Goal: Task Accomplishment & Management: Manage account settings

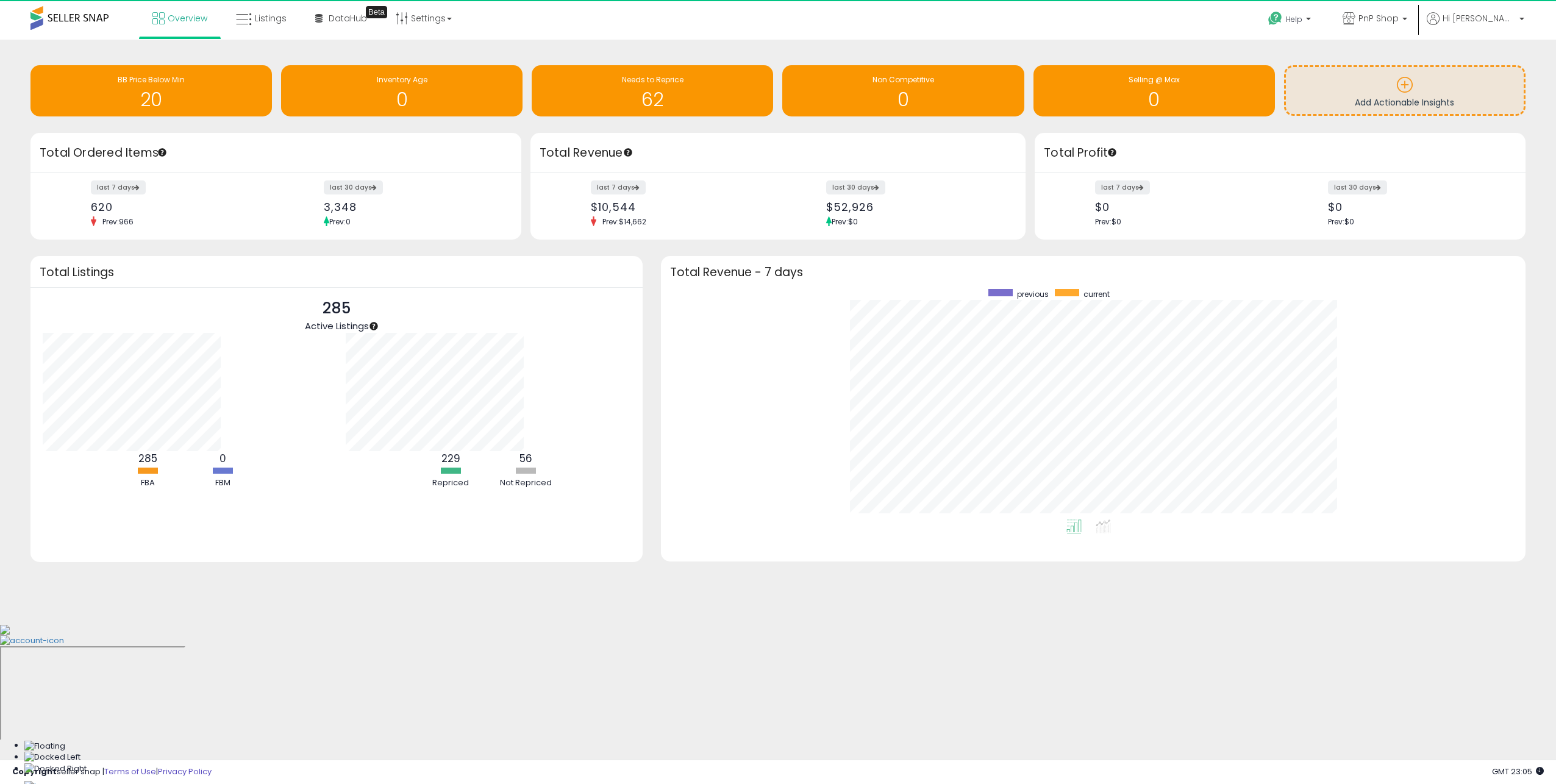
scroll to position [231, 840]
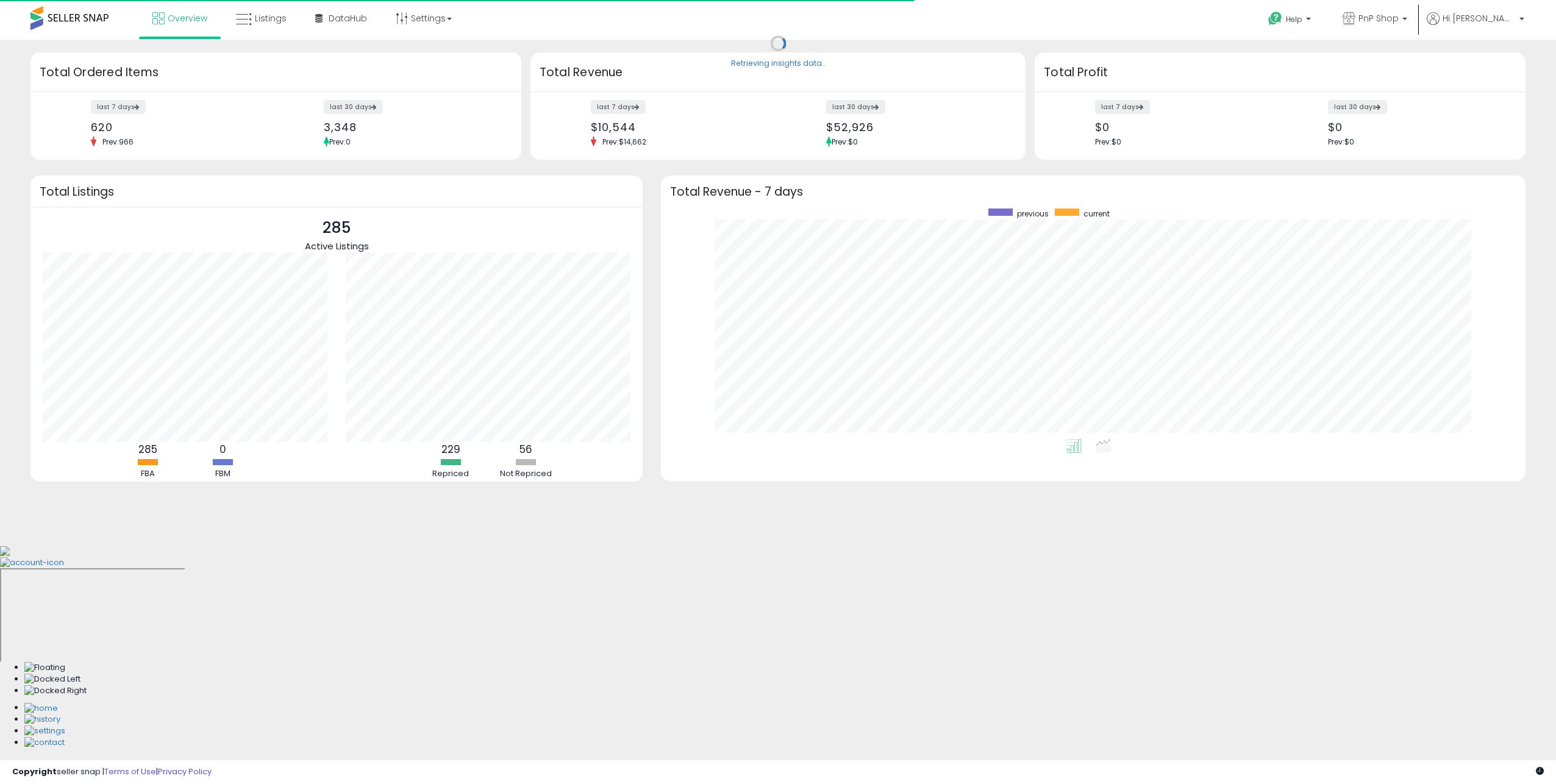
scroll to position [231, 840]
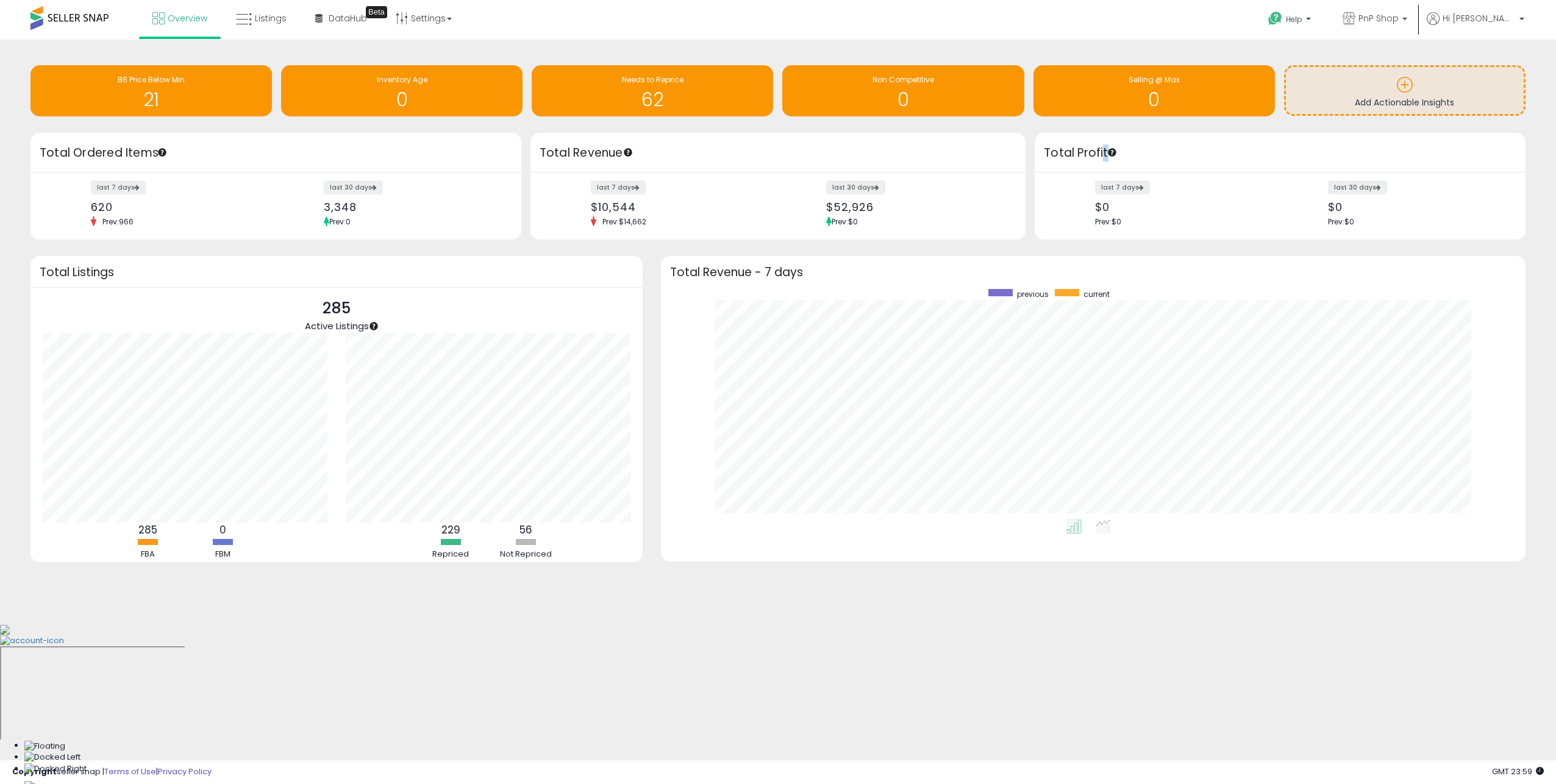
click at [1108, 152] on div "Total Profit" at bounding box center [1280, 152] width 491 height 40
click at [259, 27] on link "Listings" at bounding box center [261, 18] width 69 height 36
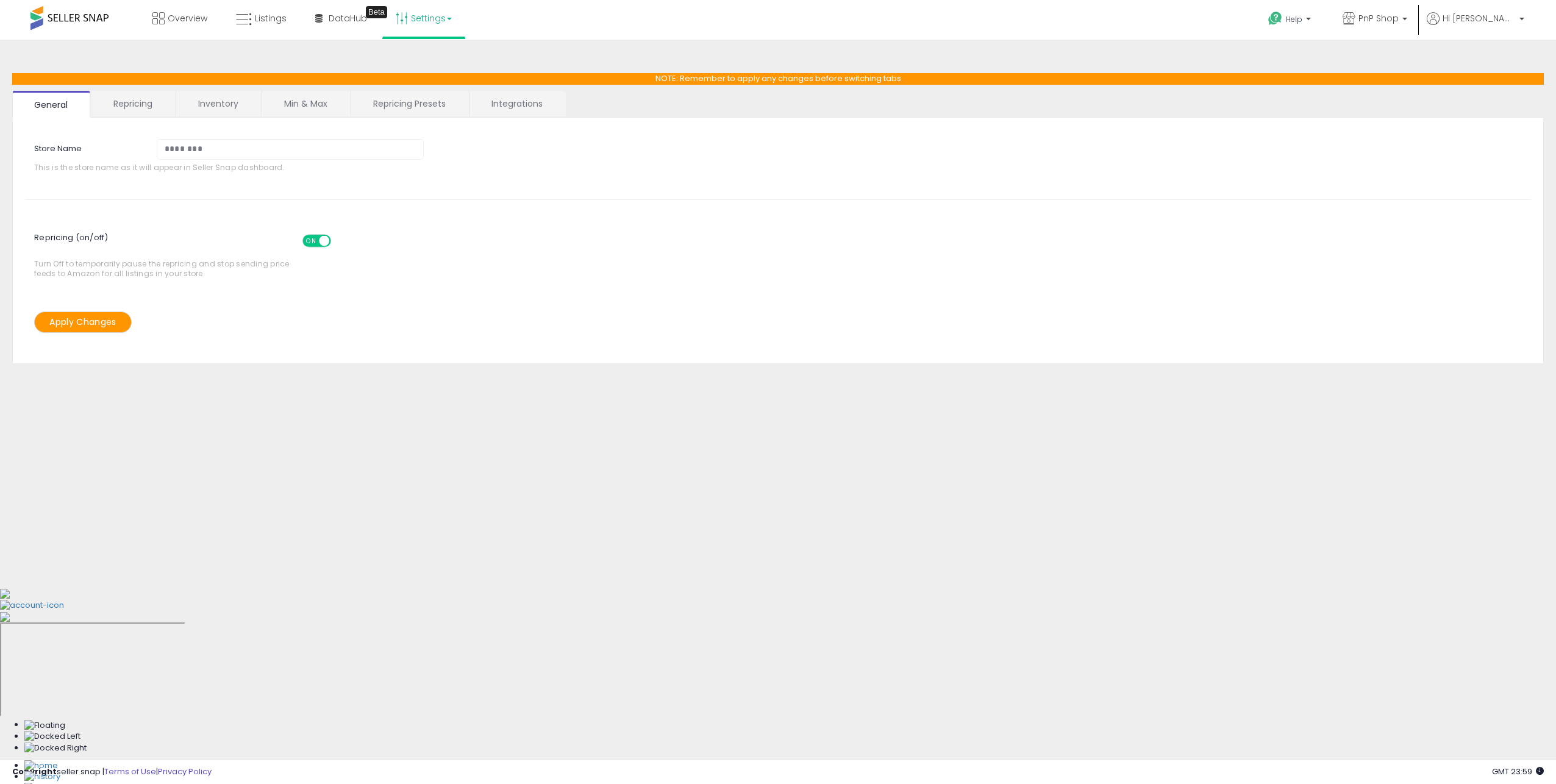
click at [504, 110] on link "Integrations" at bounding box center [516, 103] width 95 height 26
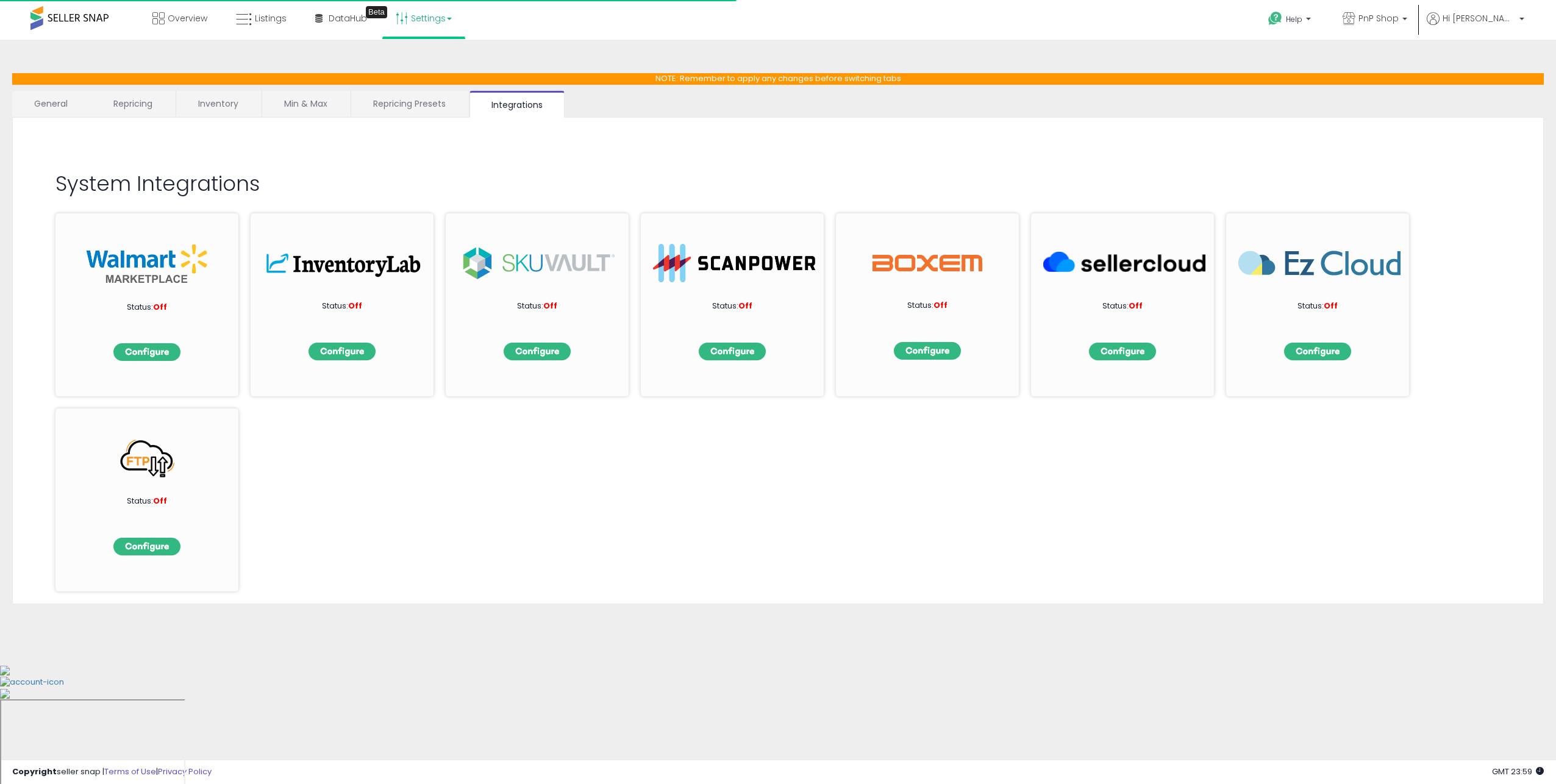
click at [453, 106] on link "Repricing Presets" at bounding box center [409, 103] width 116 height 26
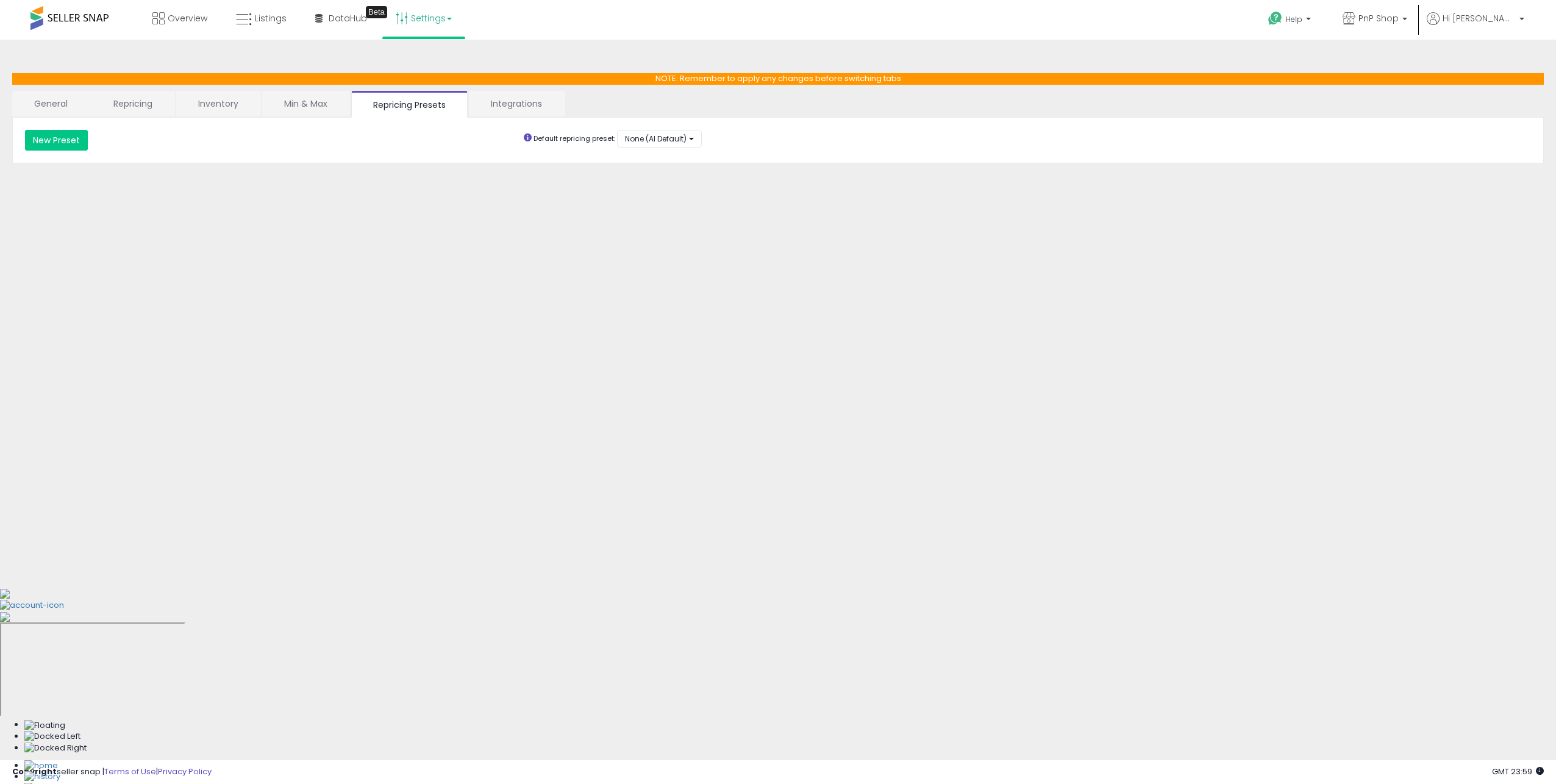
click at [290, 106] on link "Min & Max" at bounding box center [306, 103] width 87 height 26
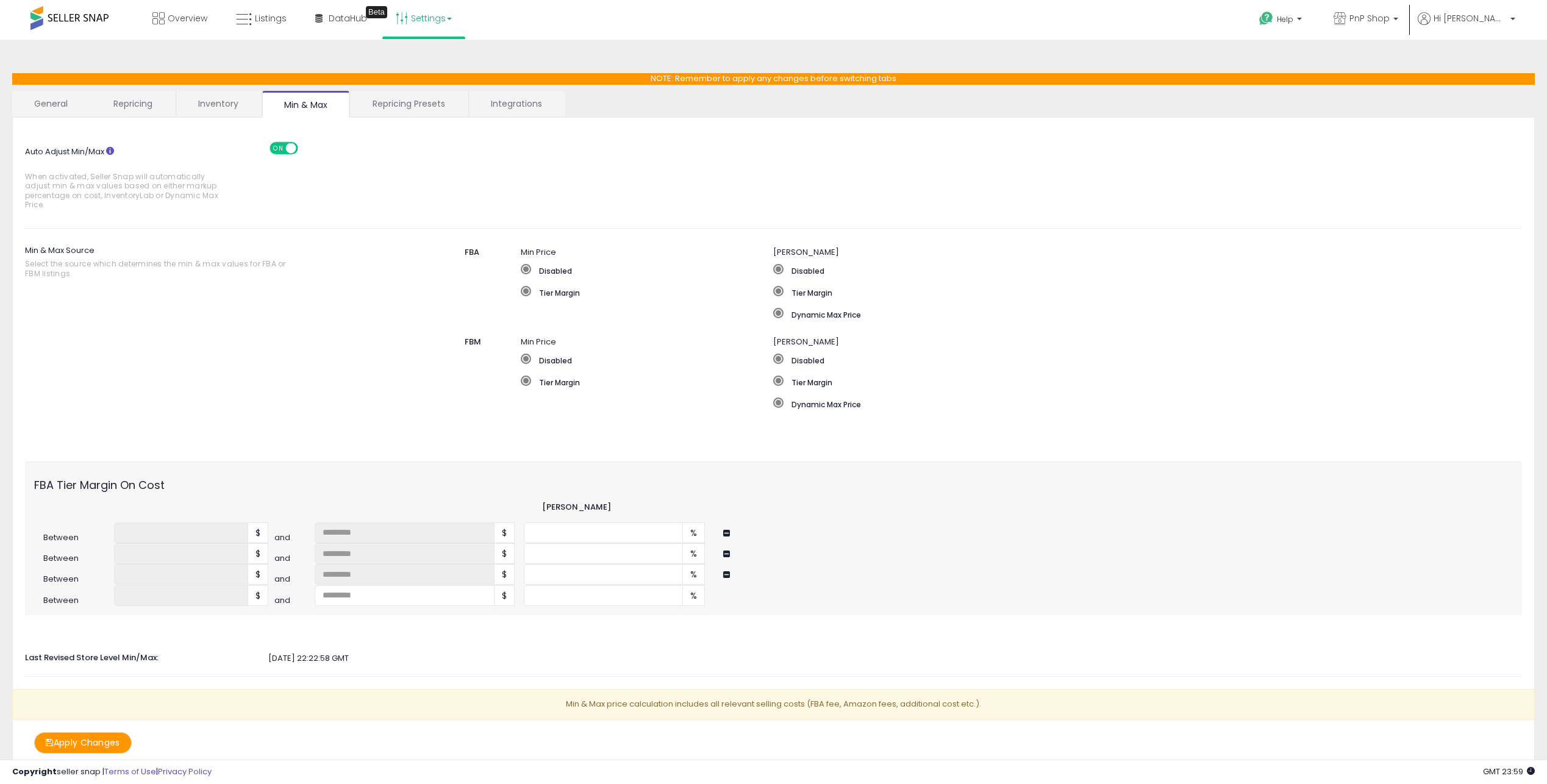
click at [21, 457] on div "Auto Adjust Min/Max When activated, Seller Snap will automatically adjust min &…" at bounding box center [774, 447] width 1523 height 659
click at [198, 636] on div at bounding box center [774, 633] width 1516 height 12
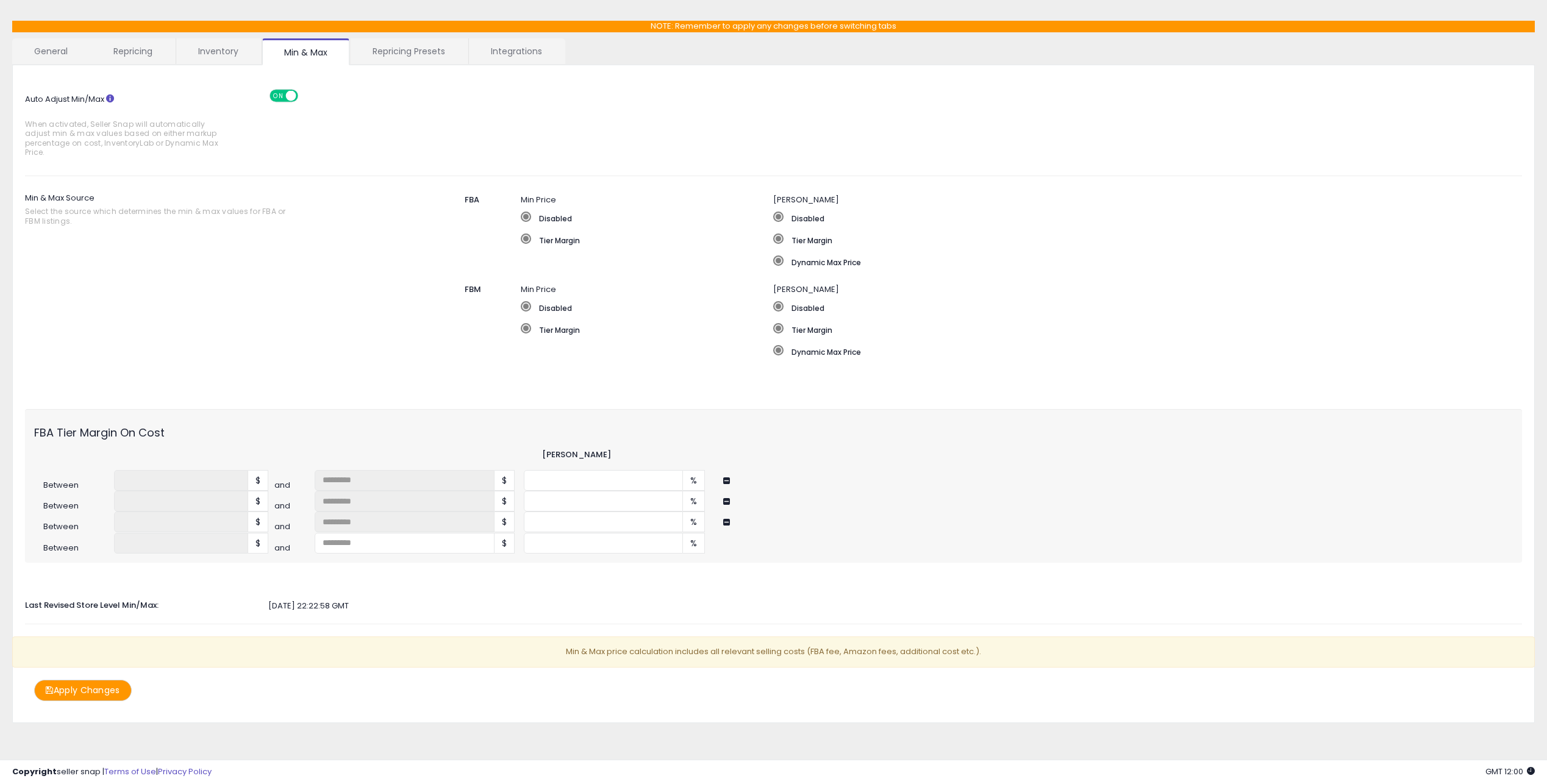
click at [729, 525] on button at bounding box center [728, 522] width 11 height 9
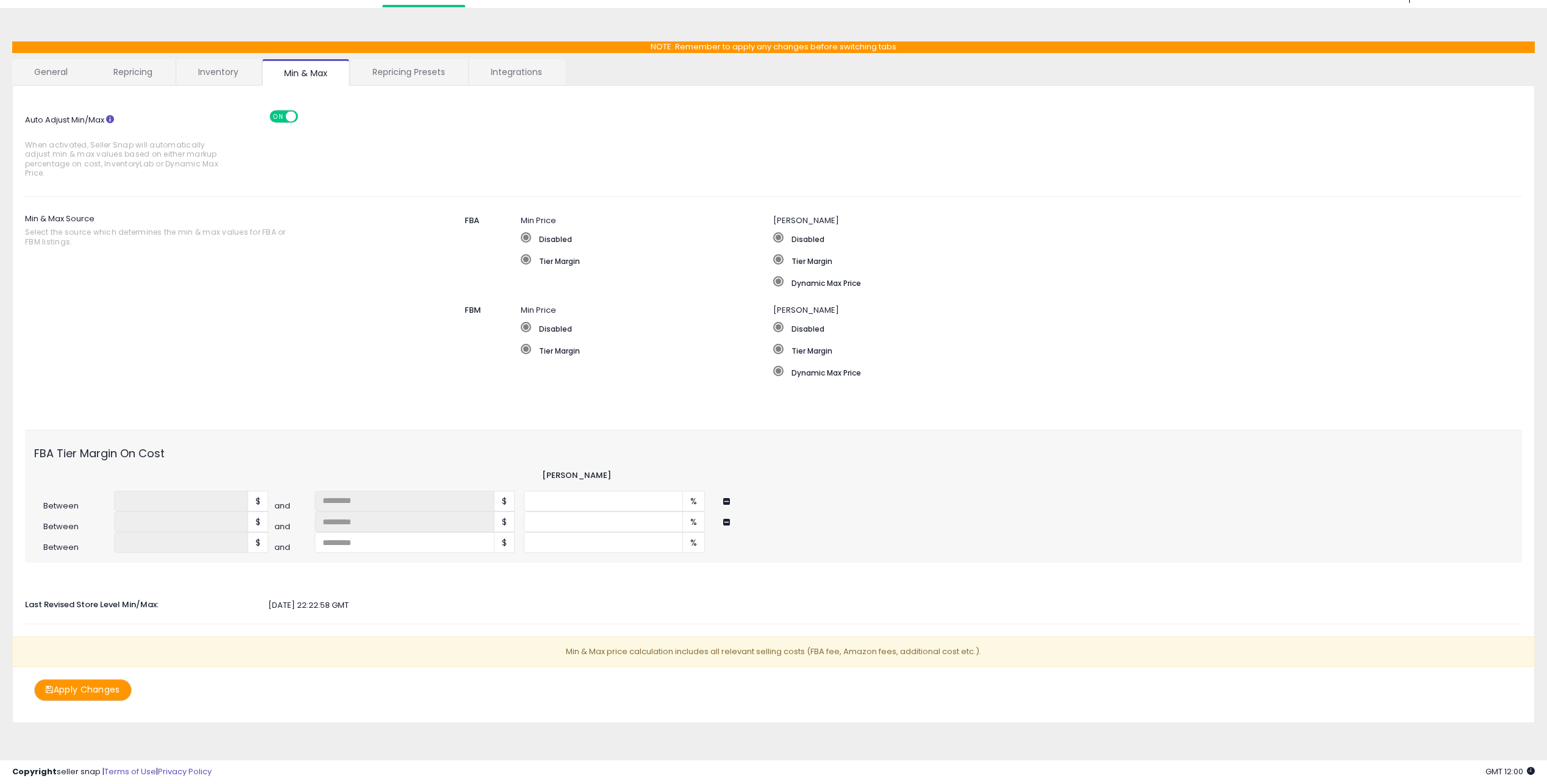
click at [731, 518] on button at bounding box center [728, 522] width 11 height 9
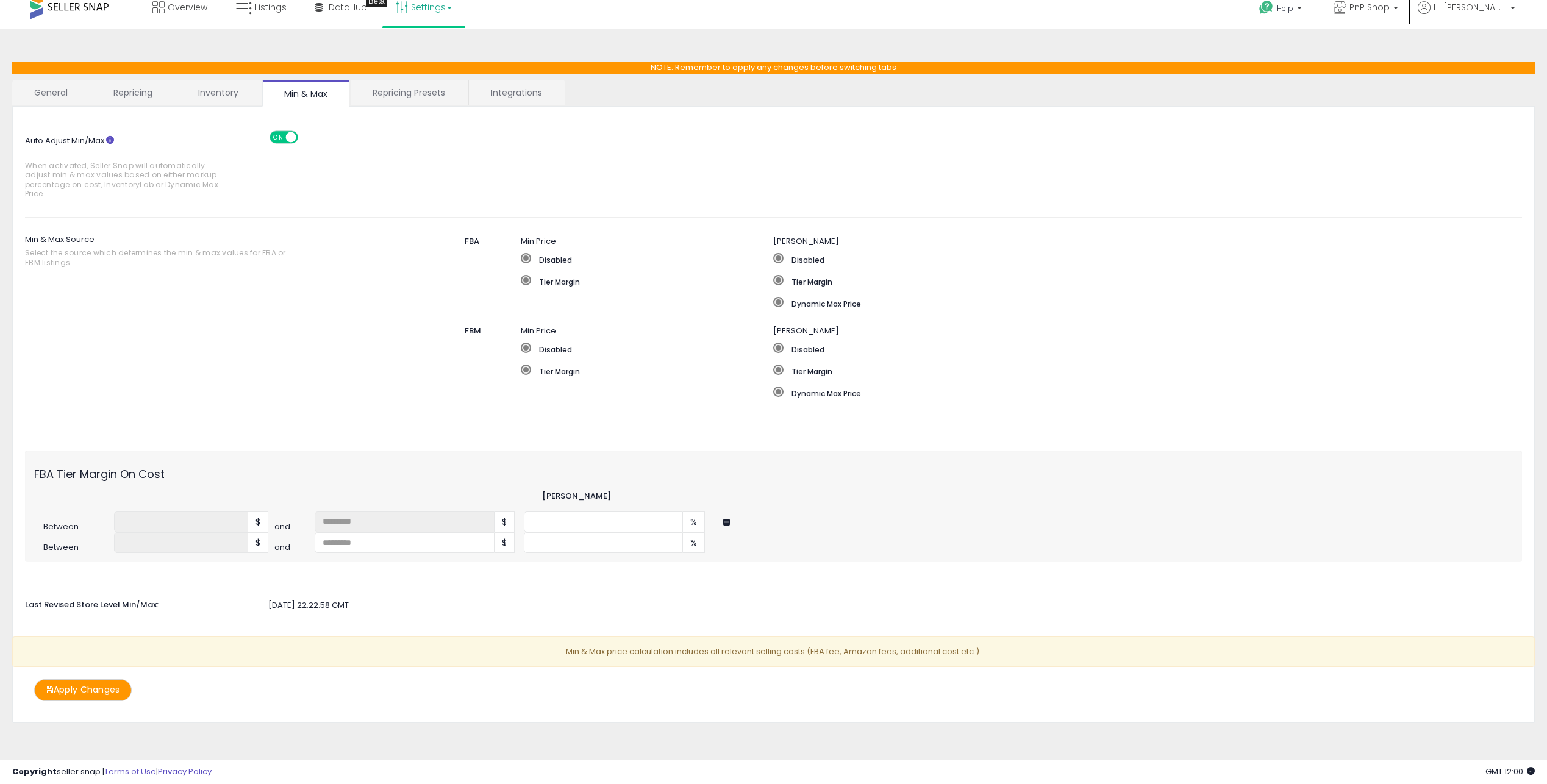
click at [727, 523] on button at bounding box center [728, 522] width 11 height 9
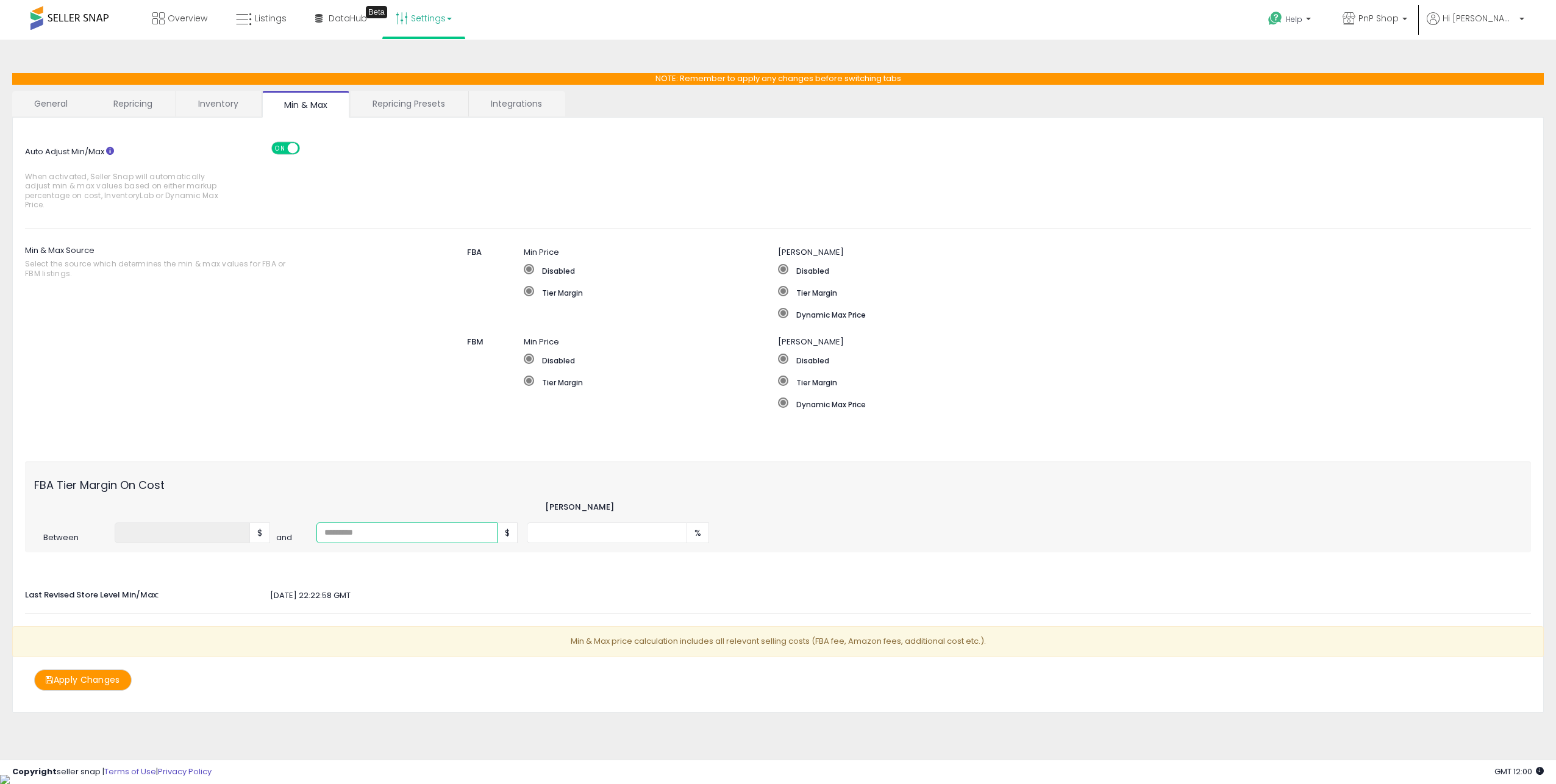
click at [348, 528] on input "number" at bounding box center [407, 533] width 182 height 21
type input "*"
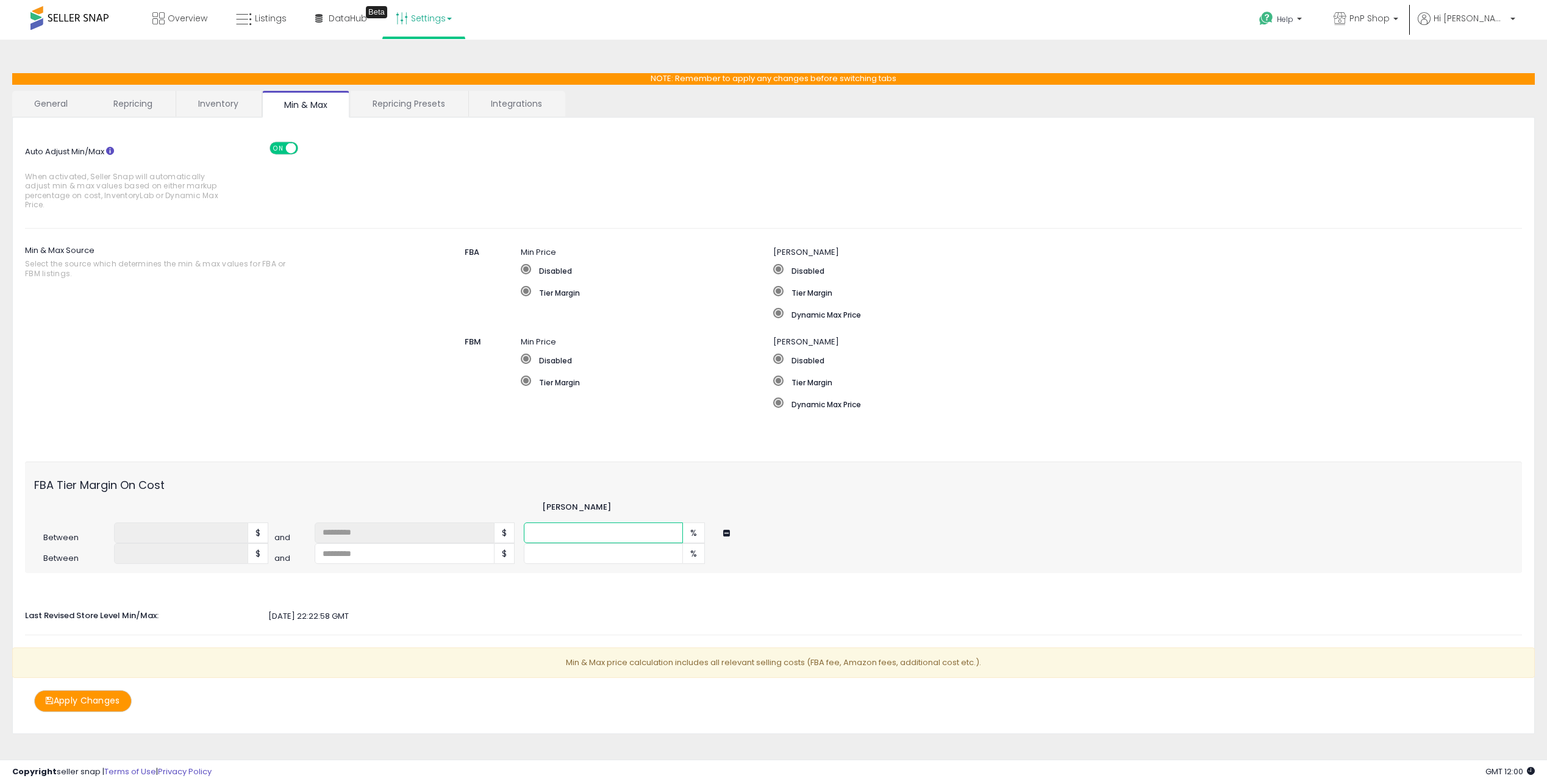
click at [646, 530] on input "*" at bounding box center [603, 533] width 159 height 21
type input "*"
click at [427, 560] on input "number" at bounding box center [404, 553] width 180 height 21
type input "**"
click at [607, 560] on input "number" at bounding box center [603, 553] width 159 height 21
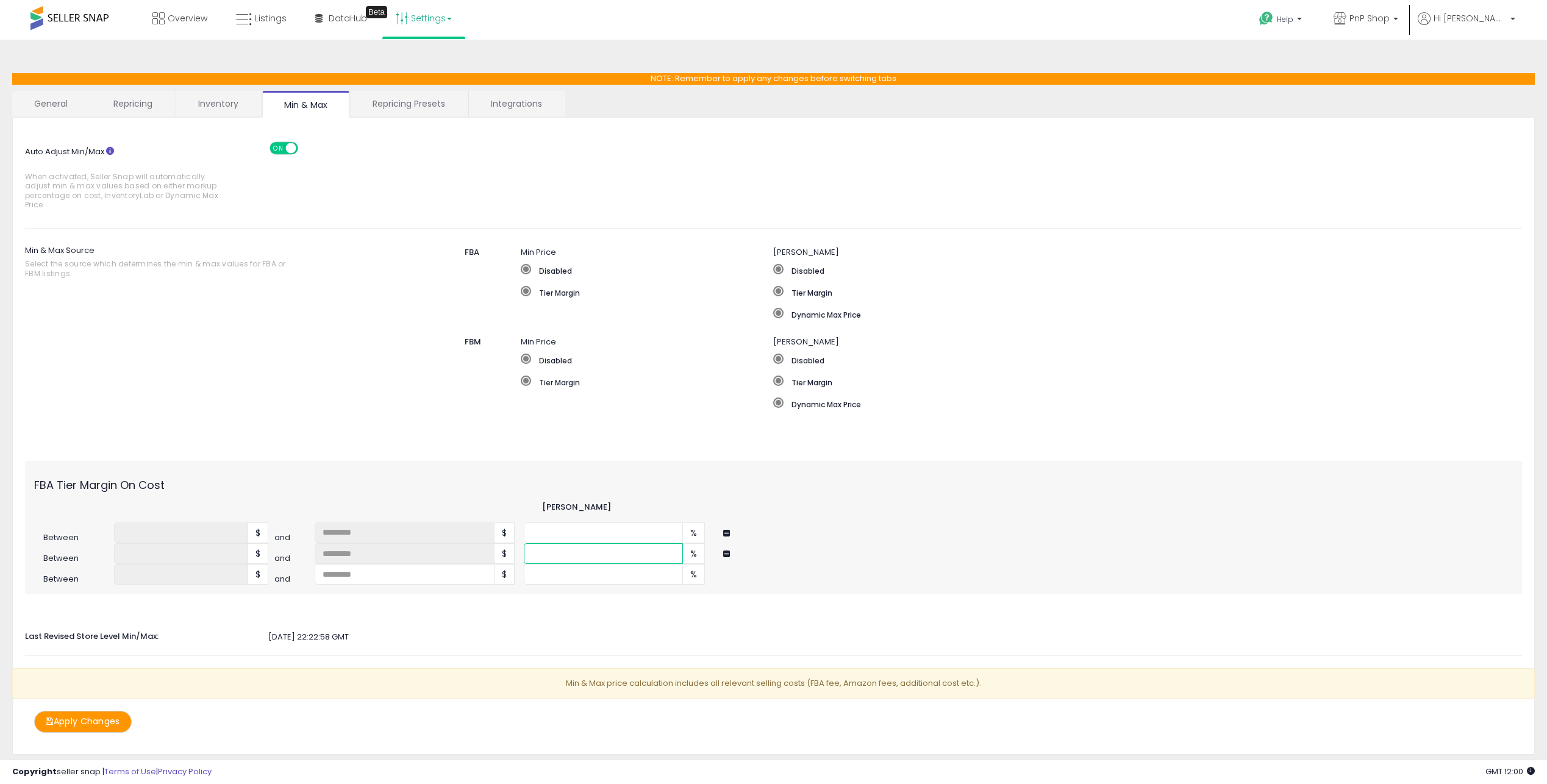
type input "*"
click at [400, 576] on input "number" at bounding box center [404, 574] width 180 height 21
type input "**"
click at [617, 579] on input "number" at bounding box center [603, 574] width 159 height 21
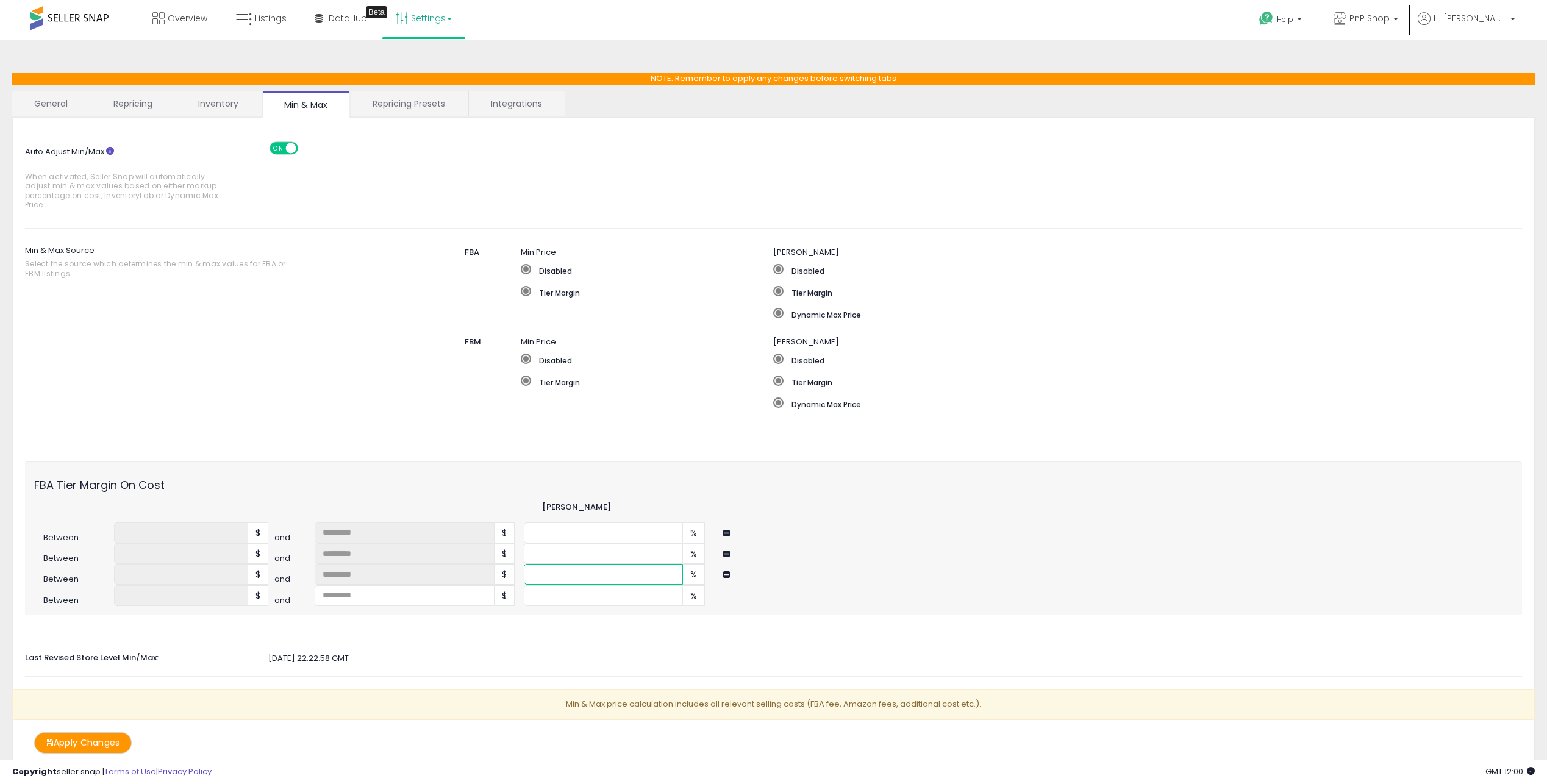
type input "*"
click at [401, 600] on input "number" at bounding box center [404, 595] width 180 height 21
type input "**"
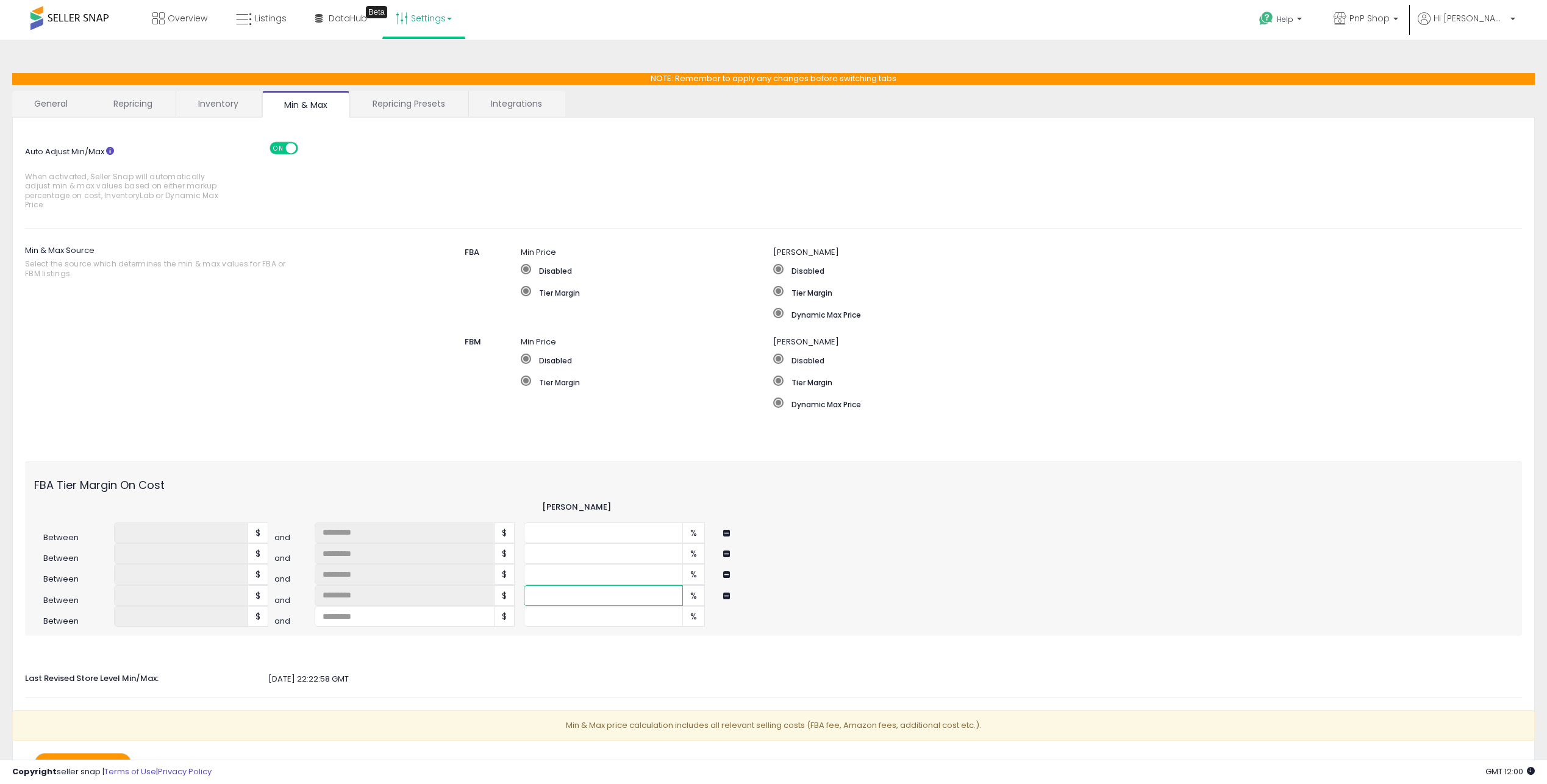
click at [630, 600] on input "number" at bounding box center [603, 595] width 159 height 21
type input "*"
click at [361, 618] on input "number" at bounding box center [404, 616] width 180 height 21
type input "**"
click at [577, 631] on div "FBA Tier Margin On Cost Min Margin Between * $ and * $ * % Between **** $ **" at bounding box center [774, 548] width 1498 height 175
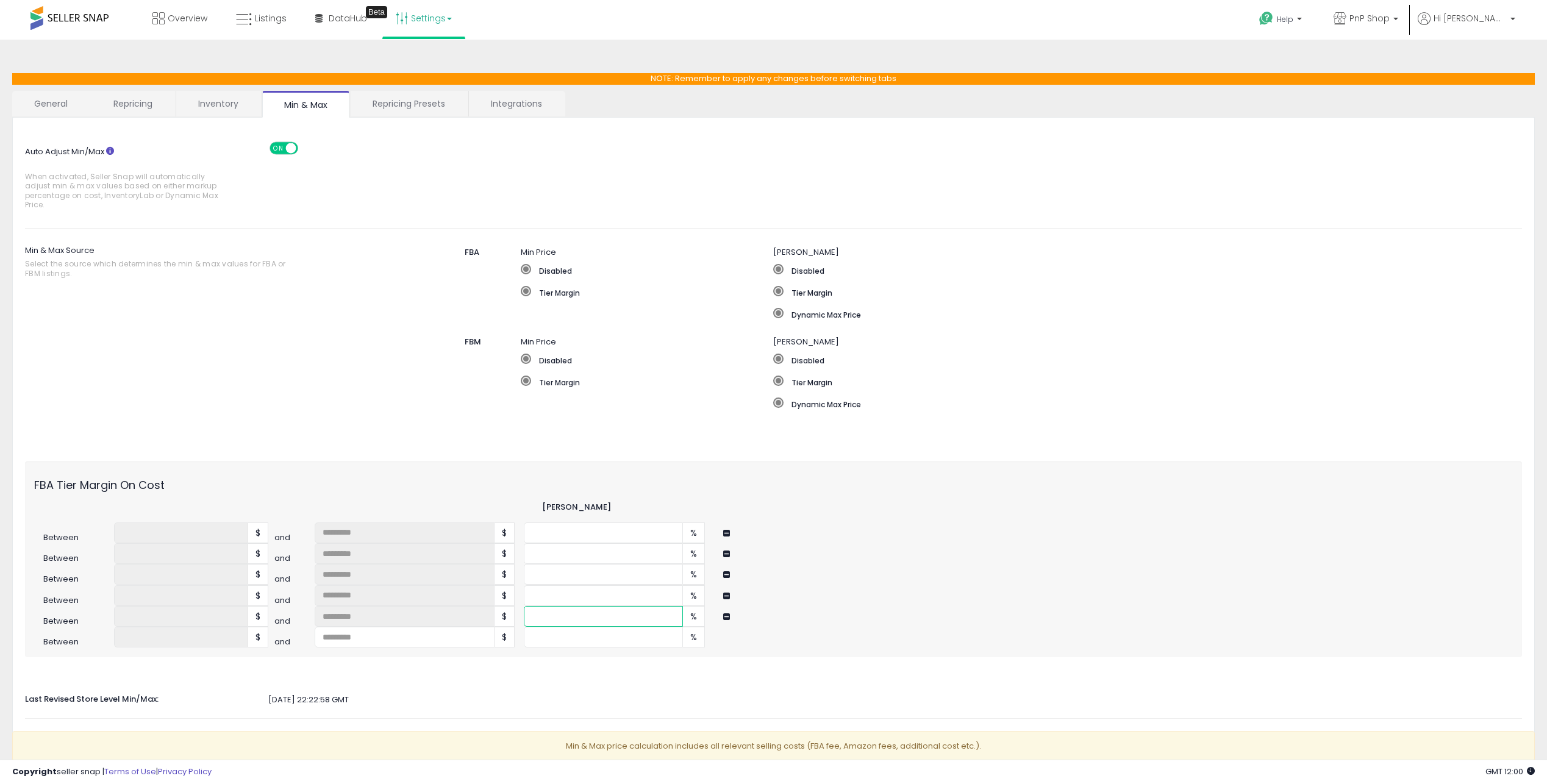
click at [570, 621] on input "number" at bounding box center [603, 616] width 159 height 21
type input "**"
click at [395, 632] on input "number" at bounding box center [404, 637] width 180 height 21
type input "***"
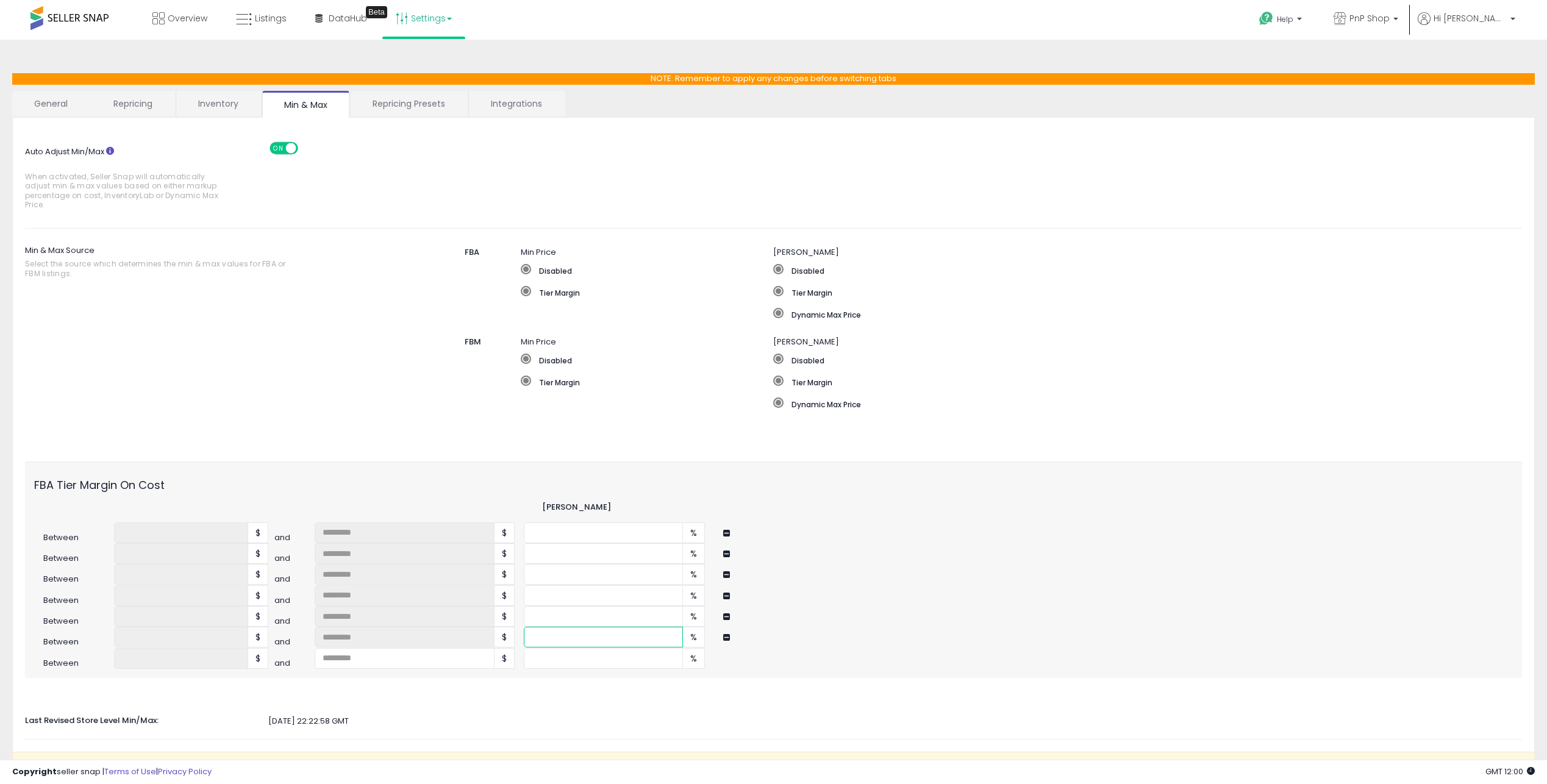
click at [587, 640] on input "number" at bounding box center [603, 637] width 159 height 21
type input "**"
click at [364, 661] on input "number" at bounding box center [404, 658] width 180 height 21
type input "***"
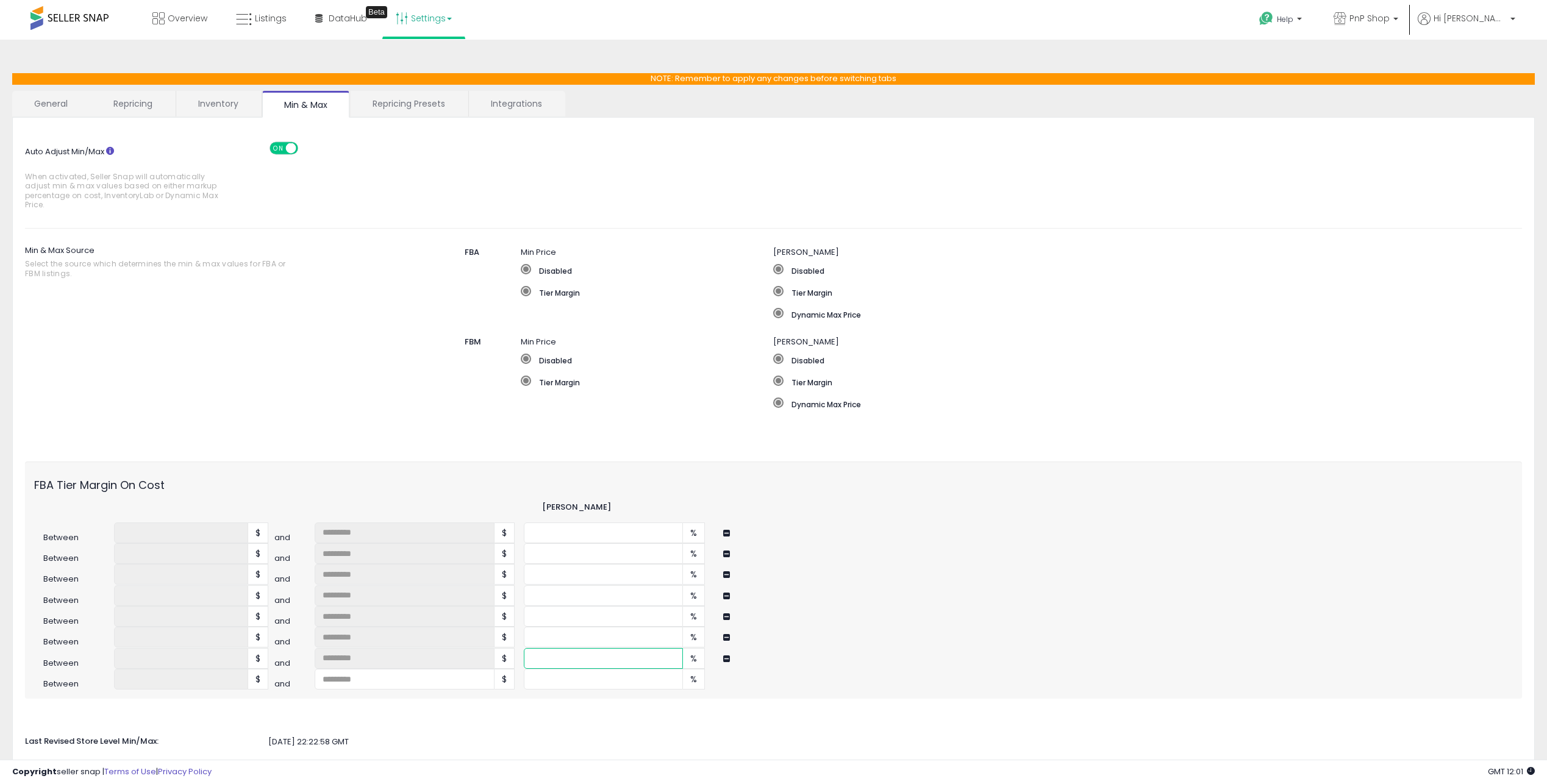
click at [622, 662] on input "number" at bounding box center [603, 658] width 159 height 21
type input "**"
click at [370, 673] on input "number" at bounding box center [404, 679] width 180 height 21
type input "***"
click at [555, 677] on input "number" at bounding box center [603, 679] width 159 height 21
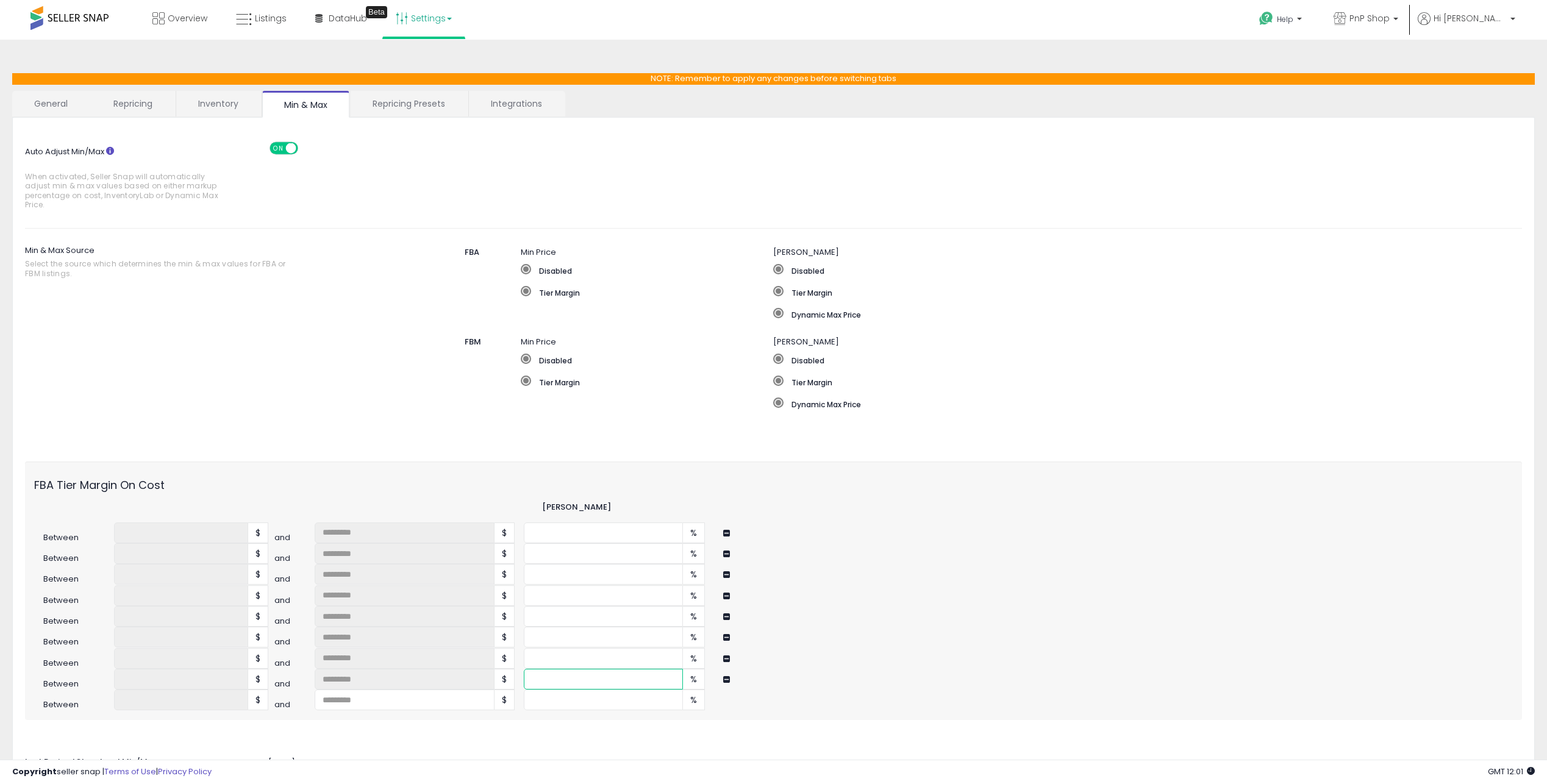
type input "**"
click at [389, 706] on input "number" at bounding box center [404, 699] width 180 height 21
click at [537, 698] on input "number" at bounding box center [603, 699] width 159 height 21
type input "**"
click at [962, 486] on div "FBA Tier Margin On Cost" at bounding box center [774, 482] width 1498 height 22
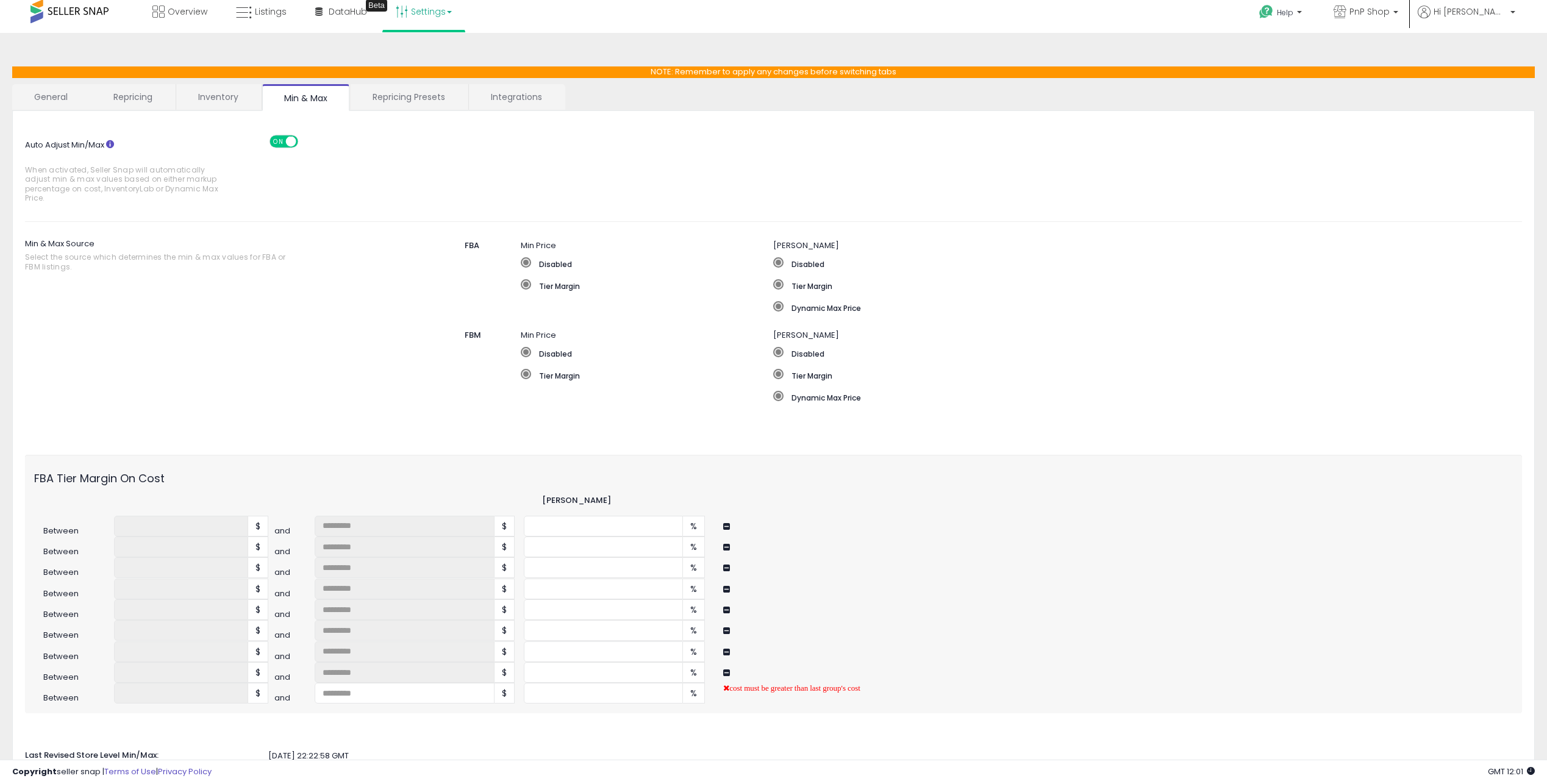
scroll to position [16, 0]
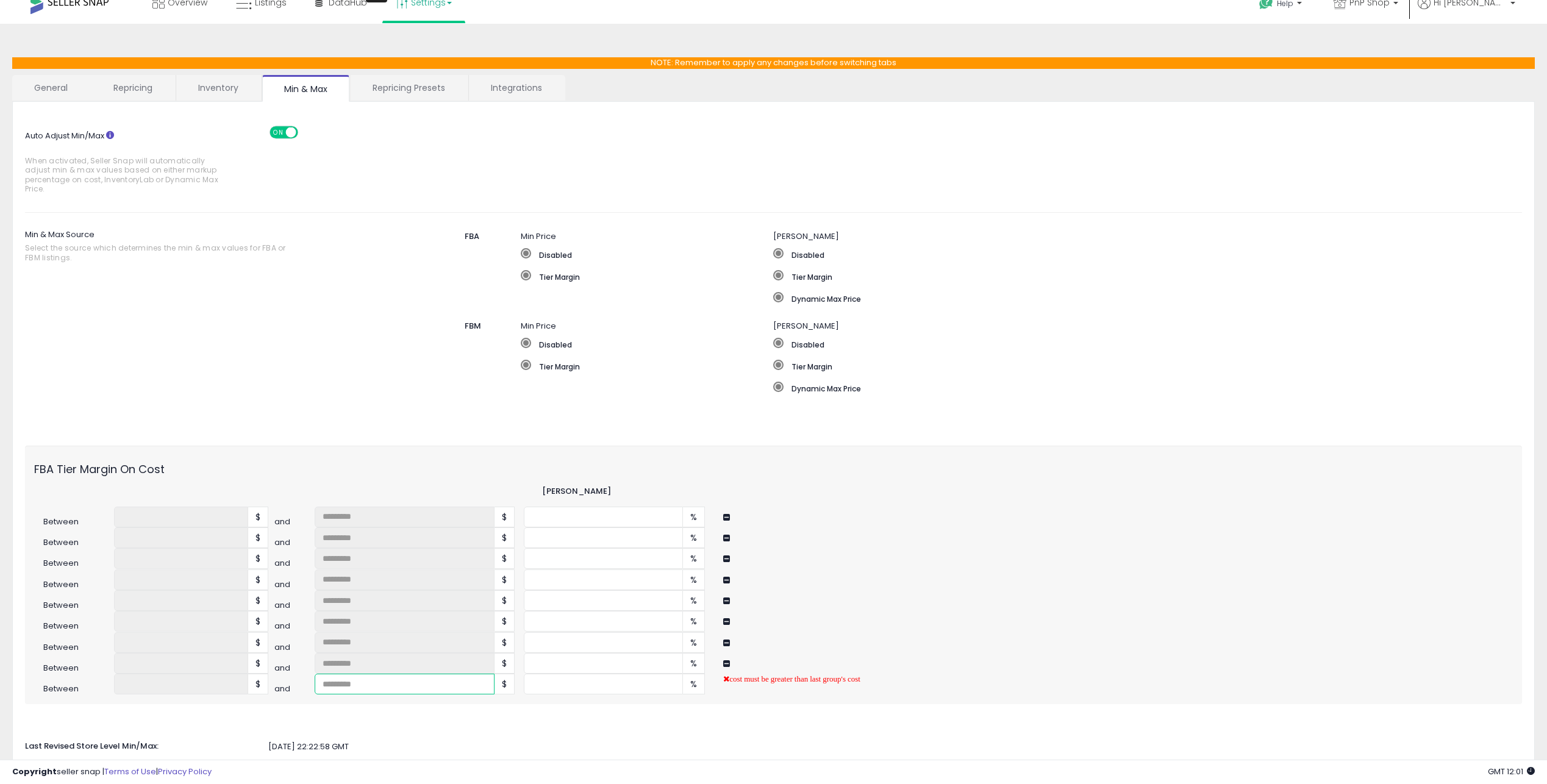
click at [362, 684] on input "number" at bounding box center [404, 684] width 180 height 21
click at [613, 736] on div "Last Revised Store Level Min/Max: 2025-10-11 22:22:58 GMT" at bounding box center [774, 744] width 1516 height 16
click at [390, 684] on input "number" at bounding box center [404, 684] width 180 height 21
click at [725, 664] on button at bounding box center [728, 663] width 11 height 9
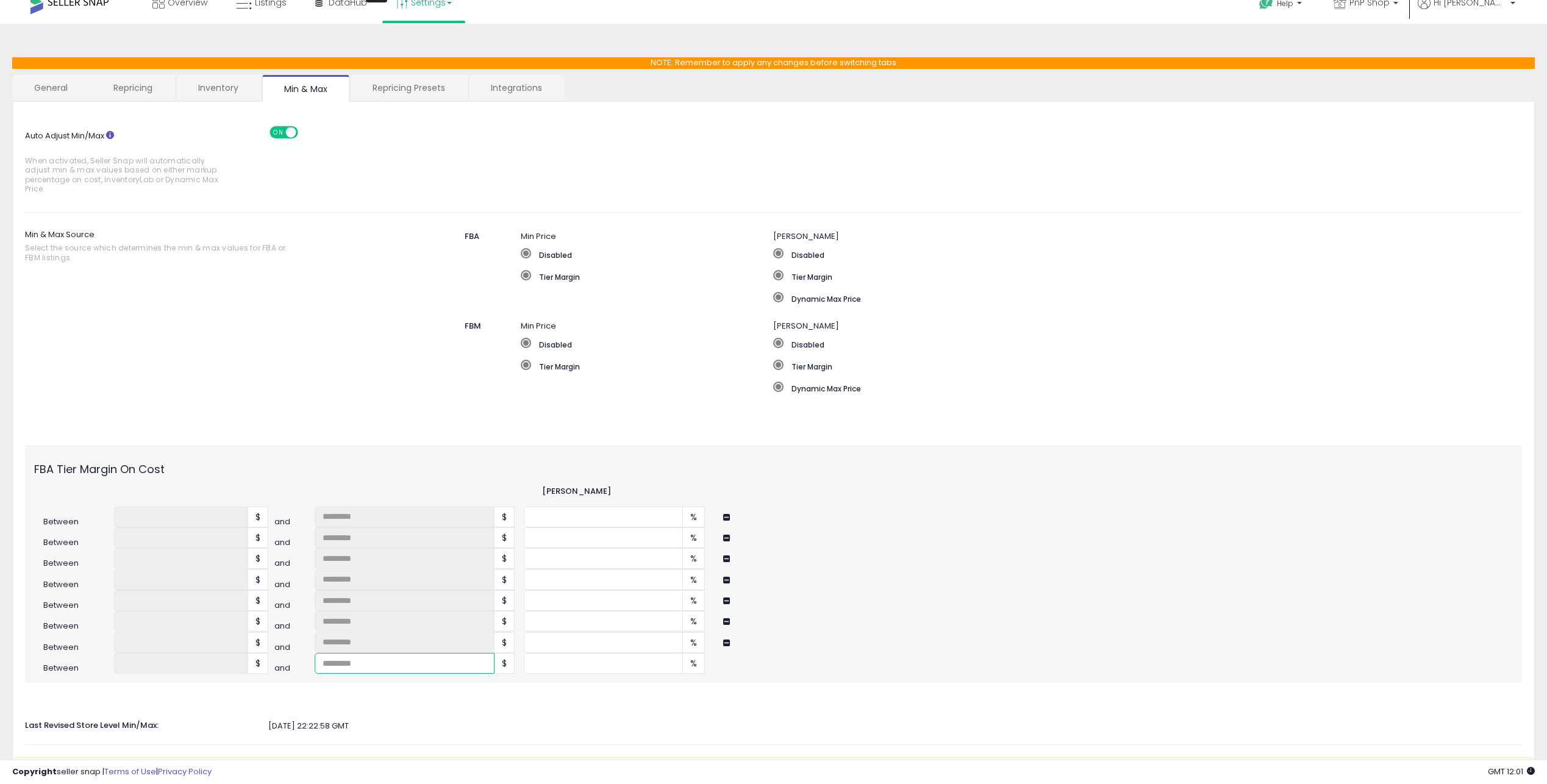
drag, startPoint x: 420, startPoint y: 668, endPoint x: 444, endPoint y: 682, distance: 27.8
click at [423, 669] on input "number" at bounding box center [404, 663] width 180 height 21
type input "***"
click at [490, 691] on div "Auto Adjust Min/Max When activated, Seller Snap will automatically adjust min &…" at bounding box center [774, 478] width 1498 height 729
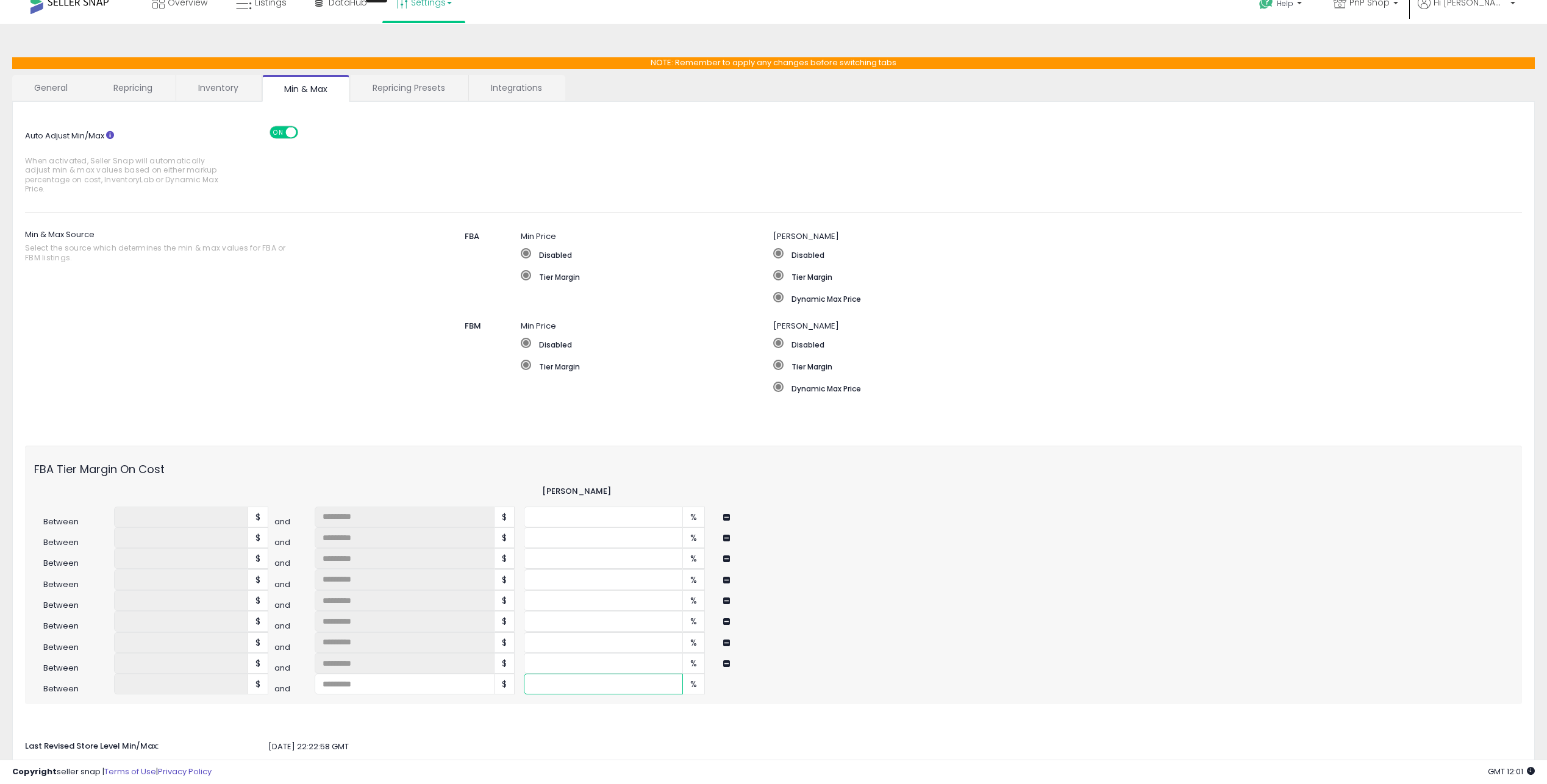
click at [550, 684] on input "number" at bounding box center [603, 684] width 159 height 21
type input "**"
click at [1099, 655] on div "** %" at bounding box center [898, 663] width 749 height 21
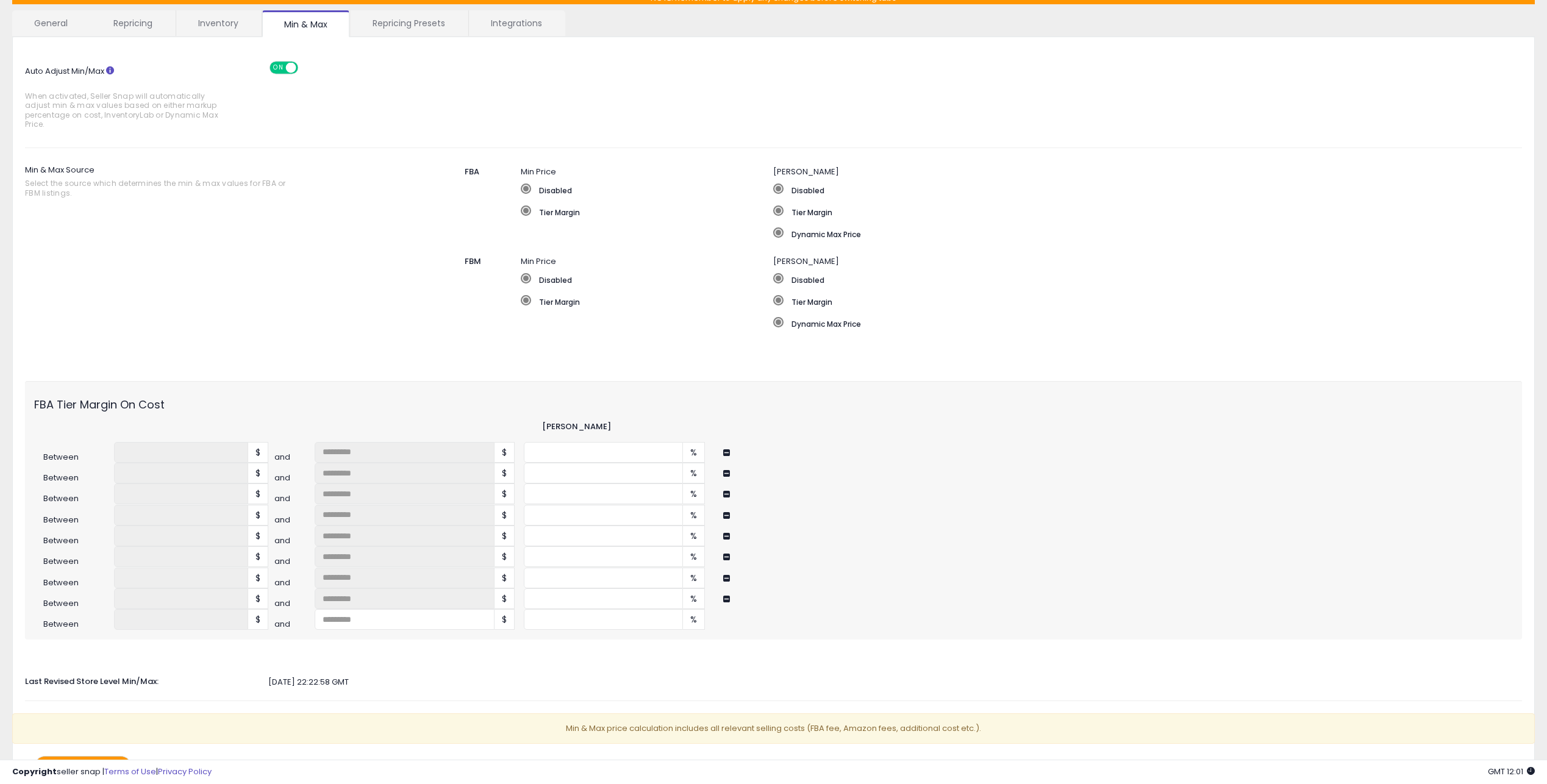
scroll to position [136, 0]
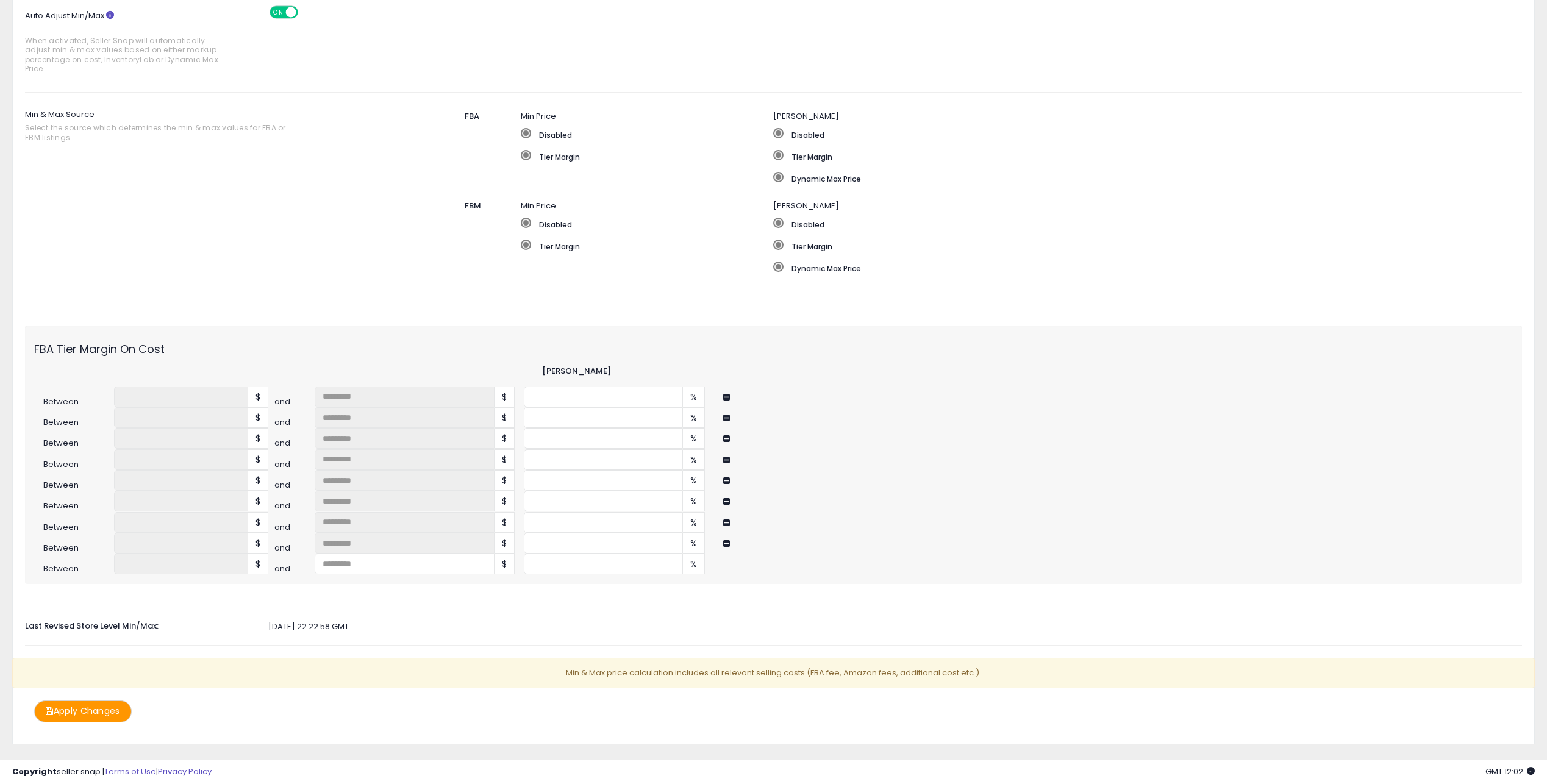
click at [61, 714] on button "Apply Changes" at bounding box center [82, 712] width 97 height 21
click at [47, 710] on icon at bounding box center [49, 711] width 7 height 8
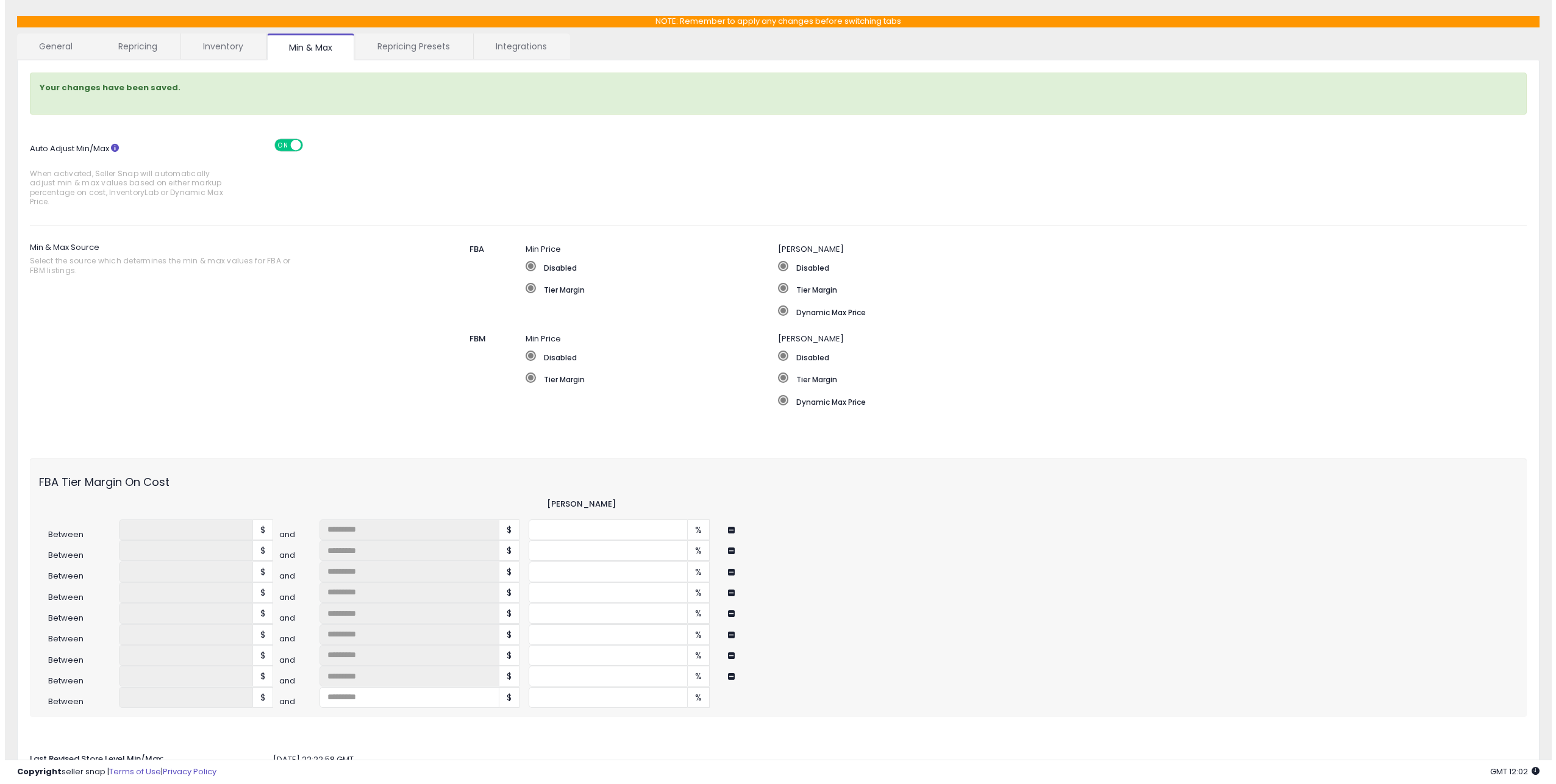
scroll to position [0, 0]
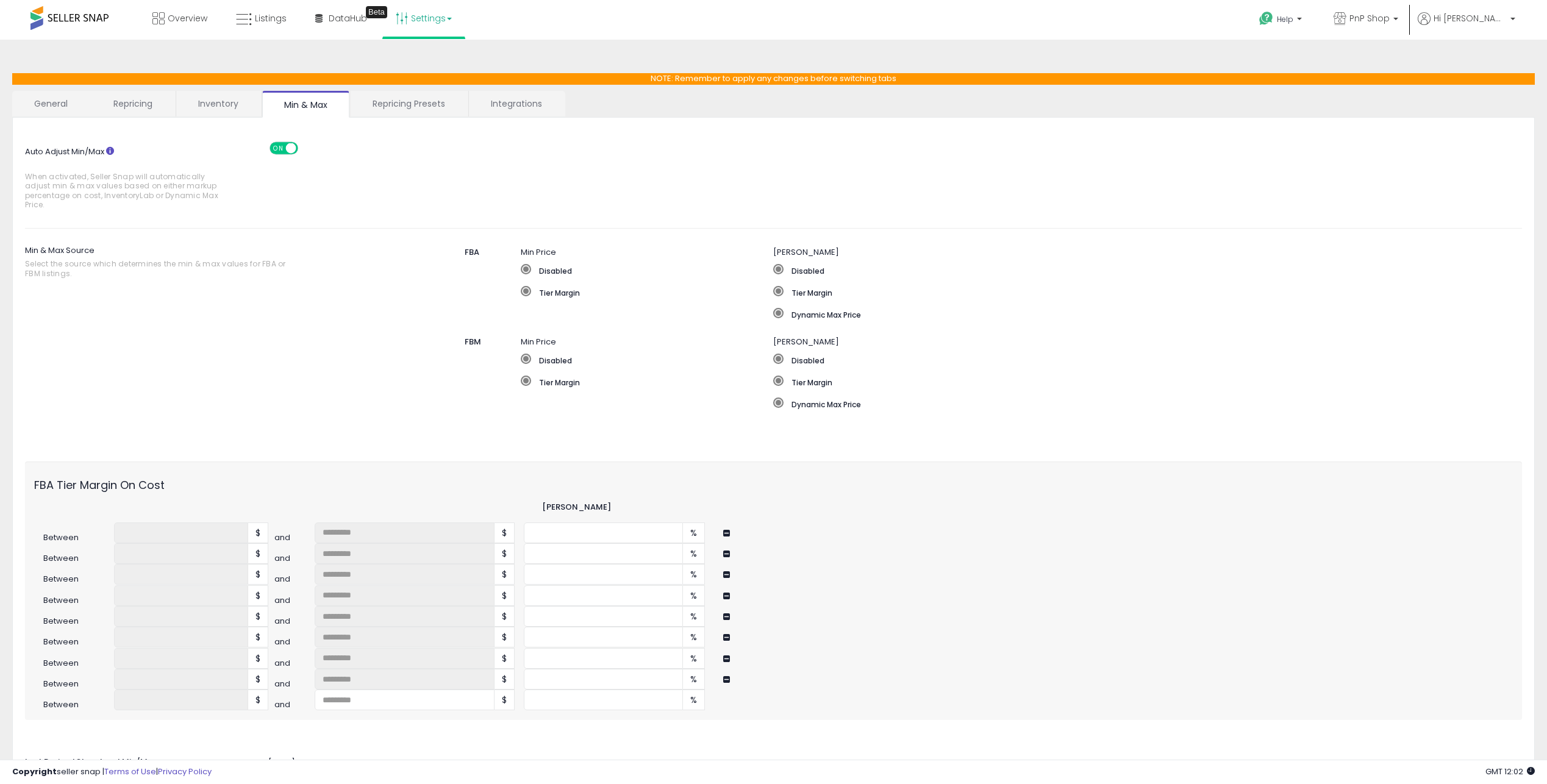
click at [47, 102] on link "General" at bounding box center [51, 103] width 78 height 26
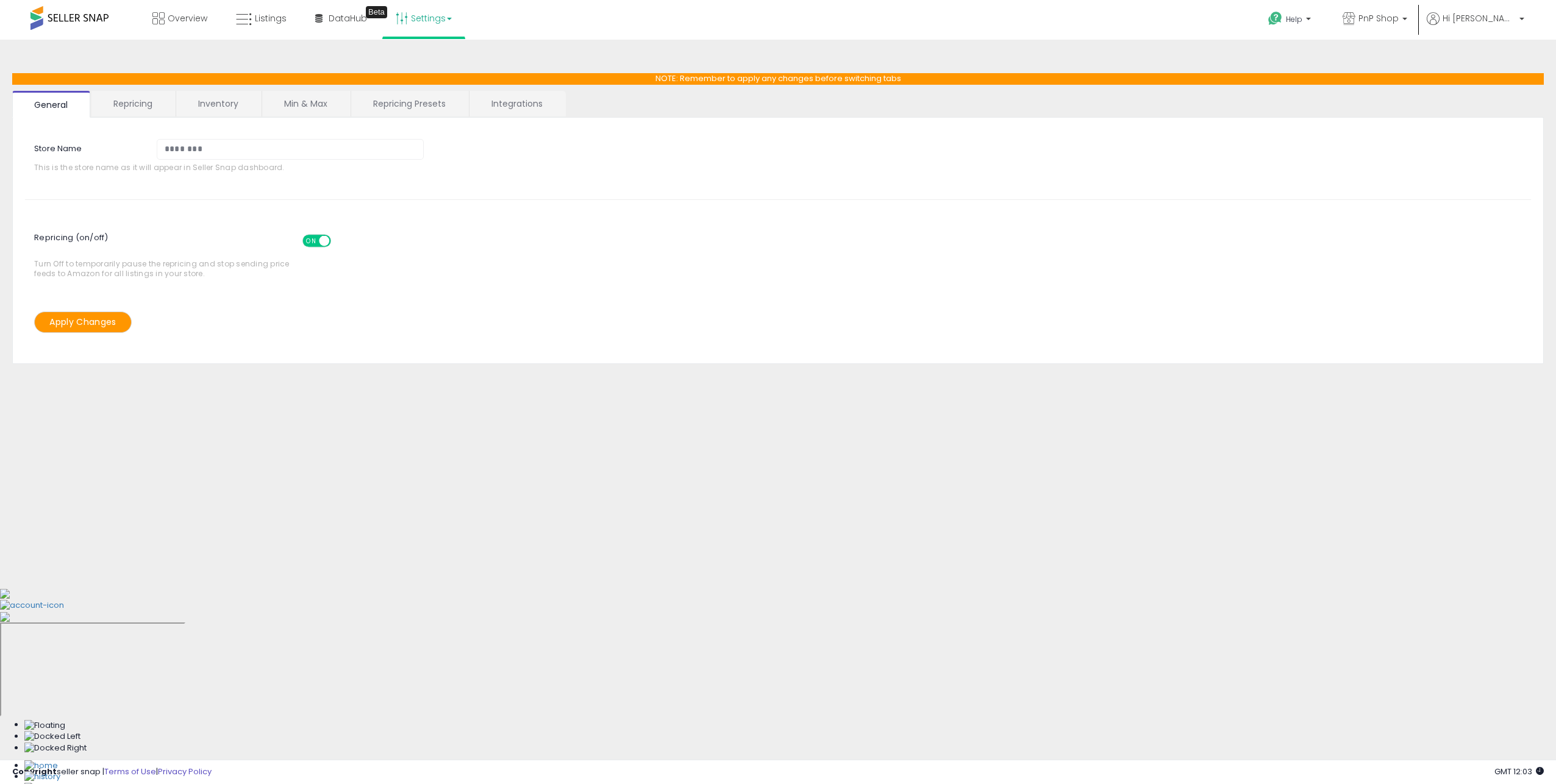
click at [111, 102] on link "Repricing" at bounding box center [133, 103] width 83 height 26
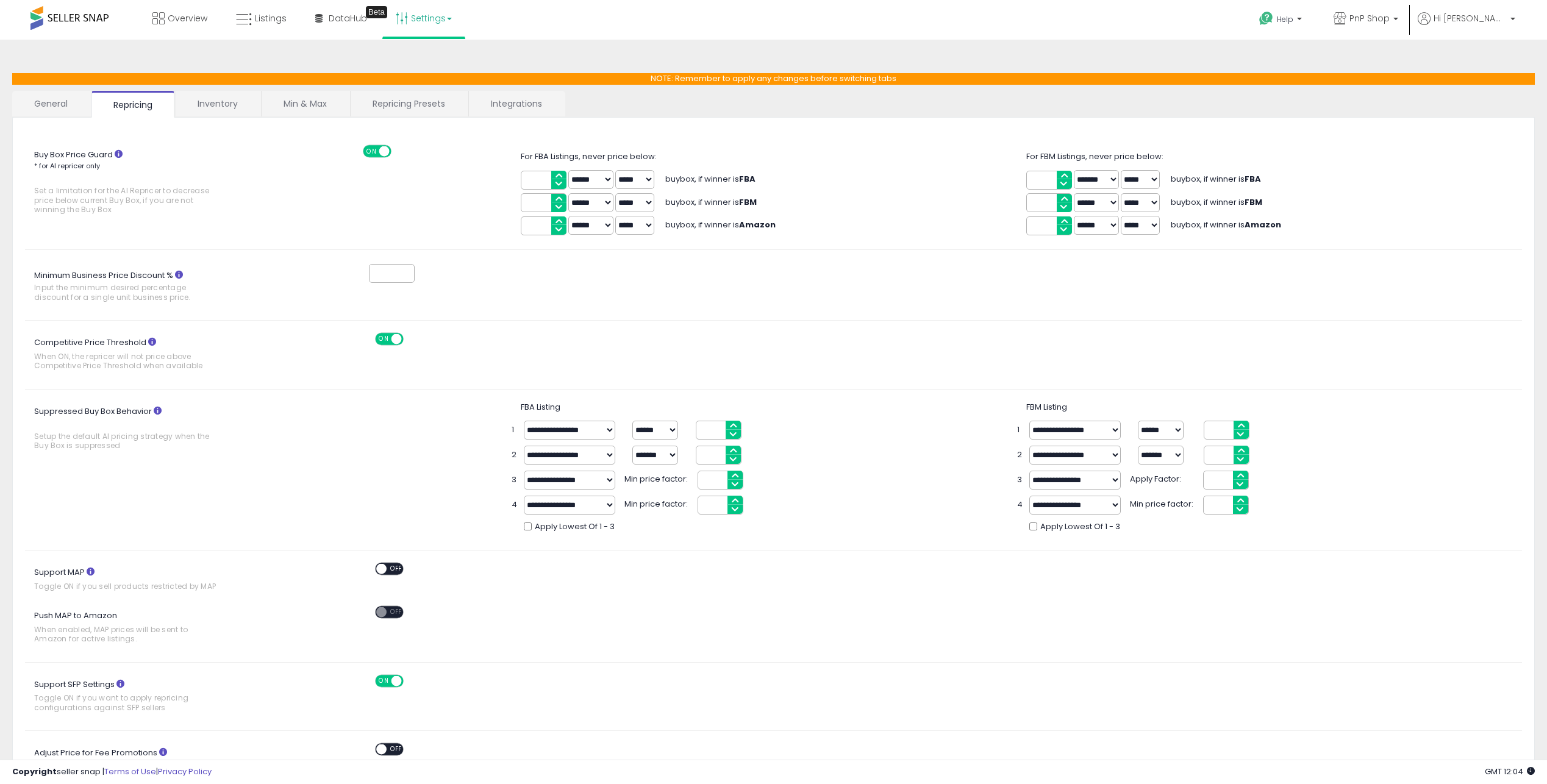
click at [215, 103] on link "Inventory" at bounding box center [217, 103] width 84 height 26
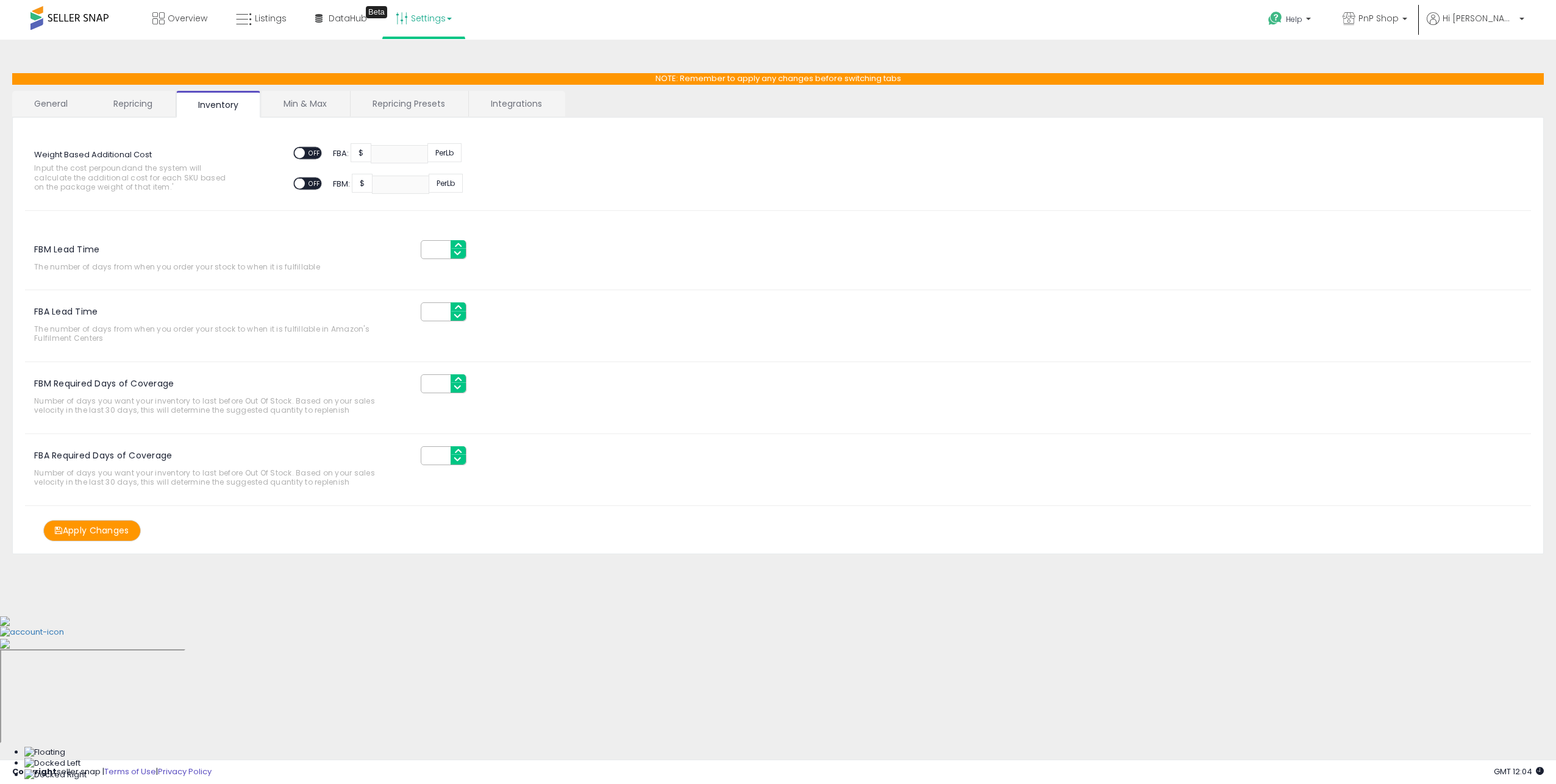
click at [815, 648] on body "Unable to login Retrieving listings data.. has not yet accepted the Terms of Us…" at bounding box center [778, 392] width 1556 height 784
click at [302, 150] on span at bounding box center [300, 153] width 11 height 11
click at [389, 152] on input "number" at bounding box center [400, 154] width 58 height 18
type input "****"
click at [344, 684] on body "Unable to login Retrieving listings data.. has not yet accepted the Terms of Us…" at bounding box center [778, 392] width 1556 height 784
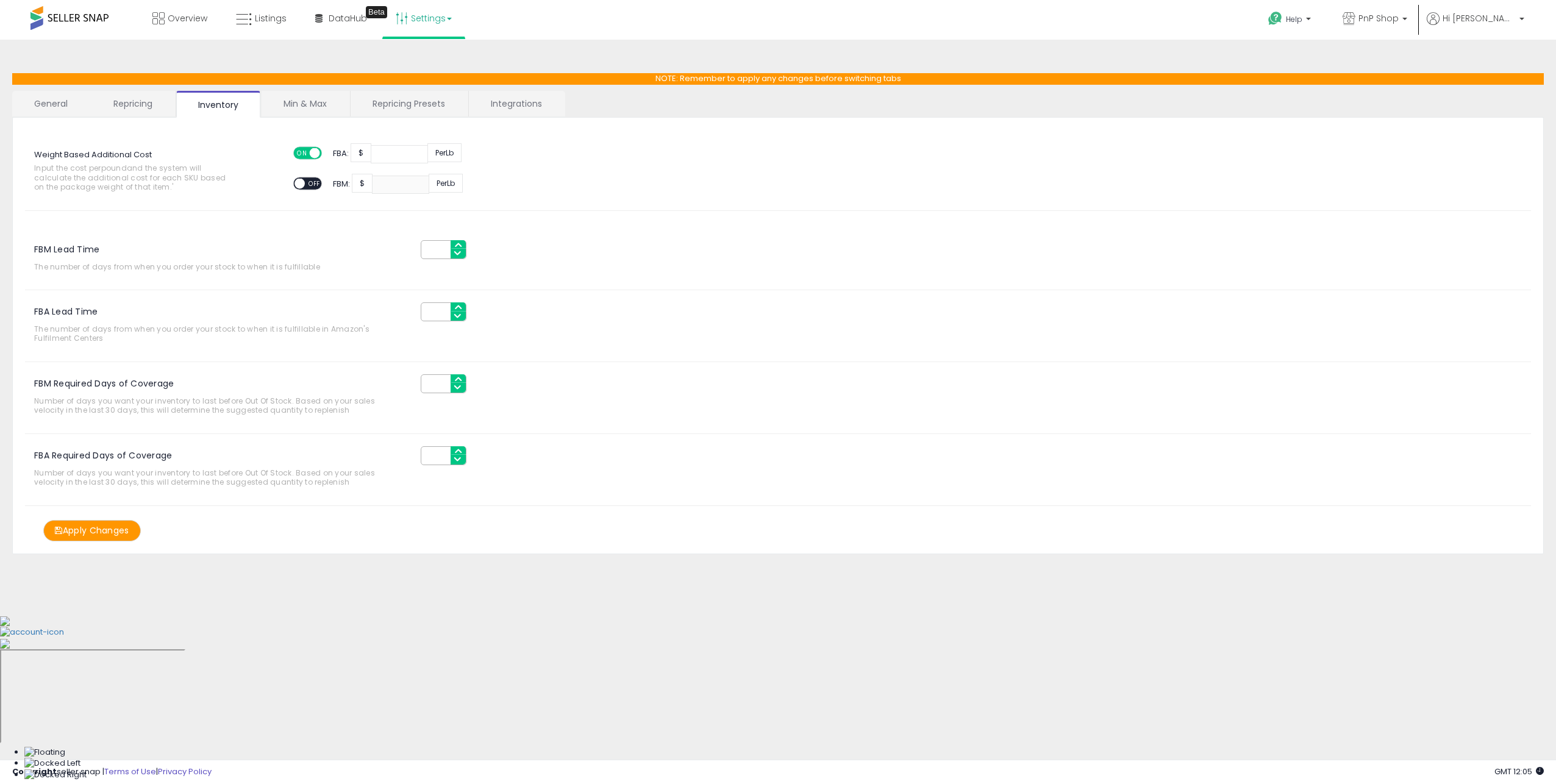
click at [93, 526] on button "Apply Changes" at bounding box center [92, 531] width 97 height 21
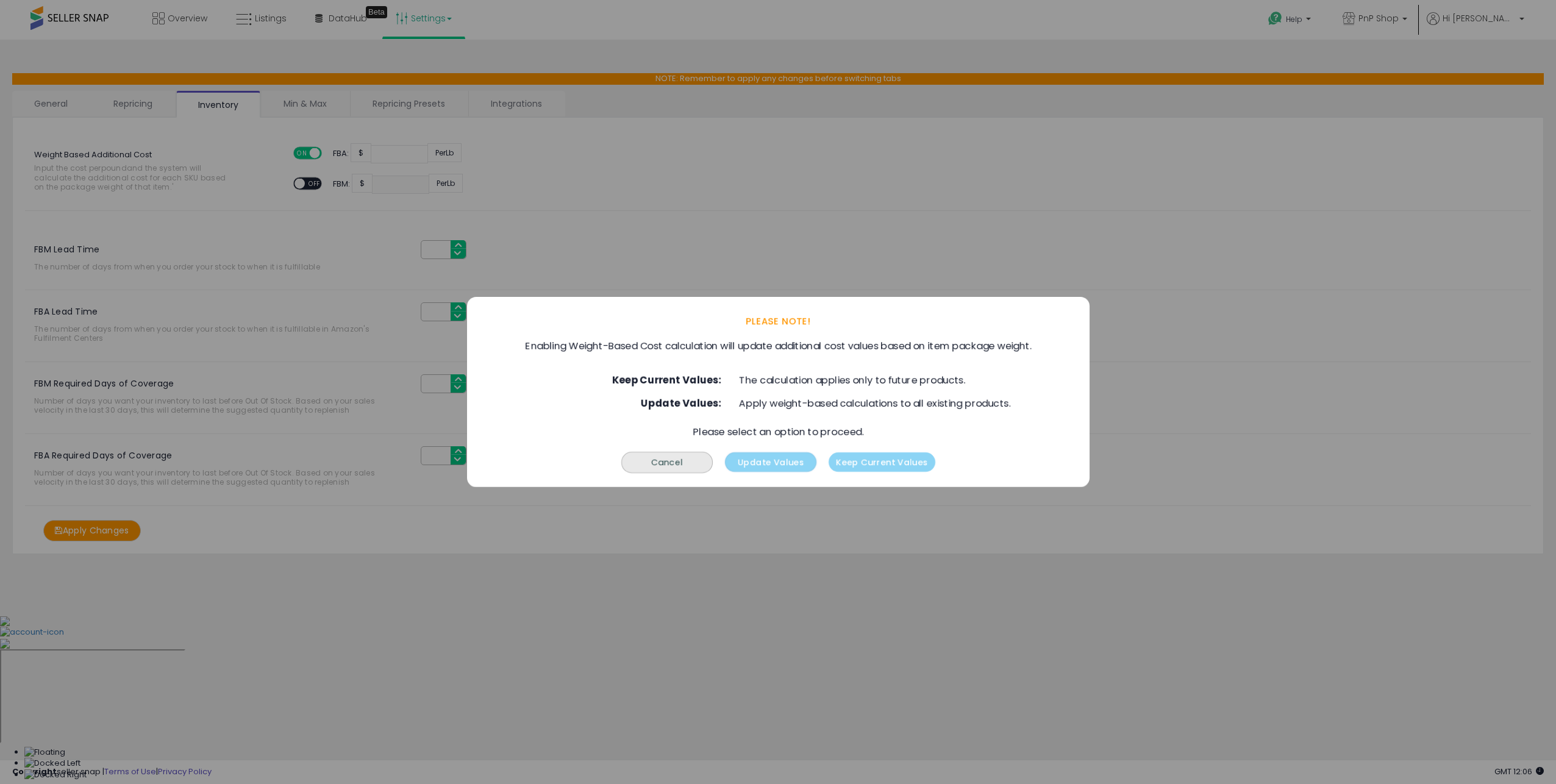
click at [787, 466] on button "Update Values" at bounding box center [770, 462] width 91 height 20
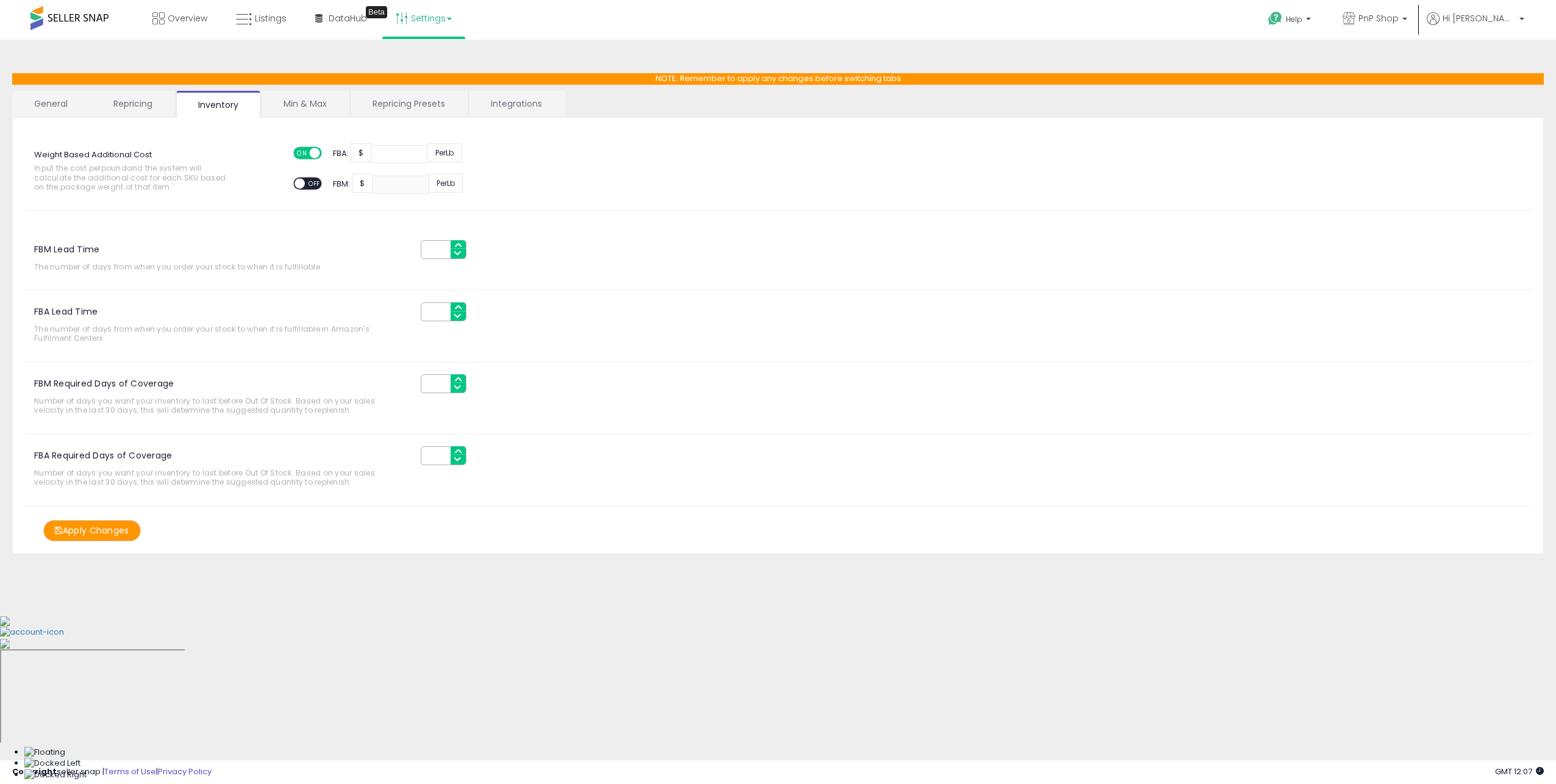
click at [113, 528] on button "Apply Changes" at bounding box center [92, 531] width 97 height 21
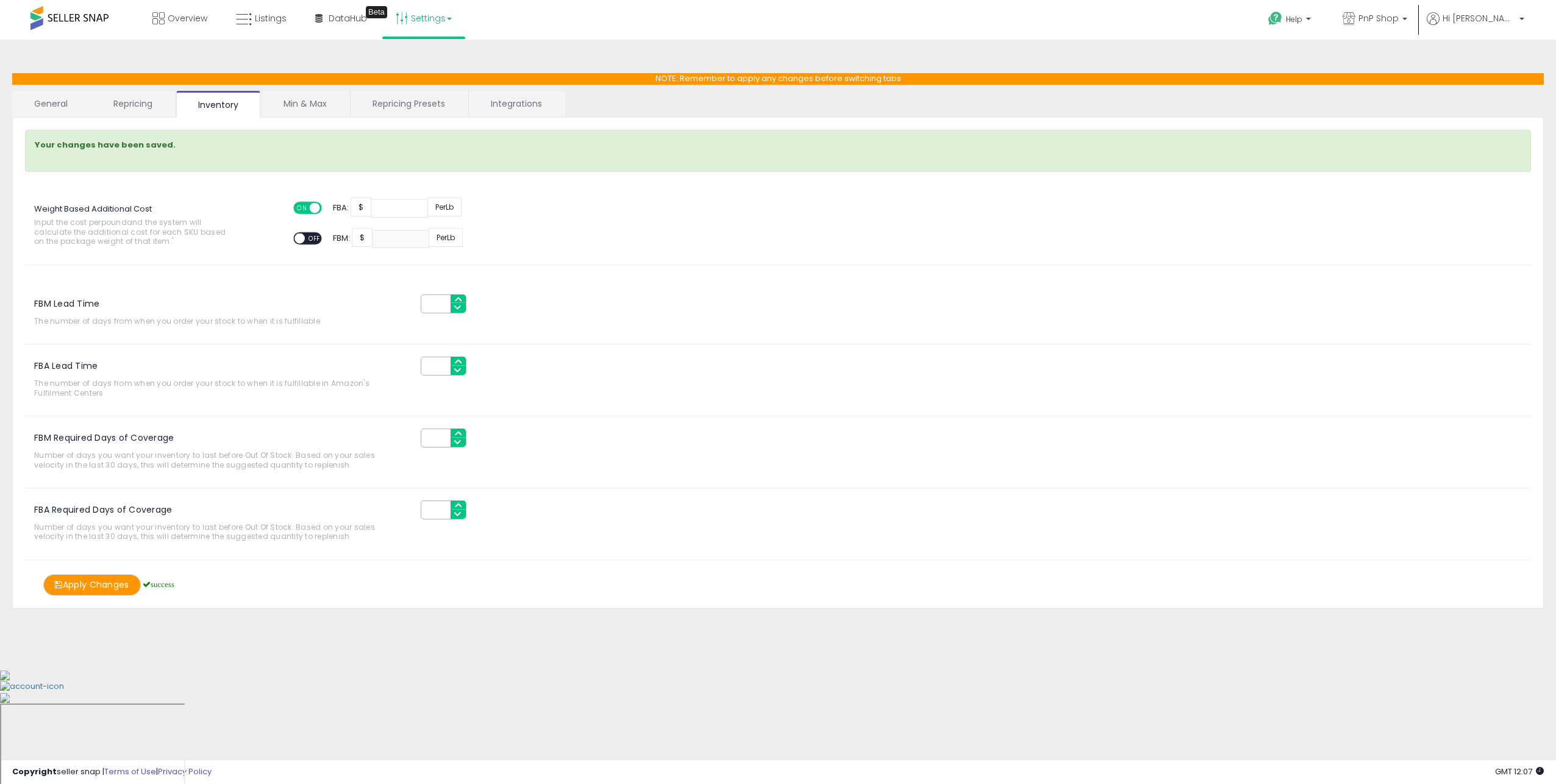
drag, startPoint x: 324, startPoint y: 105, endPoint x: 345, endPoint y: 104, distance: 21.0
click at [324, 106] on link "Min & Max" at bounding box center [306, 103] width 87 height 26
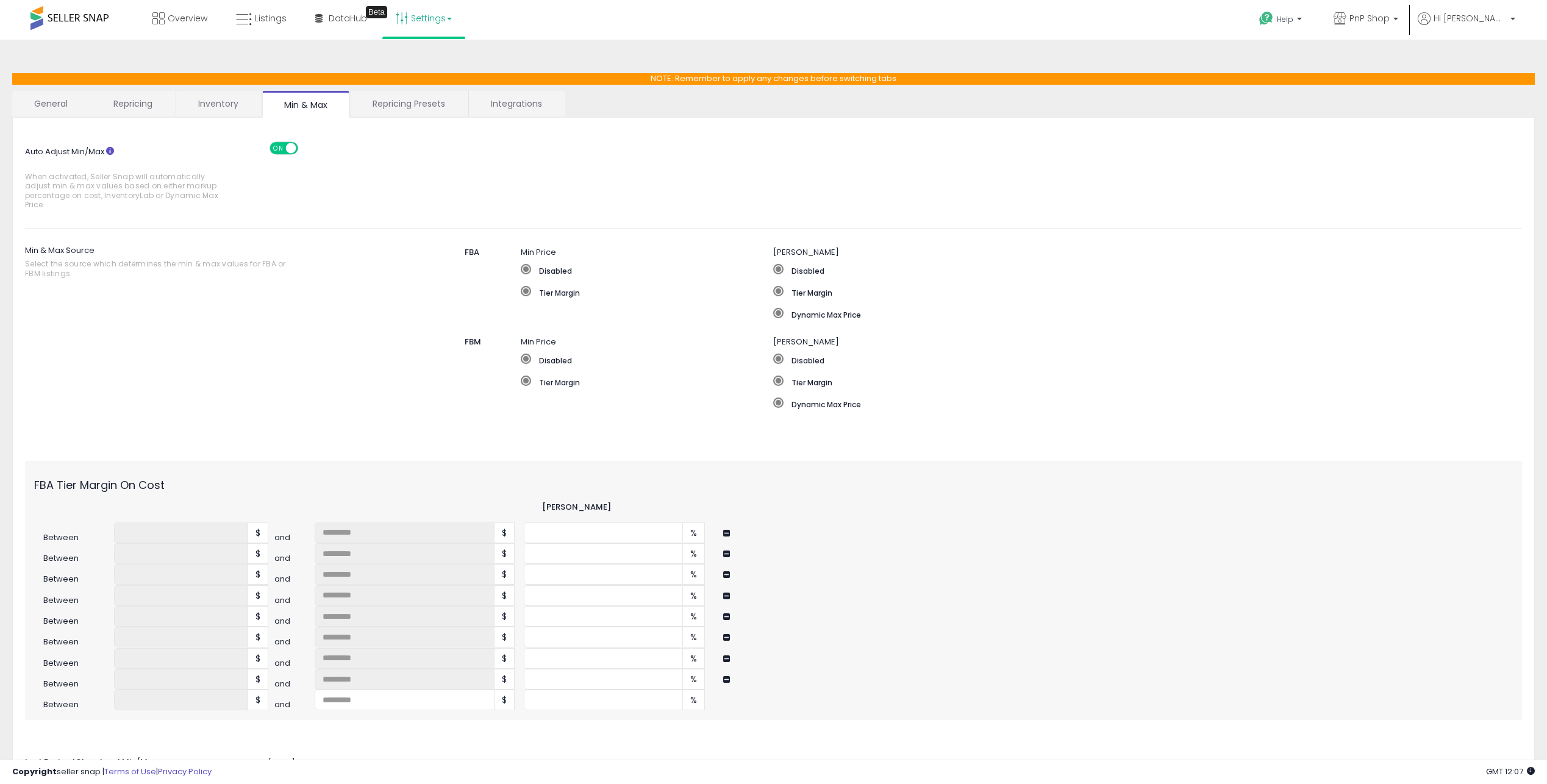
click at [417, 109] on link "Repricing Presets" at bounding box center [409, 103] width 116 height 26
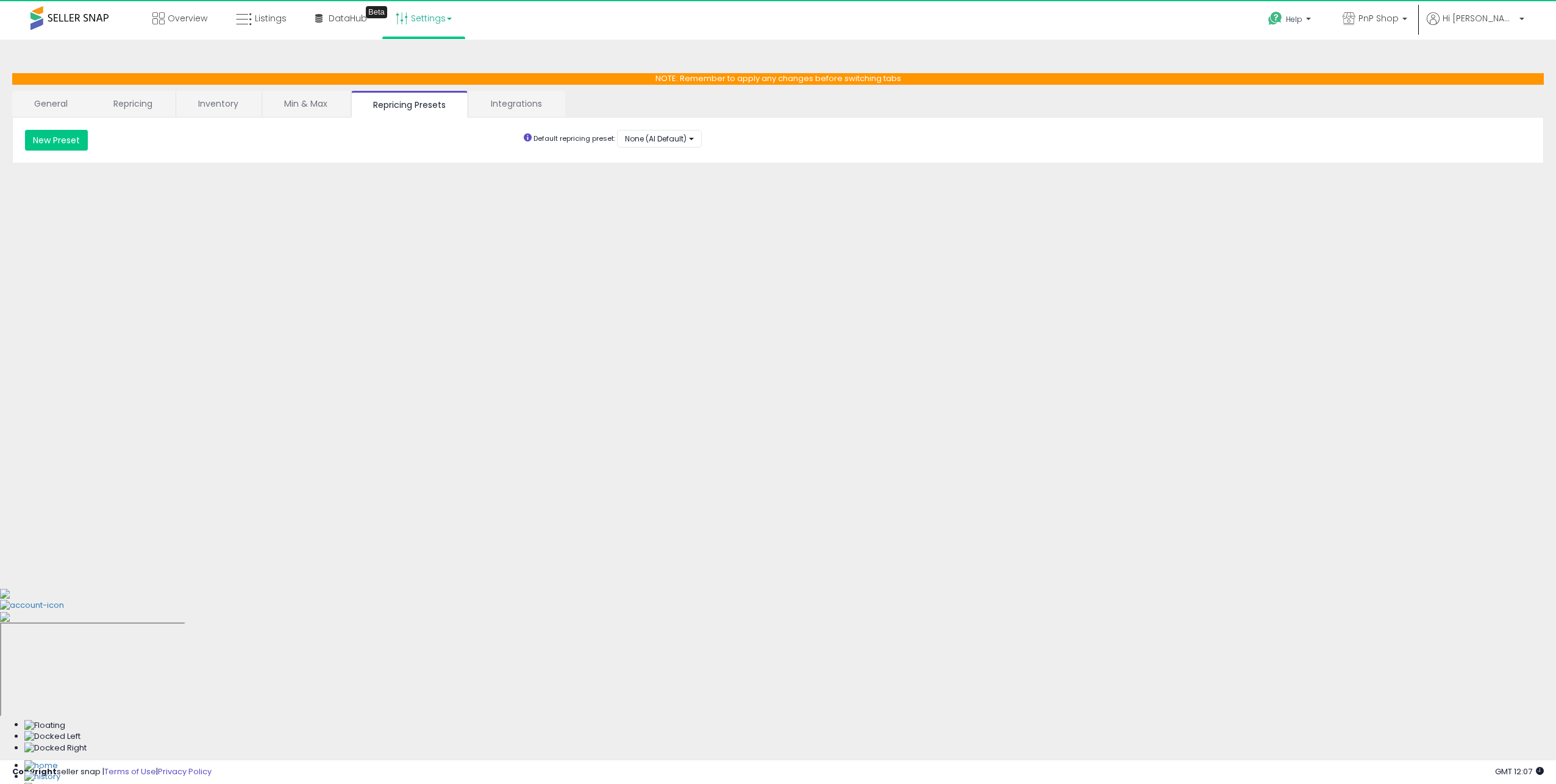
click at [489, 102] on link "Integrations" at bounding box center [516, 103] width 95 height 26
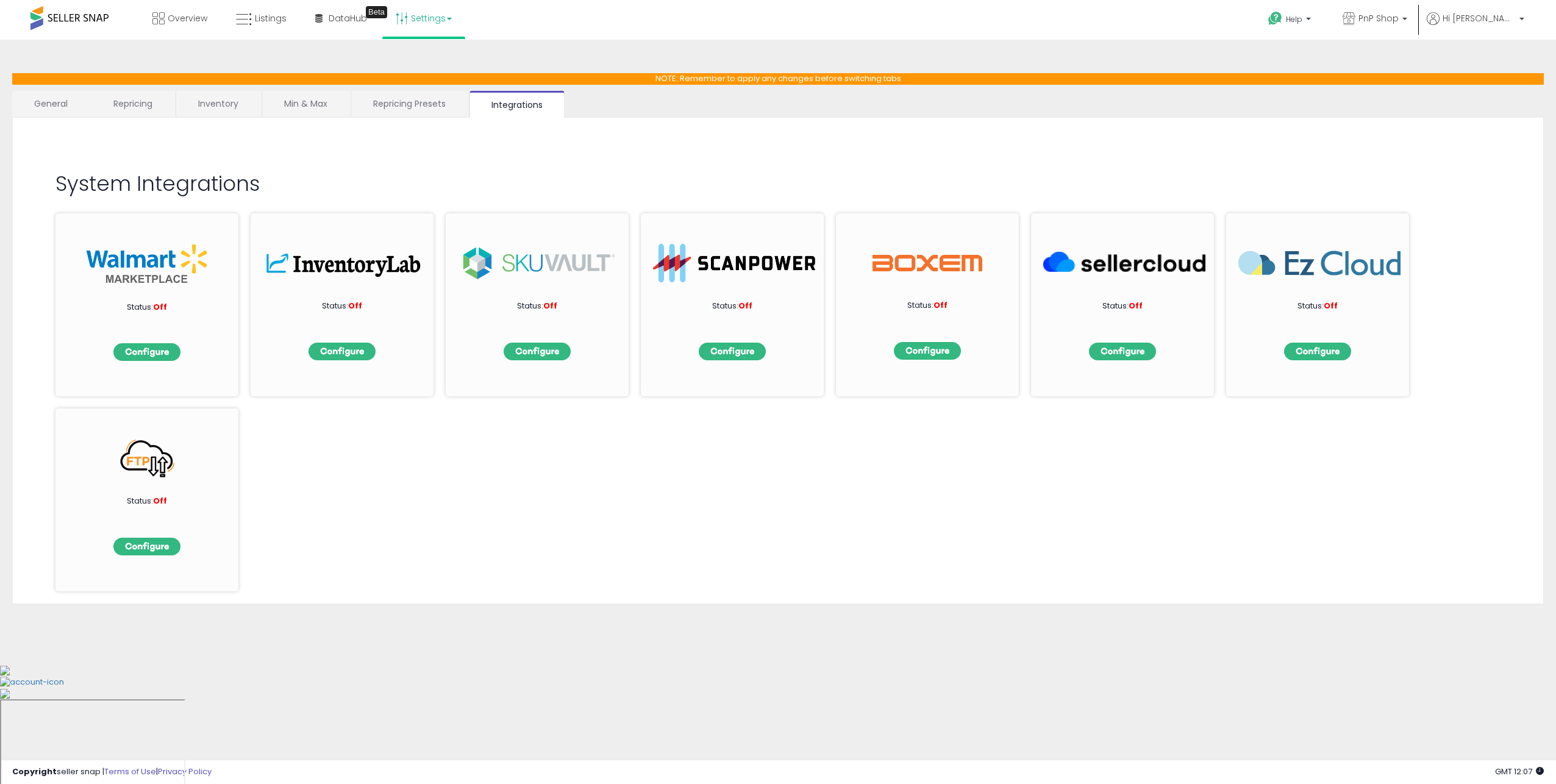
click at [36, 102] on link "General" at bounding box center [51, 103] width 78 height 26
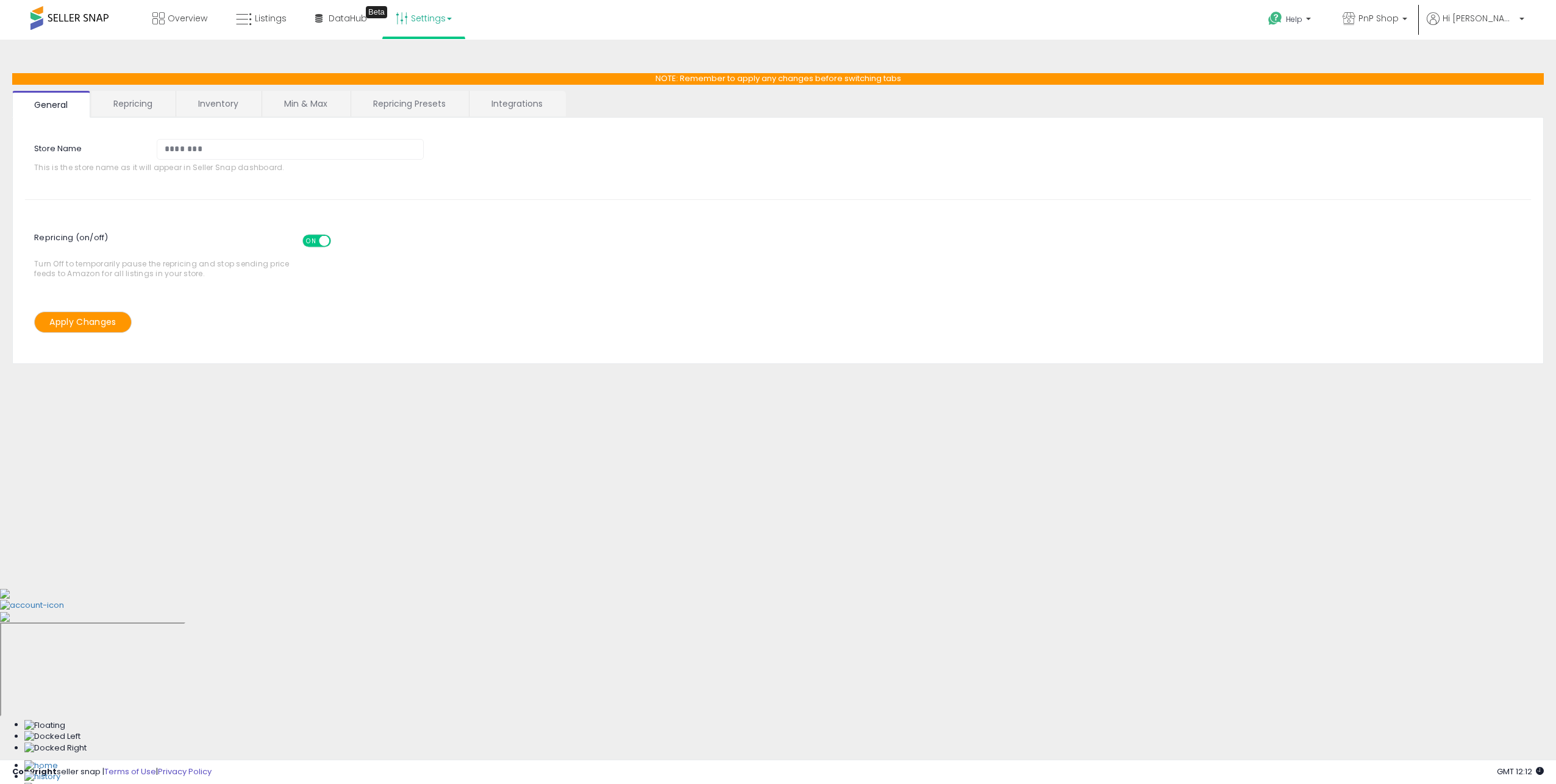
click at [404, 109] on link "Repricing Presets" at bounding box center [409, 103] width 116 height 26
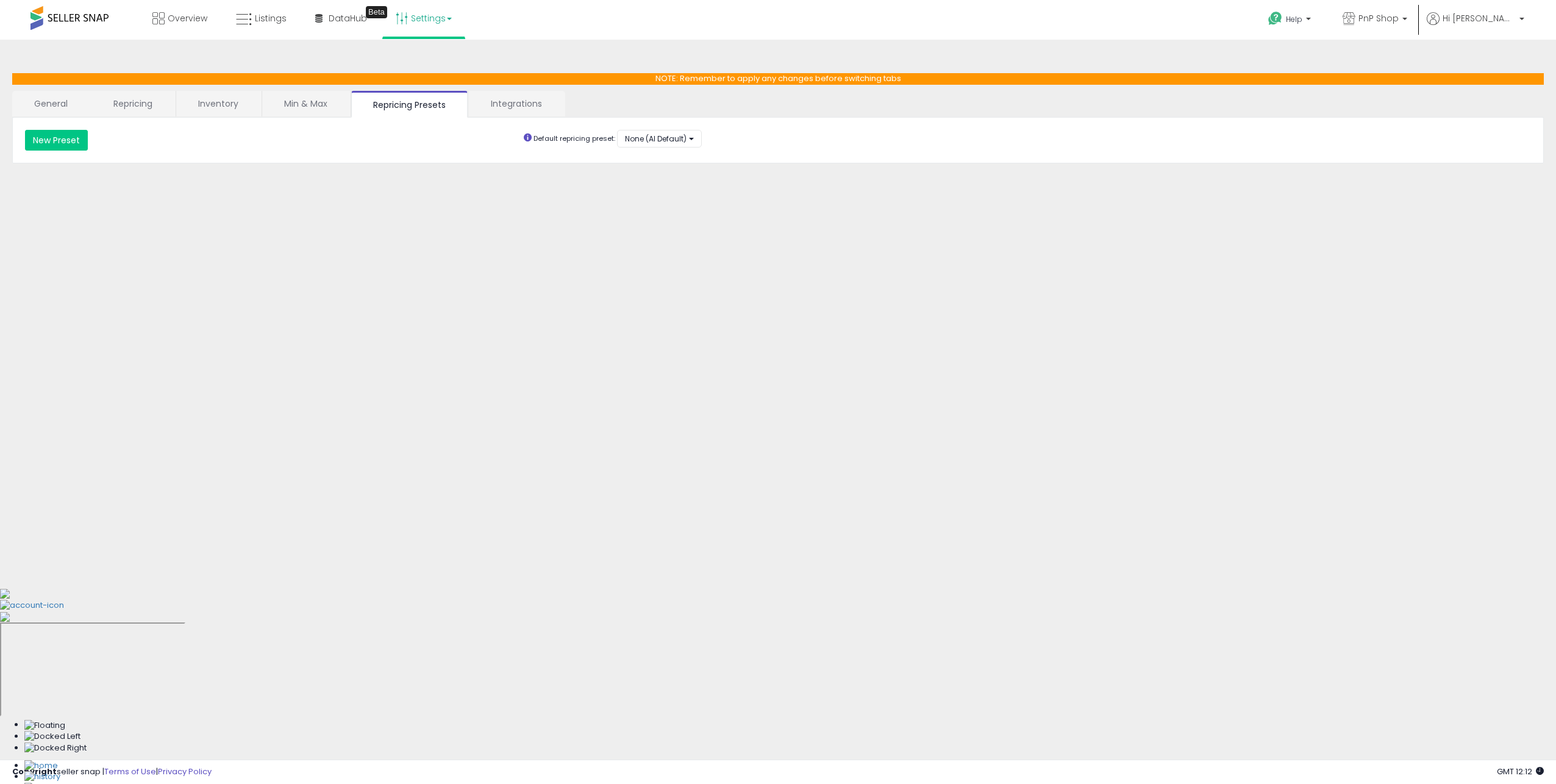
click at [85, 105] on link "General" at bounding box center [51, 103] width 78 height 26
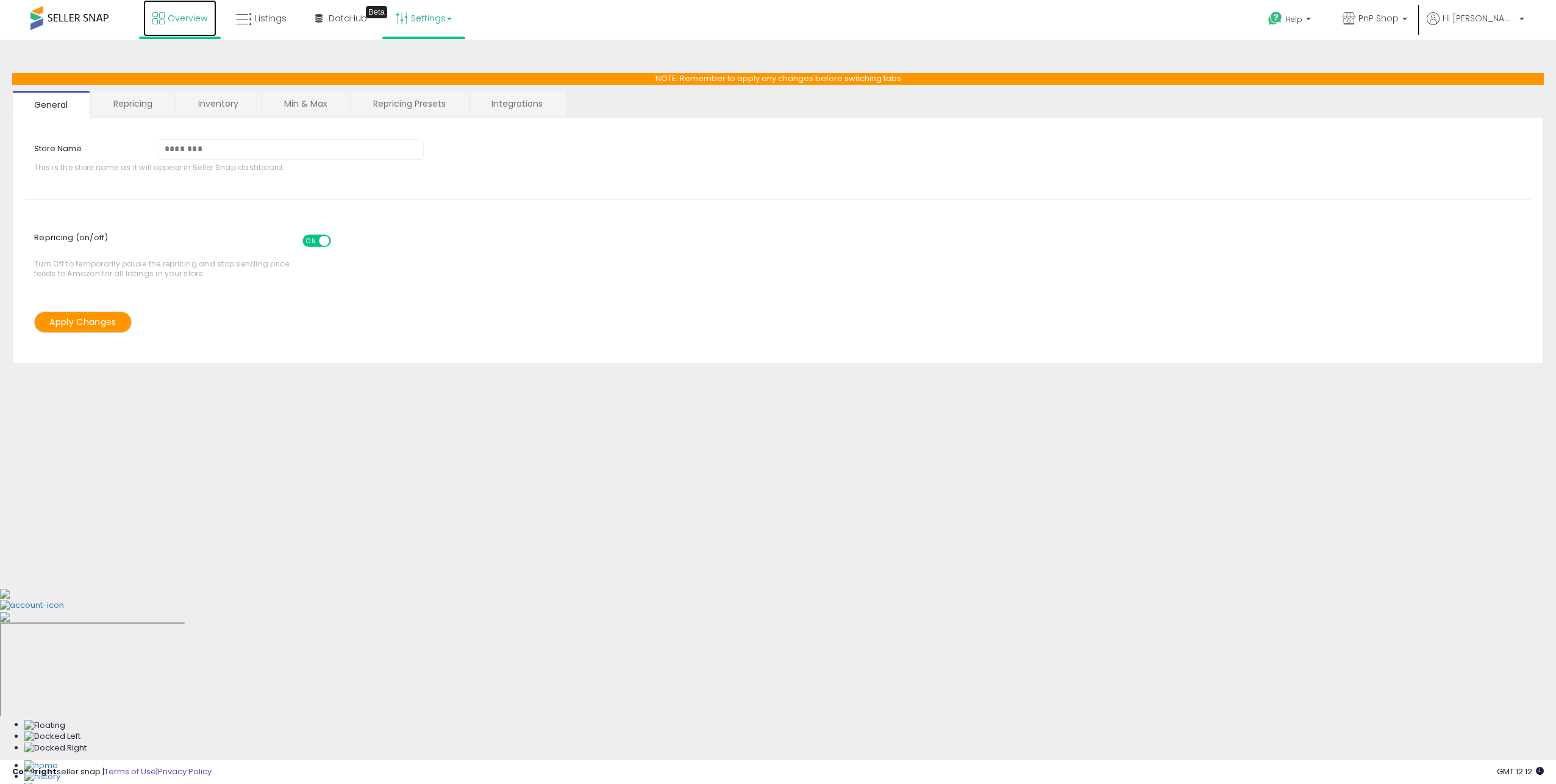
click at [201, 26] on link "Overview" at bounding box center [180, 18] width 73 height 36
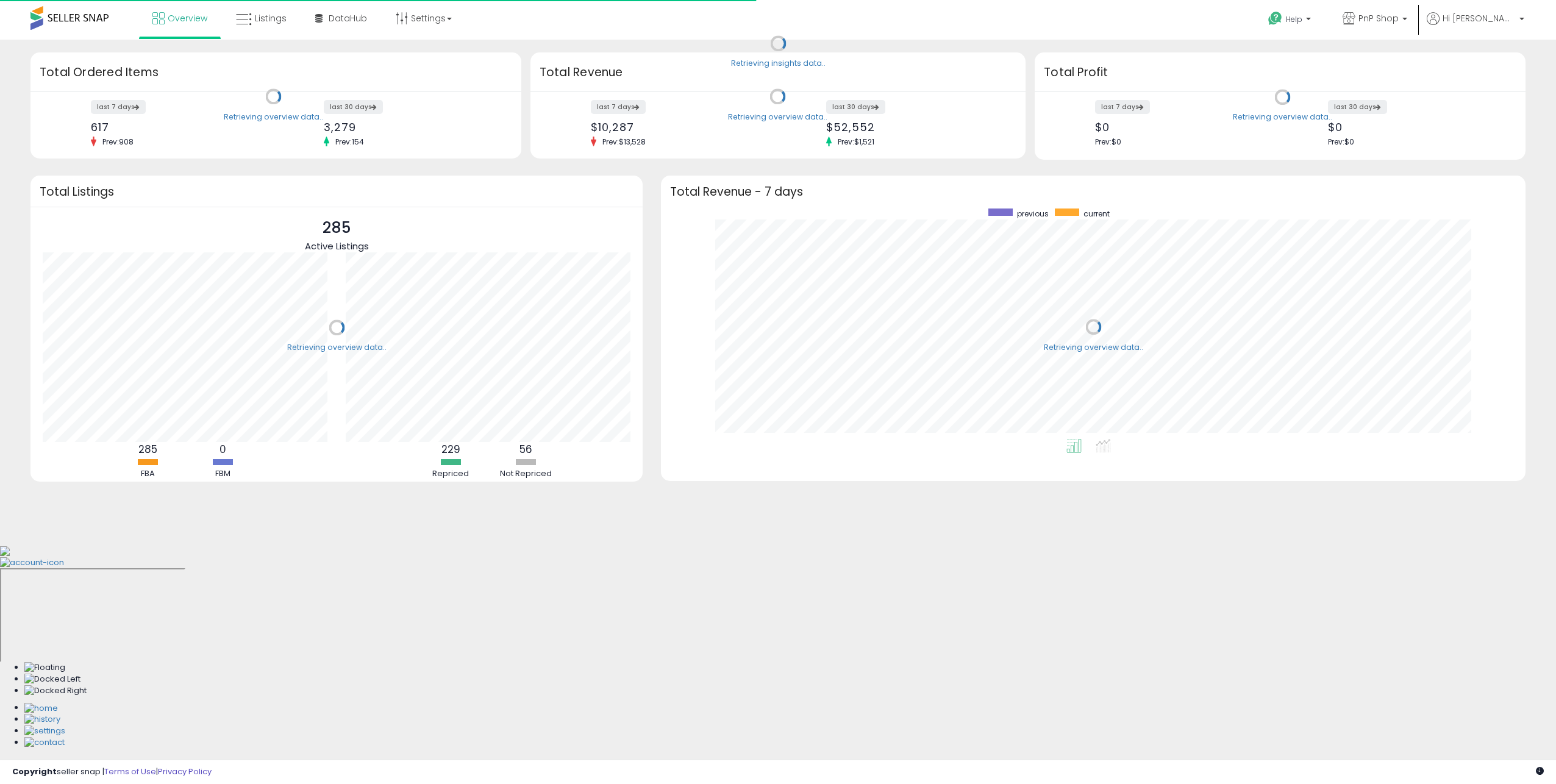
scroll to position [231, 840]
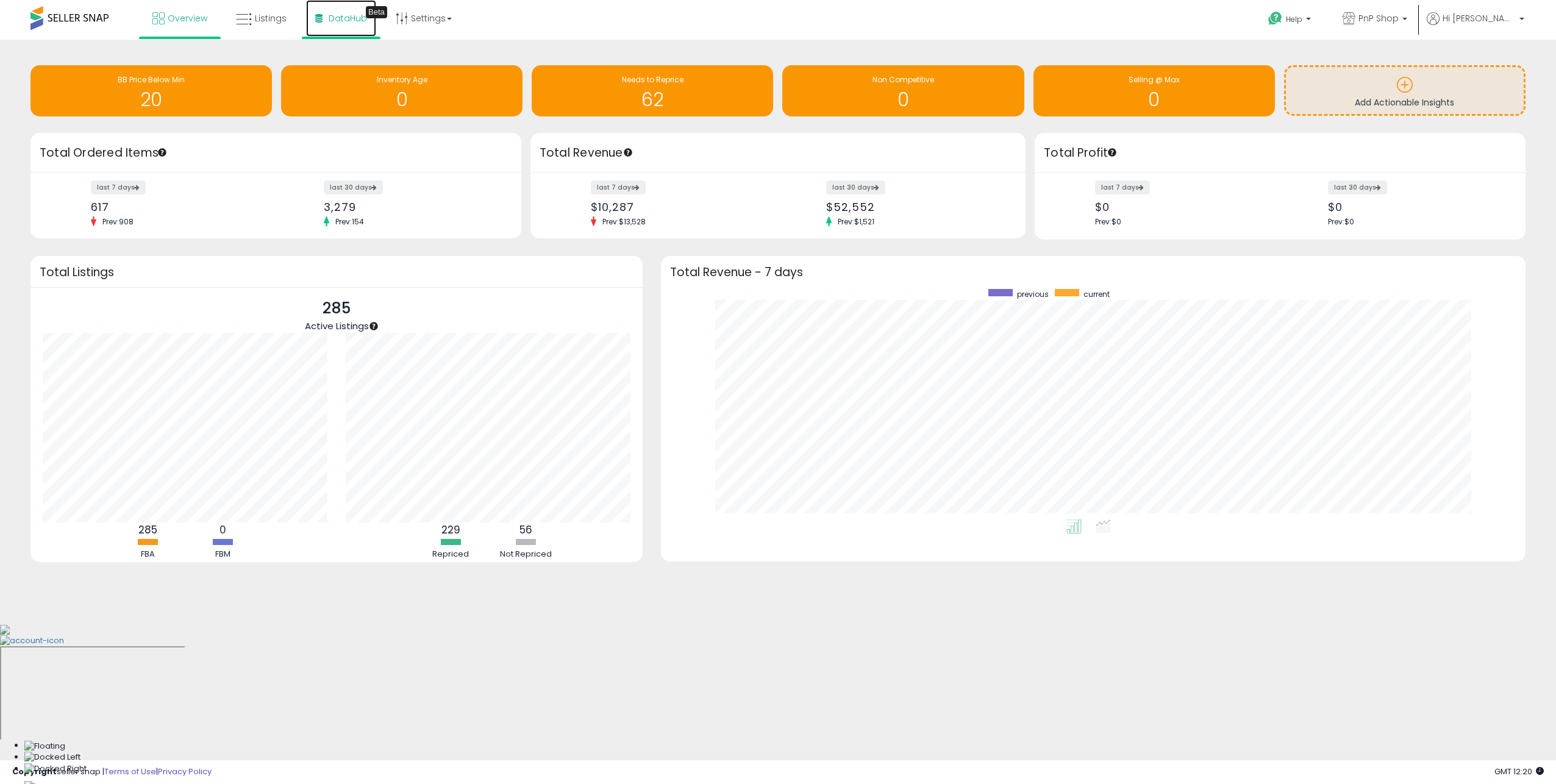
click at [338, 16] on span "DataHub" at bounding box center [348, 18] width 39 height 12
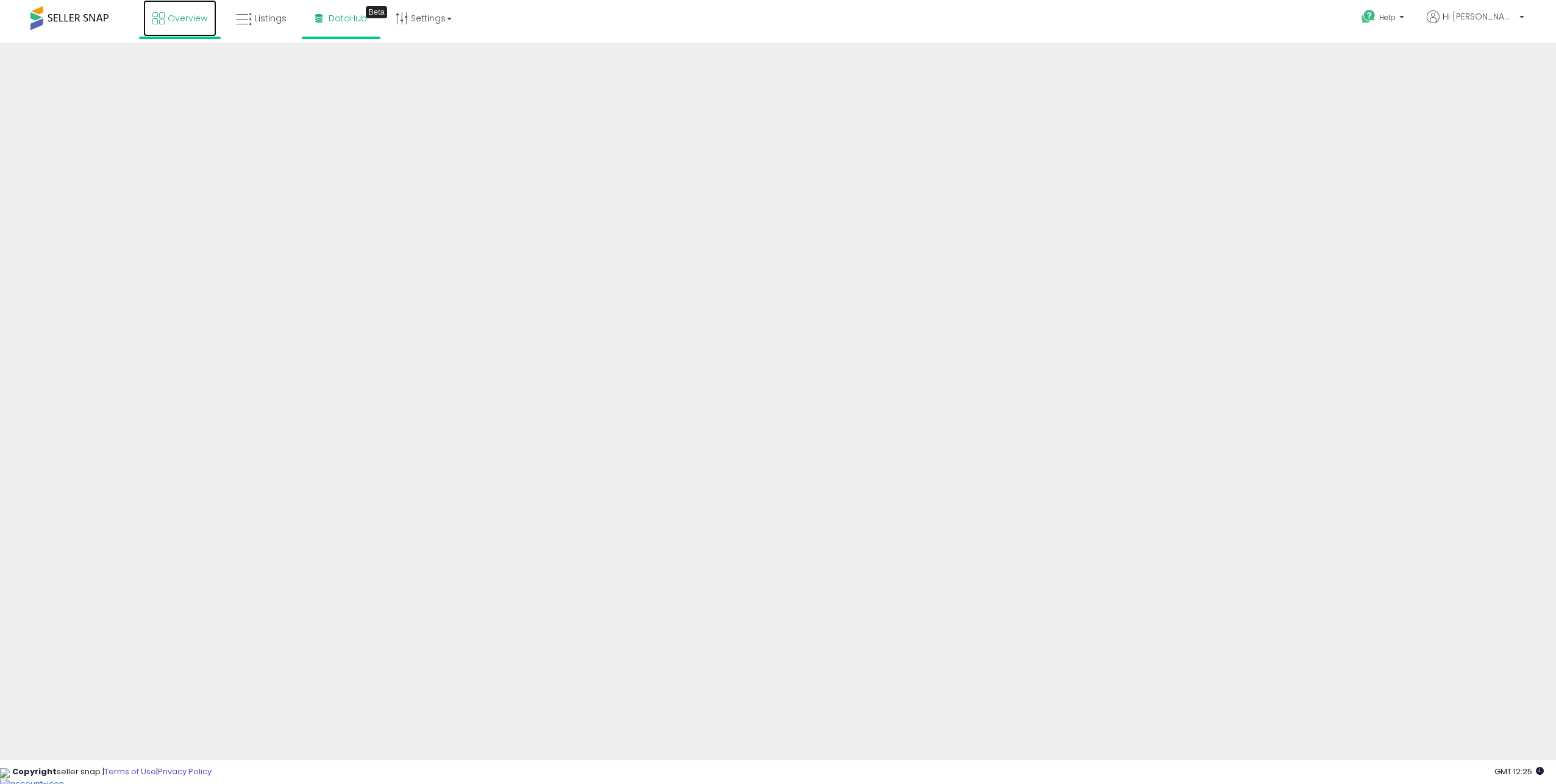
click at [147, 5] on link "Overview" at bounding box center [180, 18] width 73 height 36
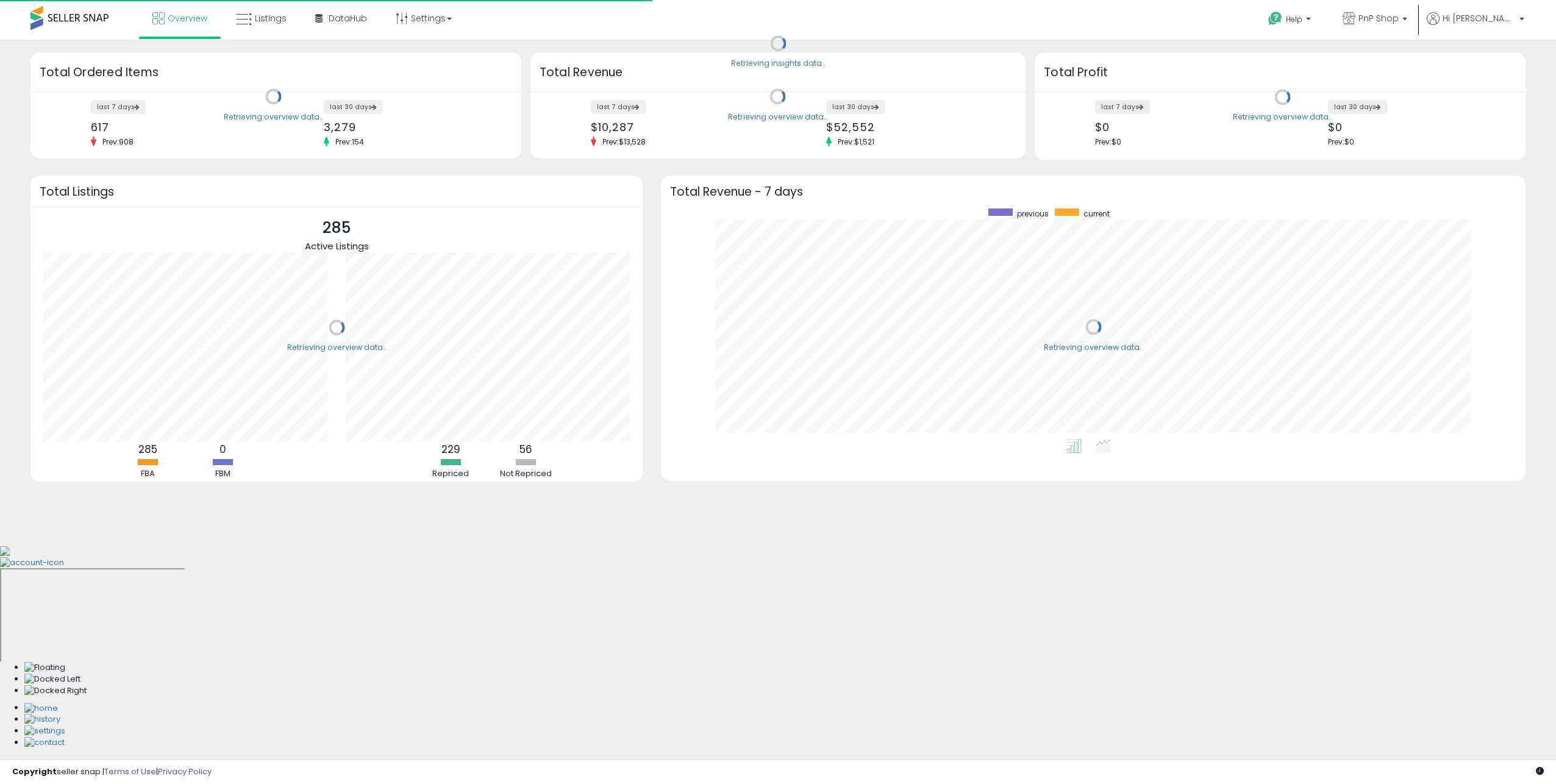
scroll to position [231, 840]
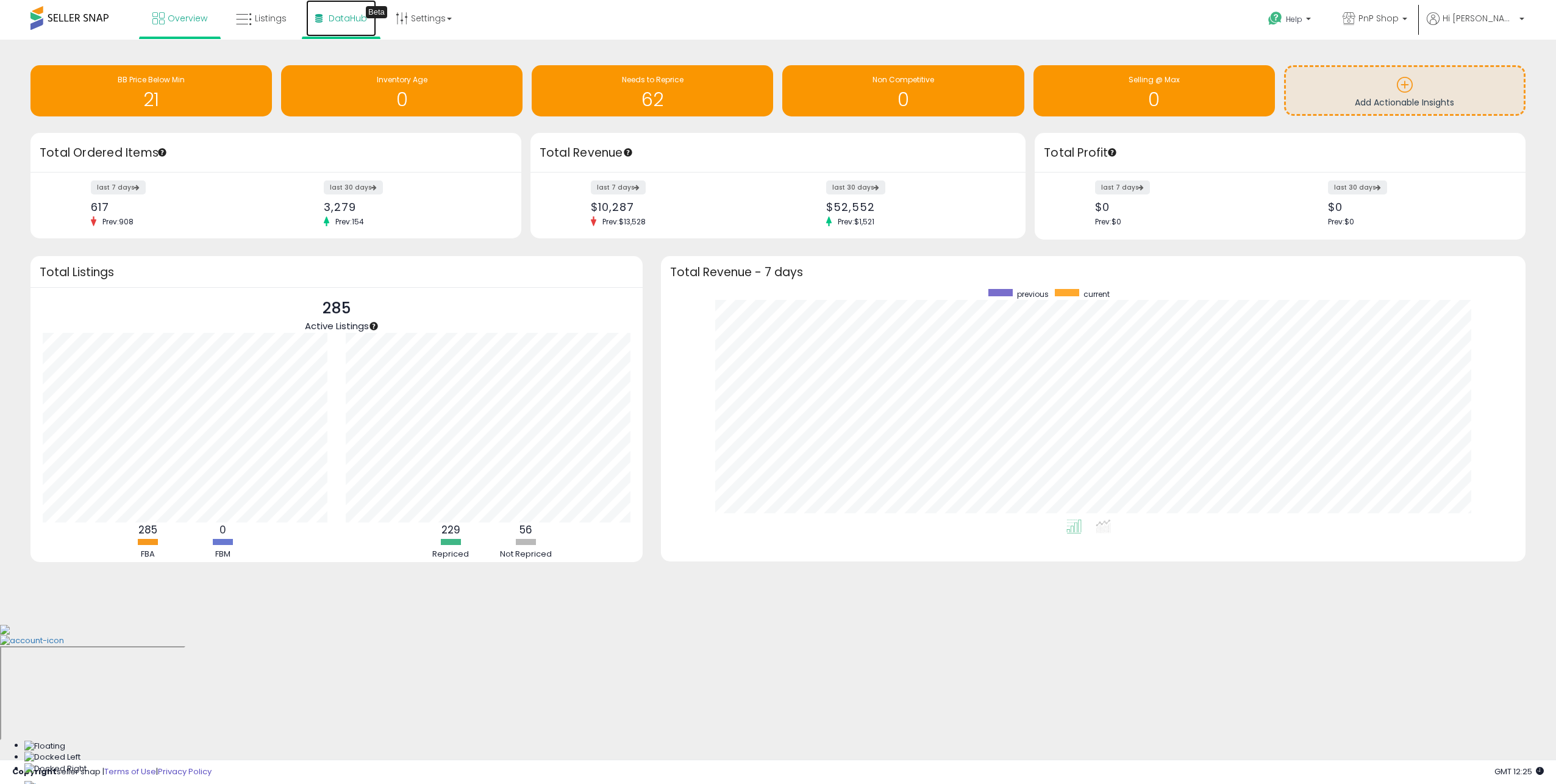
click at [363, 16] on span "DataHub" at bounding box center [348, 18] width 39 height 12
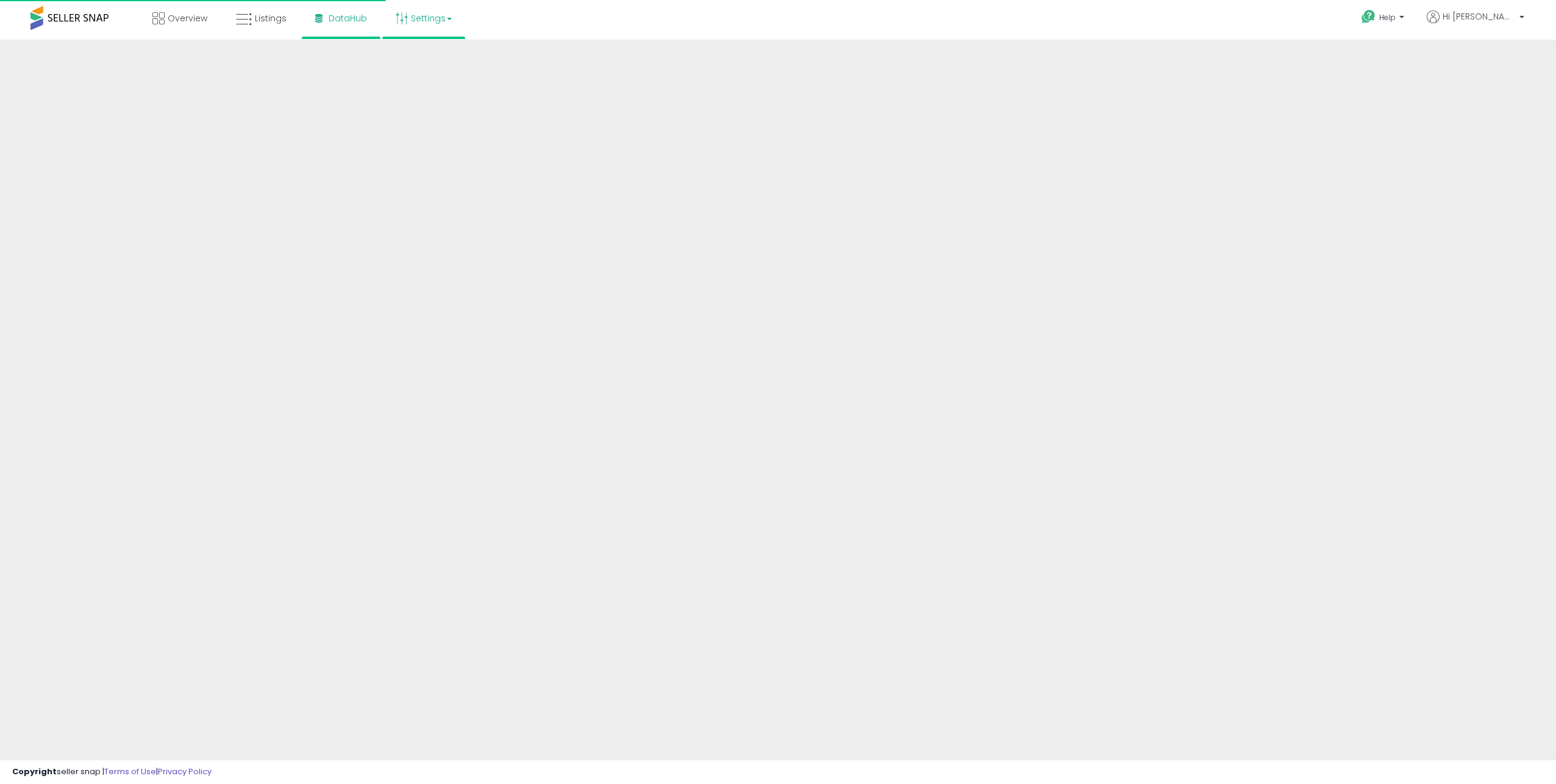
click at [403, 17] on icon at bounding box center [402, 18] width 12 height 12
click at [108, 15] on span at bounding box center [69, 17] width 78 height 24
click at [203, 20] on span "Overview" at bounding box center [188, 18] width 40 height 12
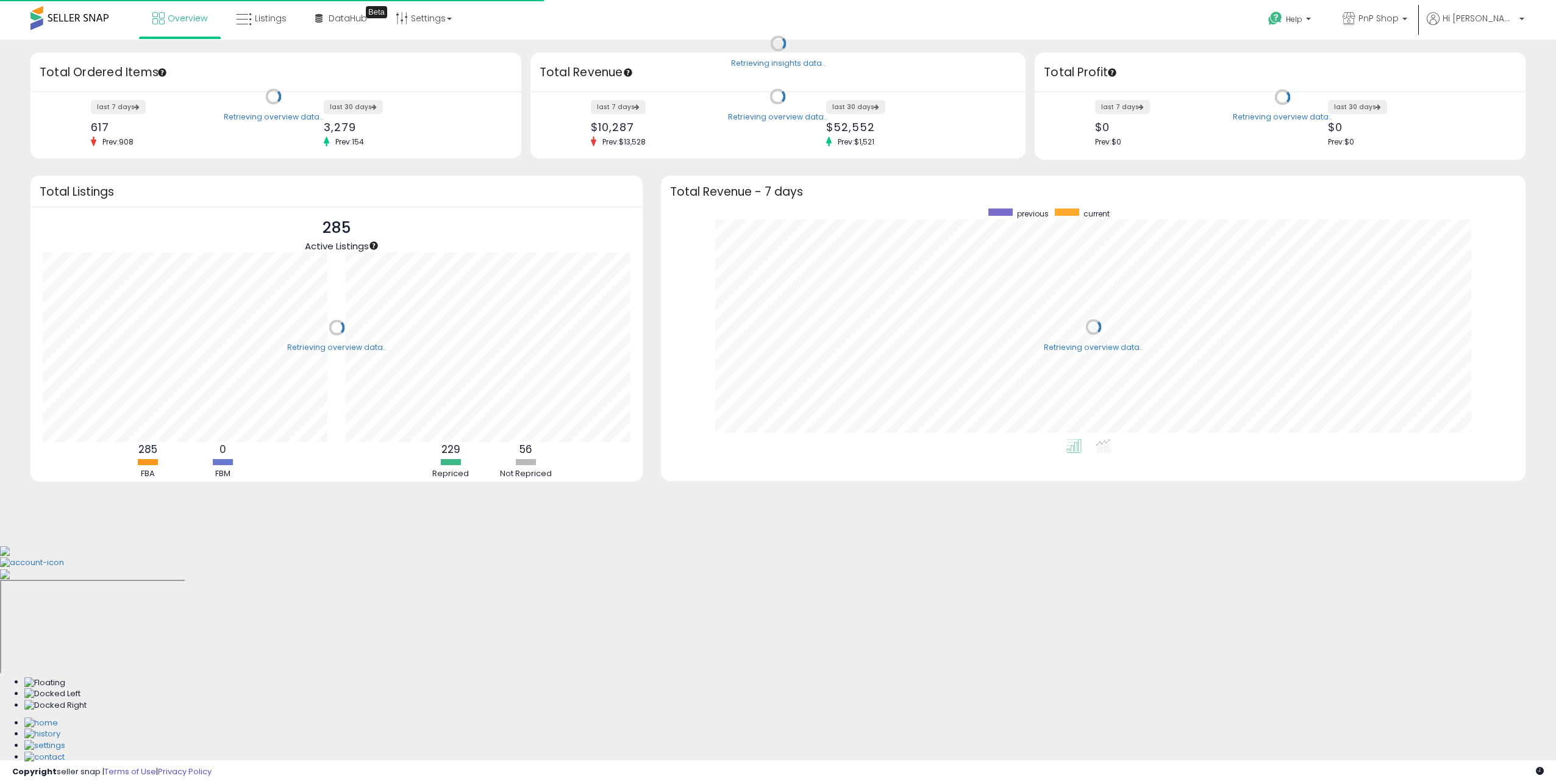
scroll to position [231, 840]
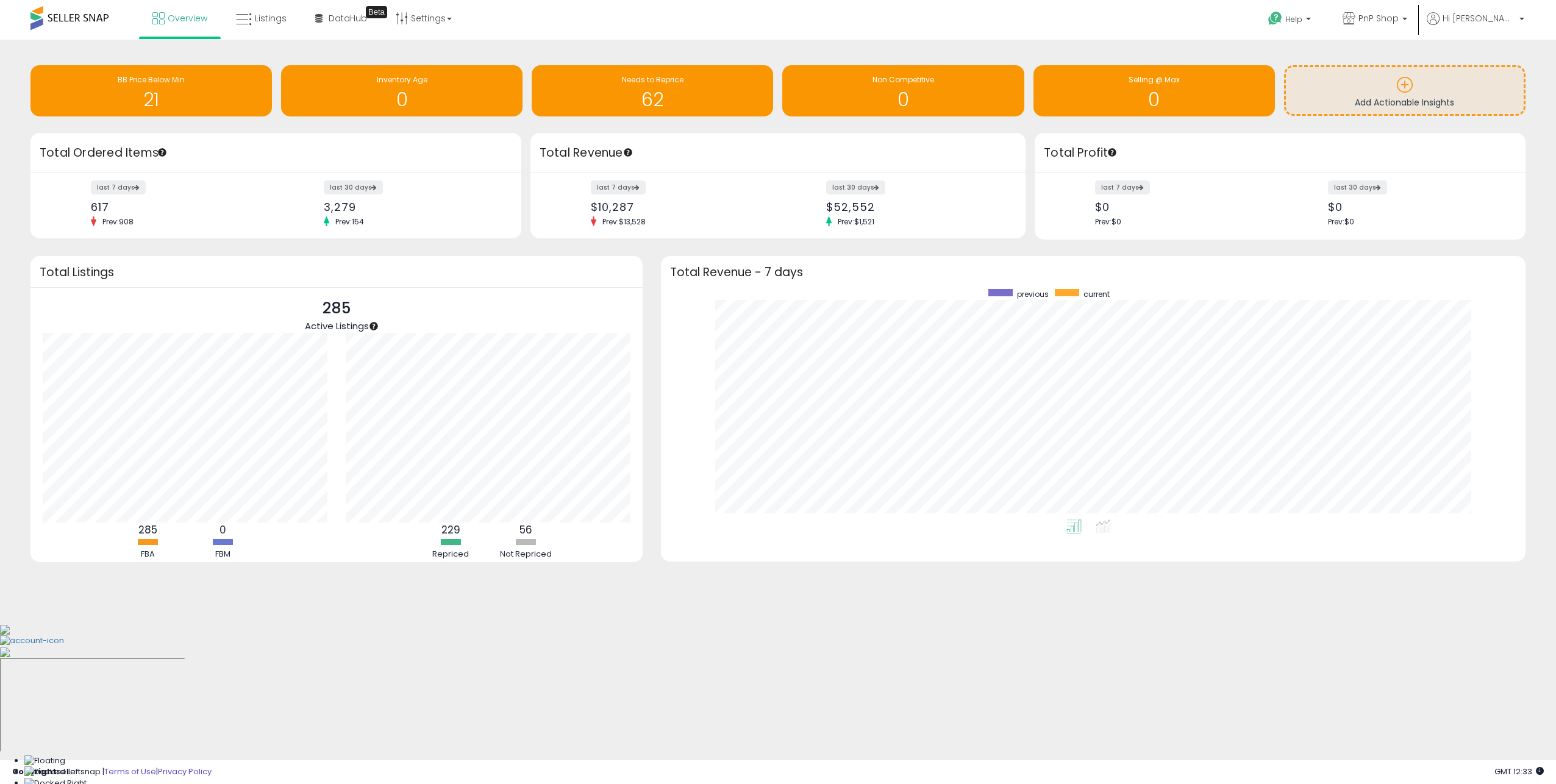
click at [86, 17] on span at bounding box center [69, 17] width 78 height 24
click at [203, 22] on span "Overview" at bounding box center [188, 18] width 40 height 12
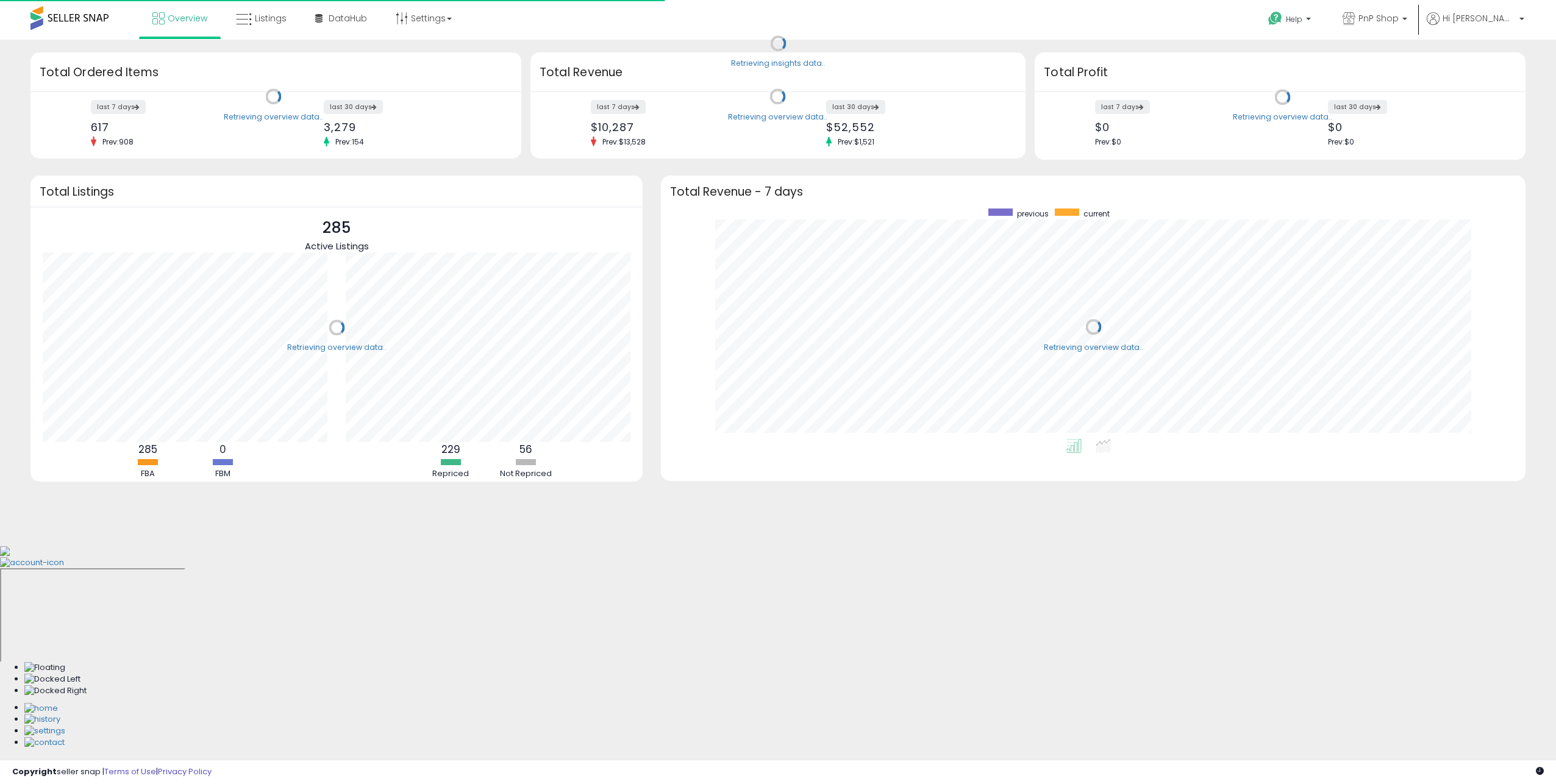
scroll to position [231, 840]
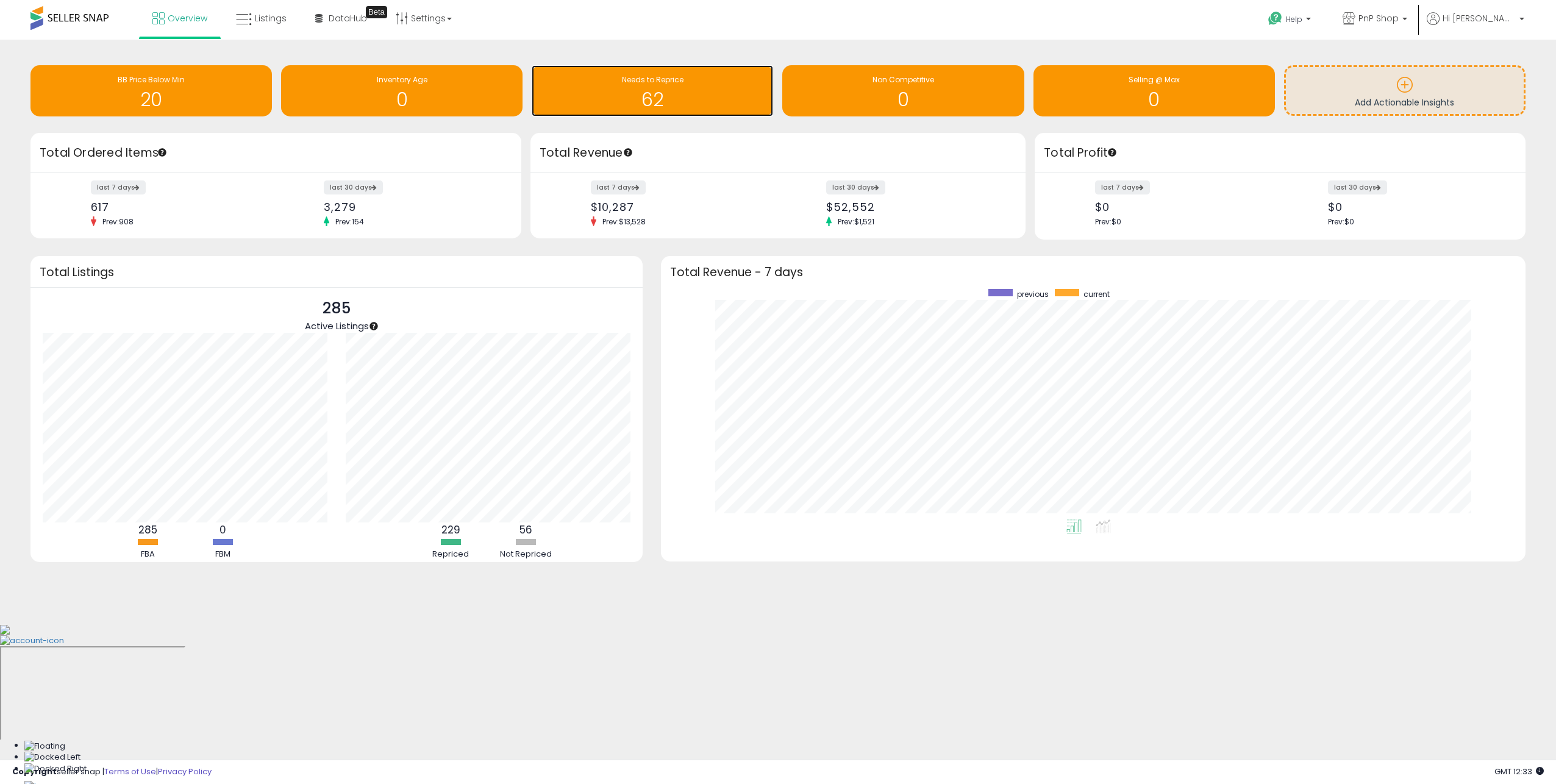
click at [708, 105] on h1 "62" at bounding box center [652, 100] width 229 height 20
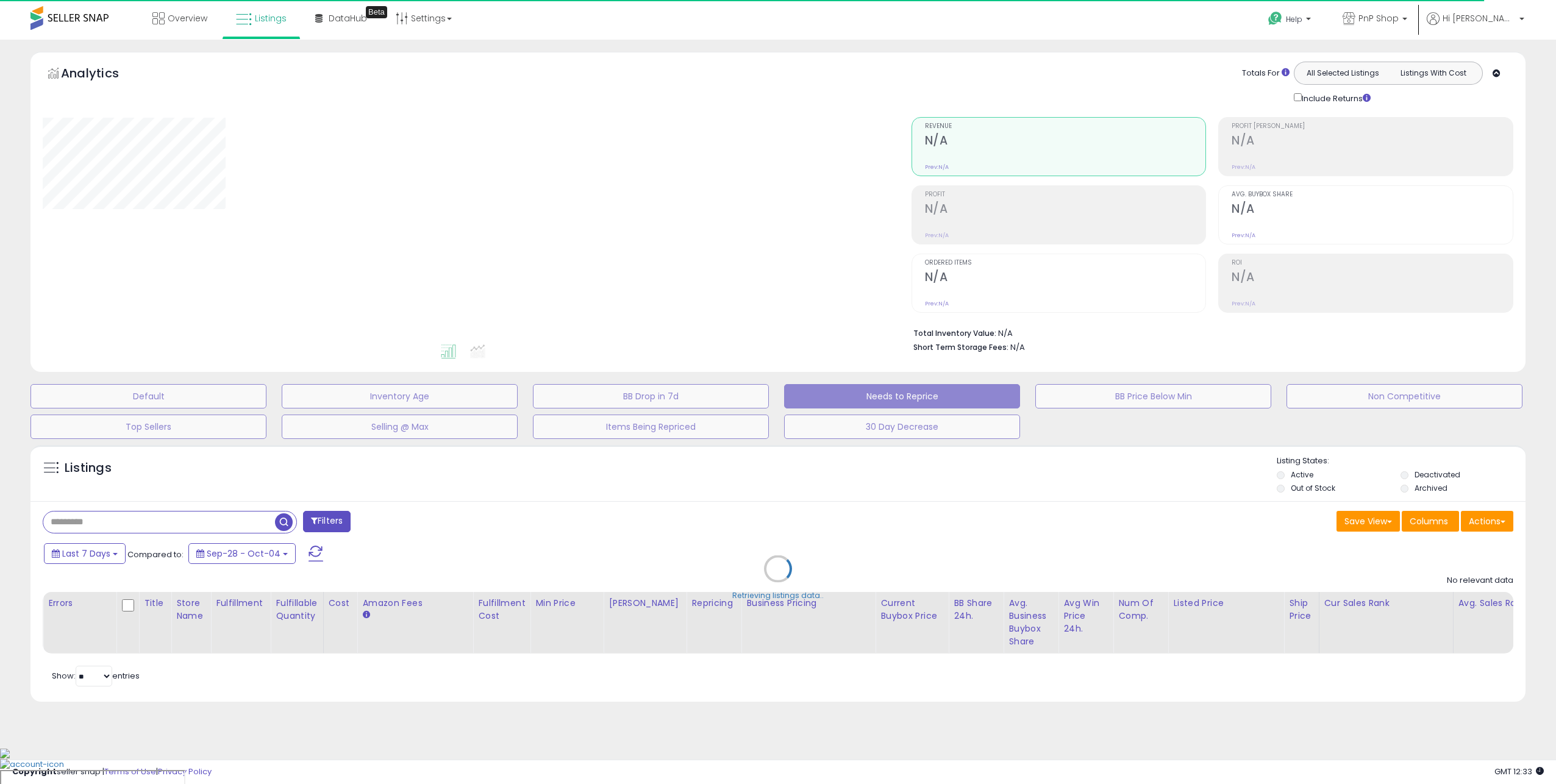
select select "**"
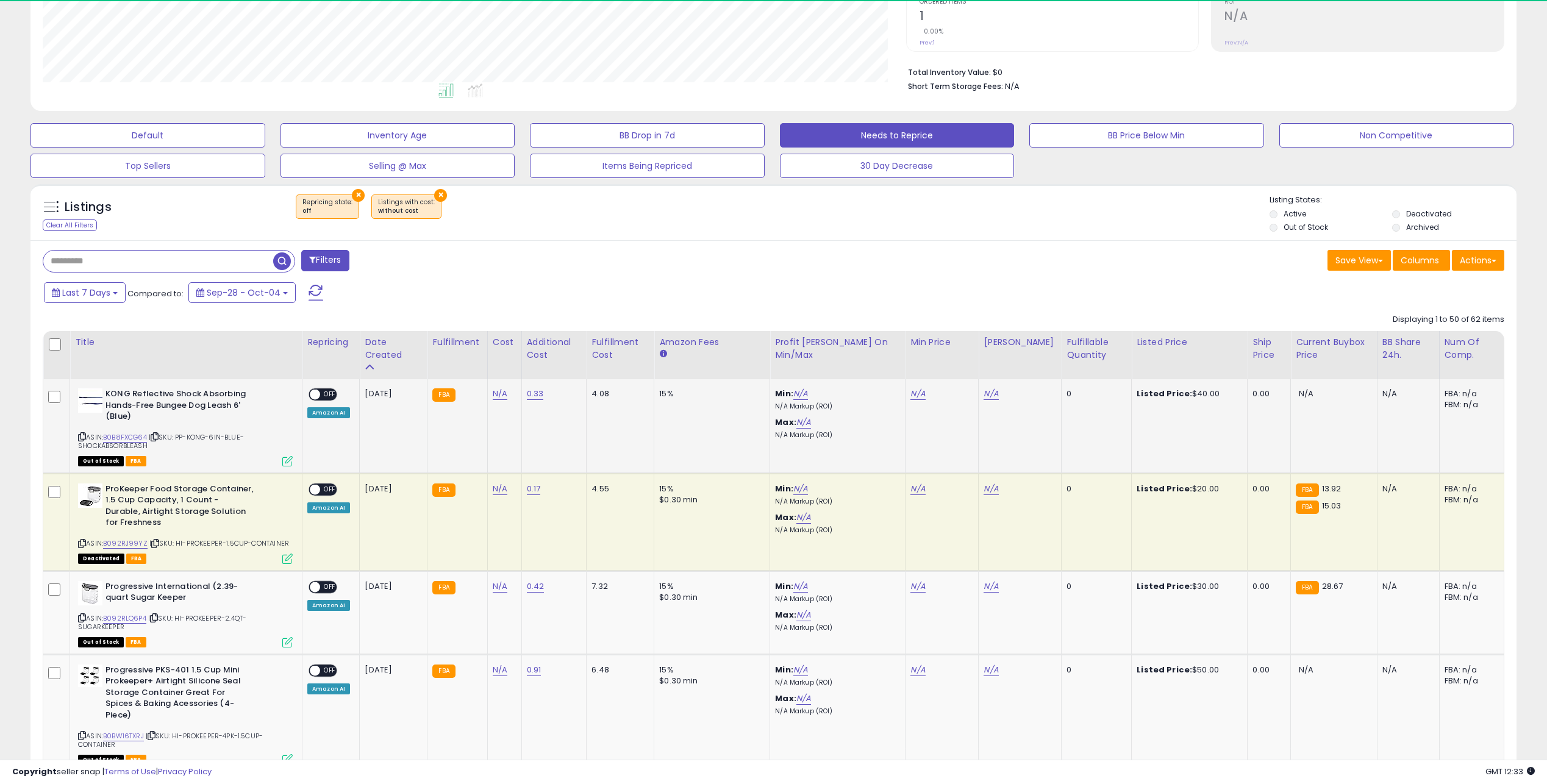
scroll to position [250, 863]
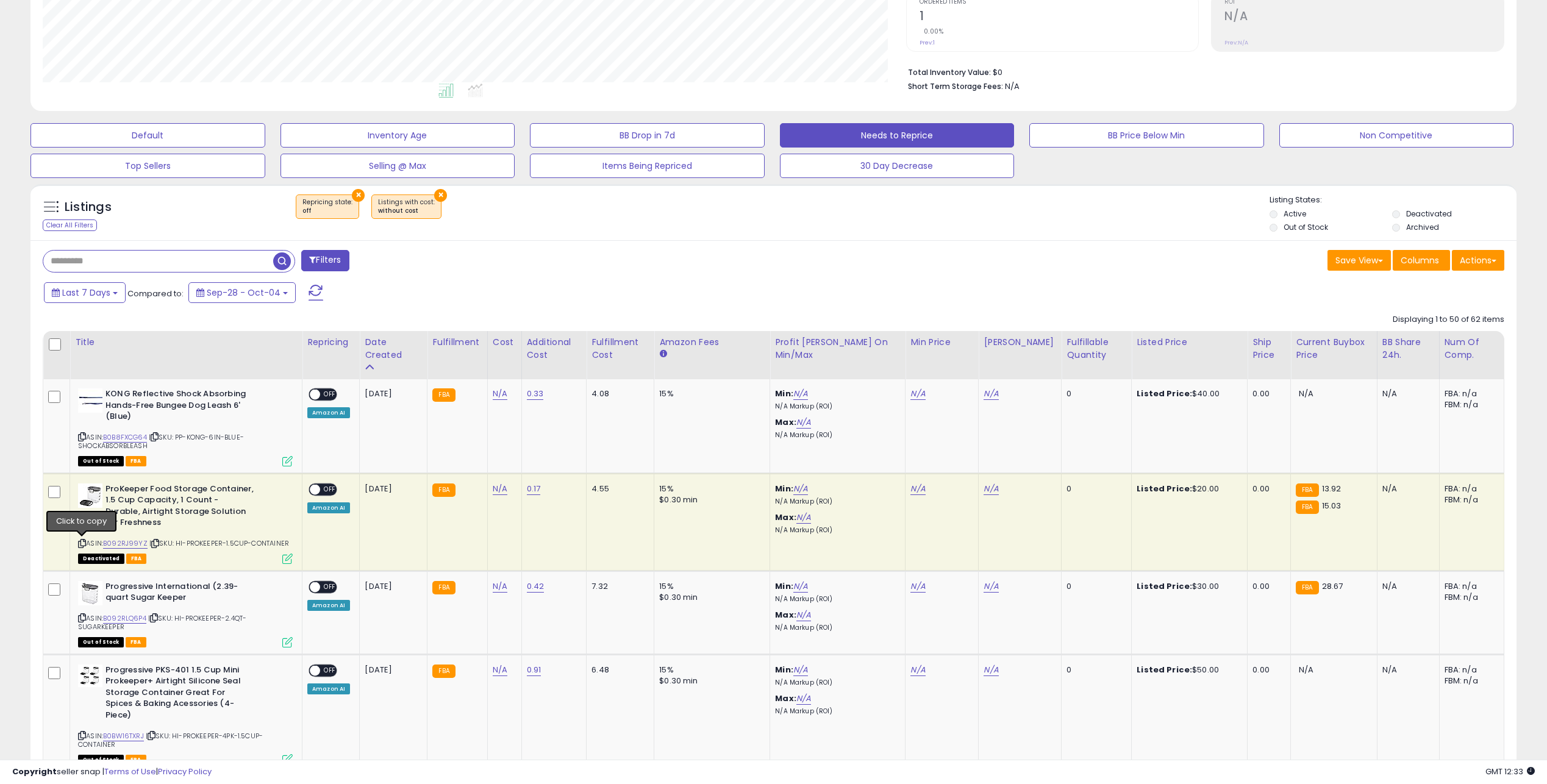
click at [81, 543] on icon at bounding box center [82, 544] width 8 height 7
click at [506, 492] on link "N/A" at bounding box center [500, 488] width 15 height 12
type input "****"
click button "submit" at bounding box center [548, 458] width 21 height 18
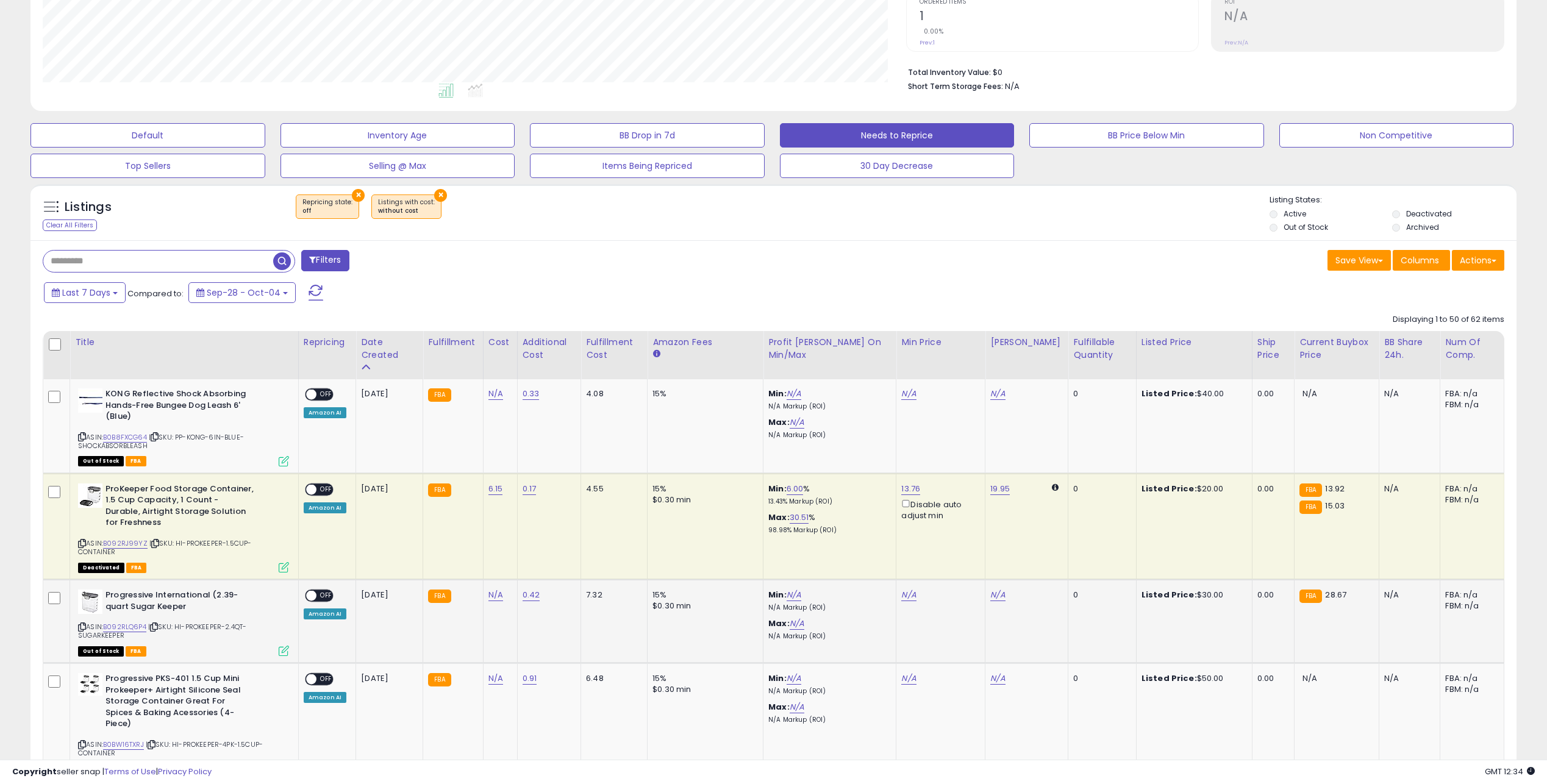
click at [83, 623] on icon at bounding box center [82, 627] width 8 height 7
click at [499, 590] on link "N/A" at bounding box center [496, 595] width 15 height 12
type input "*****"
click button "submit" at bounding box center [541, 555] width 21 height 18
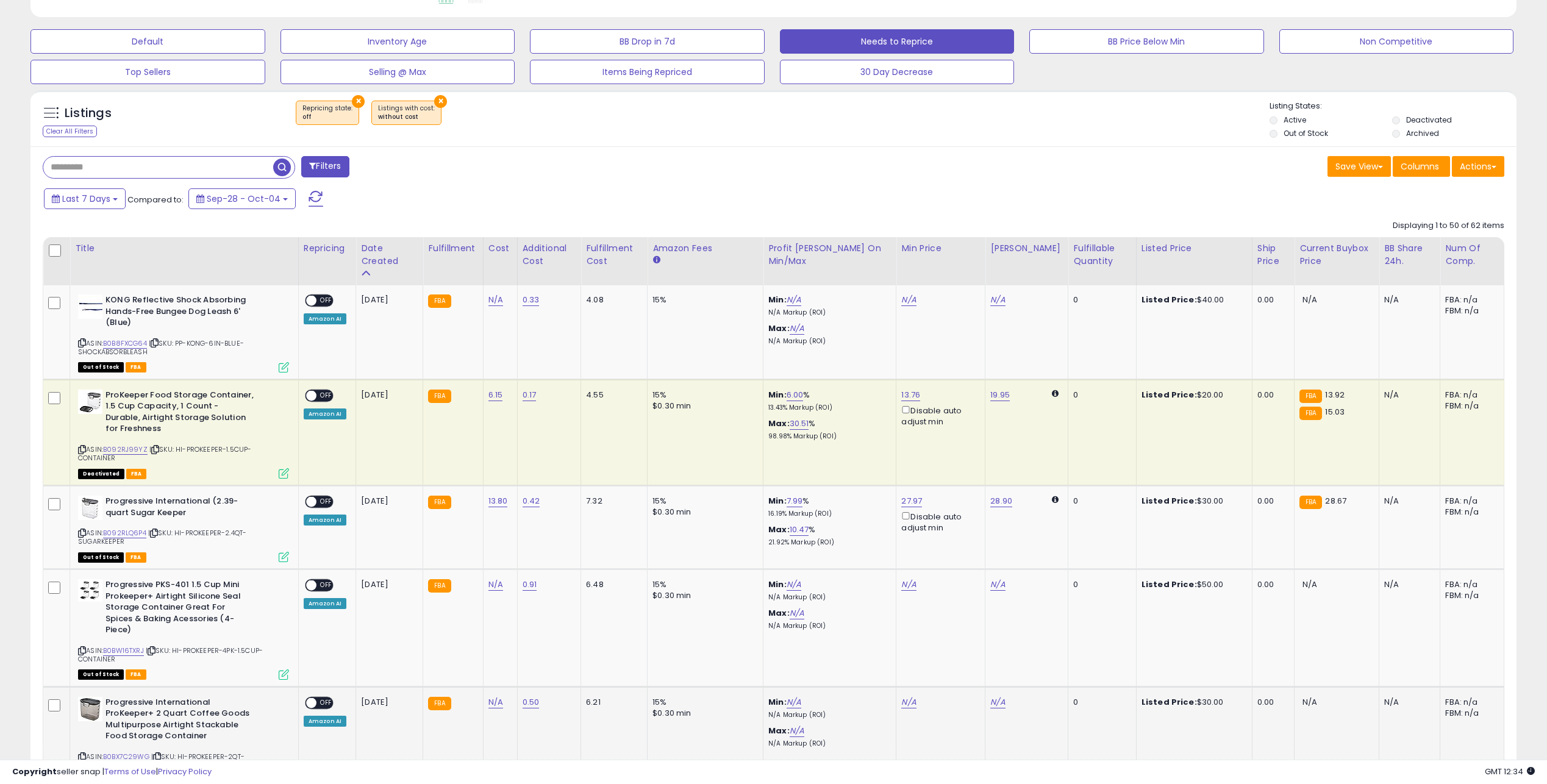
scroll to position [499, 0]
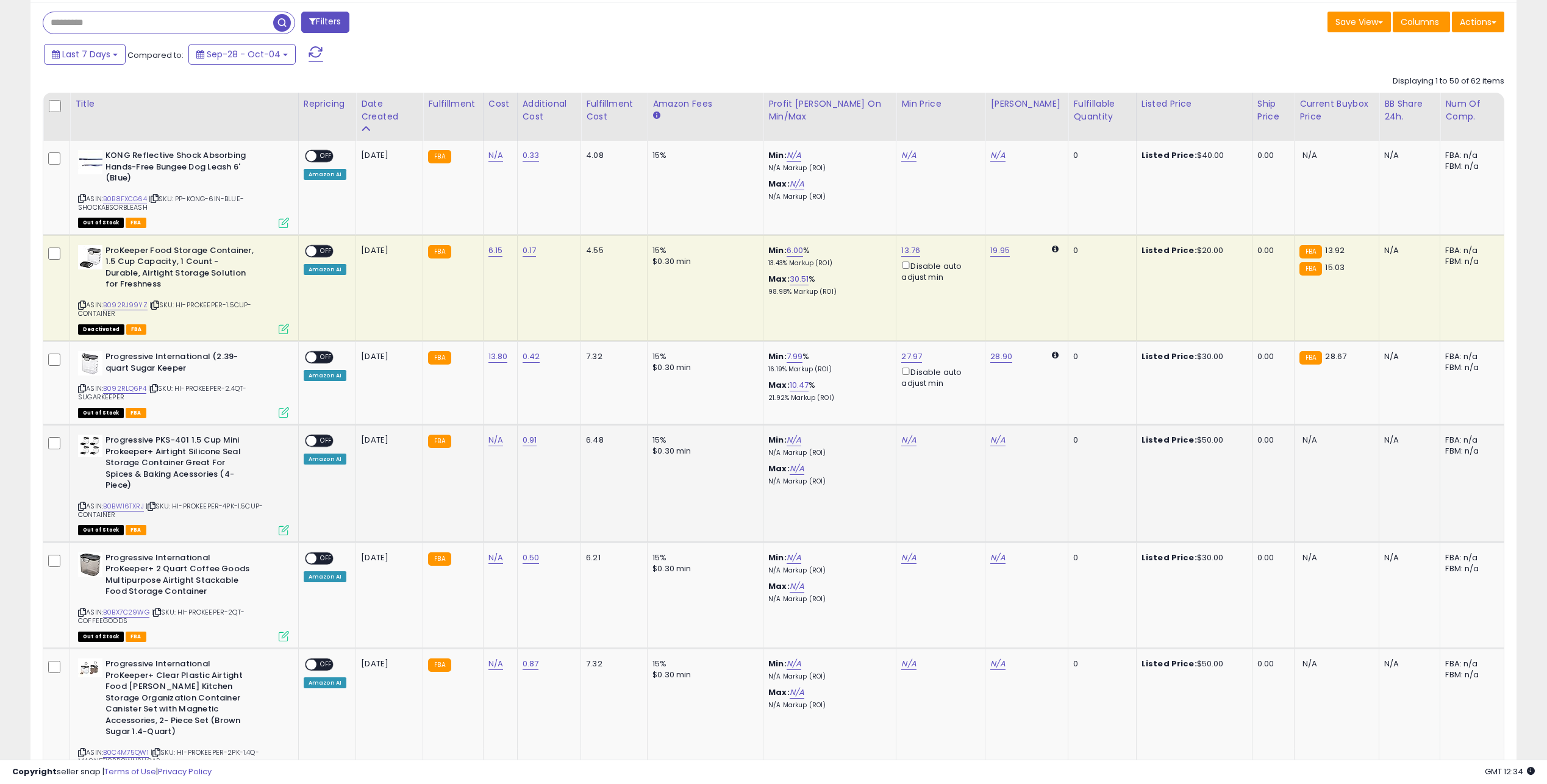
click at [79, 503] on icon at bounding box center [82, 506] width 8 height 7
click at [499, 434] on link "N/A" at bounding box center [496, 440] width 15 height 12
type input "****"
click button "submit" at bounding box center [541, 391] width 21 height 18
click at [80, 607] on span "| SKU: HI-PROKEEPER-2QT-COFFEEGOODS" at bounding box center [161, 616] width 166 height 18
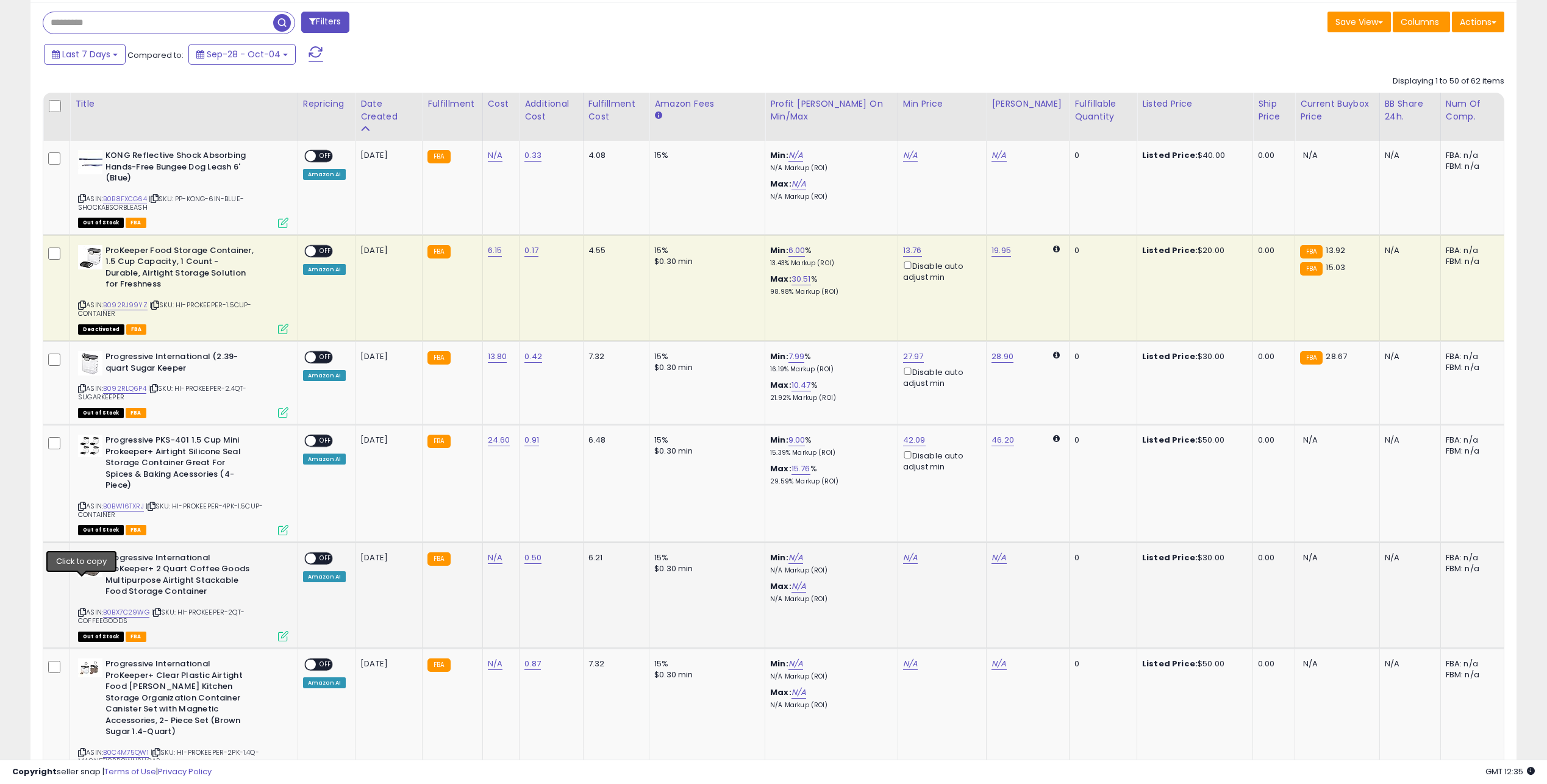
click at [83, 609] on icon at bounding box center [82, 613] width 8 height 7
click at [497, 552] on link "N/A" at bounding box center [495, 558] width 15 height 12
type input "*****"
click button "submit" at bounding box center [540, 498] width 21 height 18
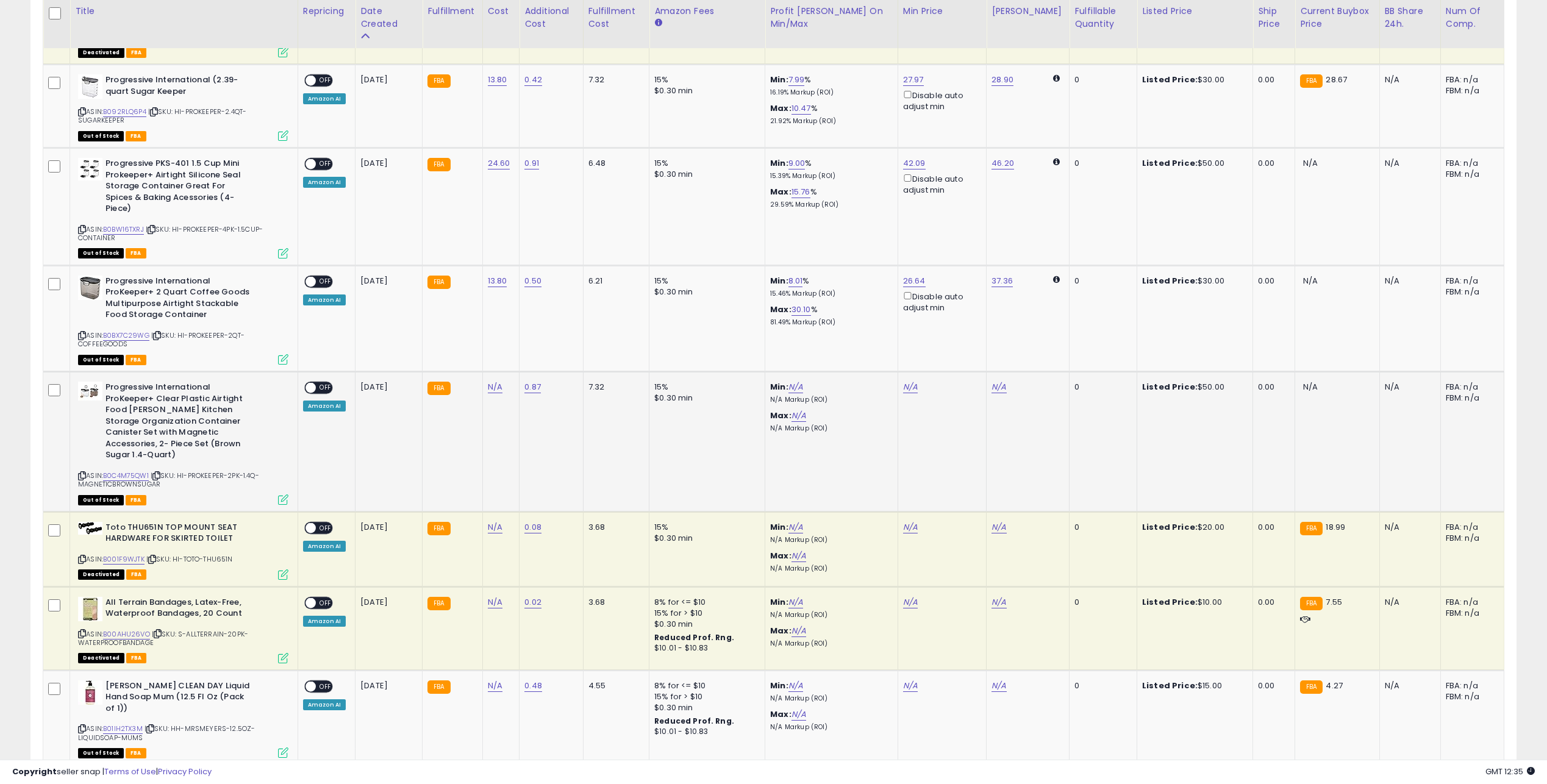
scroll to position [826, 0]
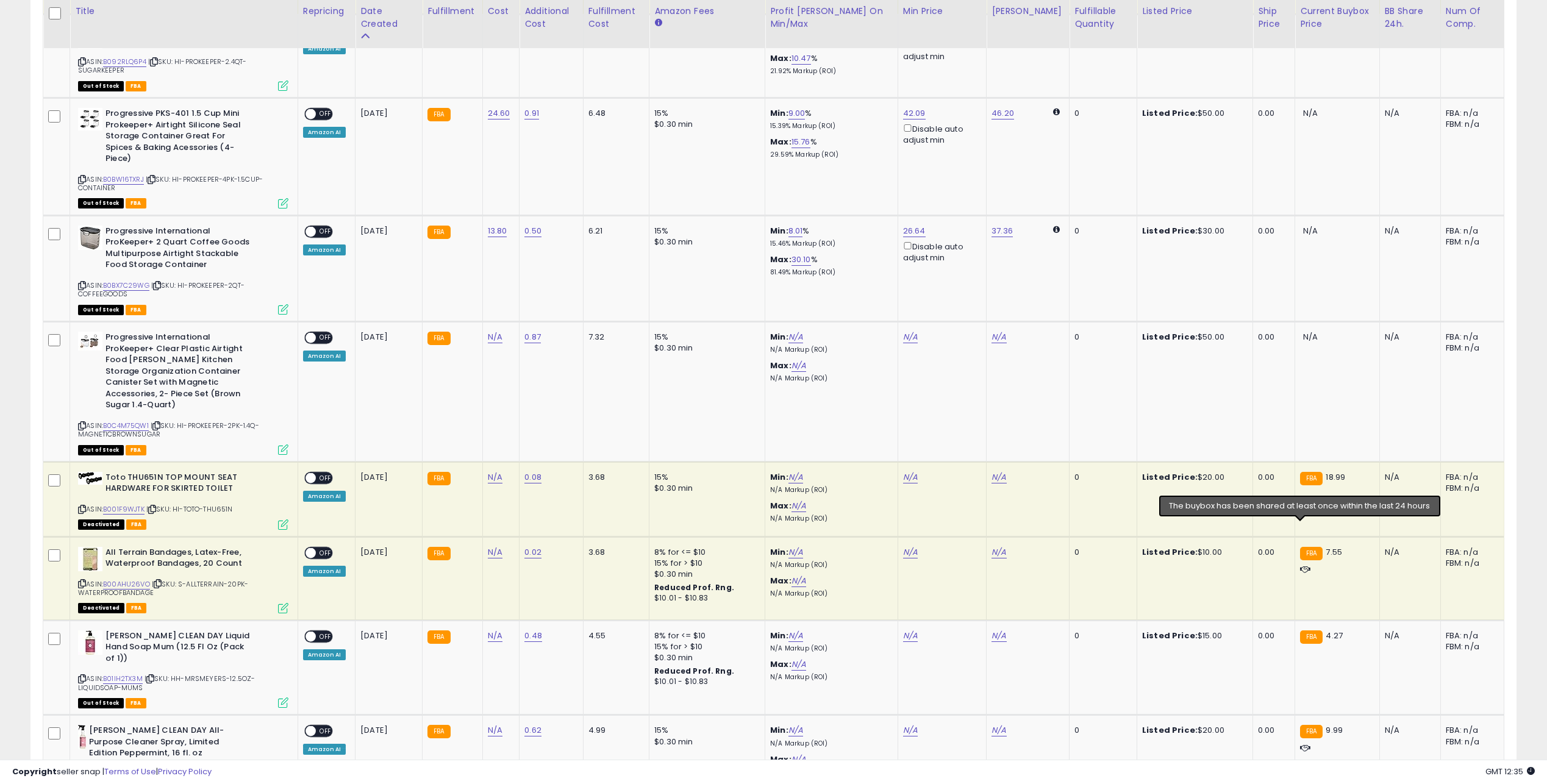
click at [1310, 565] on td "FBA 7.55" at bounding box center [1338, 578] width 85 height 83
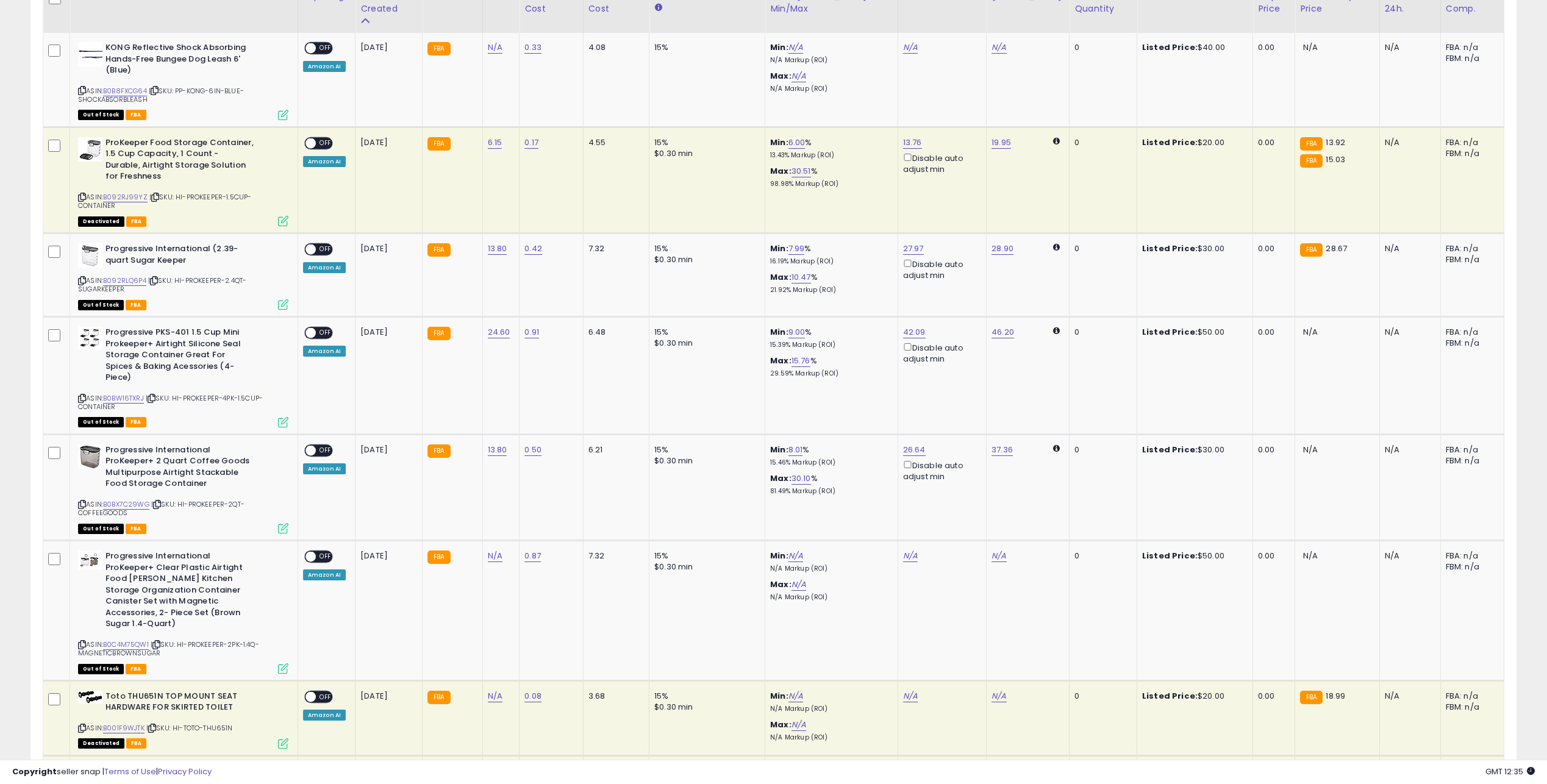
scroll to position [548, 0]
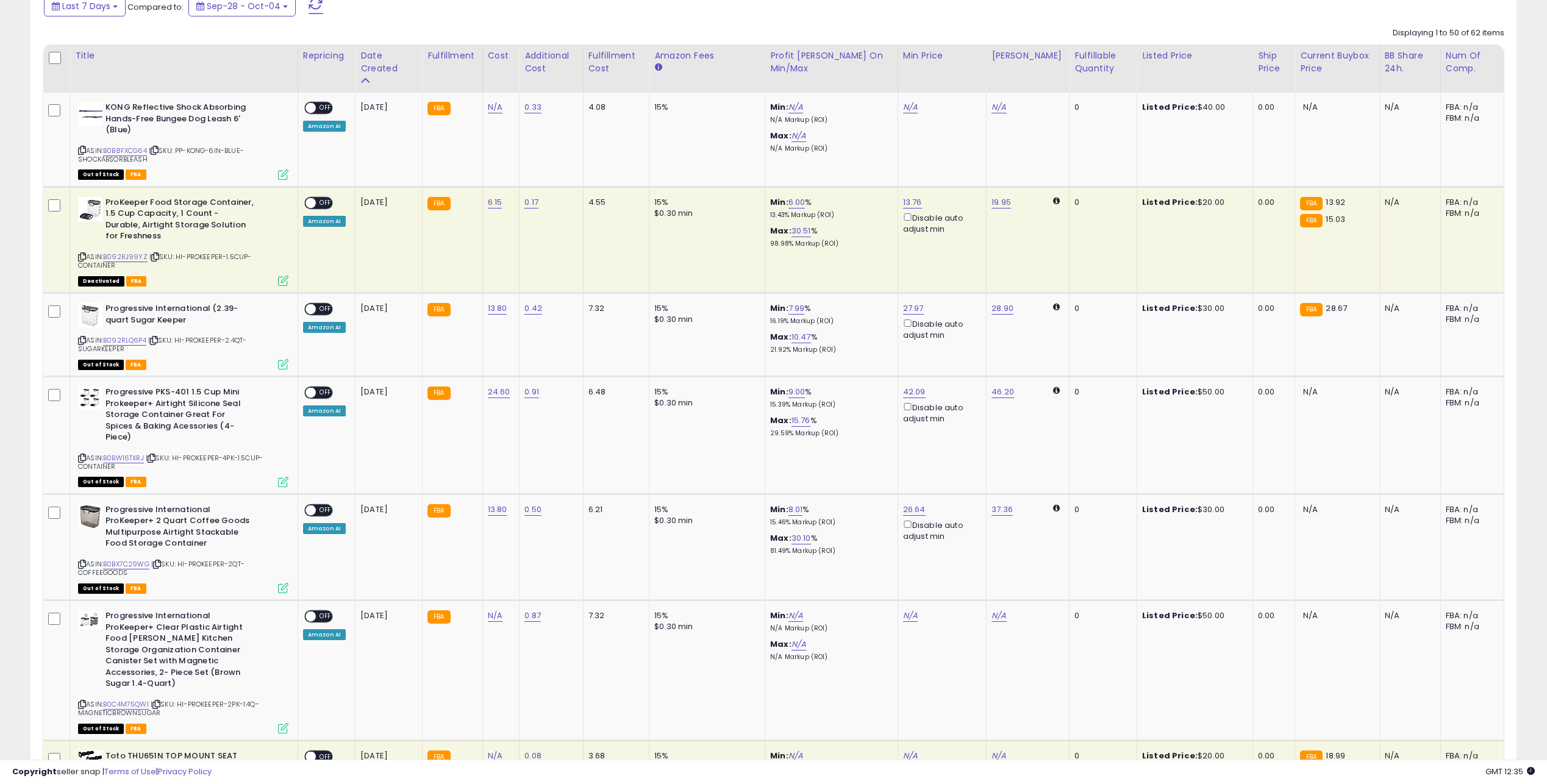
click at [319, 198] on div "ON OFF" at bounding box center [304, 203] width 29 height 11
click at [325, 304] on span "OFF" at bounding box center [326, 309] width 20 height 11
click at [319, 388] on div "ON OFF" at bounding box center [304, 393] width 29 height 11
click at [327, 200] on span "OFF" at bounding box center [326, 203] width 20 height 11
click at [319, 388] on div "ON OFF" at bounding box center [304, 393] width 29 height 11
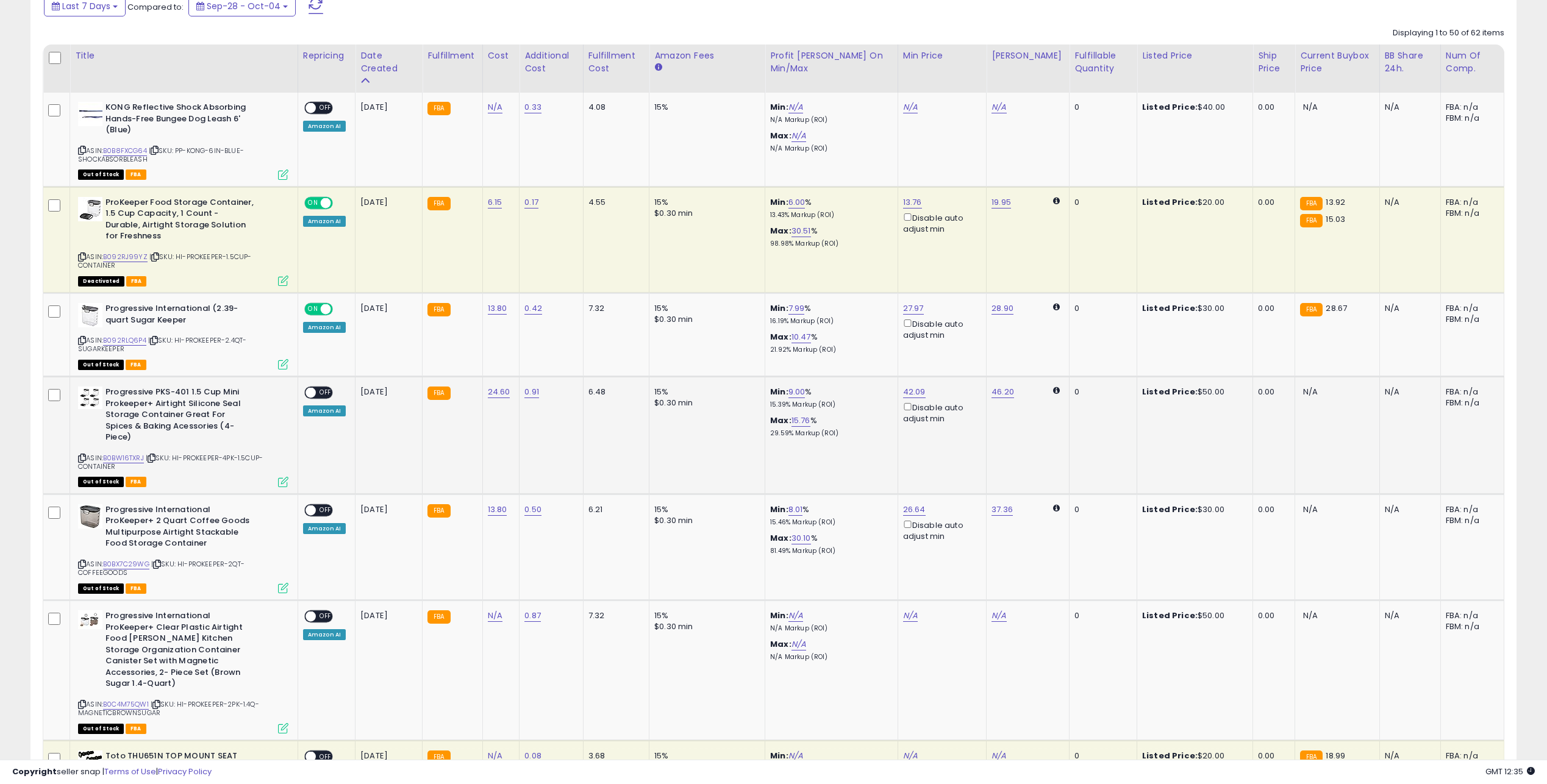
click at [328, 388] on span "OFF" at bounding box center [326, 393] width 20 height 11
click at [325, 505] on span "OFF" at bounding box center [326, 510] width 20 height 11
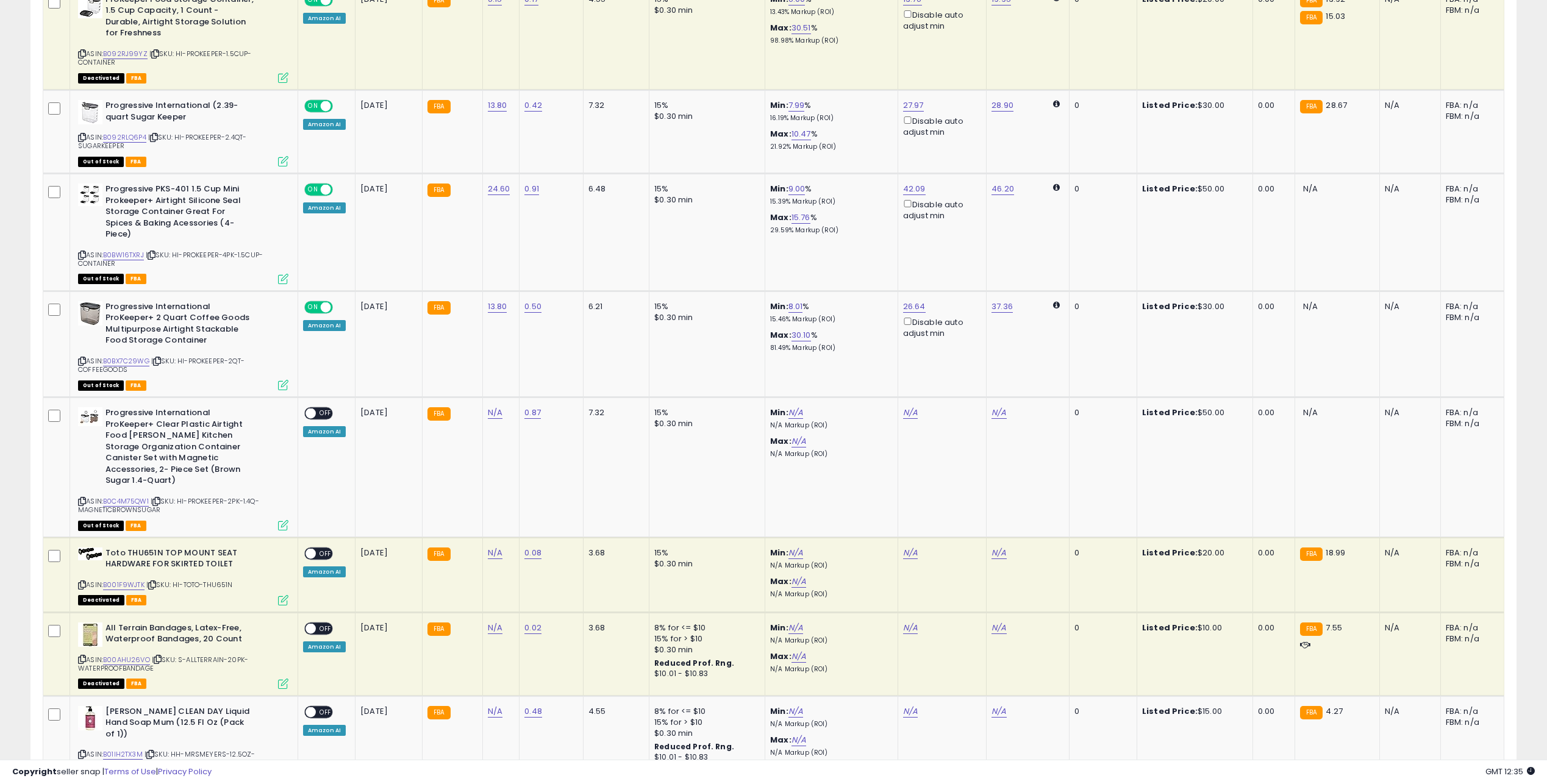
scroll to position [802, 0]
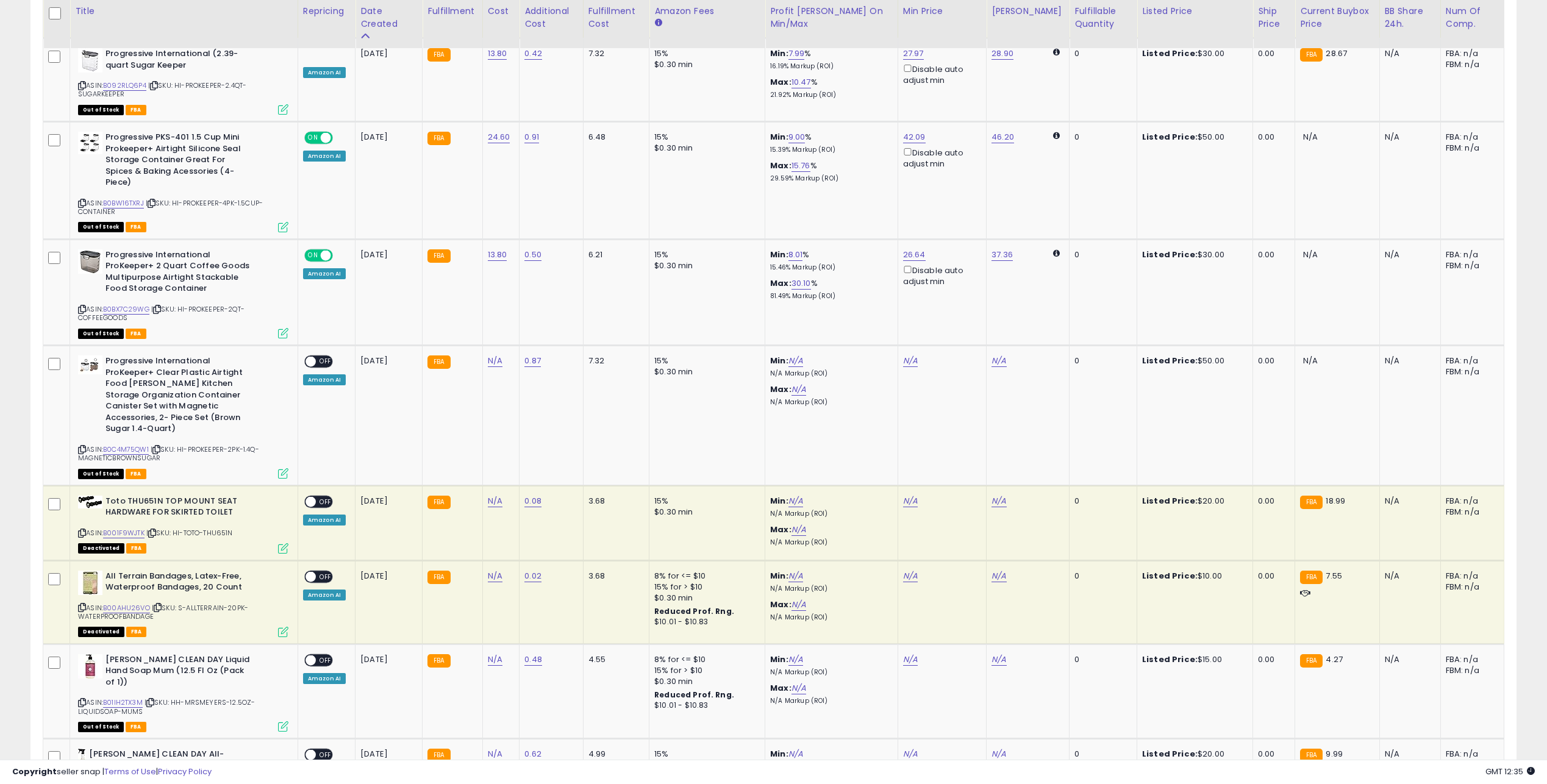
click at [309, 504] on td "ON OFF Amazon AI" at bounding box center [326, 522] width 58 height 75
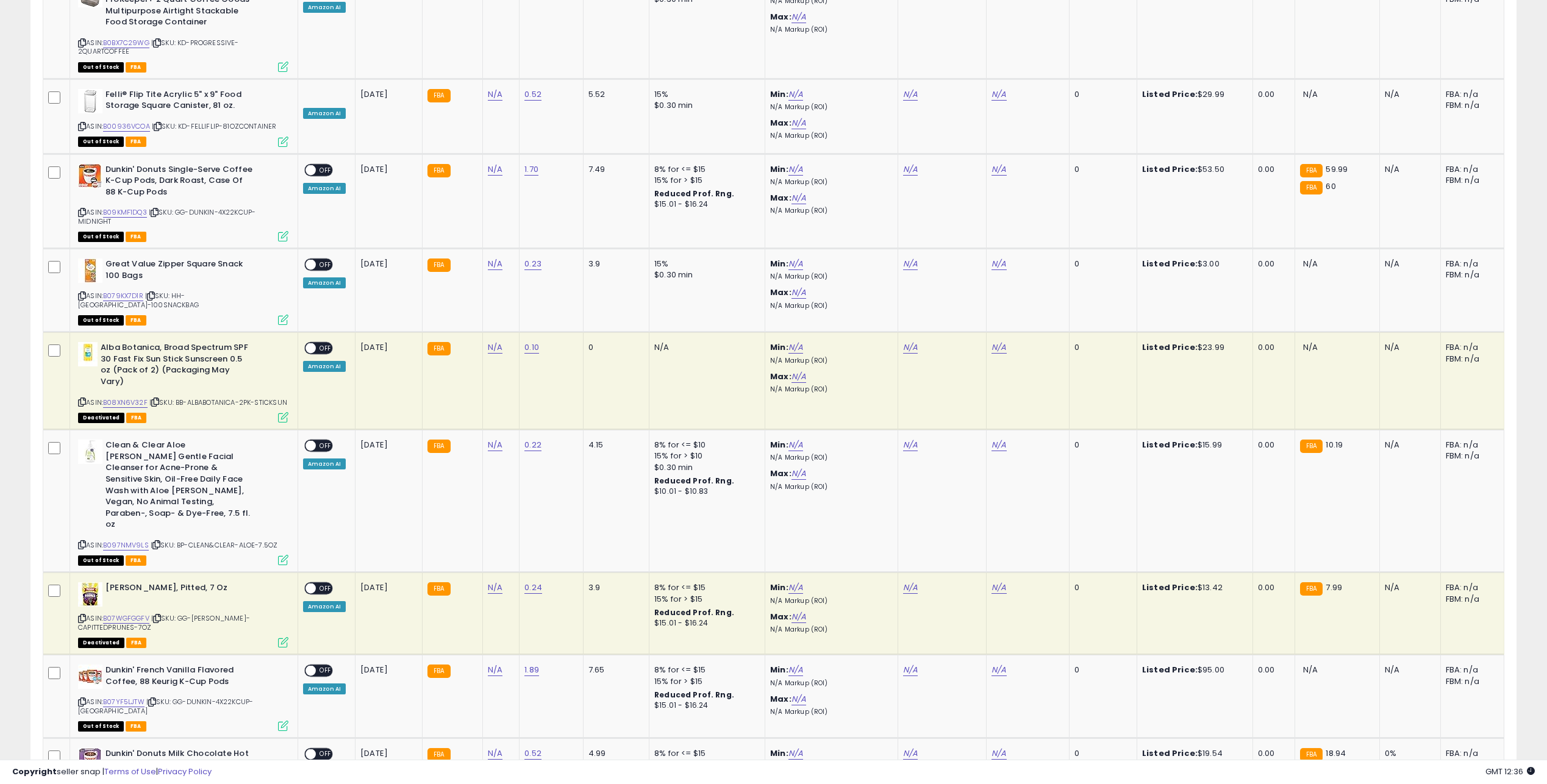
scroll to position [4433, 0]
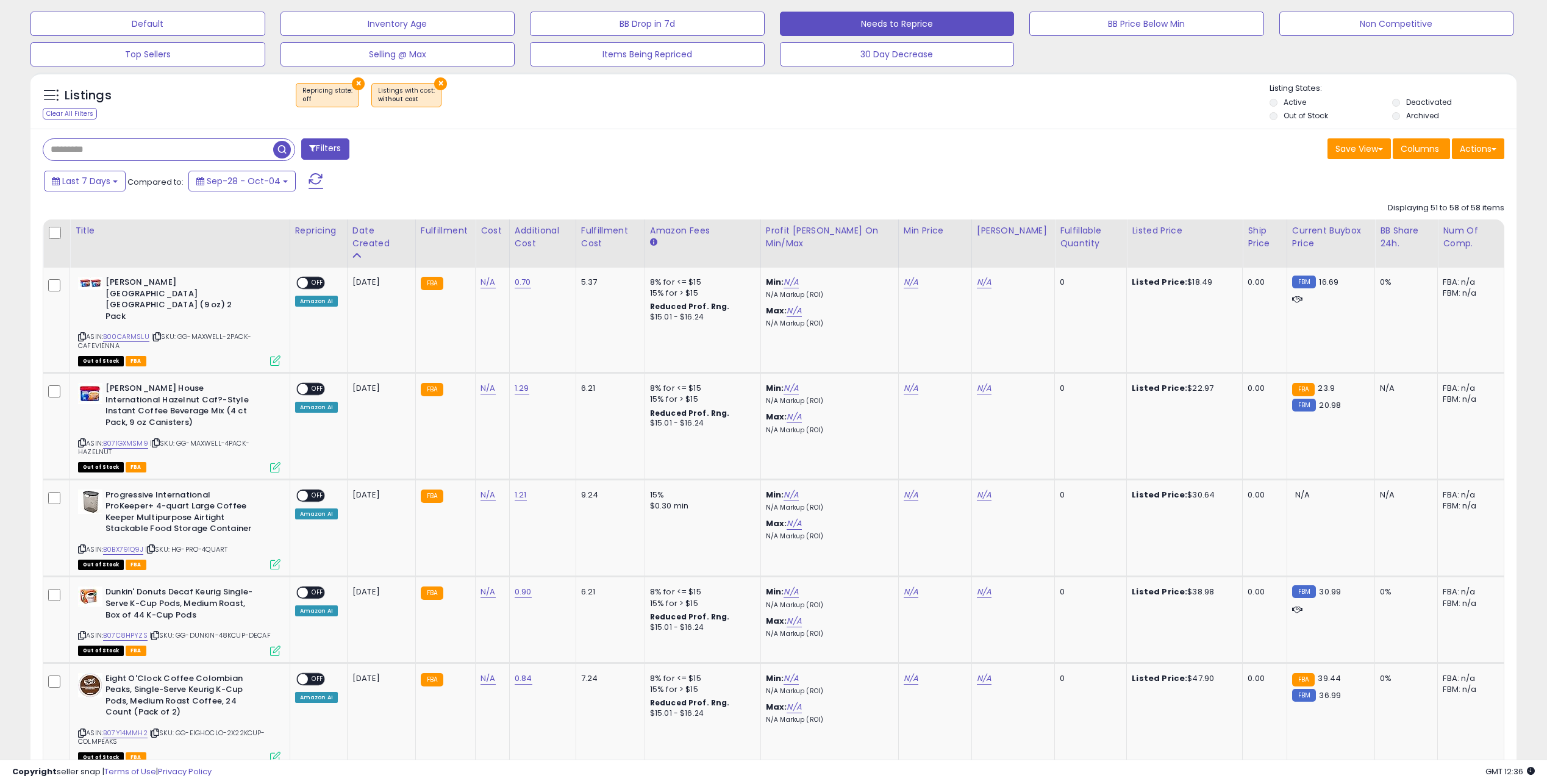
scroll to position [697, 0]
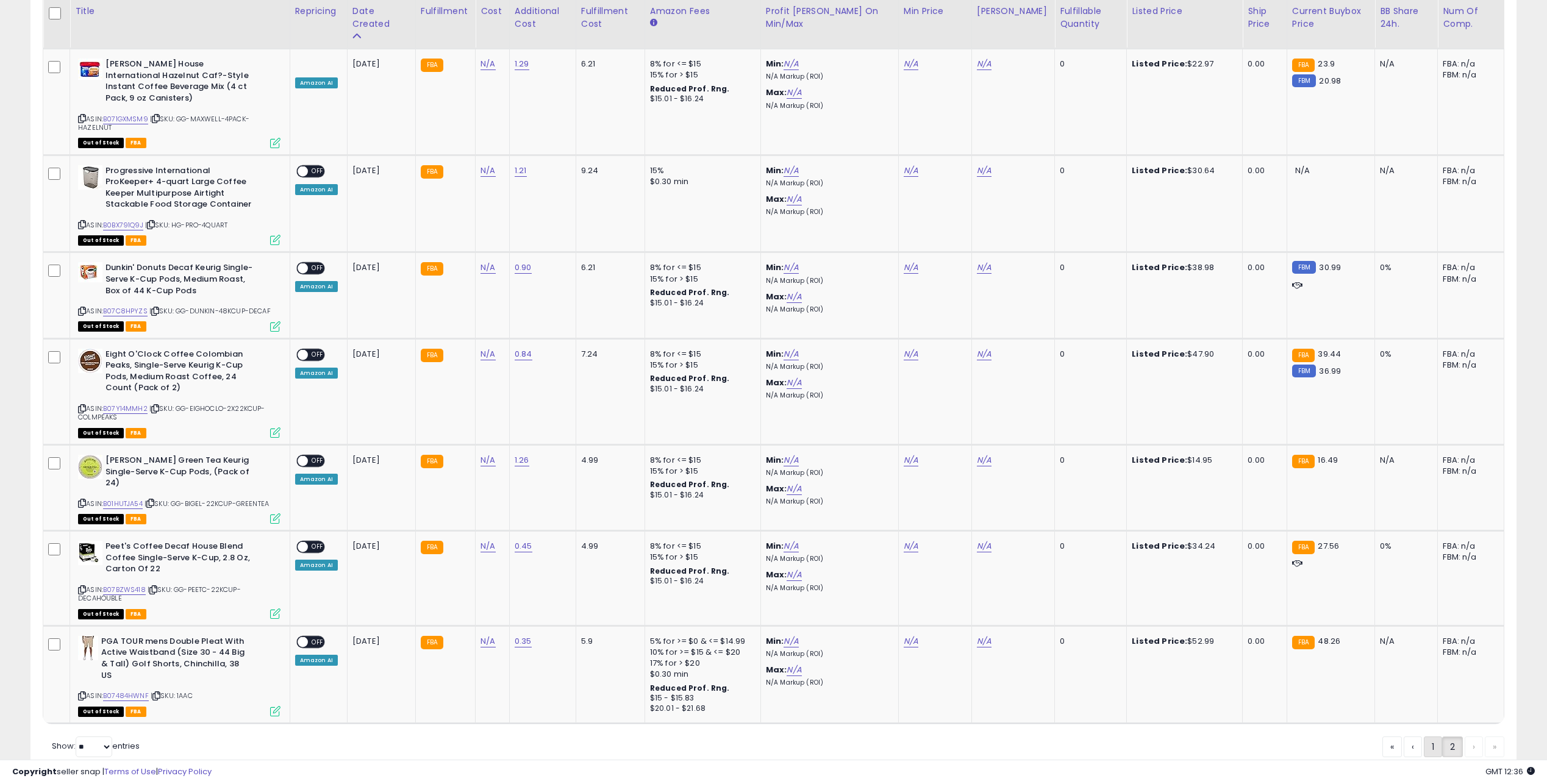
click at [1424, 736] on link "1" at bounding box center [1433, 746] width 18 height 21
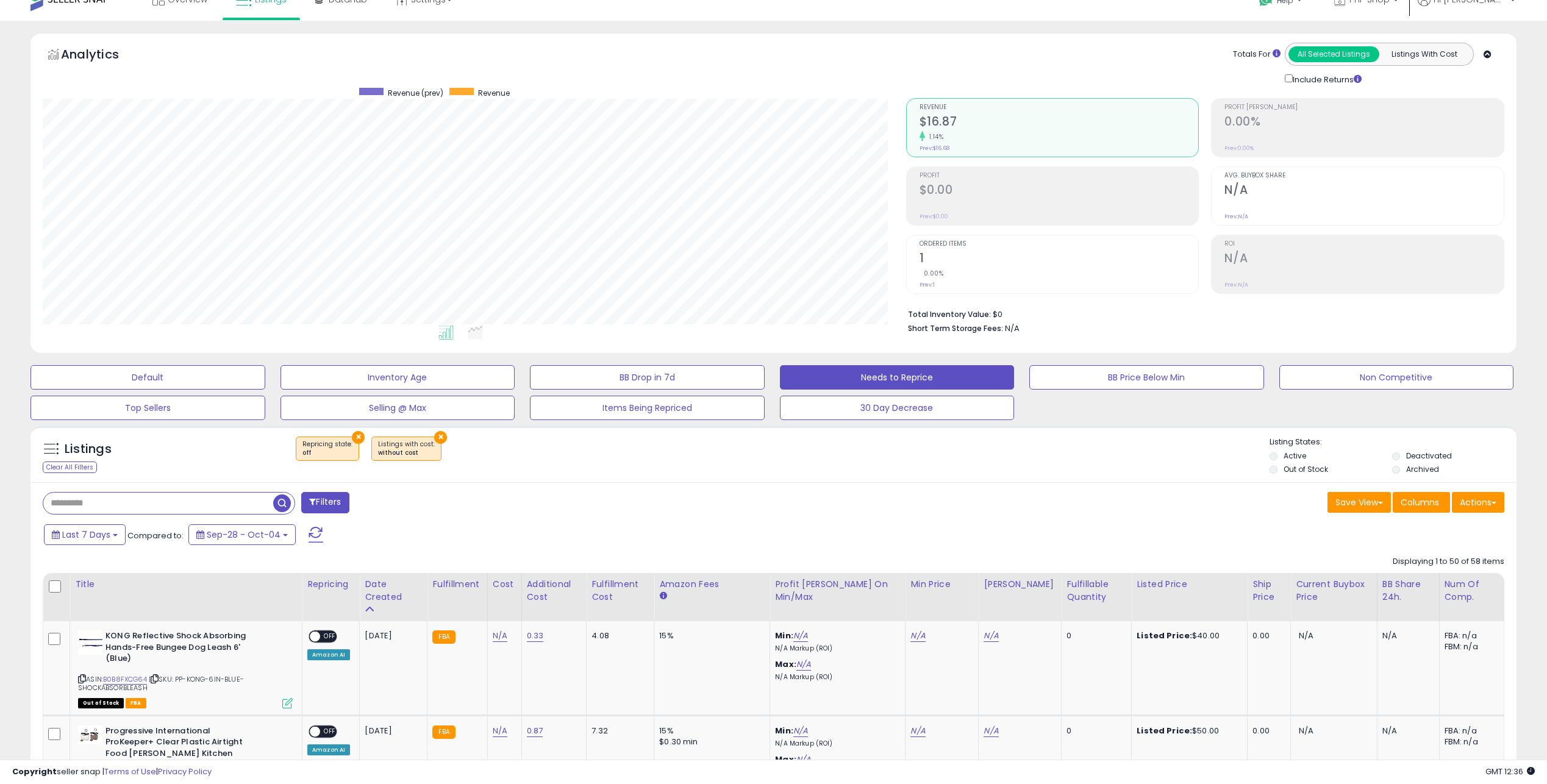
scroll to position [0, 0]
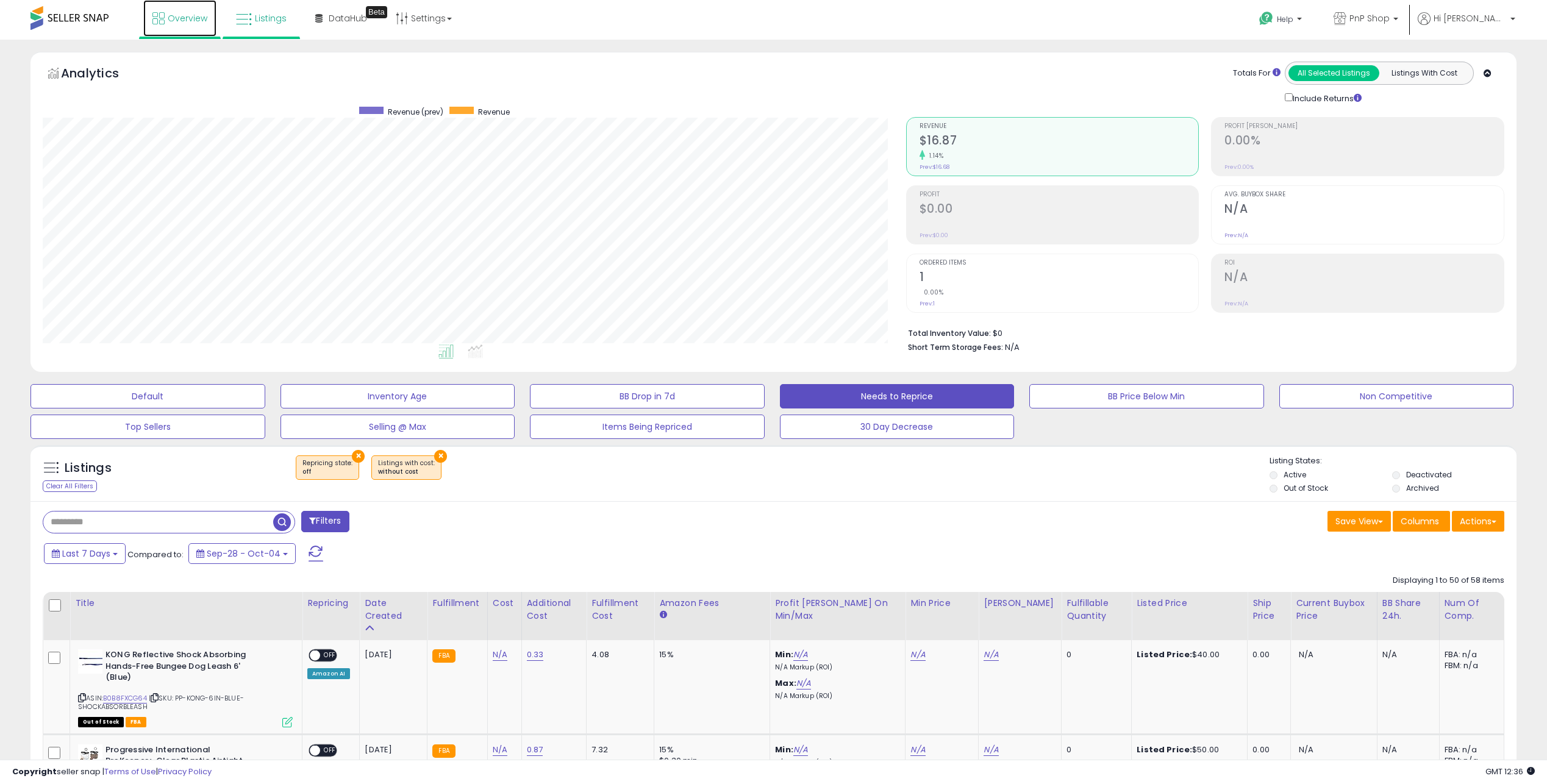
click at [184, 24] on span "Overview" at bounding box center [188, 18] width 40 height 12
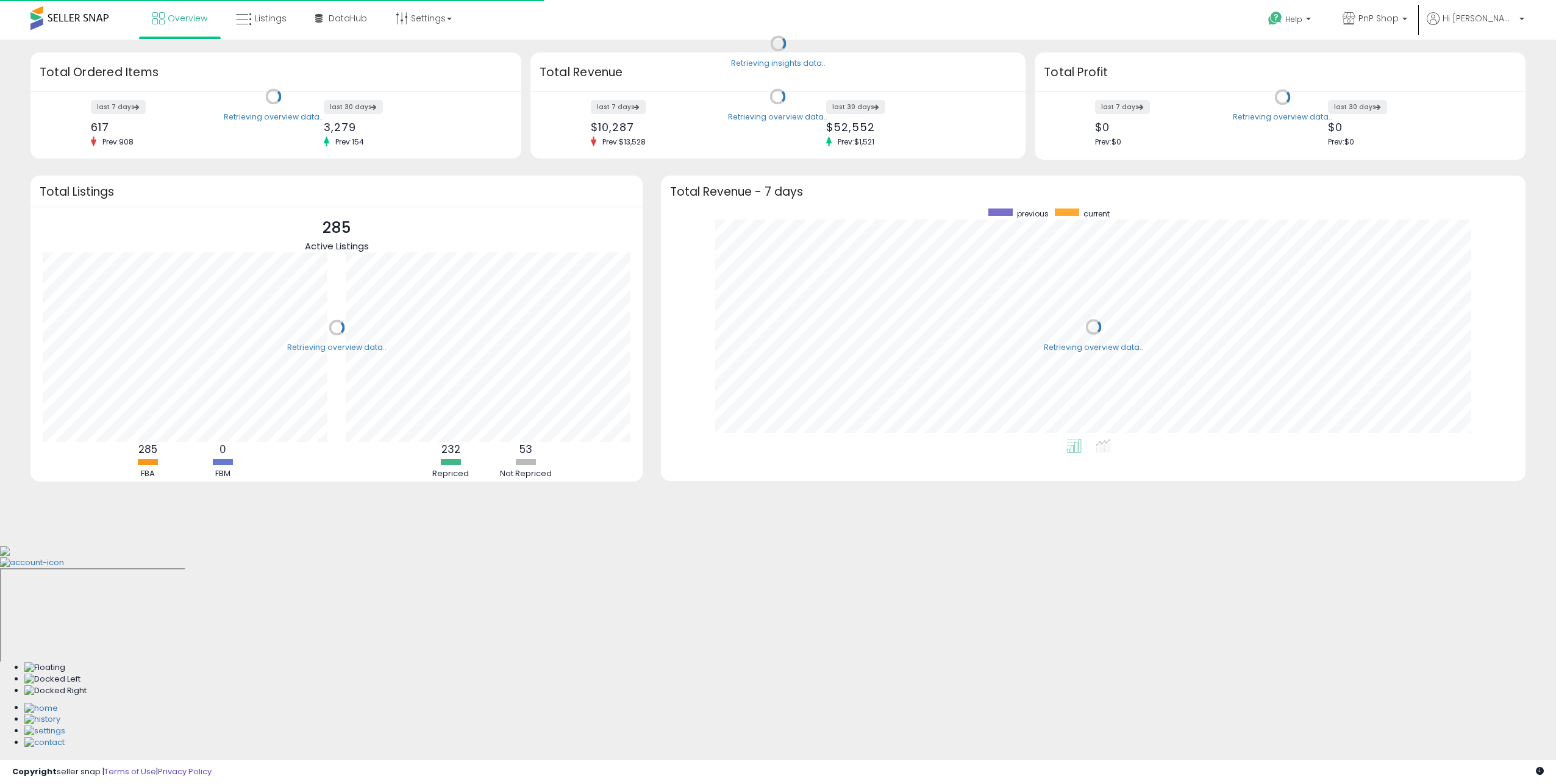
scroll to position [231, 840]
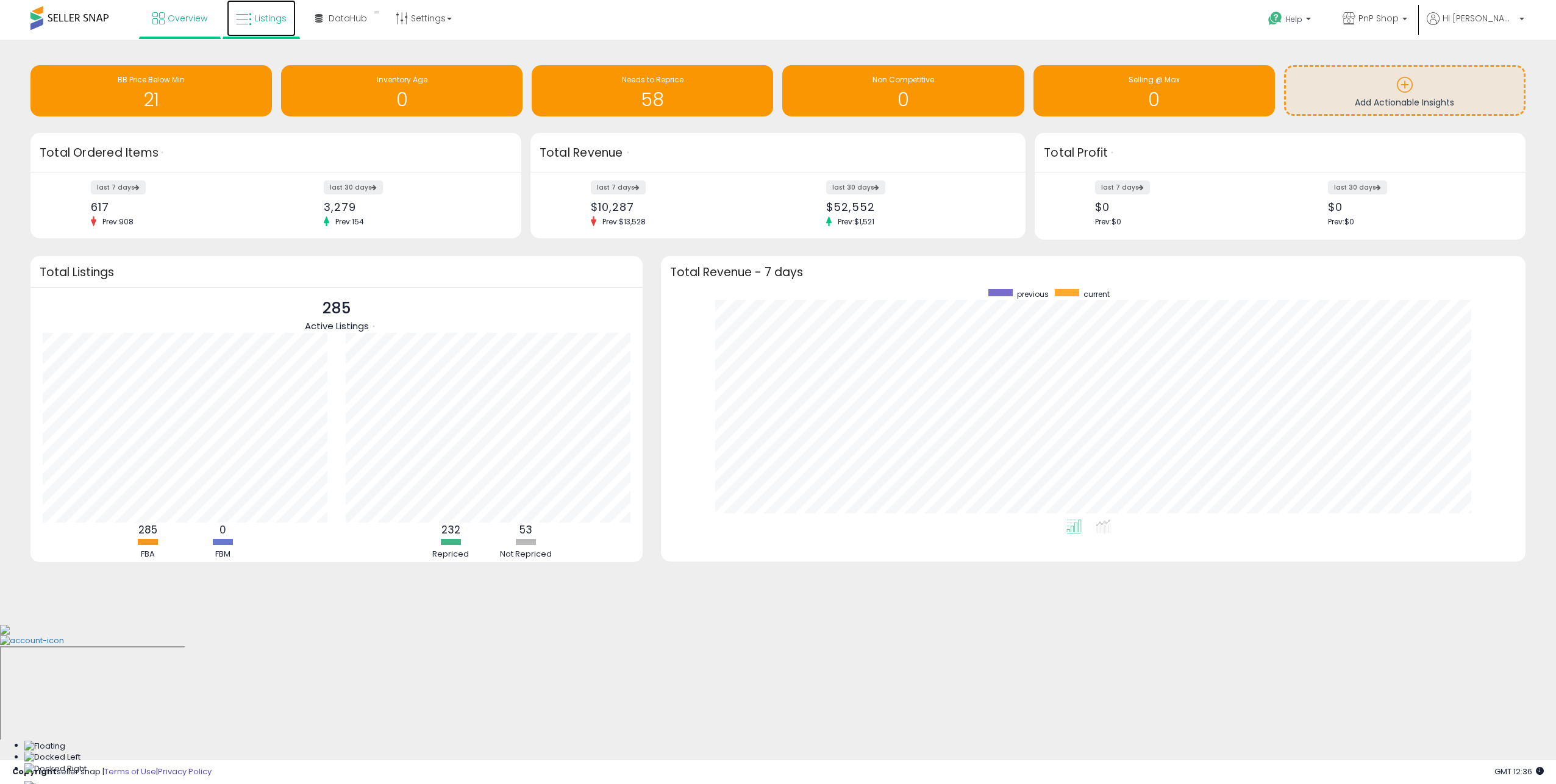
click at [240, 27] on icon at bounding box center [244, 19] width 16 height 16
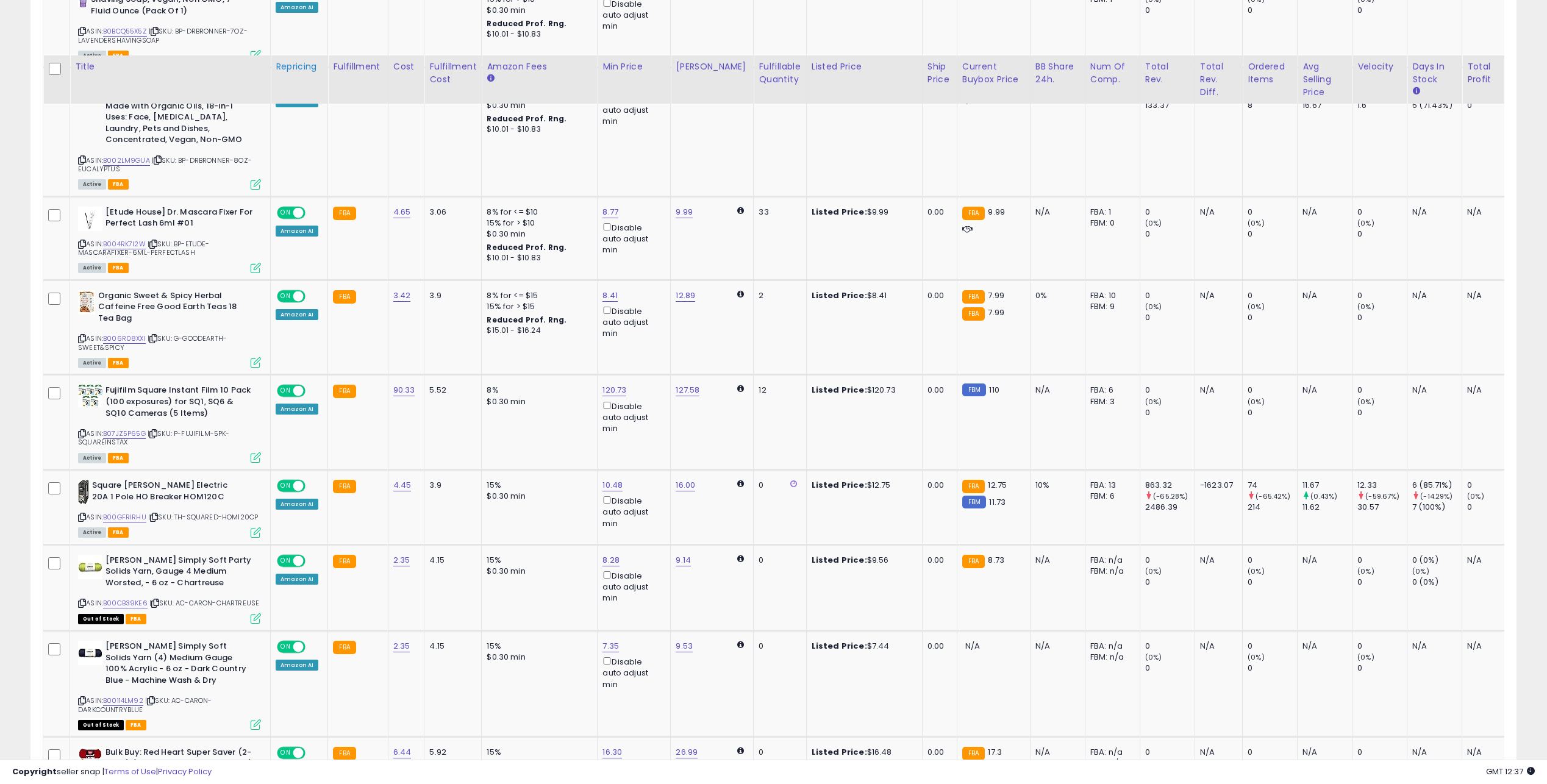
scroll to position [194, 0]
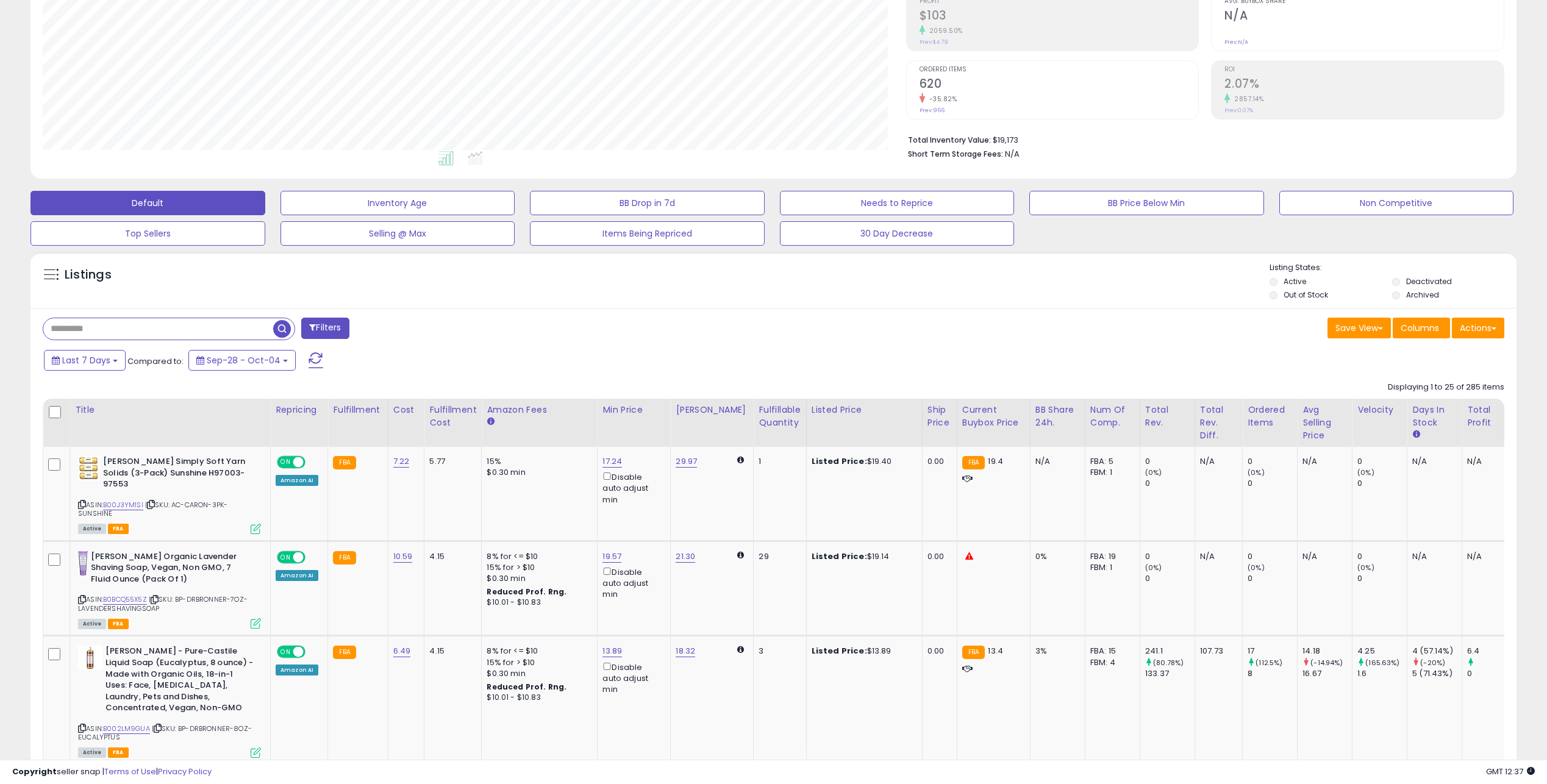
click at [125, 322] on input "text" at bounding box center [158, 329] width 230 height 21
type input "****"
click at [432, 330] on span "button" at bounding box center [426, 329] width 17 height 17
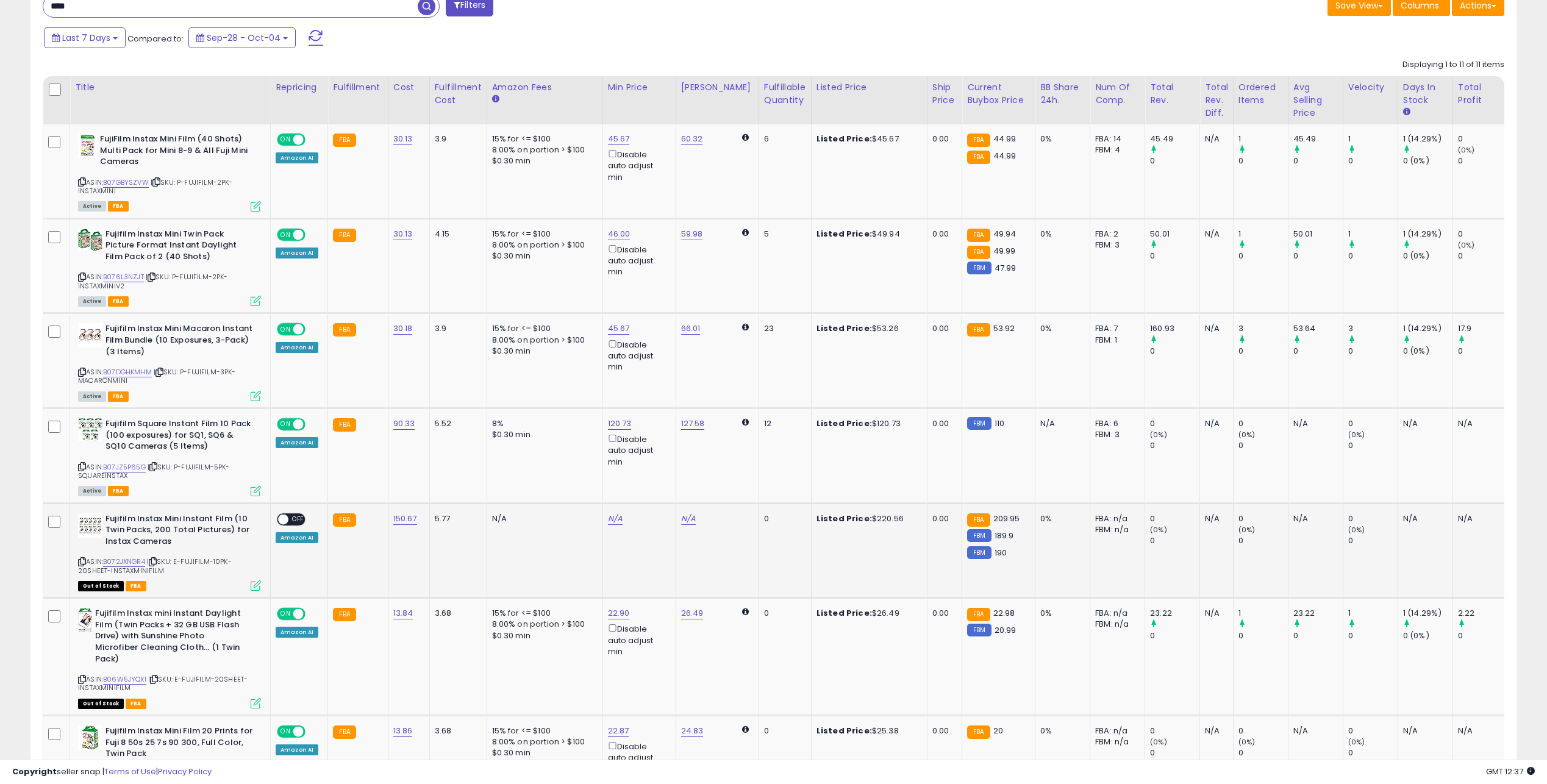
scroll to position [518, 0]
click at [292, 517] on span "OFF" at bounding box center [298, 517] width 20 height 11
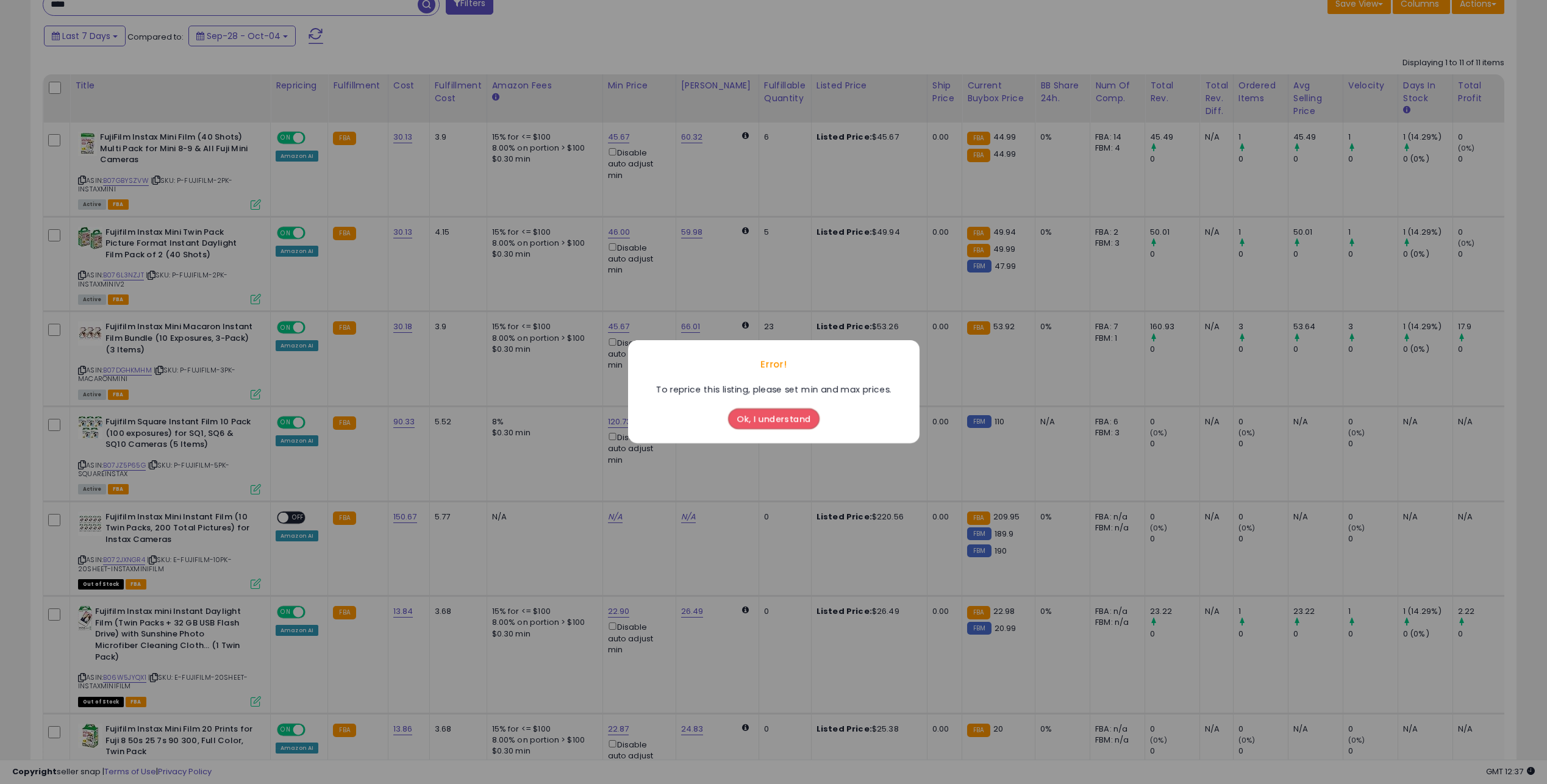
click at [779, 421] on button "Ok, I understand" at bounding box center [774, 419] width 91 height 21
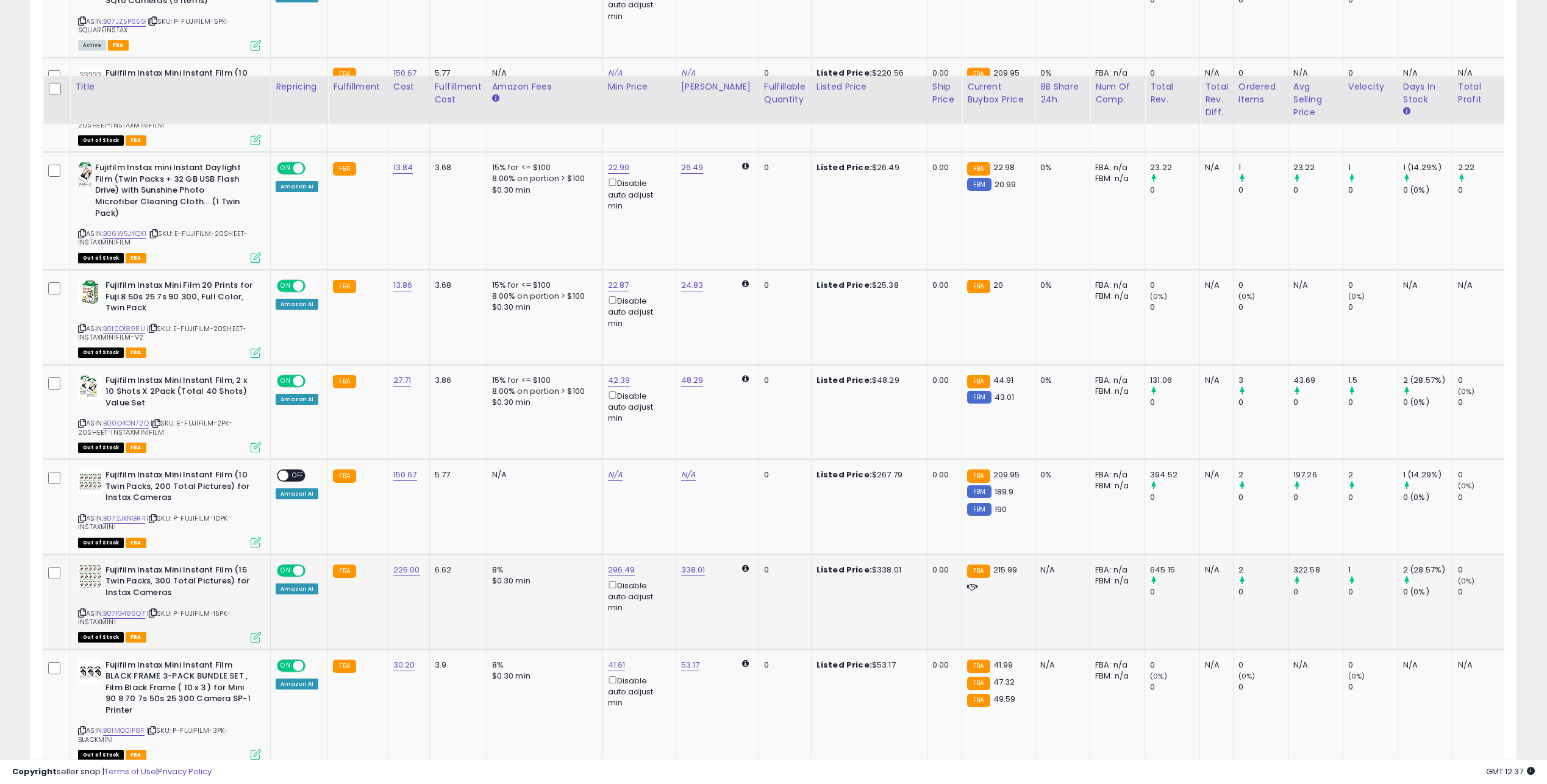
scroll to position [1048, 0]
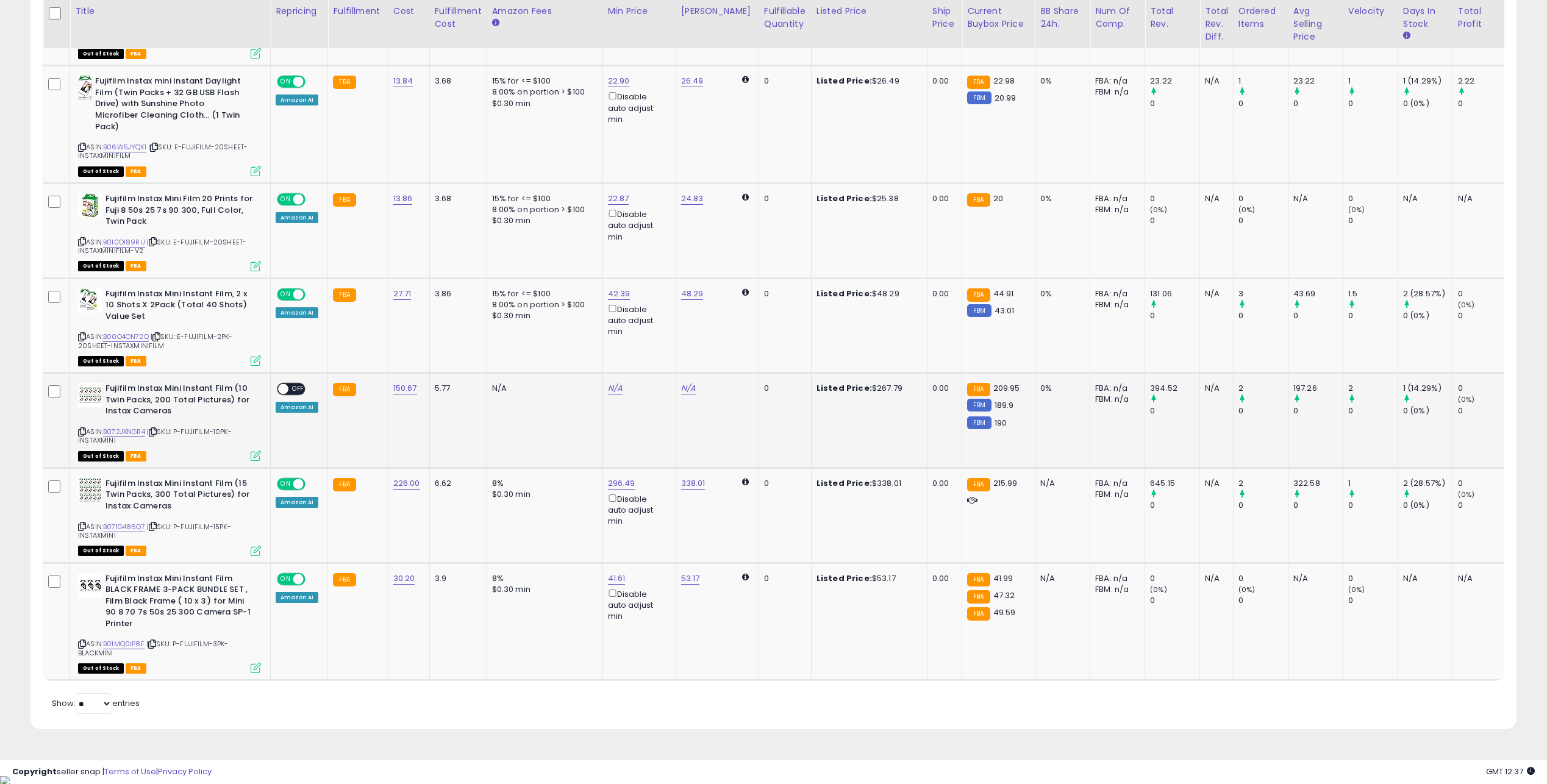
click at [492, 390] on div "N/A" at bounding box center [542, 388] width 101 height 11
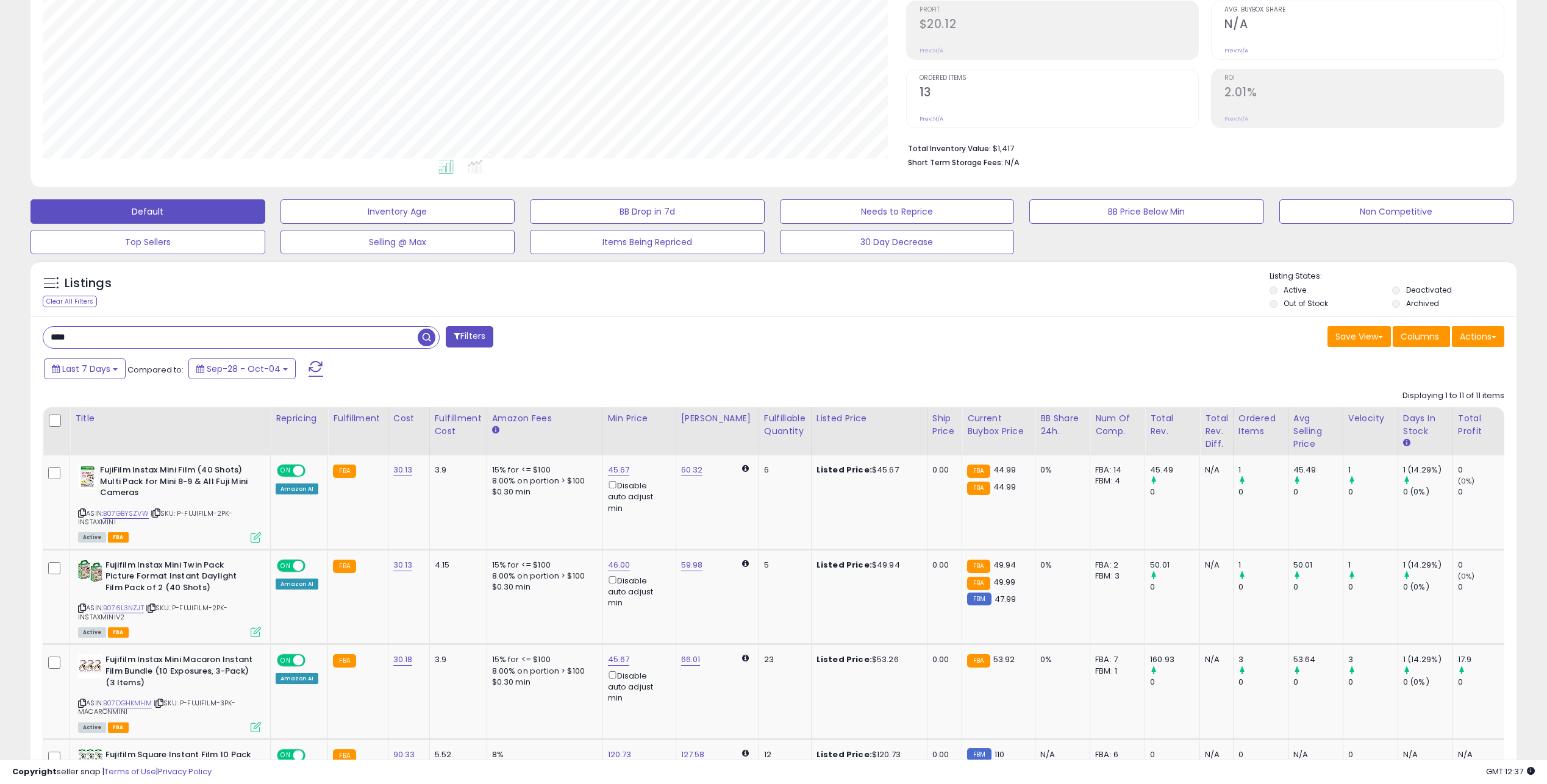
scroll to position [0, 0]
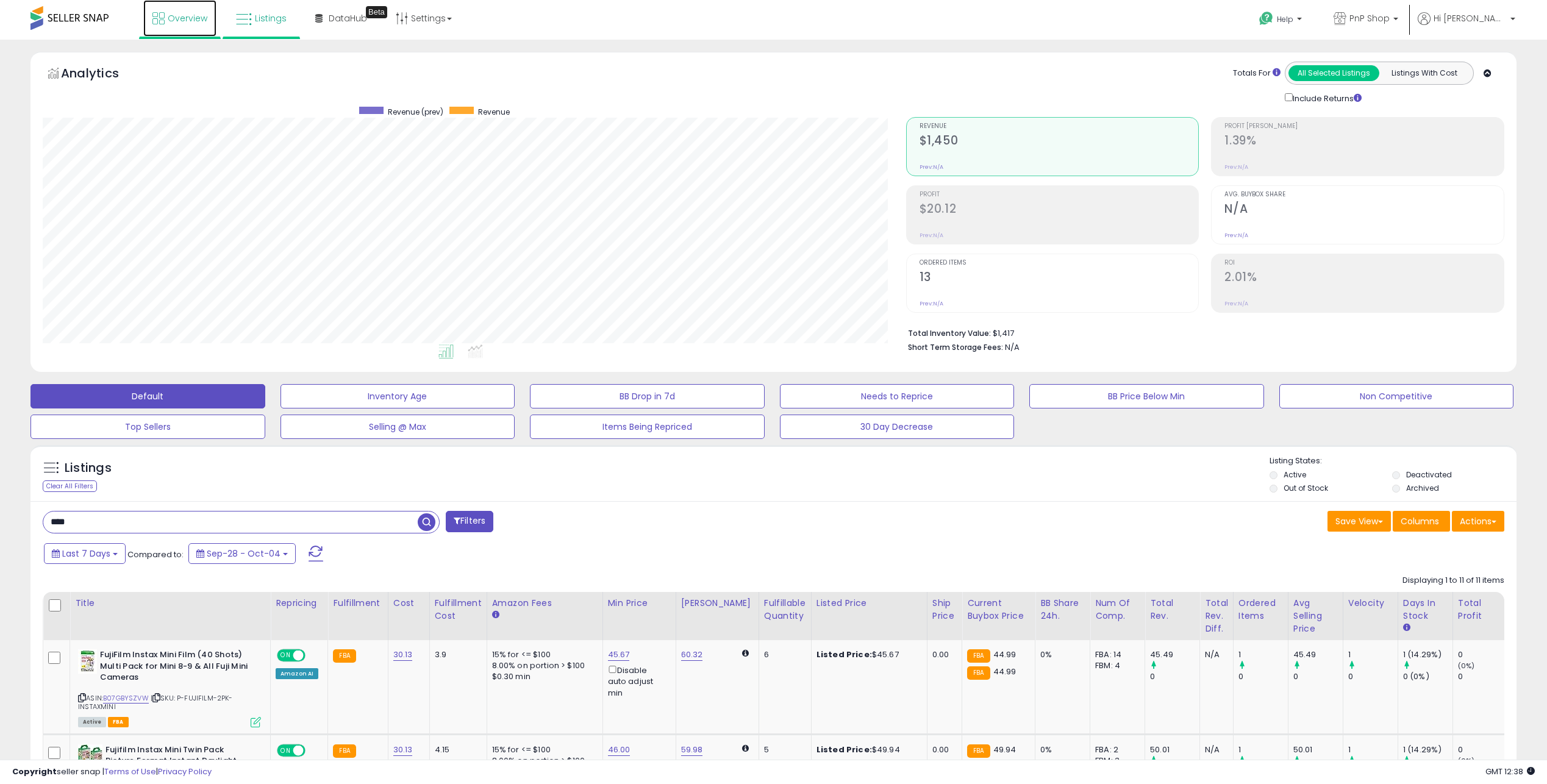
click at [206, 26] on link "Overview" at bounding box center [180, 18] width 73 height 36
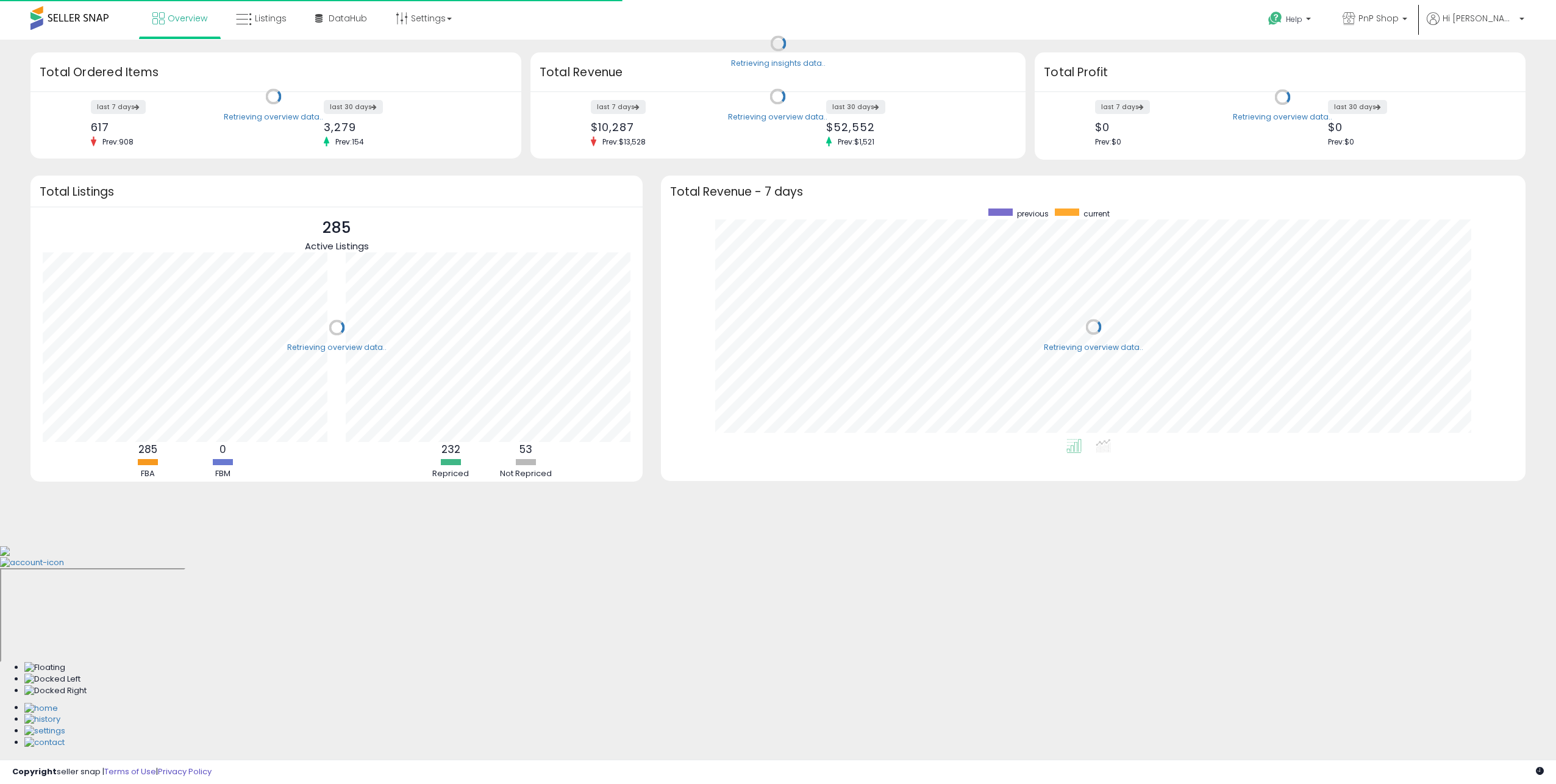
scroll to position [231, 840]
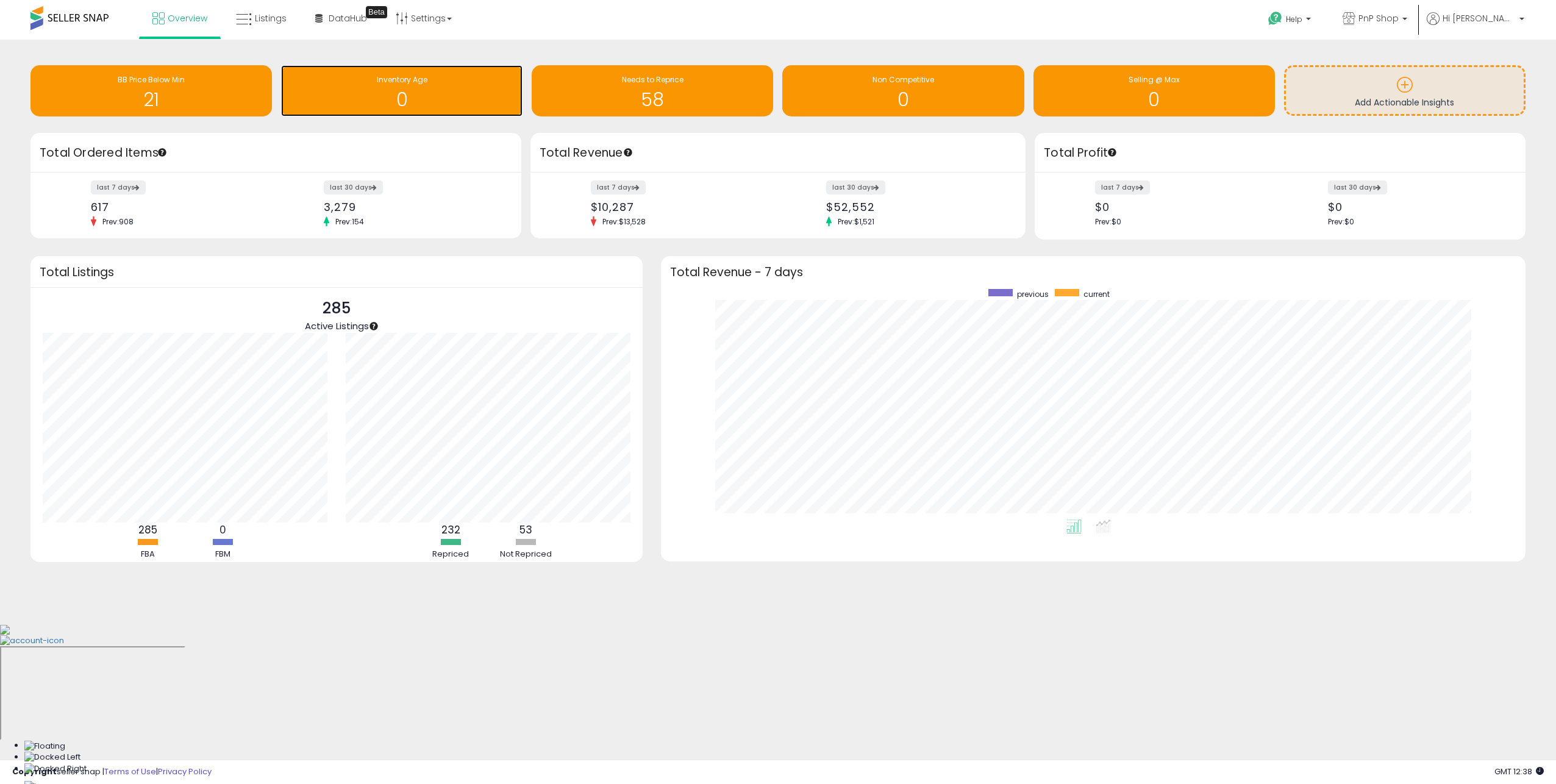
click at [425, 96] on h1 "0" at bounding box center [402, 100] width 229 height 20
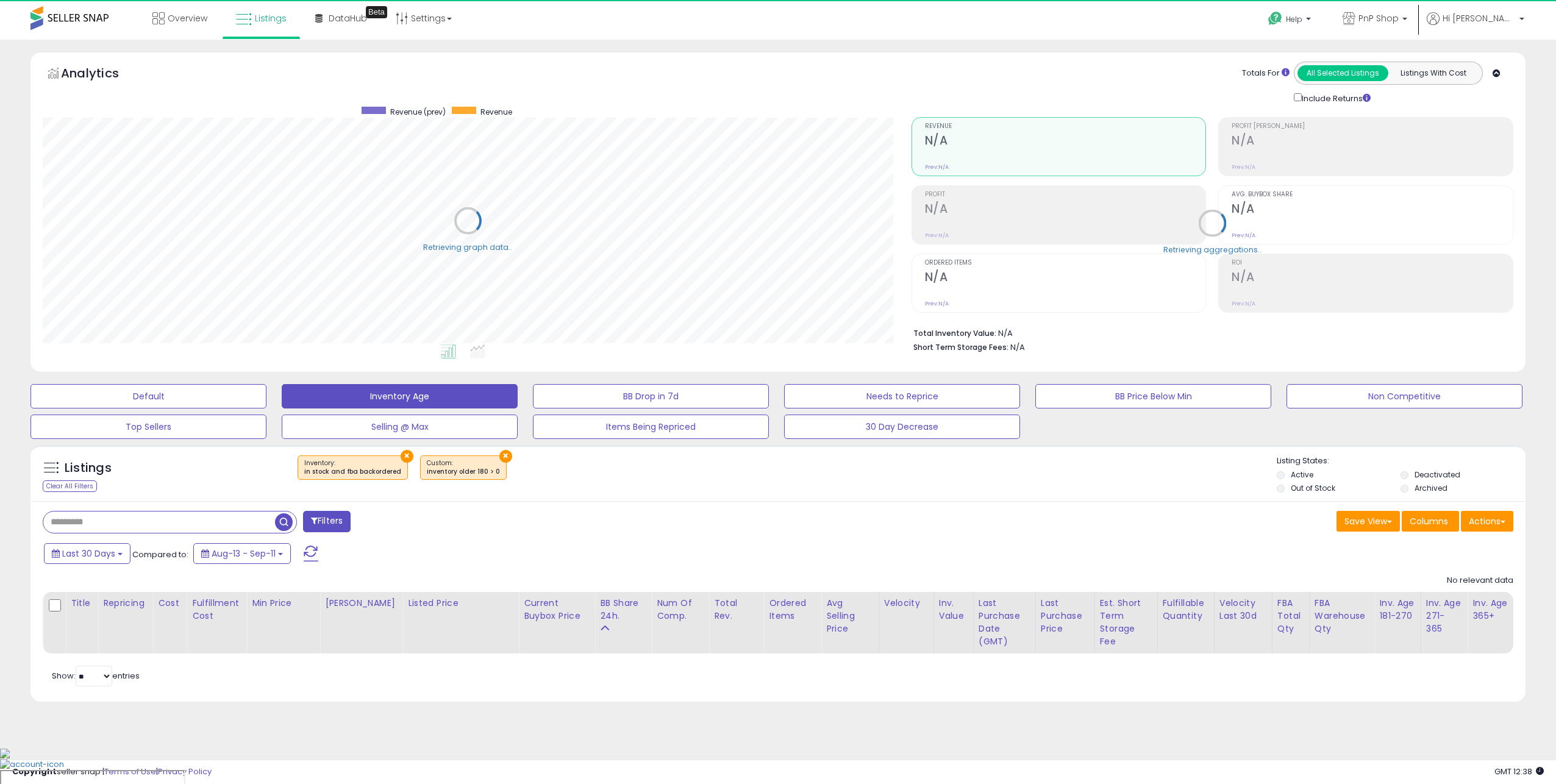
scroll to position [250, 868]
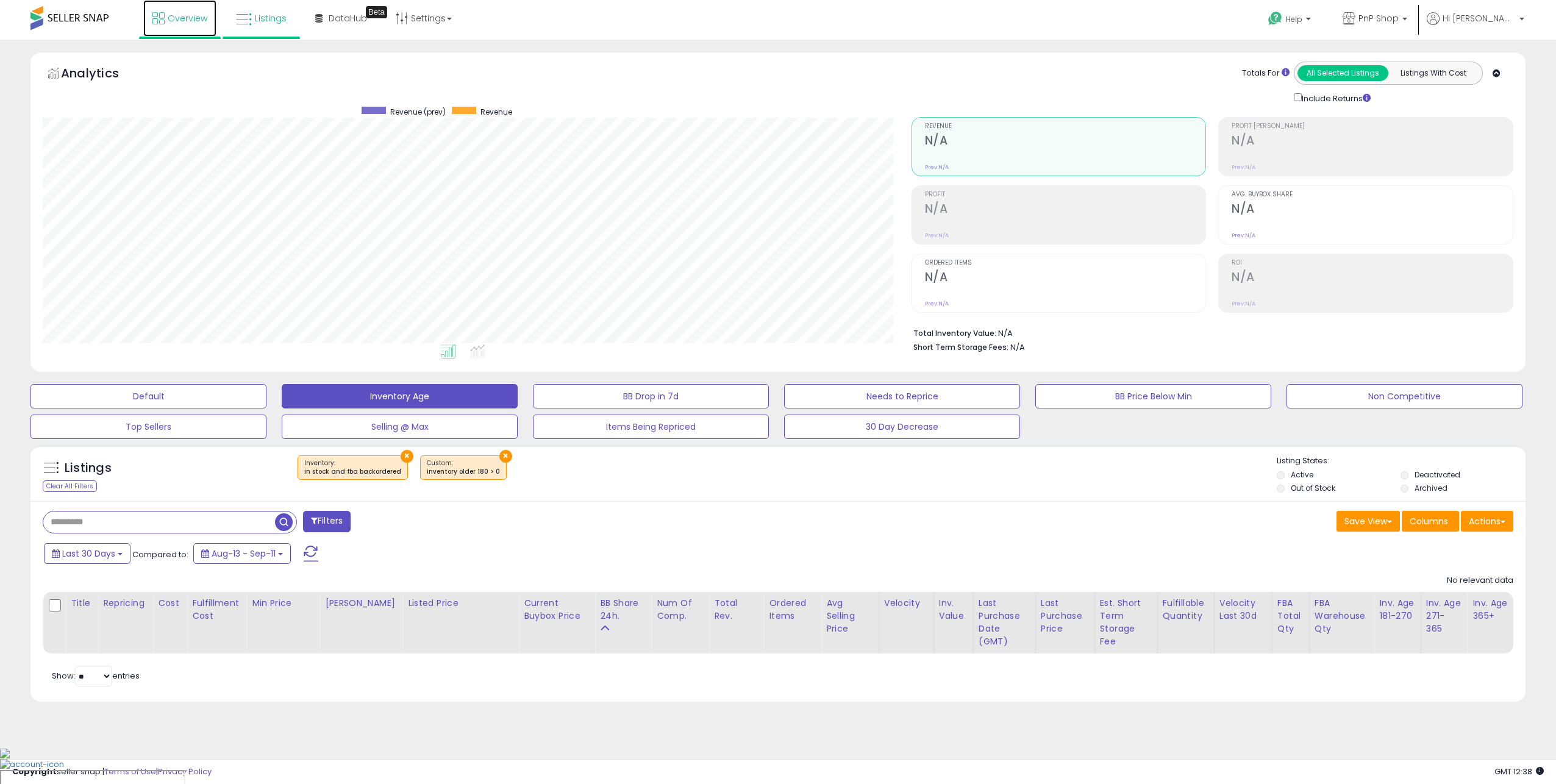
click at [173, 16] on span "Overview" at bounding box center [188, 18] width 40 height 12
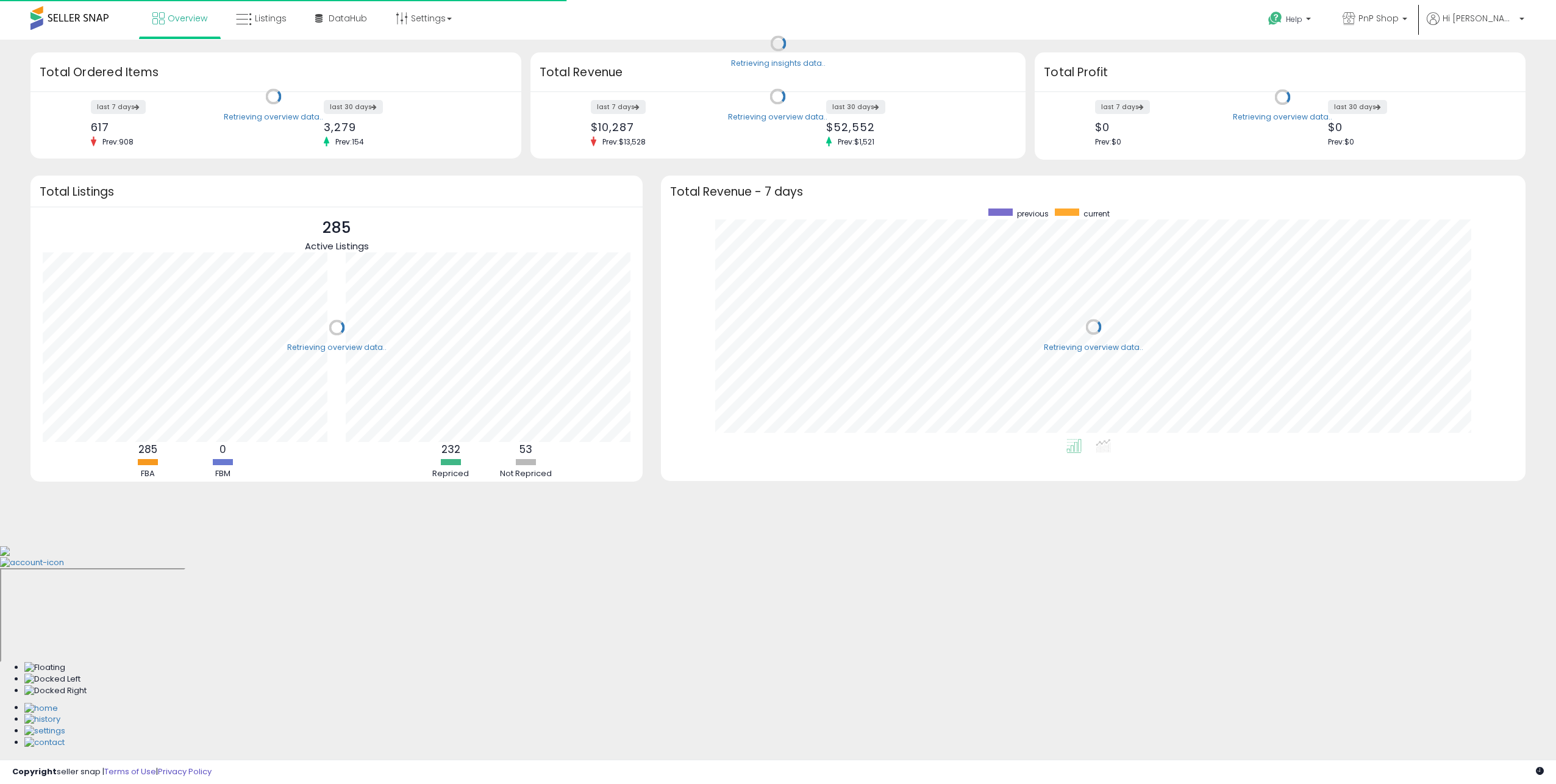
scroll to position [231, 840]
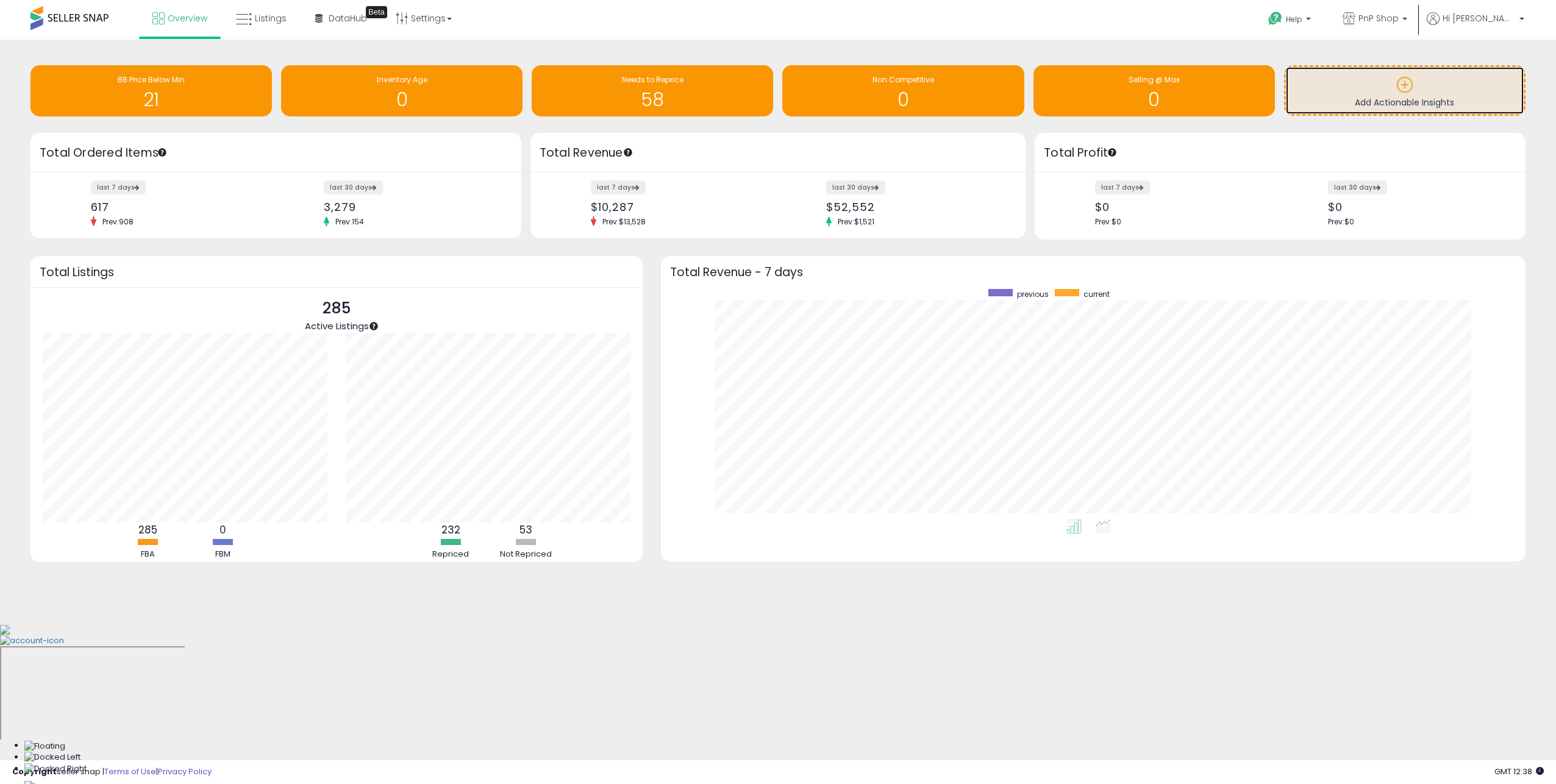
click at [1340, 82] on p at bounding box center [1405, 86] width 226 height 21
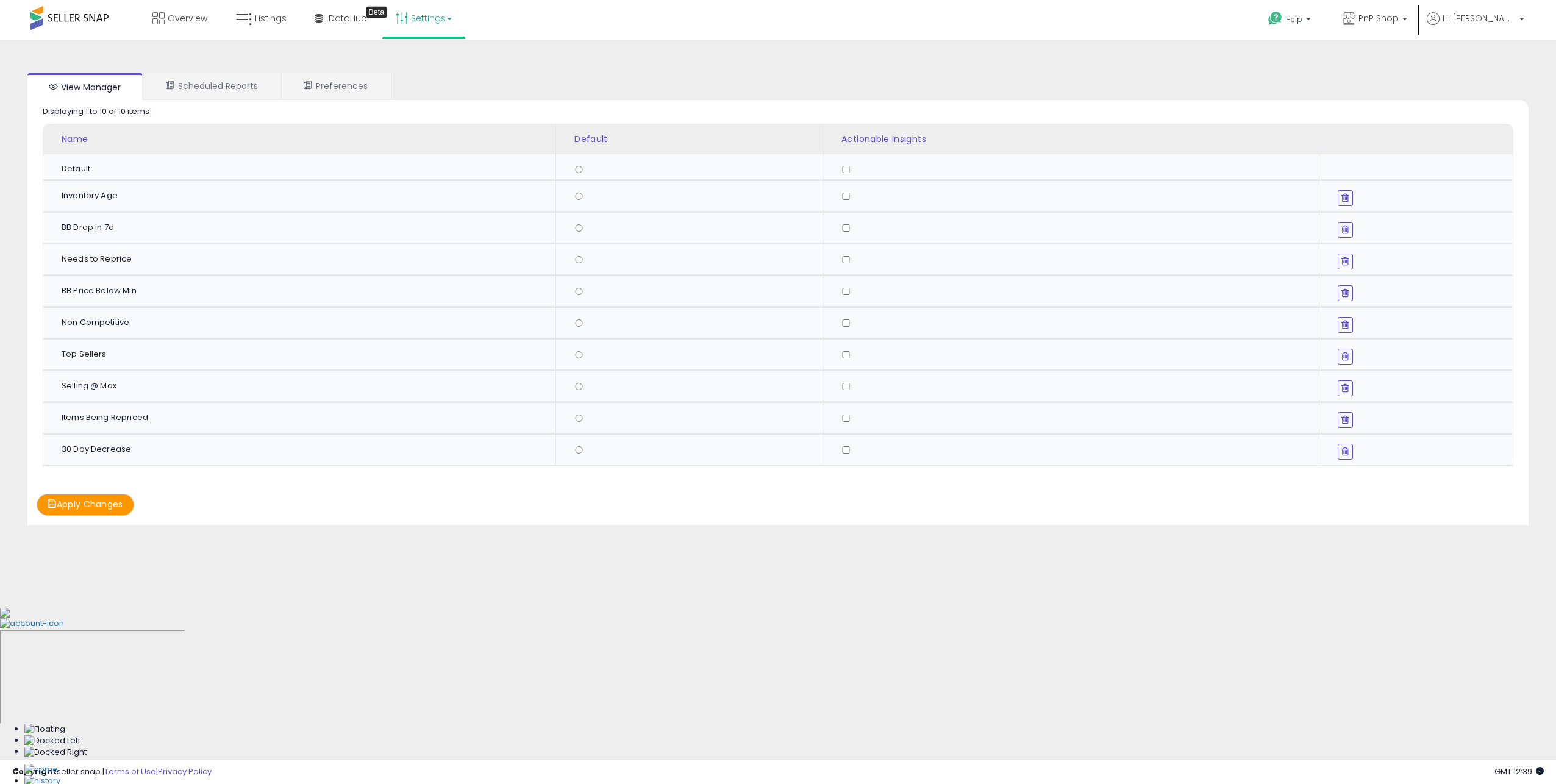
click at [98, 16] on span at bounding box center [69, 17] width 78 height 24
click at [181, 15] on span "Overview" at bounding box center [188, 18] width 40 height 12
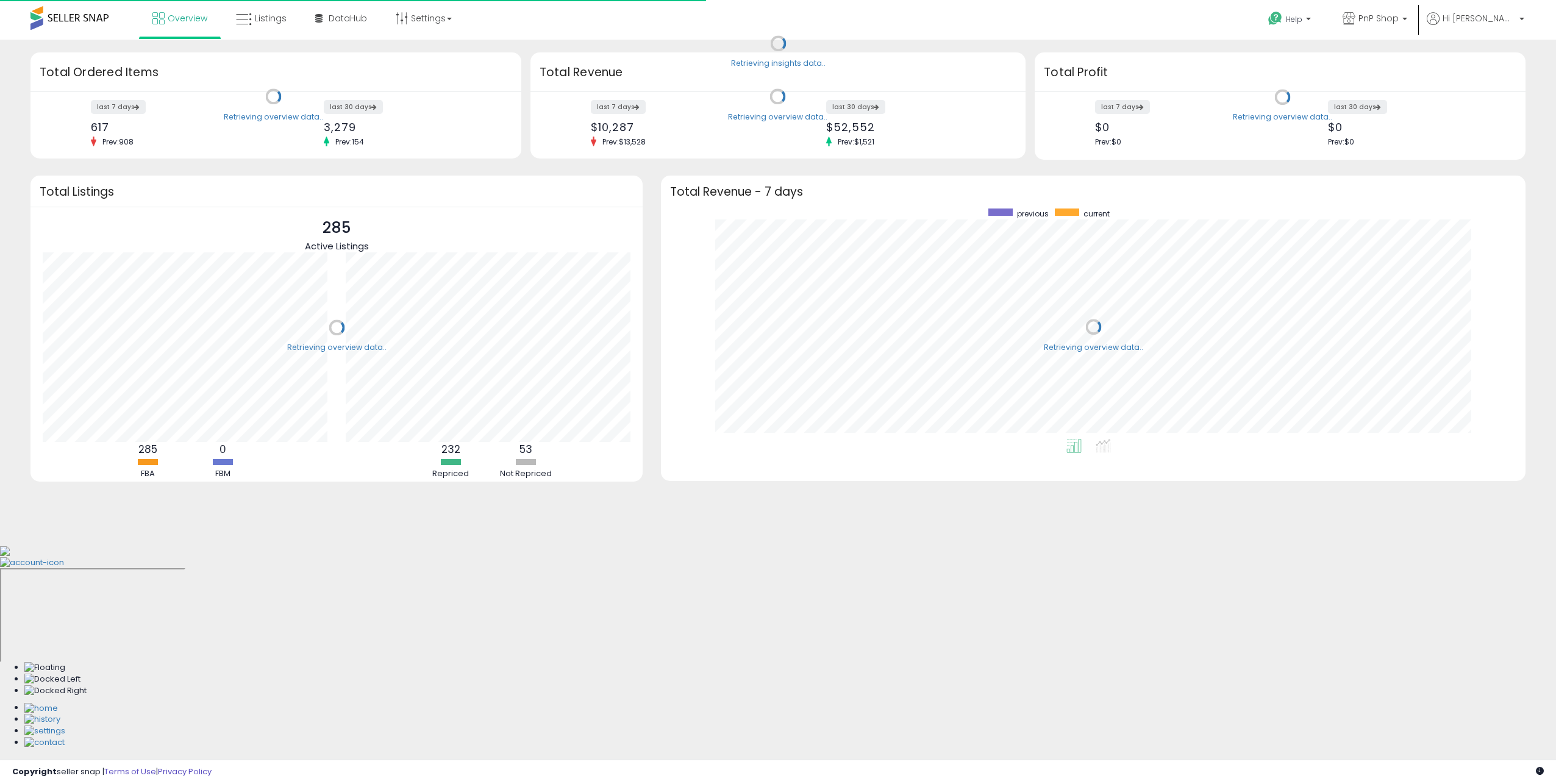
scroll to position [231, 840]
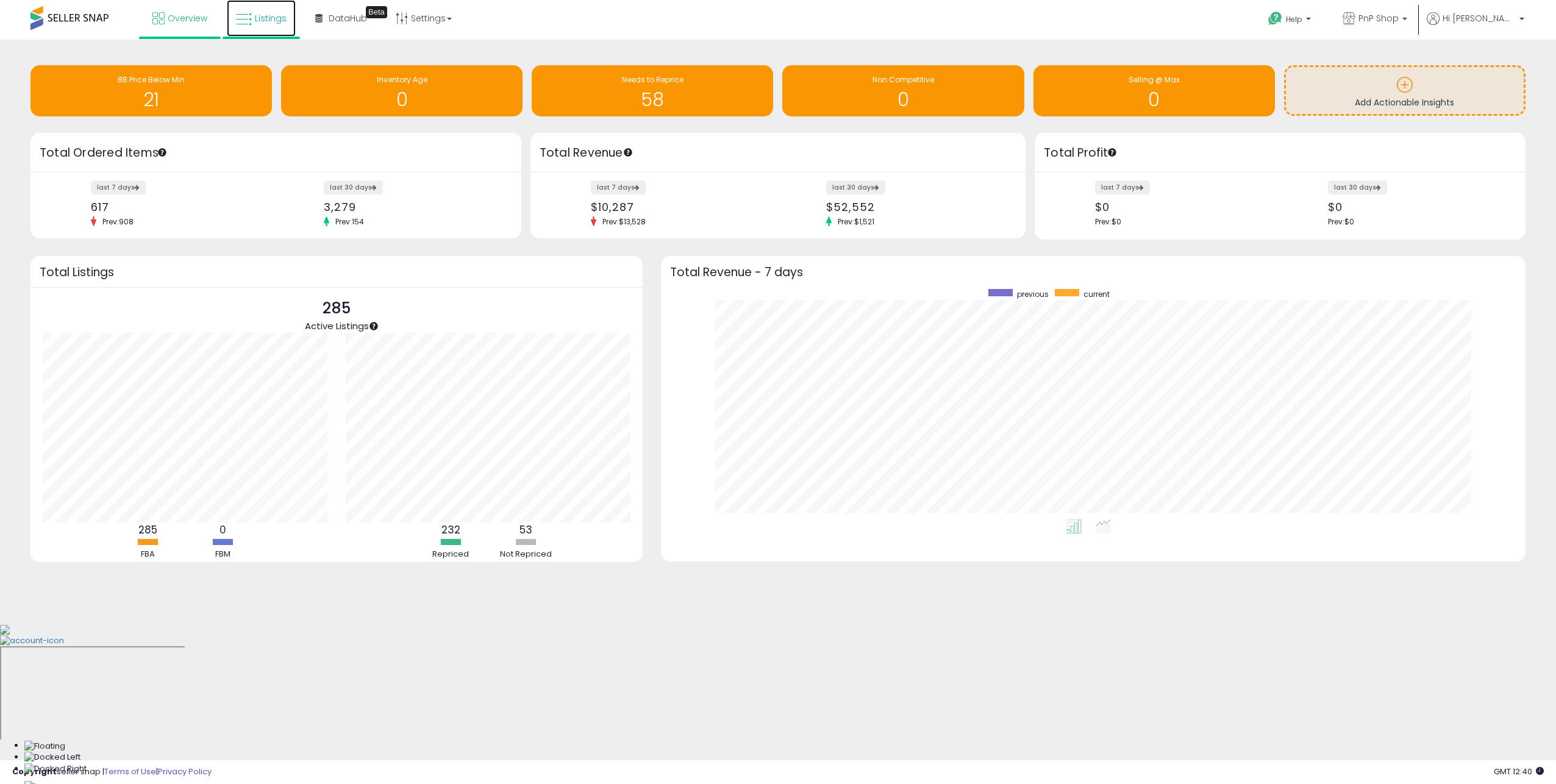
click at [244, 32] on link "Listings" at bounding box center [261, 18] width 69 height 36
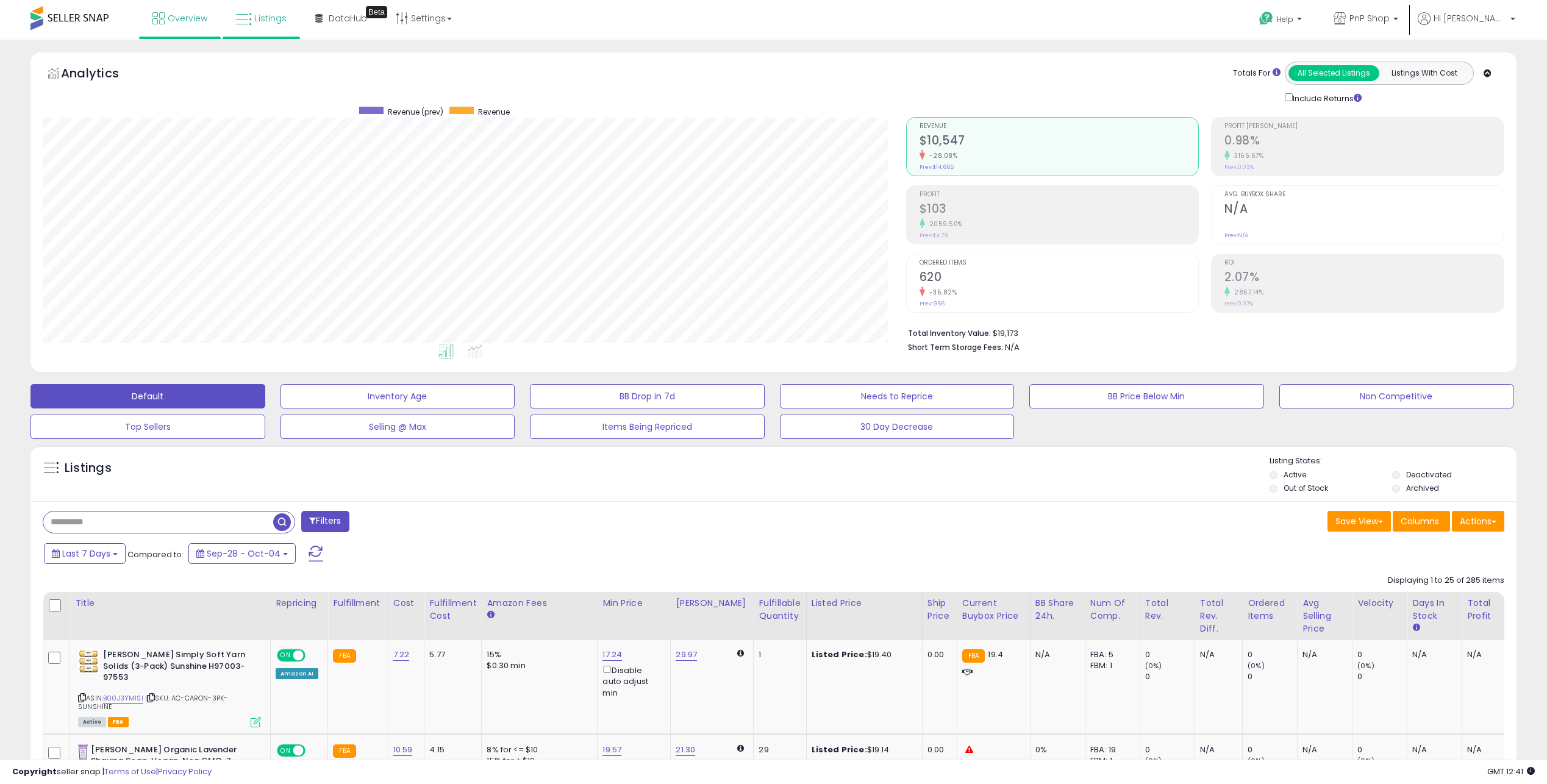
scroll to position [250, 863]
drag, startPoint x: 1087, startPoint y: 535, endPoint x: 1440, endPoint y: 544, distance: 353.1
click at [1470, 526] on button "Actions" at bounding box center [1479, 520] width 53 height 21
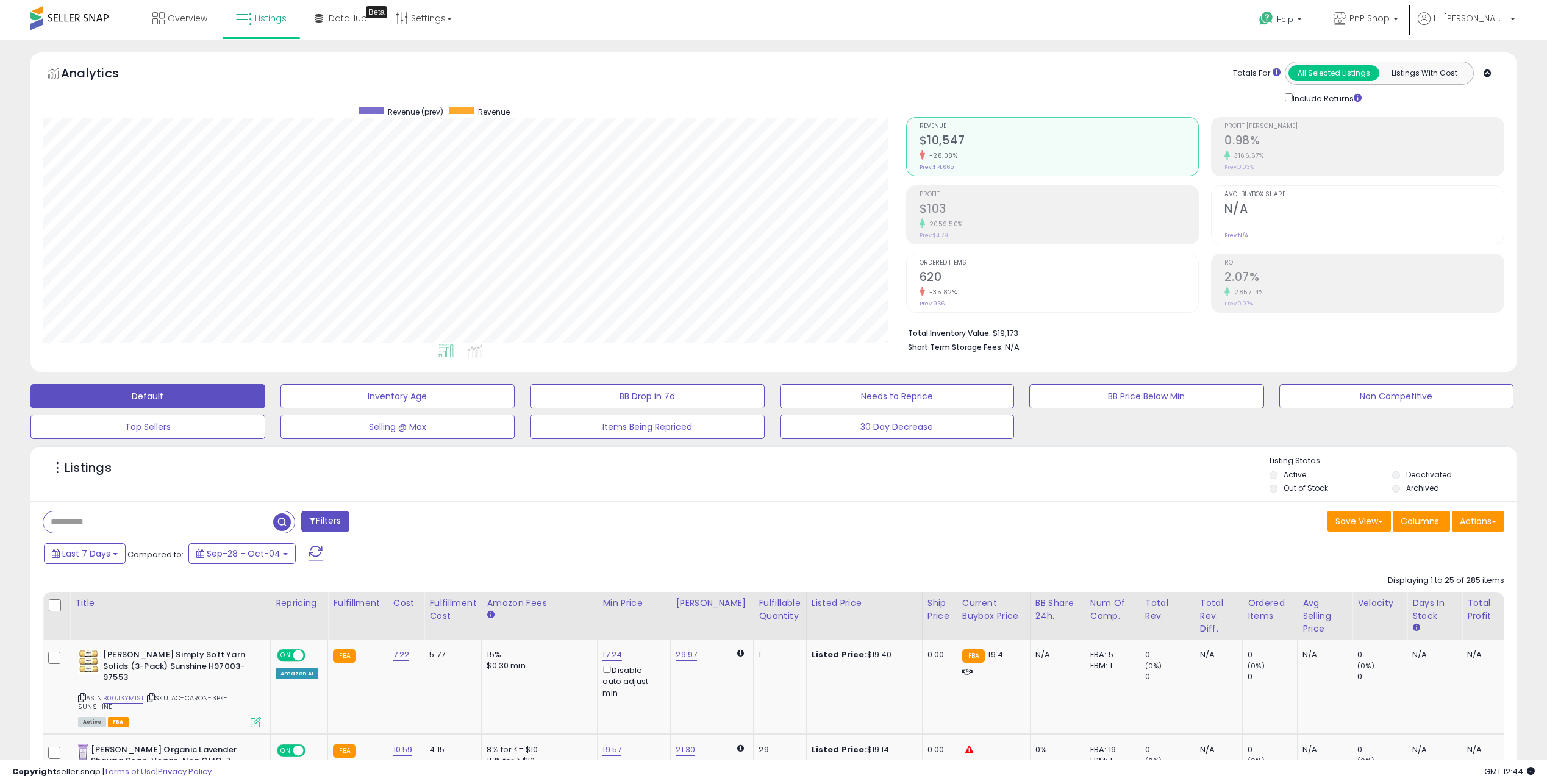
click at [652, 69] on div "Analytics Totals For All Selected Listings Listings With Cost Include Returns" at bounding box center [774, 83] width 1462 height 44
drag, startPoint x: 341, startPoint y: 47, endPoint x: 386, endPoint y: 33, distance: 47.1
click at [155, 14] on icon at bounding box center [158, 18] width 12 height 12
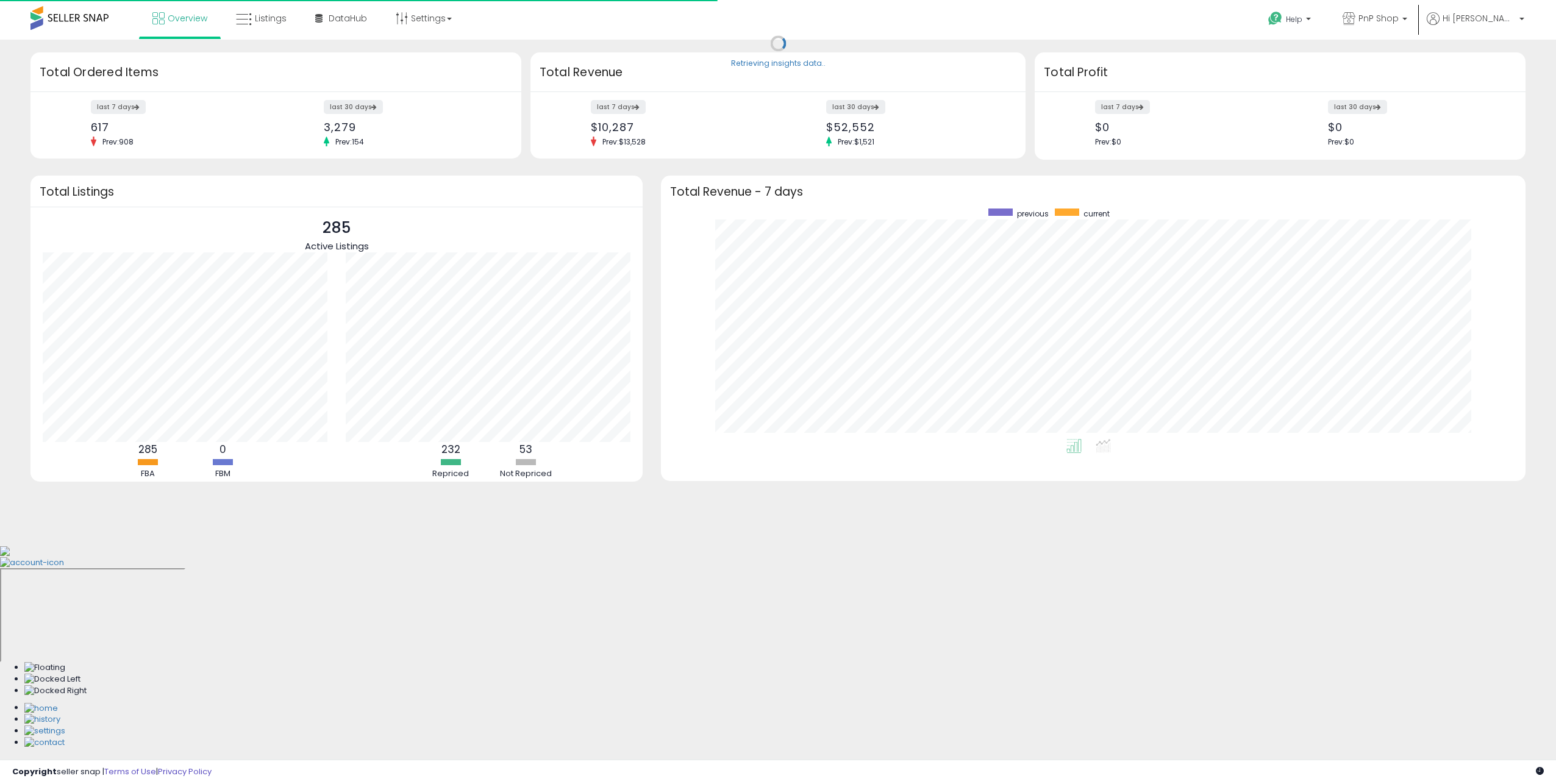
scroll to position [231, 840]
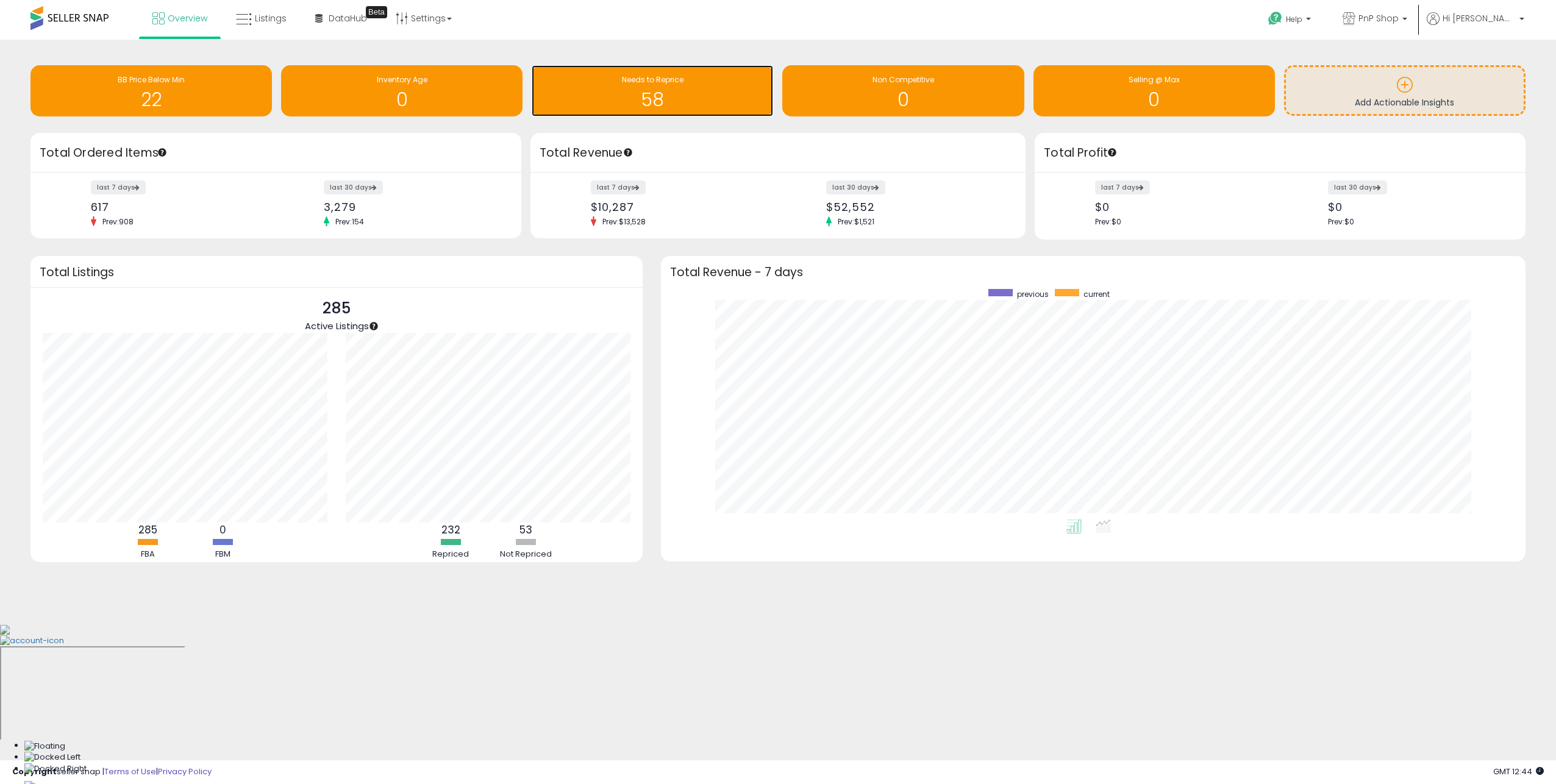
click at [645, 90] on h1 "58" at bounding box center [652, 100] width 229 height 20
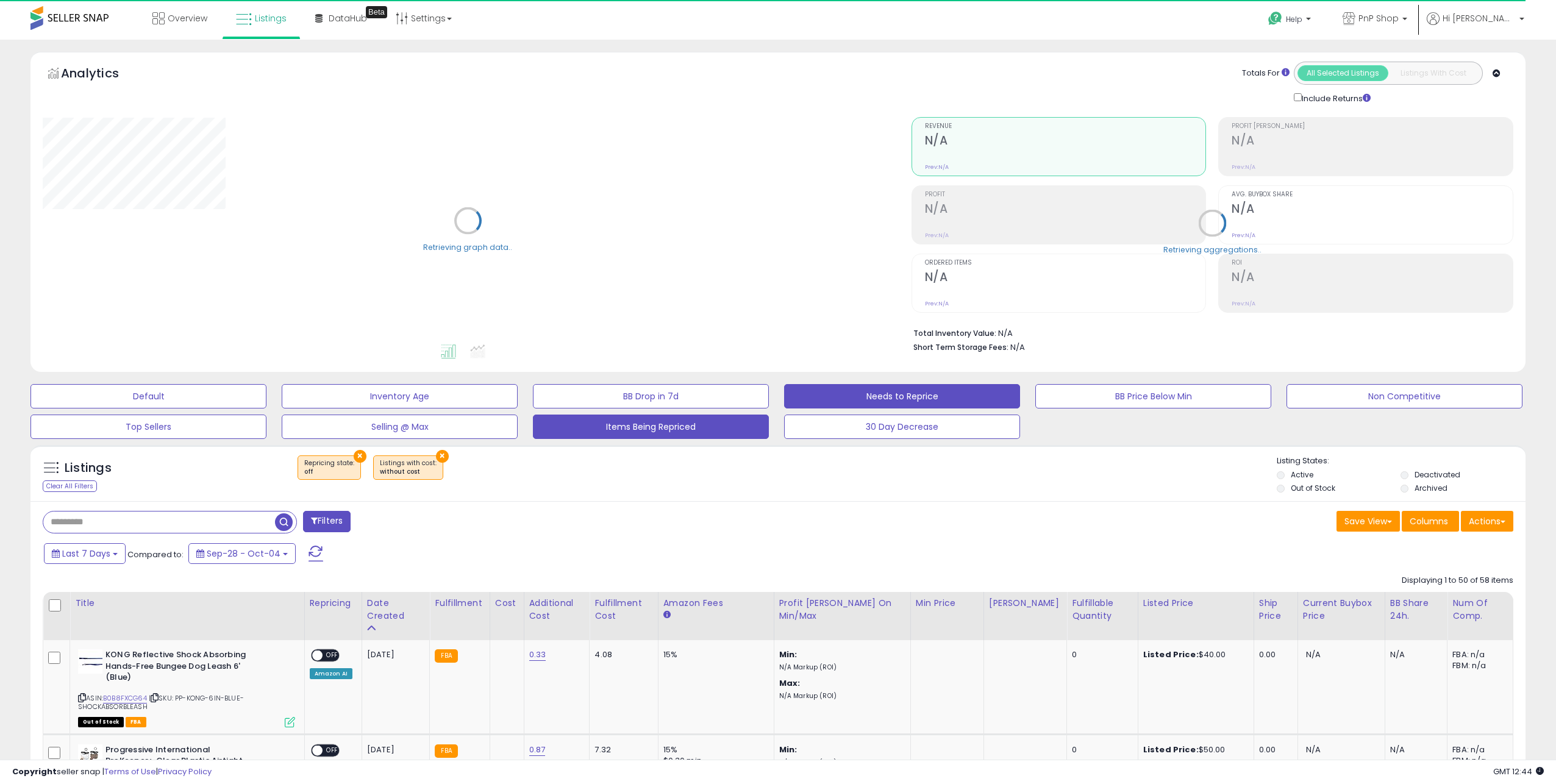
select select "**"
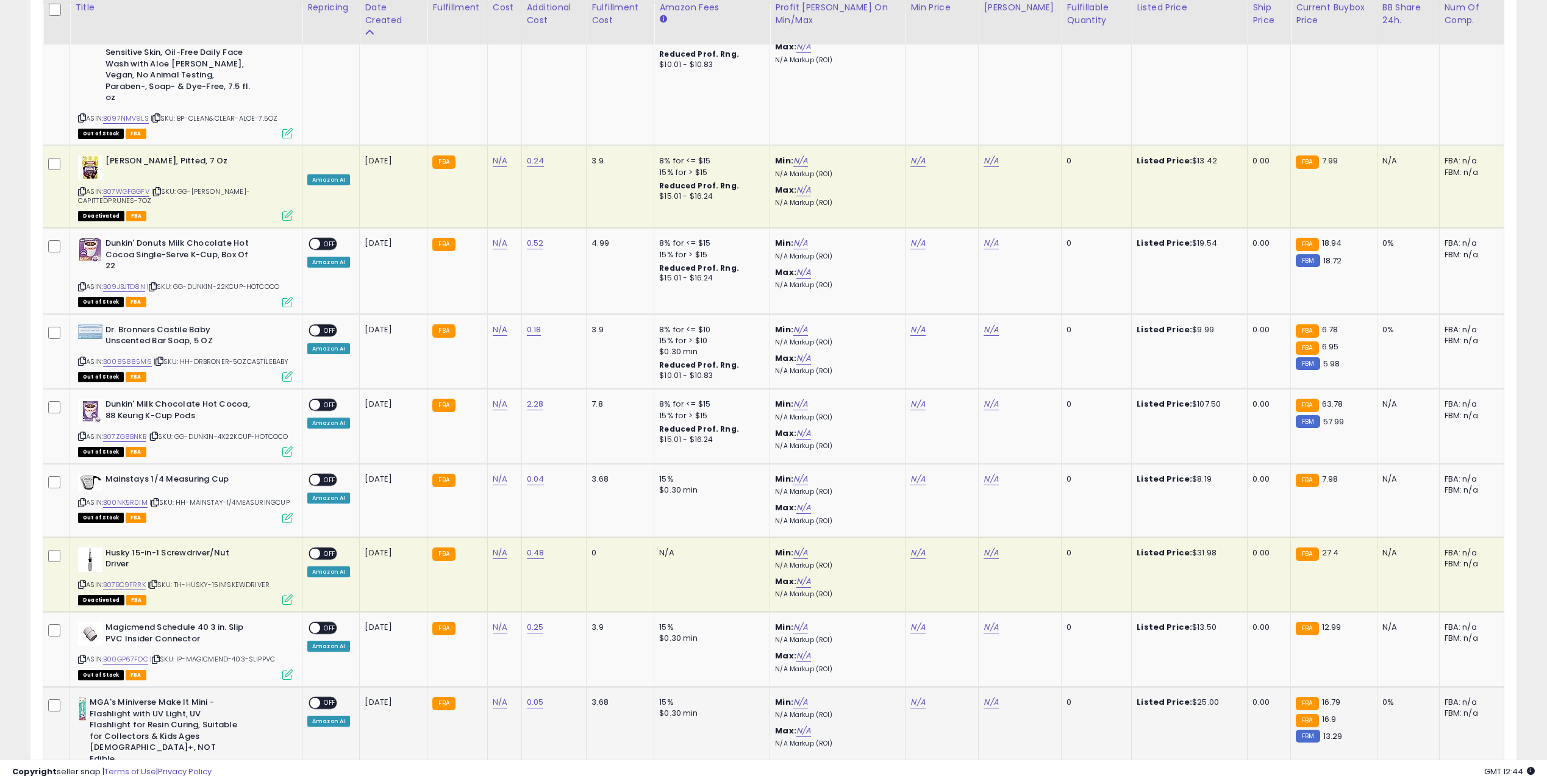
scroll to position [4310, 0]
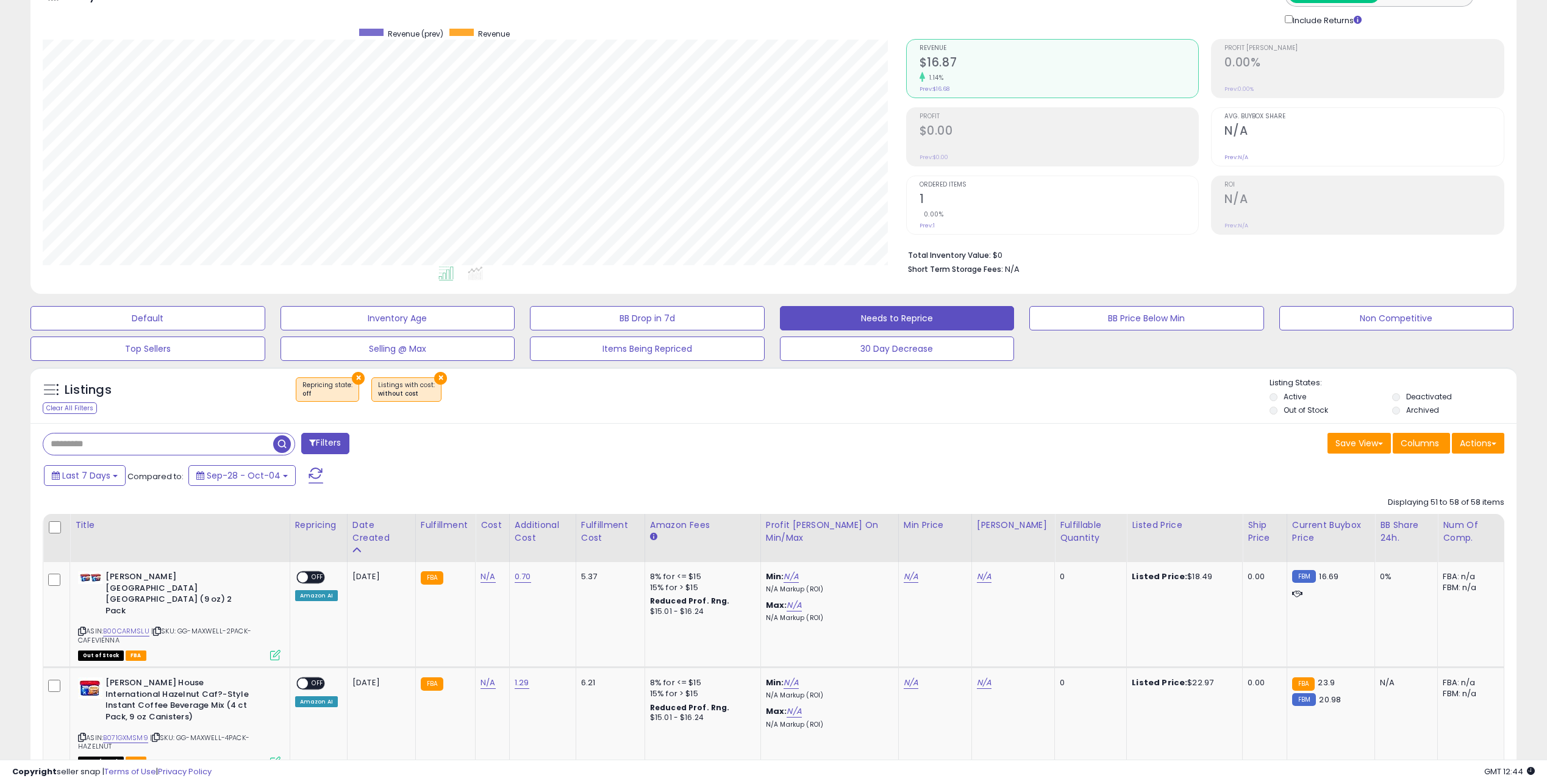
scroll to position [0, 0]
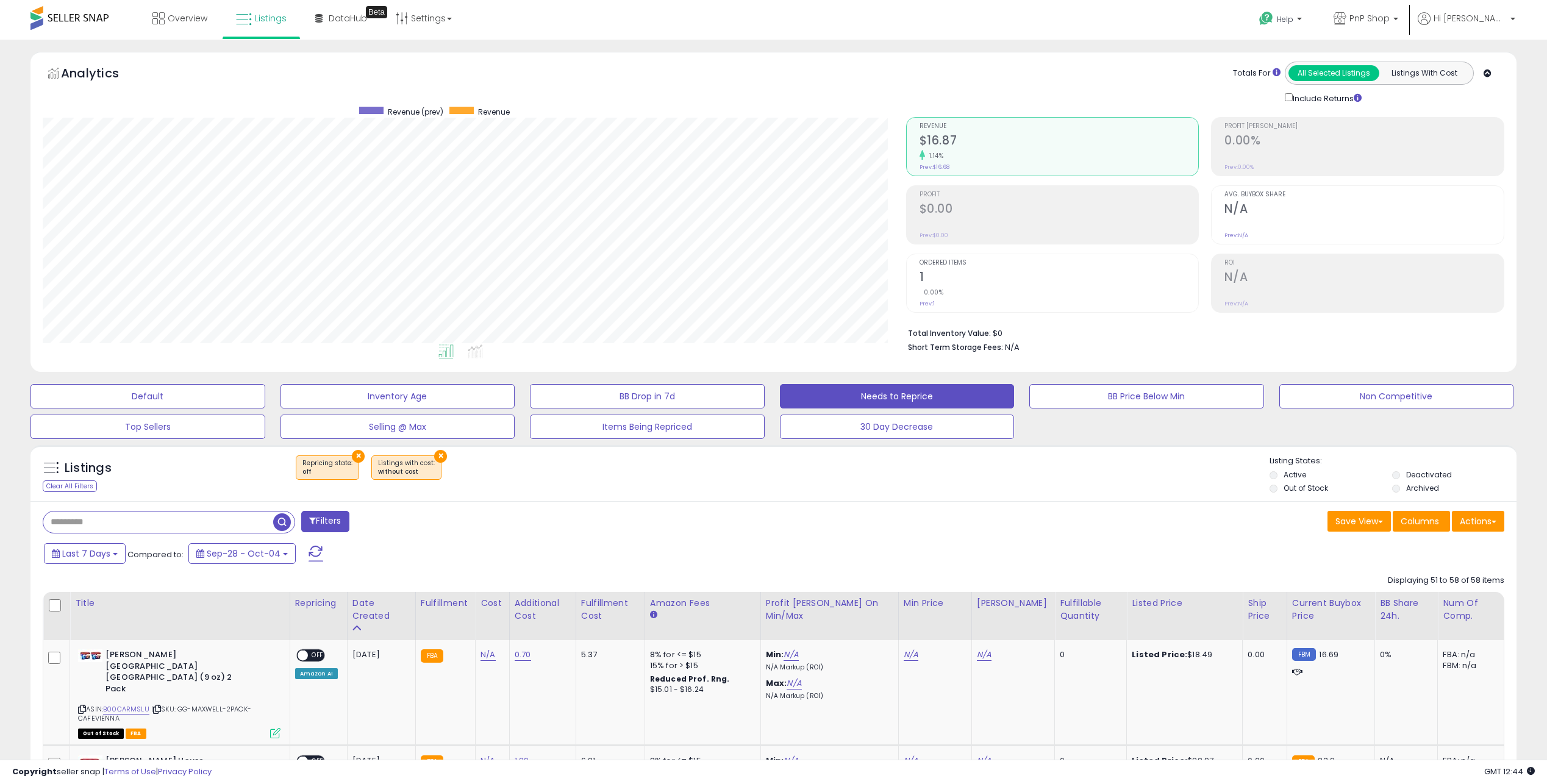
drag, startPoint x: 115, startPoint y: 25, endPoint x: 93, endPoint y: 19, distance: 22.8
click at [115, 25] on div "Overview Listings Beta" at bounding box center [503, 26] width 1026 height 52
click at [92, 18] on span at bounding box center [69, 17] width 78 height 24
click at [194, 16] on span "Overview" at bounding box center [188, 18] width 40 height 12
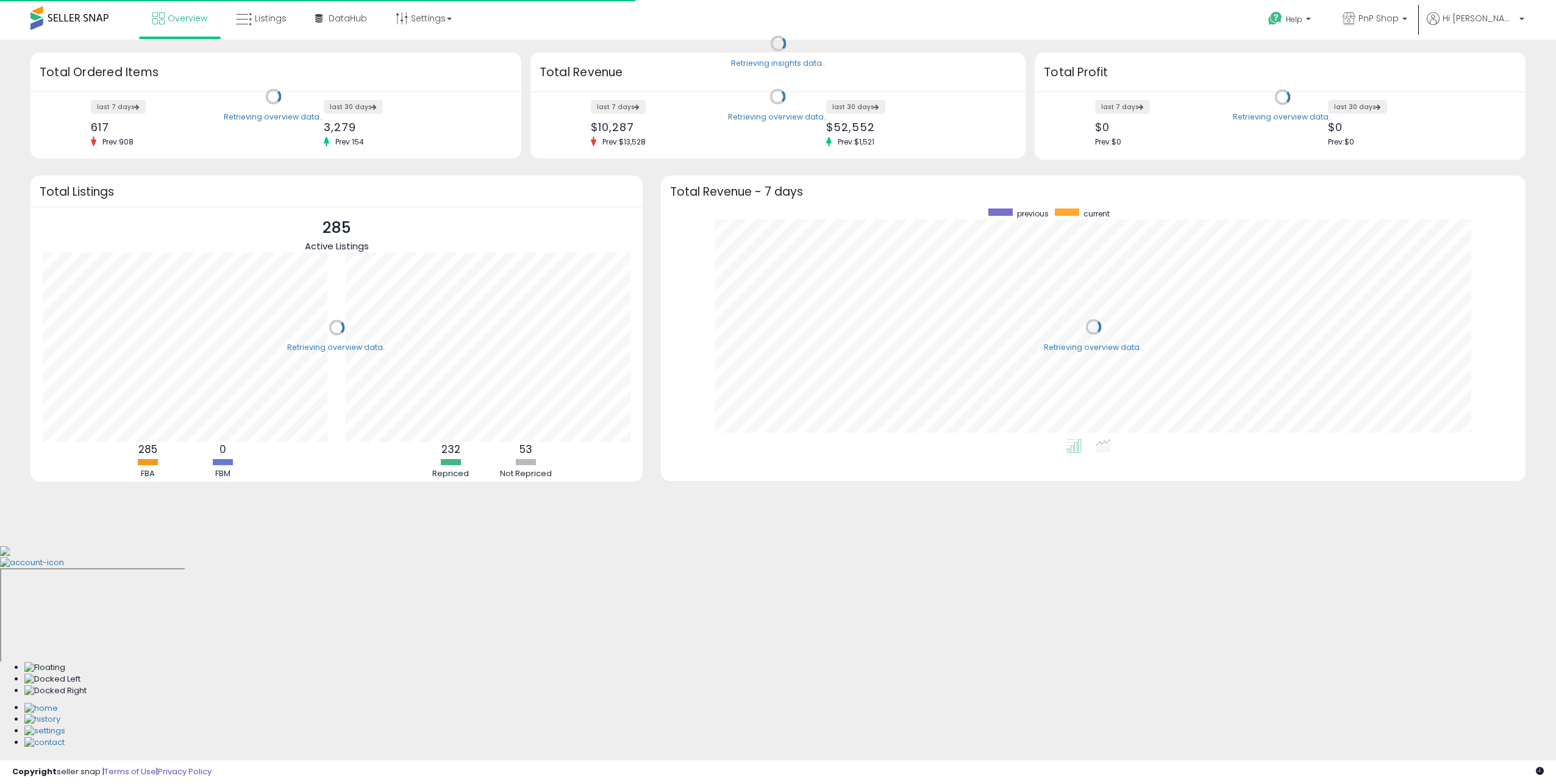
scroll to position [231, 840]
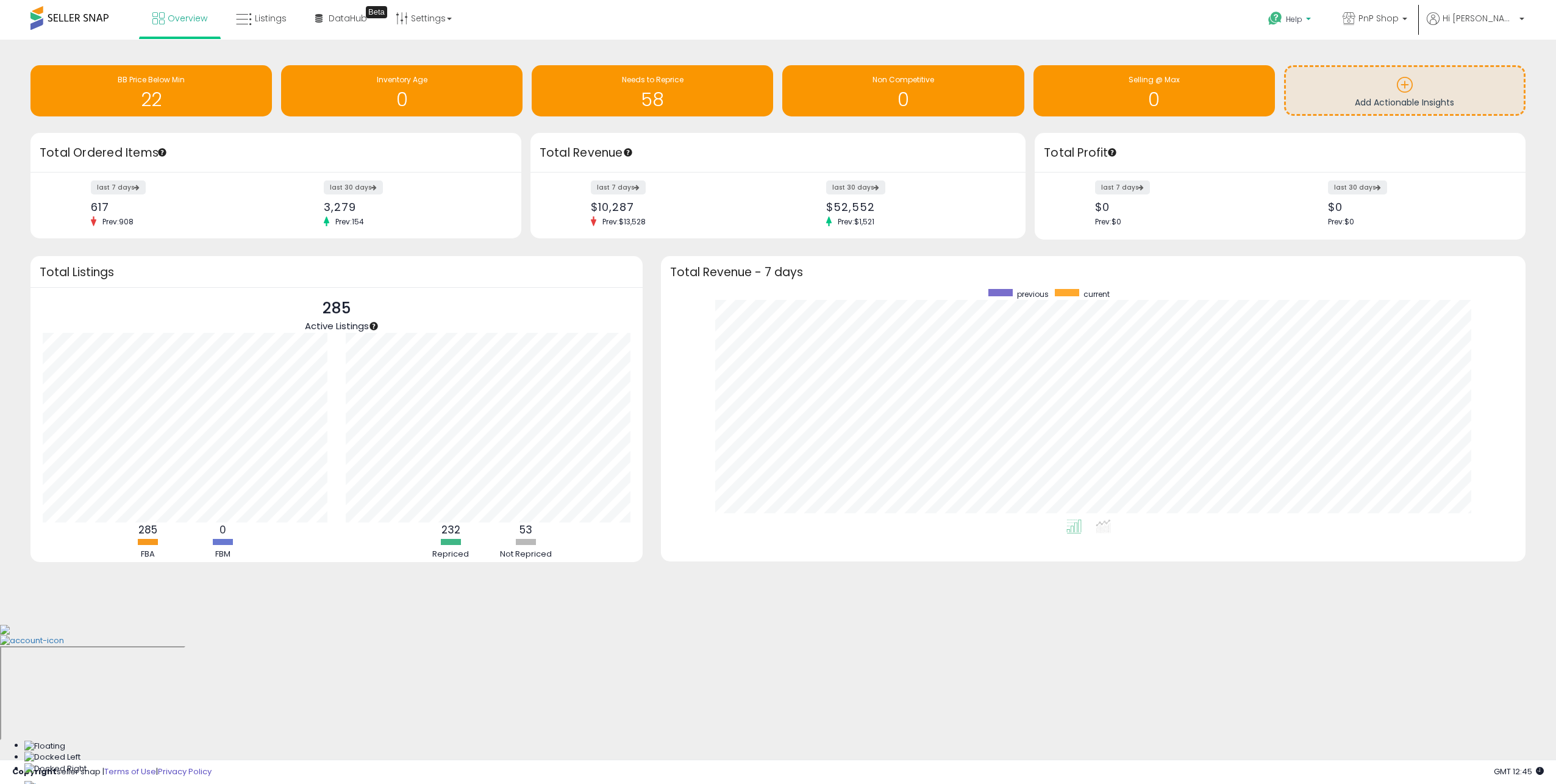
click at [1302, 21] on span "Help" at bounding box center [1294, 19] width 16 height 11
click at [1399, 24] on span "PnP Shop" at bounding box center [1379, 18] width 40 height 12
click at [1399, 22] on span "PnP Shop" at bounding box center [1379, 18] width 40 height 12
drag, startPoint x: 1415, startPoint y: 21, endPoint x: 1031, endPoint y: 75, distance: 387.8
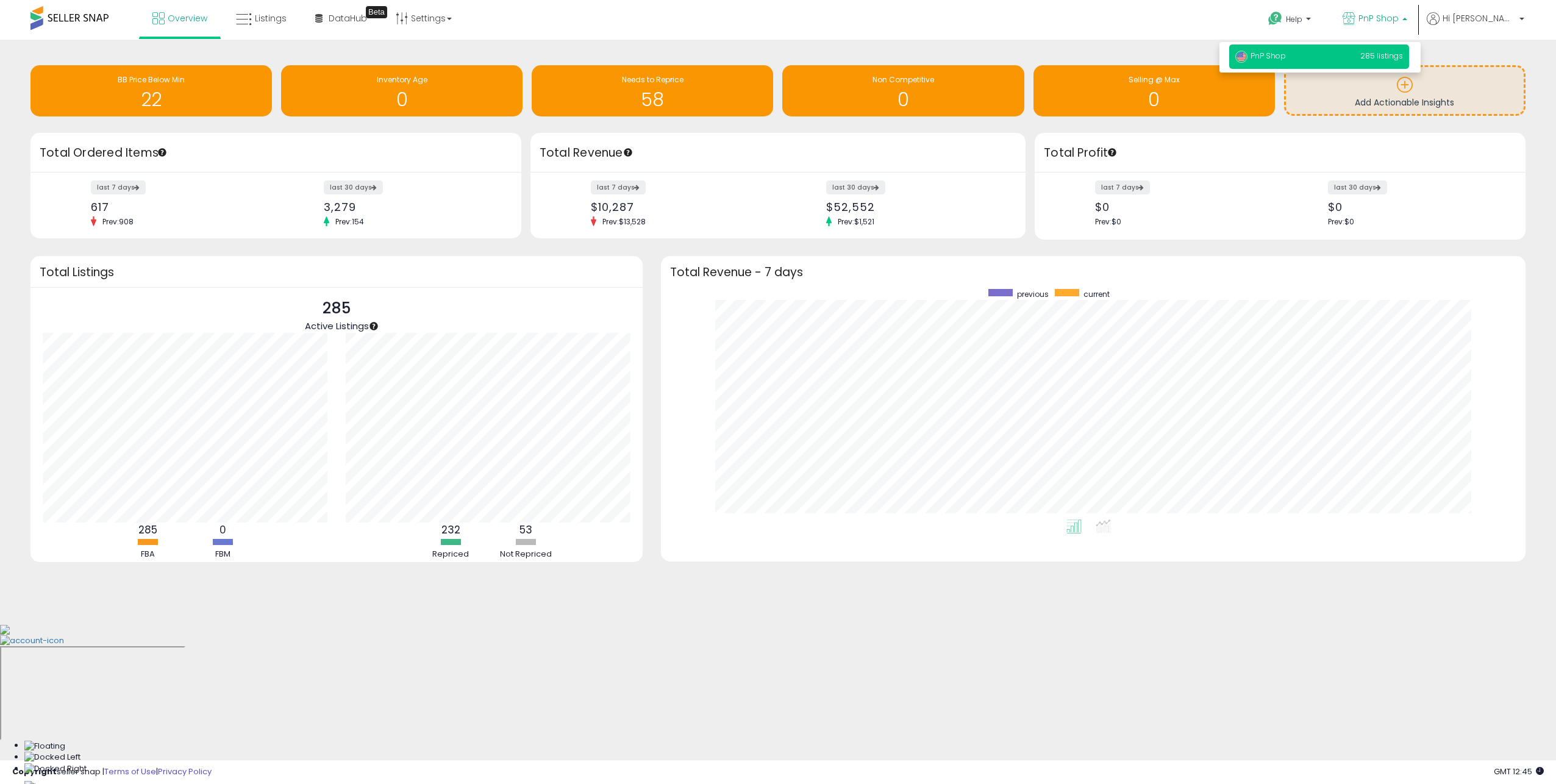
click at [1399, 21] on span "PnP Shop" at bounding box center [1379, 18] width 40 height 12
click at [253, 21] on link "Listings" at bounding box center [261, 18] width 69 height 36
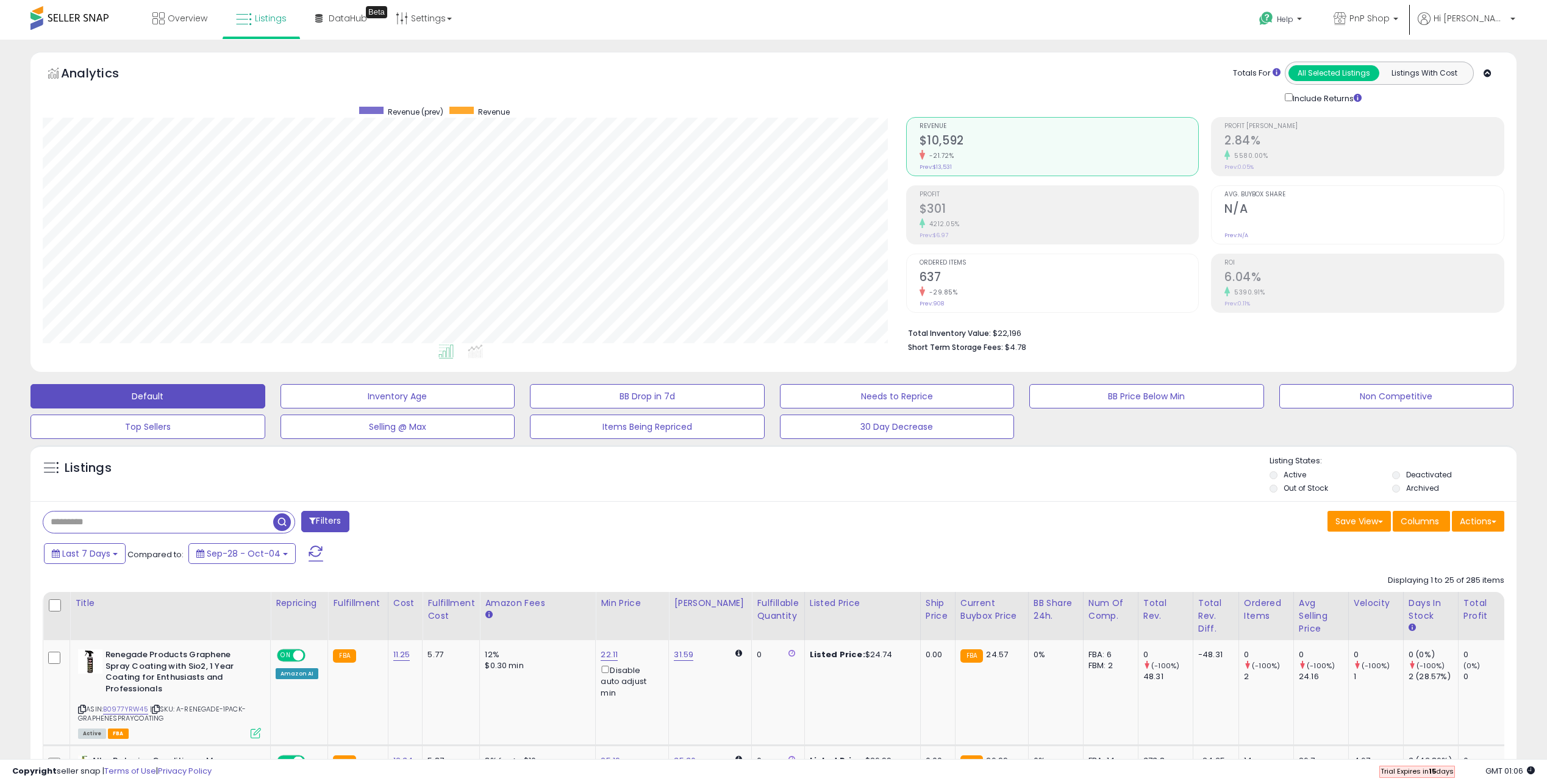
click at [988, 548] on div "Last 7 Days Compared to: Sep-28 - Oct-04" at bounding box center [589, 554] width 1096 height 27
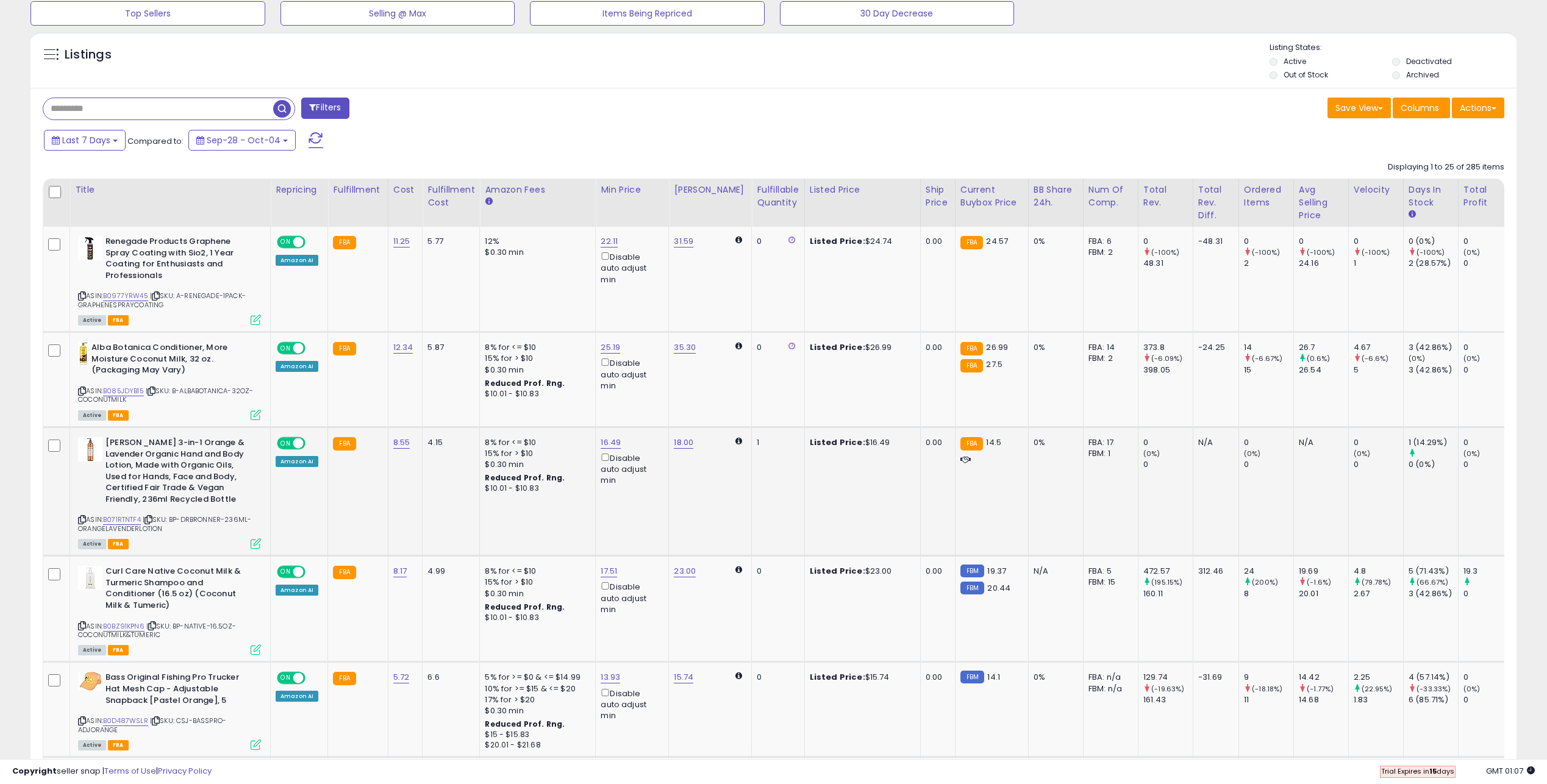
drag, startPoint x: 134, startPoint y: 450, endPoint x: 121, endPoint y: 451, distance: 13.0
click at [133, 450] on b "Dr. Bronner's 3-in-1 Orange & Lavender Organic Hand and Body Lotion, Made with …" at bounding box center [180, 473] width 148 height 71
click at [121, 514] on div "ASIN: B071RTNTF4 | SKU: BP-DRBRONNER-236ML-ORANGELAVENDERLOTION Active FBA" at bounding box center [170, 492] width 183 height 110
click at [124, 519] on link "B071RTNTF4" at bounding box center [122, 520] width 38 height 11
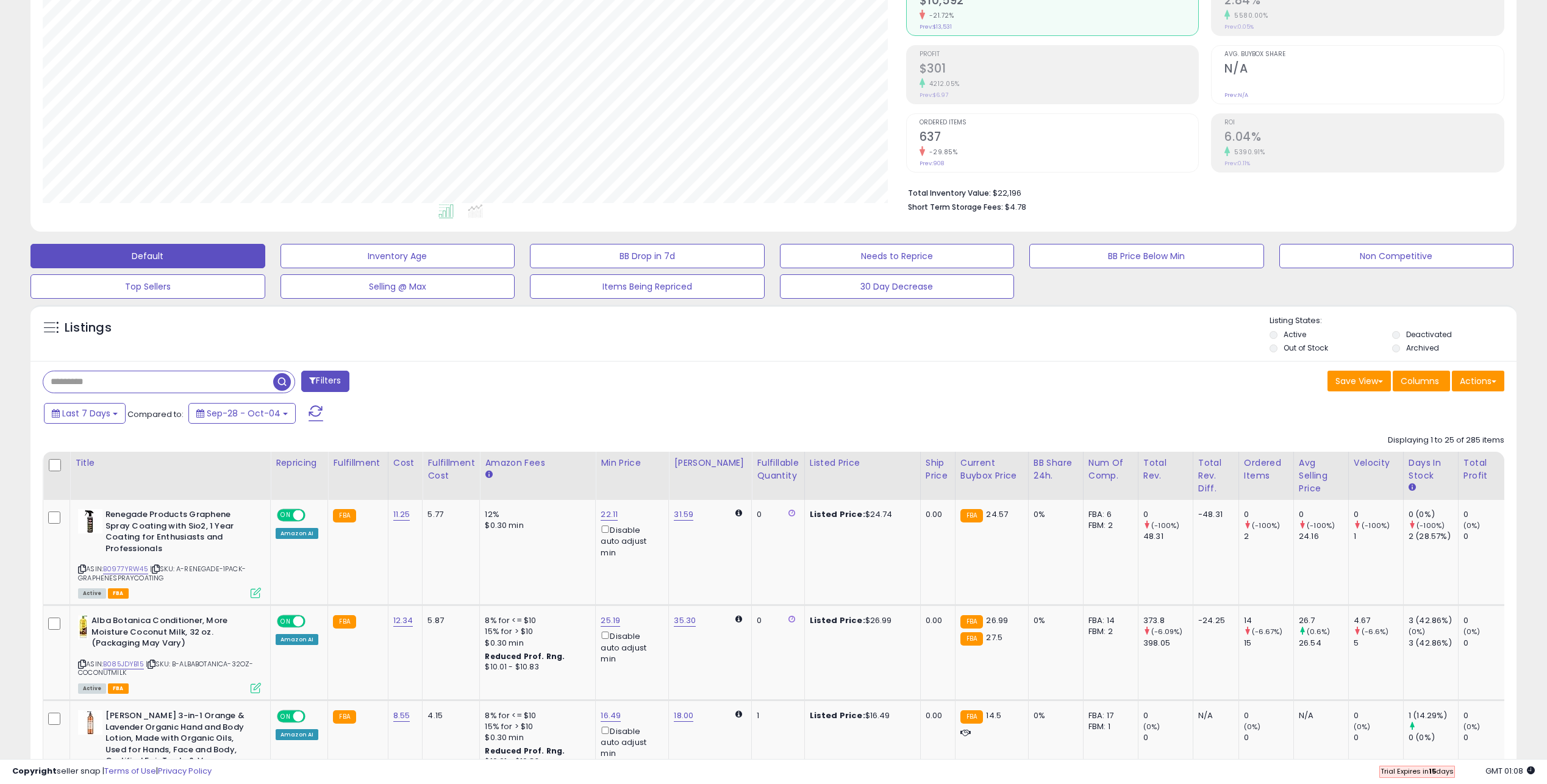
scroll to position [0, 0]
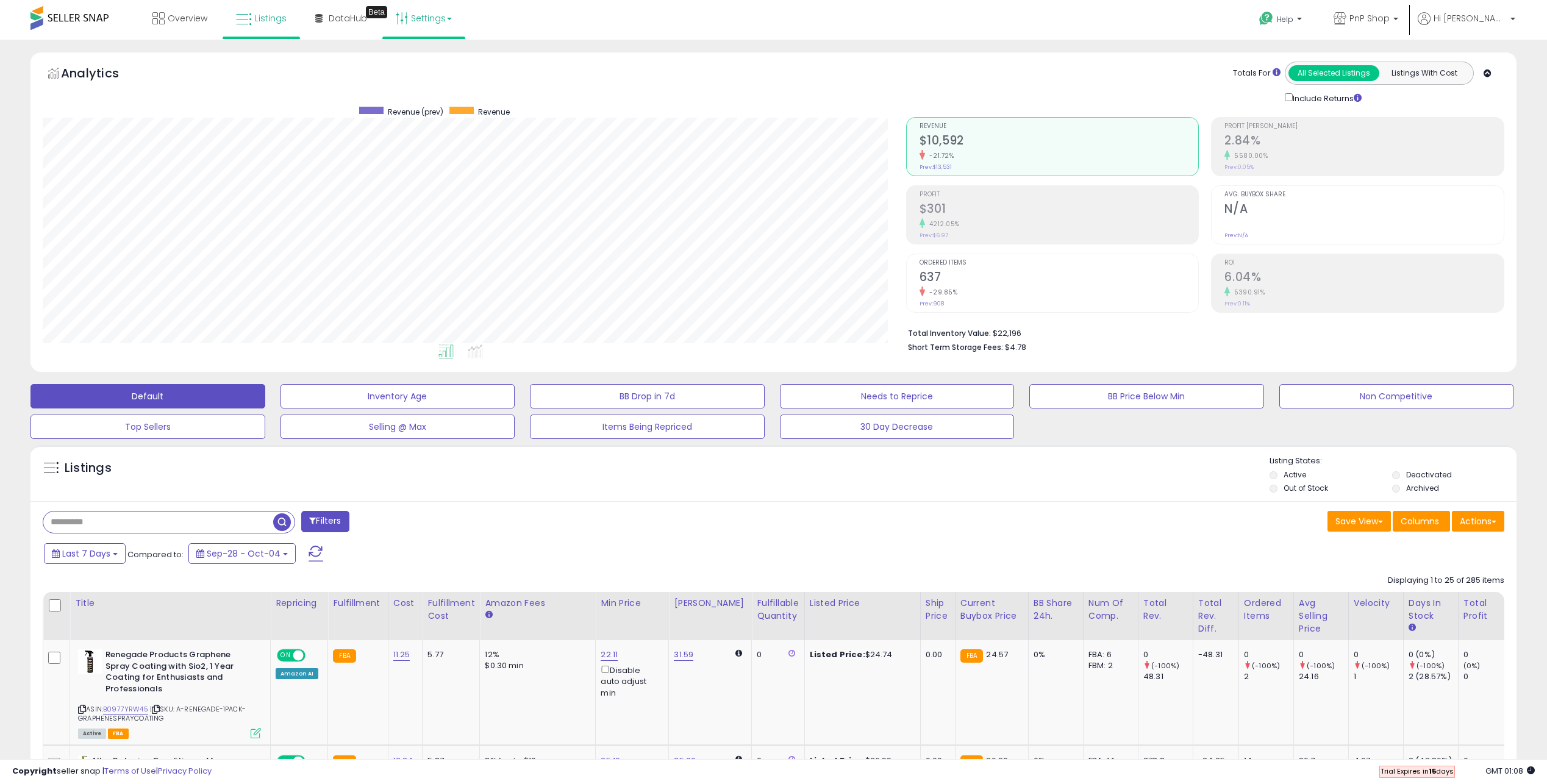
click at [408, 22] on link "Settings" at bounding box center [423, 18] width 74 height 36
click at [424, 63] on link "Store settings" at bounding box center [425, 62] width 55 height 12
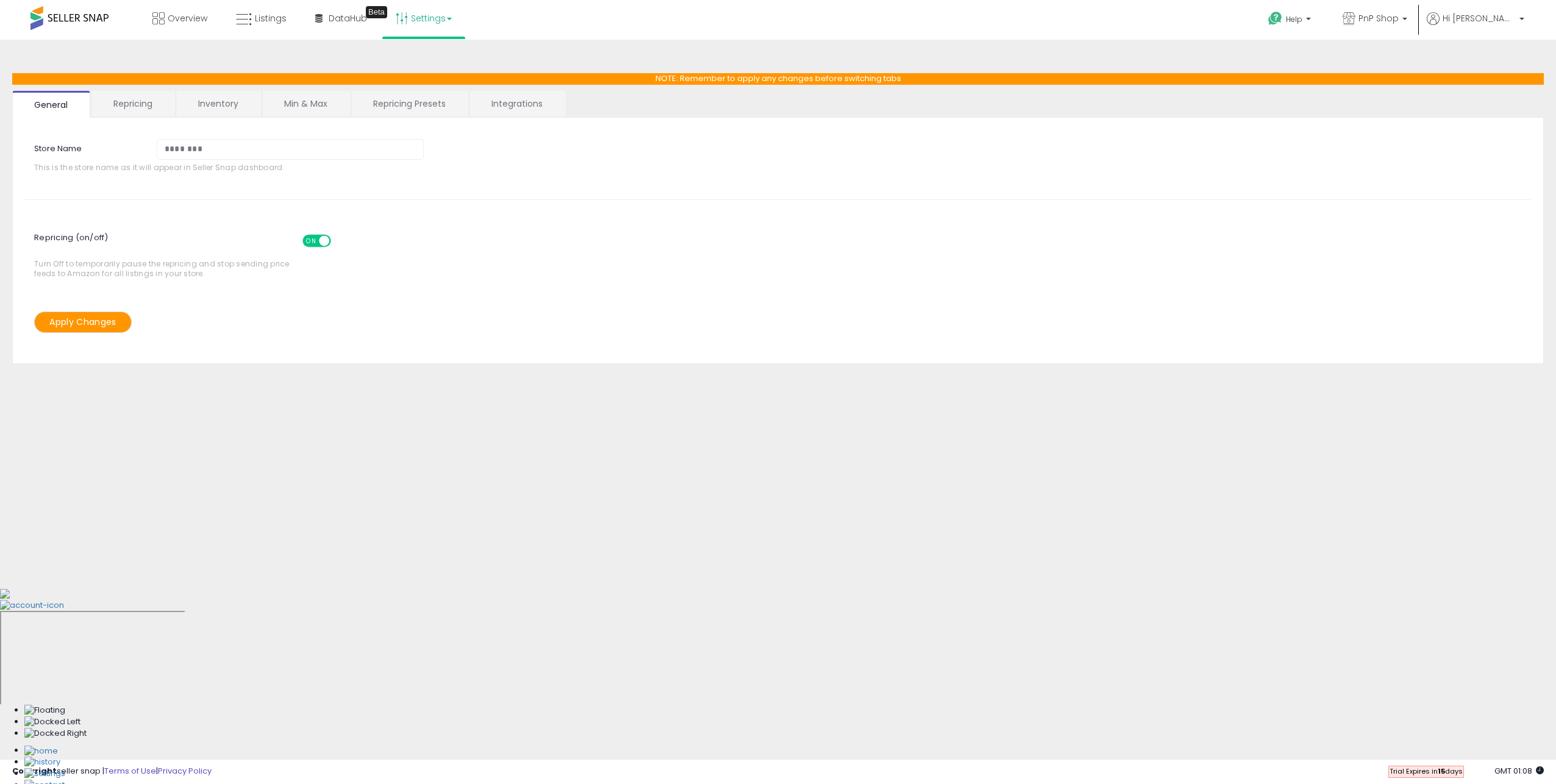
click at [314, 110] on link "Min & Max" at bounding box center [306, 103] width 87 height 26
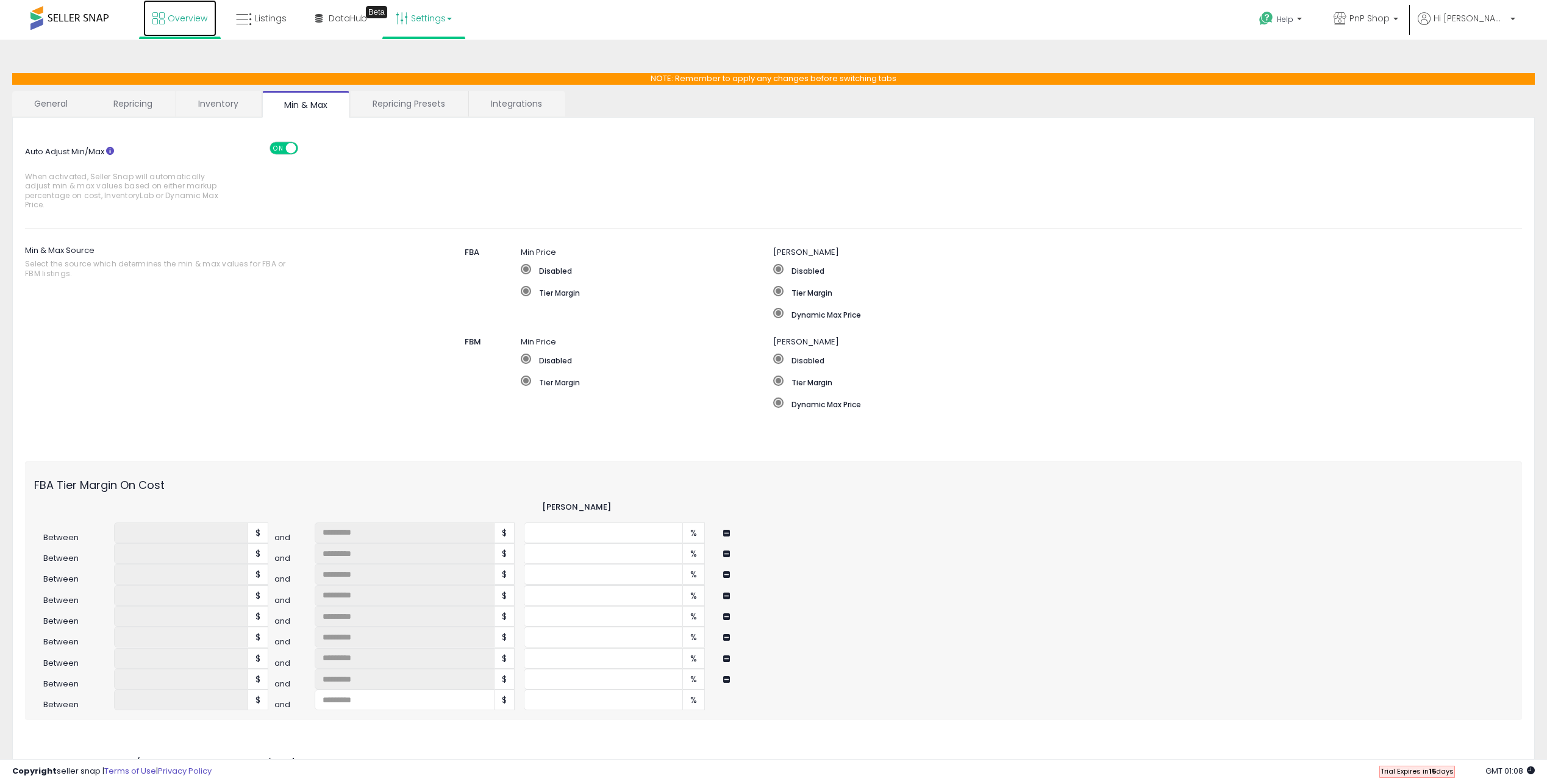
click at [168, 22] on span "Overview" at bounding box center [188, 18] width 40 height 12
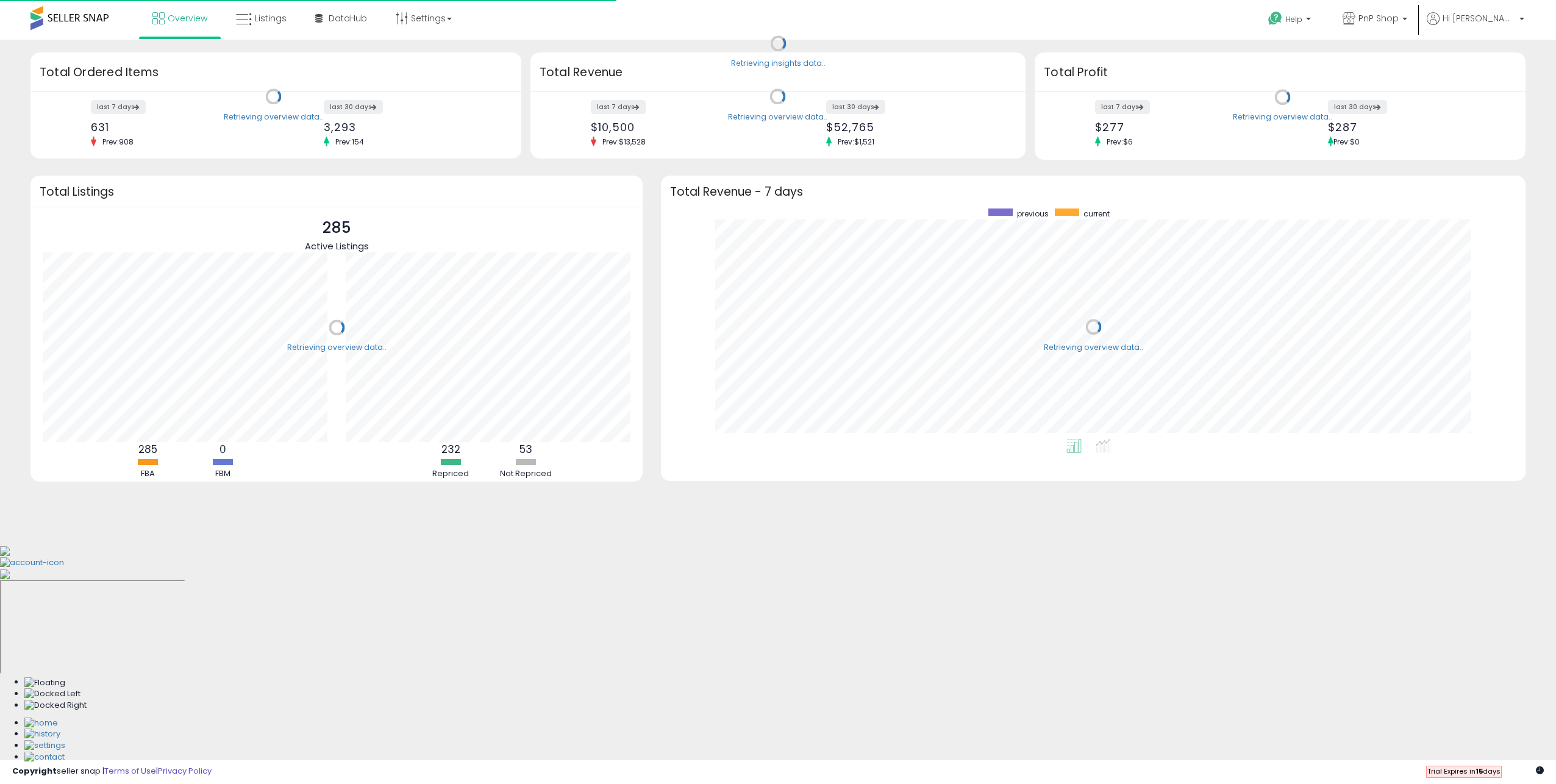
scroll to position [231, 840]
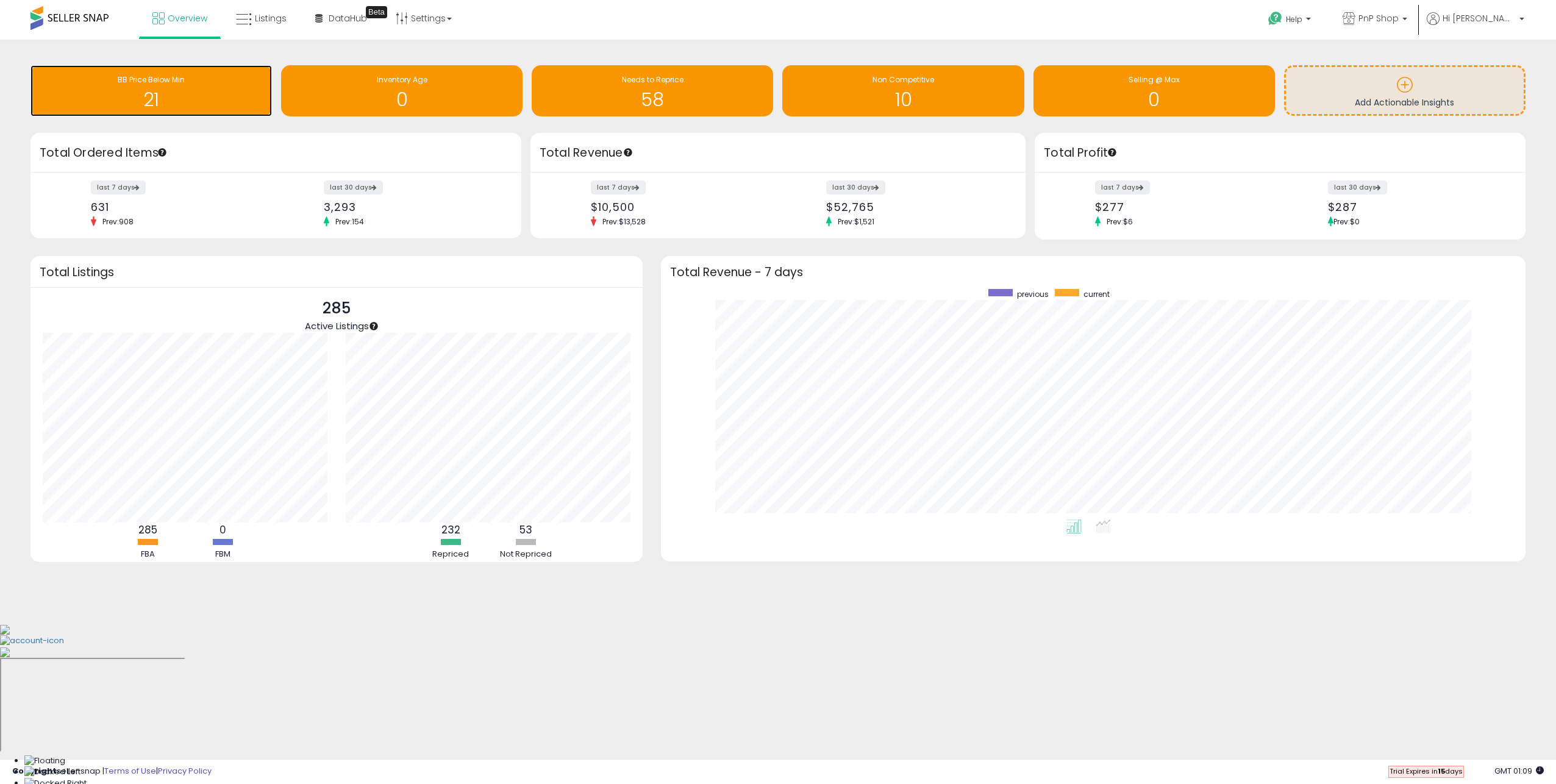
click at [219, 84] on div "BB Price Below Min" at bounding box center [151, 80] width 229 height 12
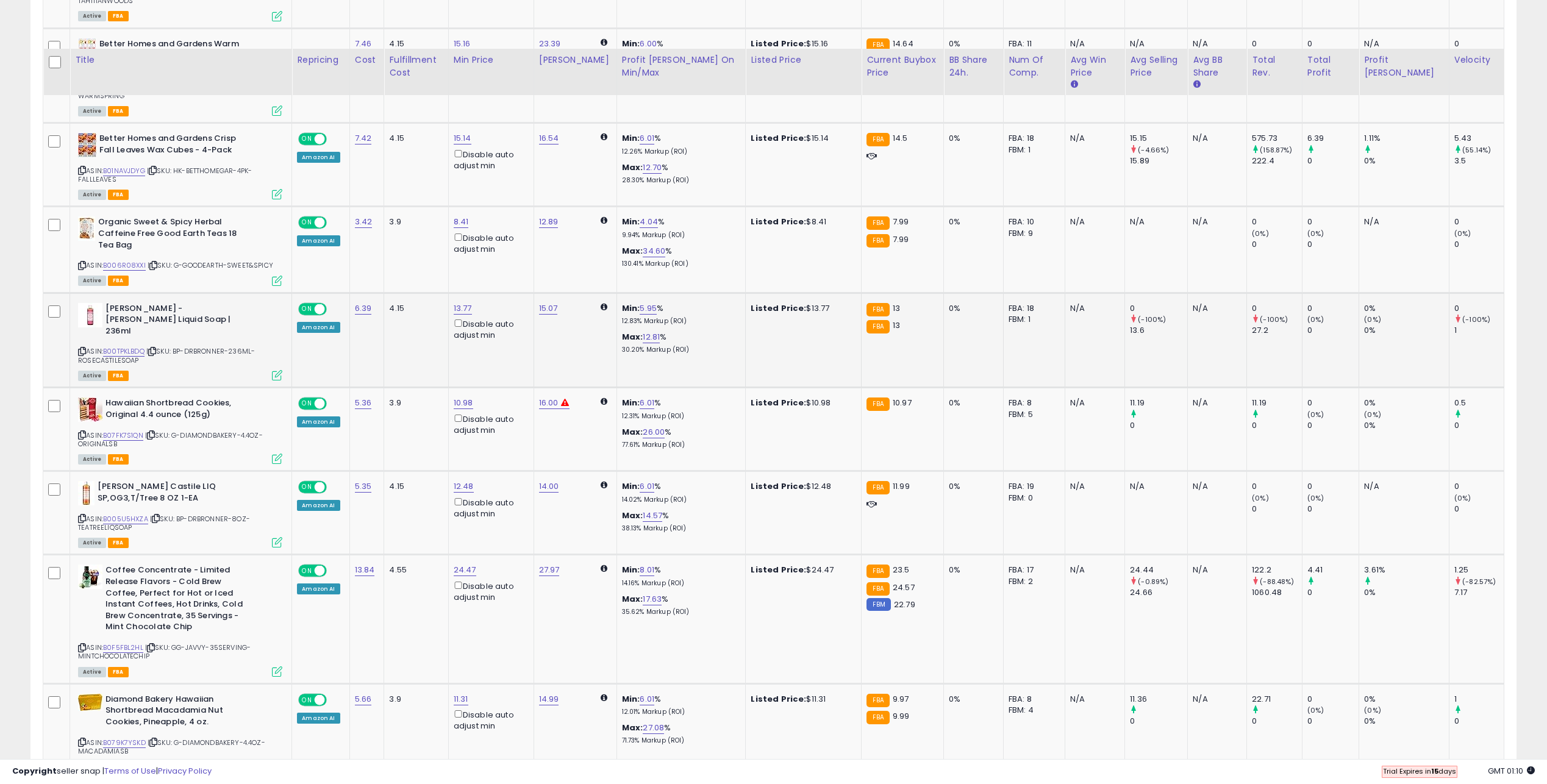
scroll to position [780, 0]
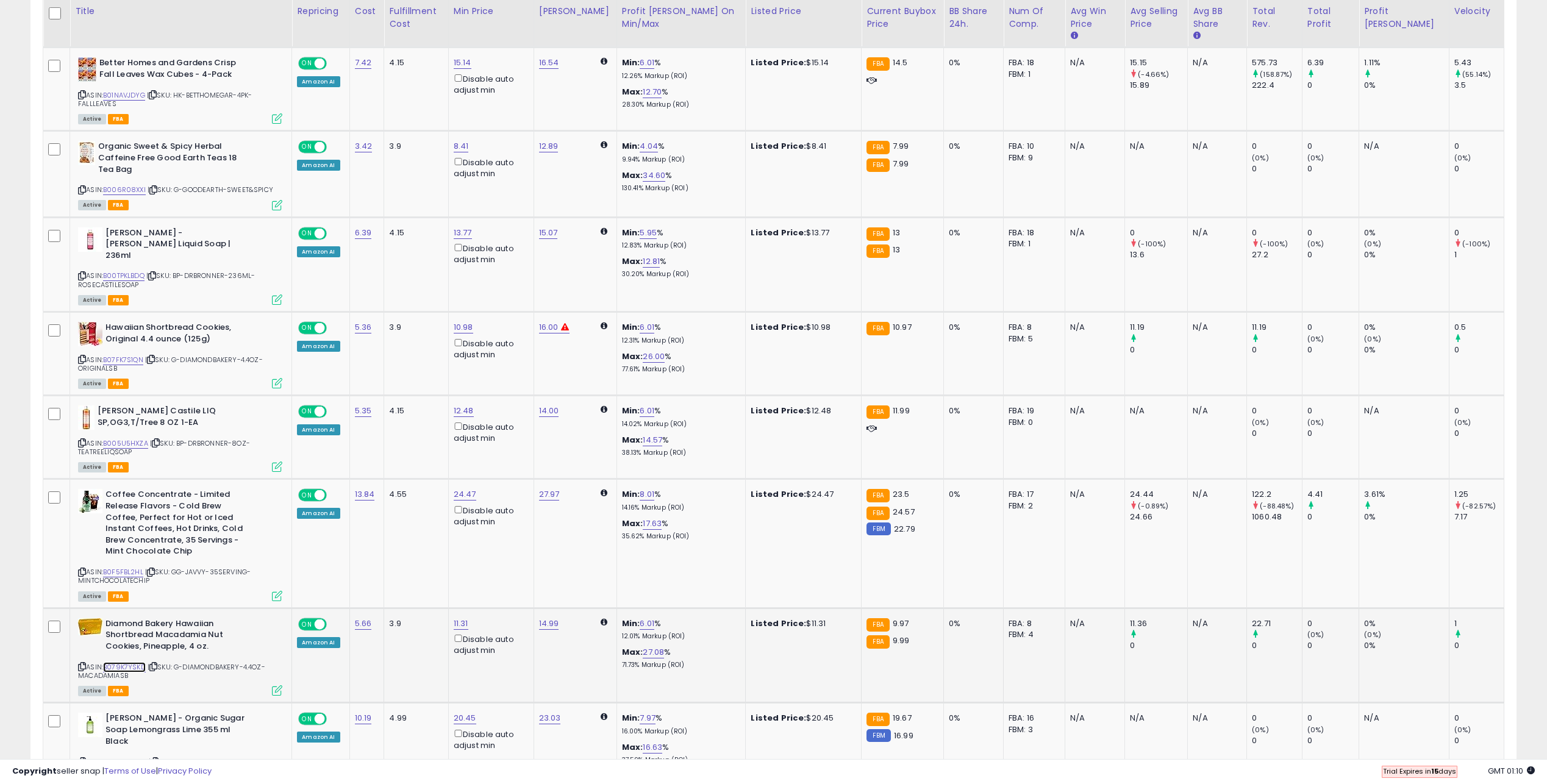
click at [130, 662] on link "B079K7YSKD" at bounding box center [124, 667] width 43 height 11
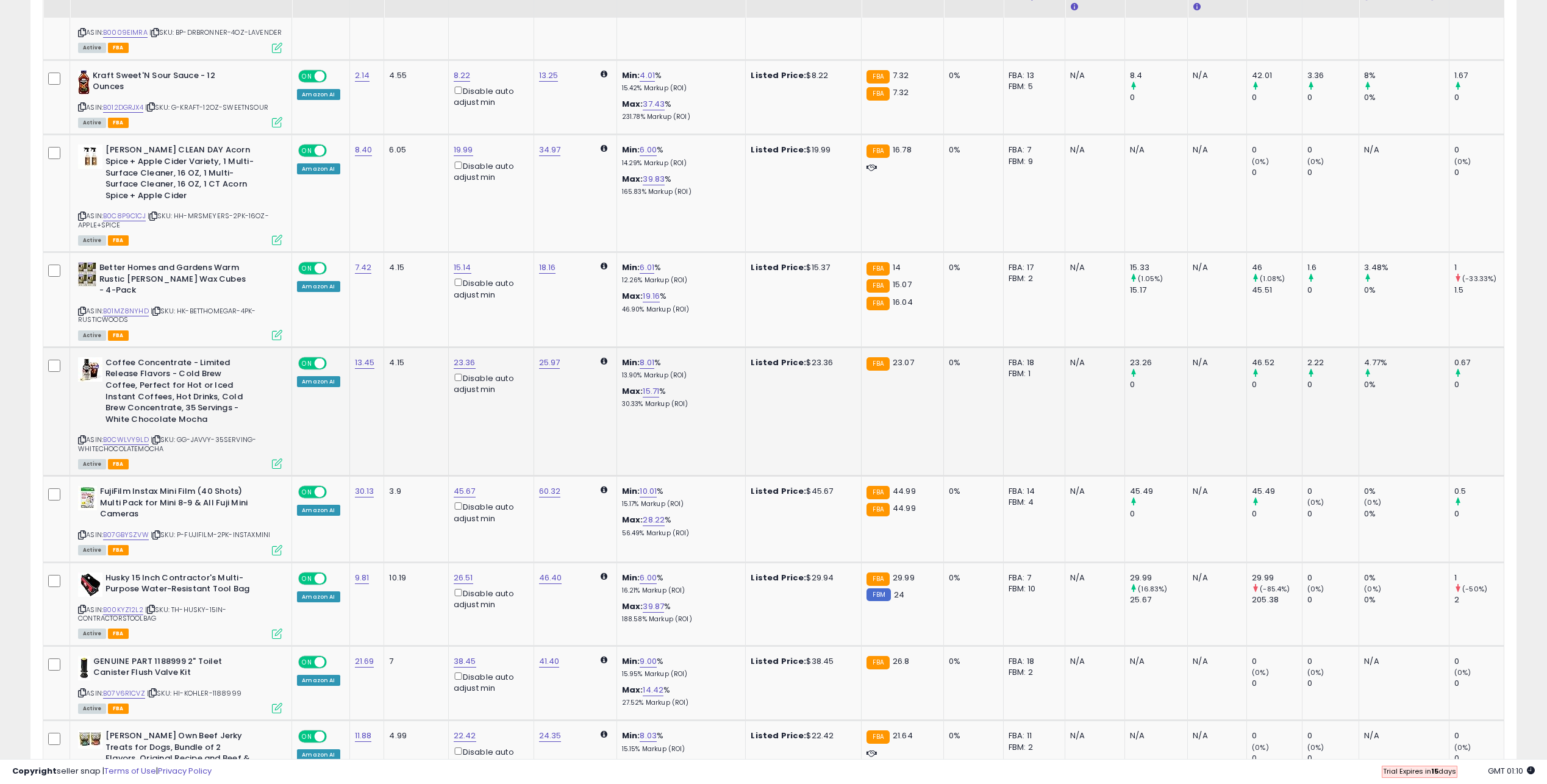
scroll to position [1928, 0]
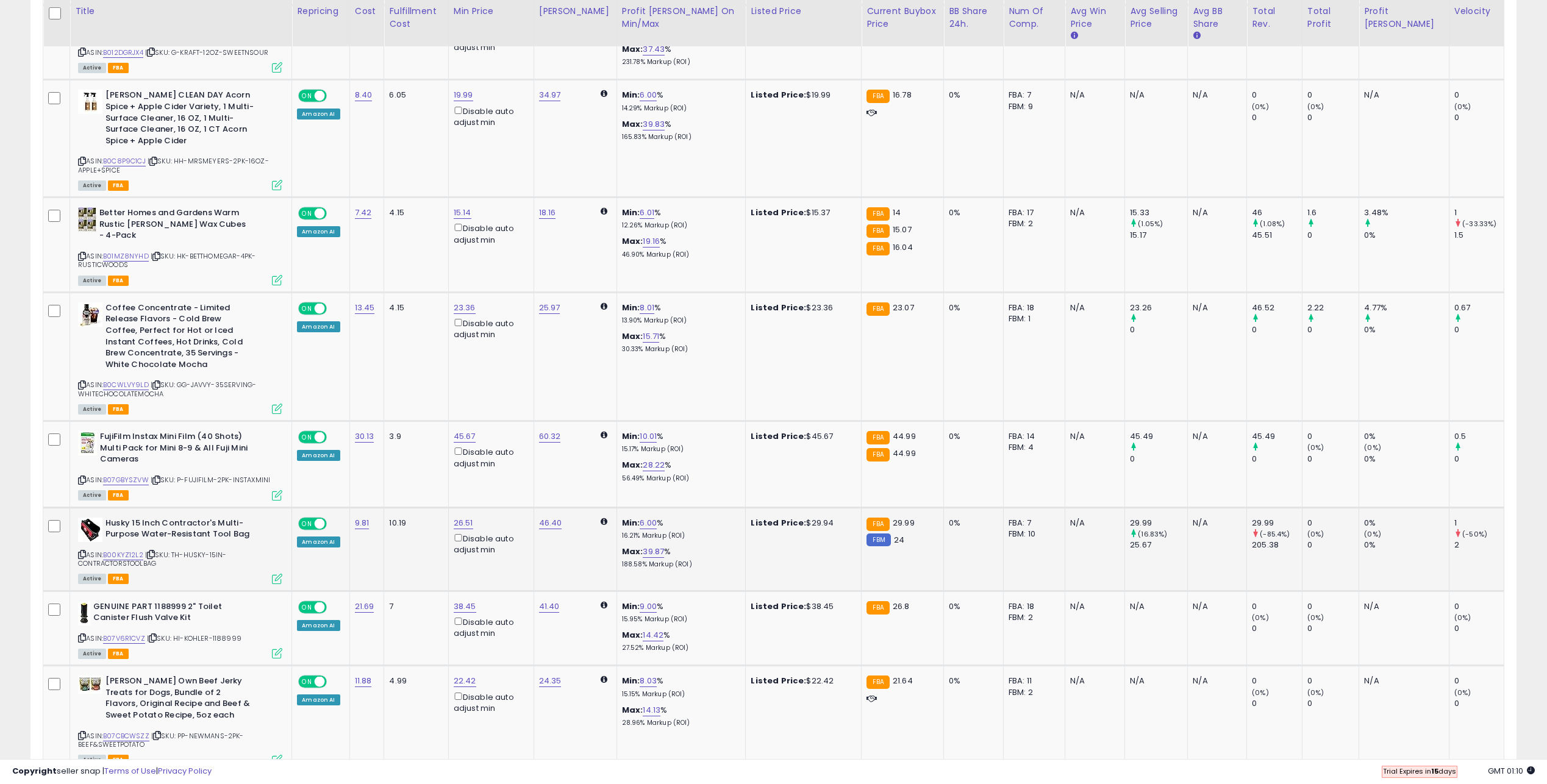
click at [430, 515] on td "10.19" at bounding box center [416, 548] width 64 height 83
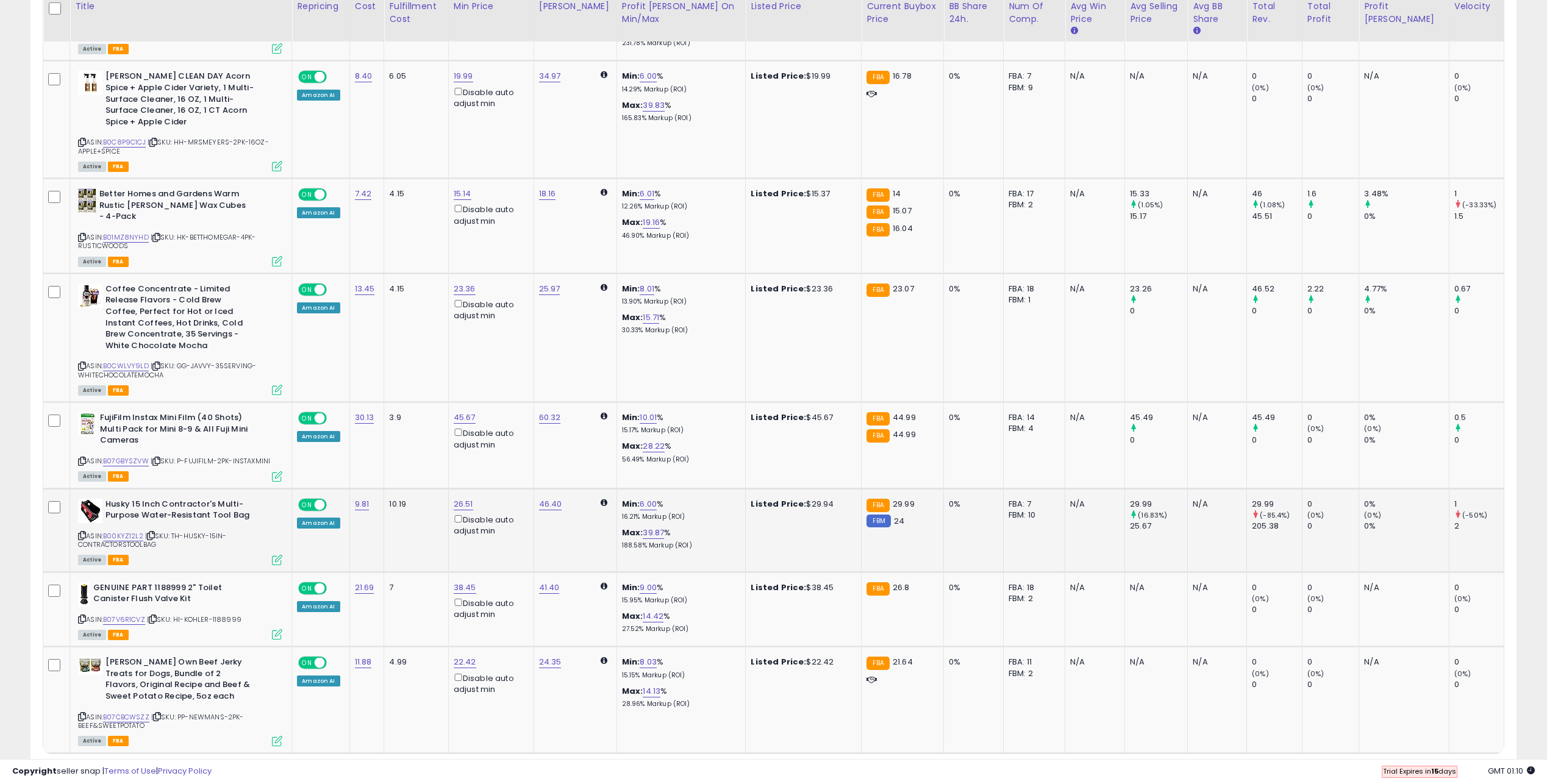
scroll to position [1967, 0]
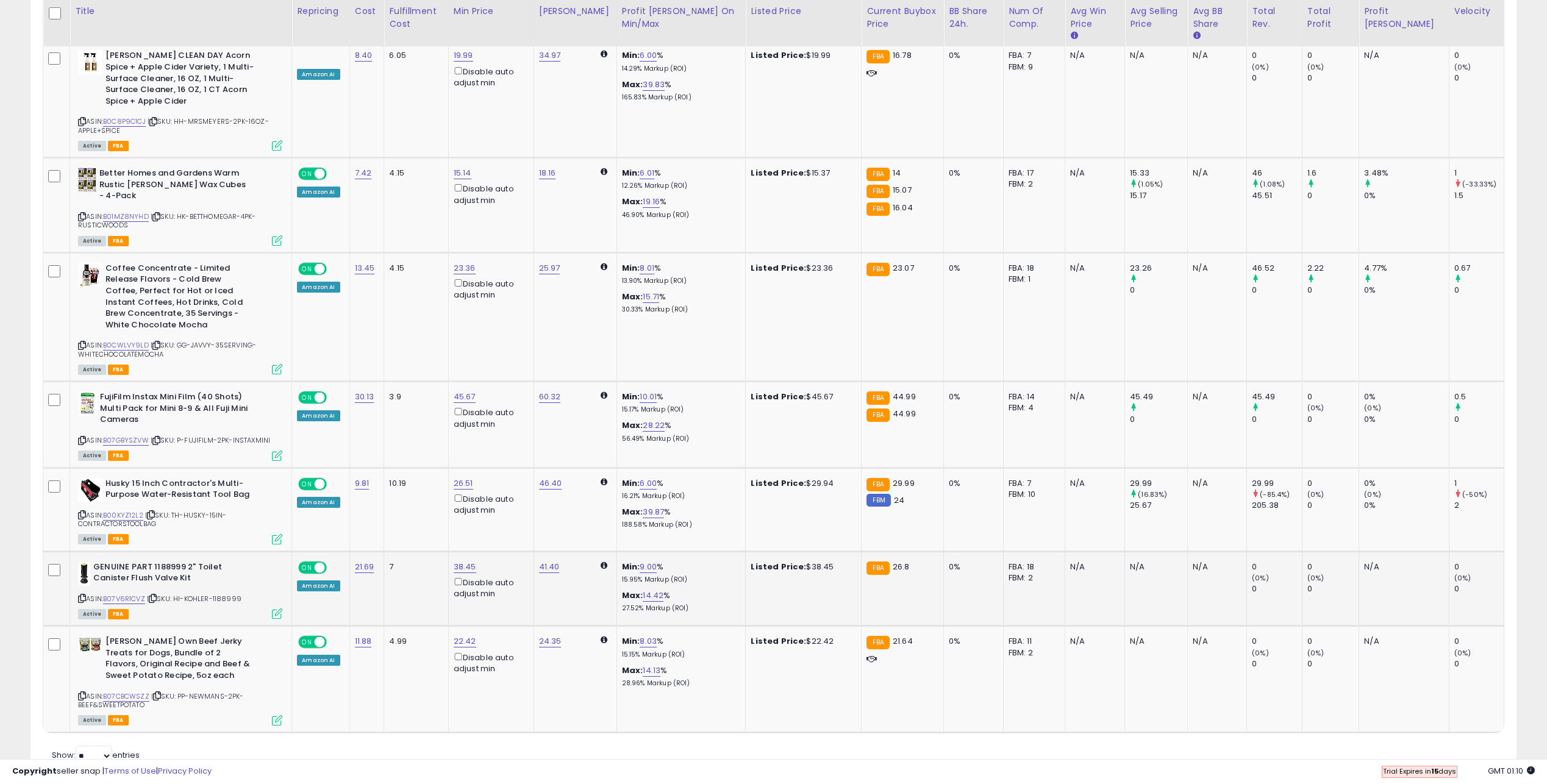
click at [889, 562] on small "FBA" at bounding box center [877, 568] width 22 height 13
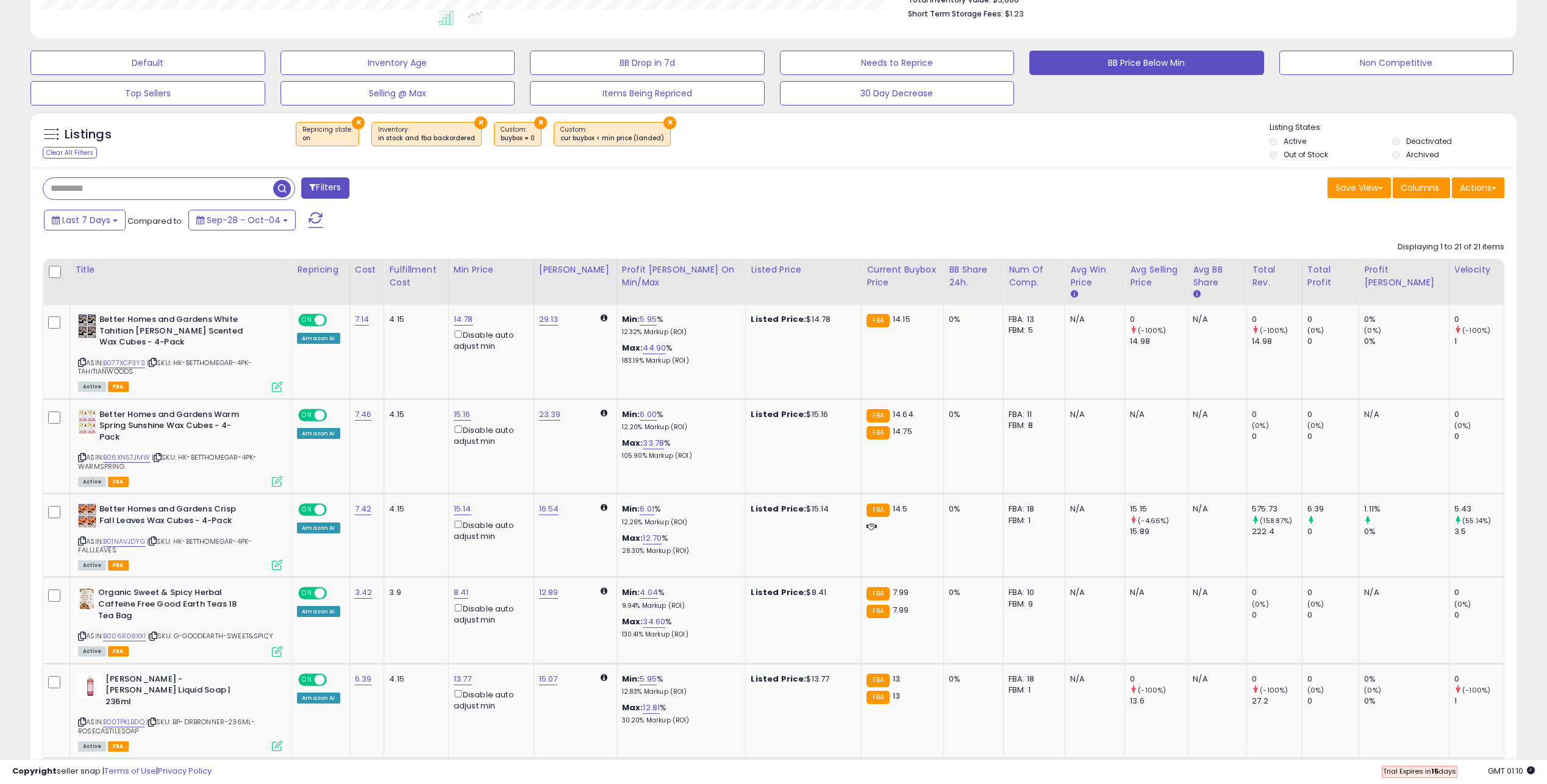
scroll to position [0, 0]
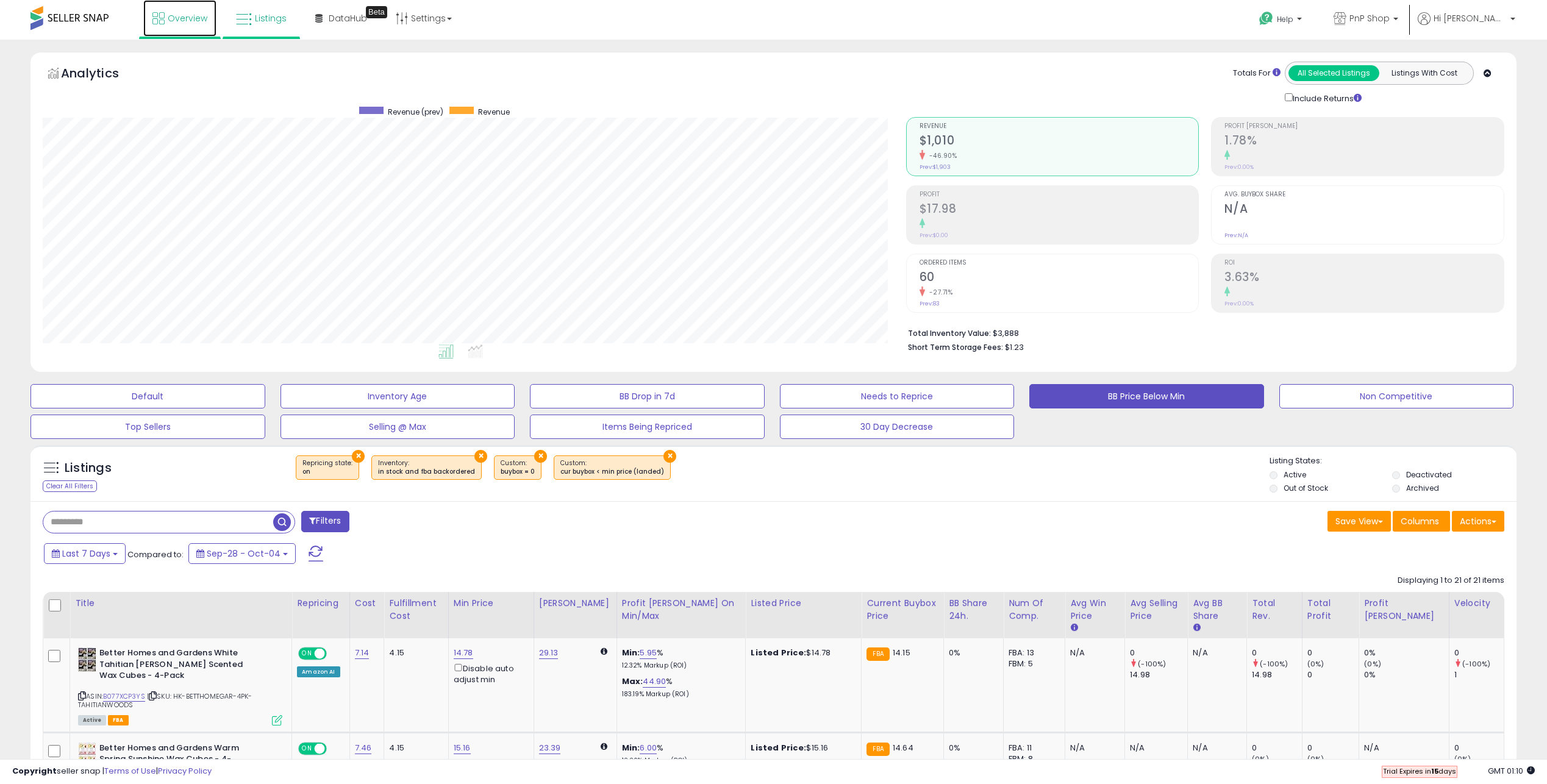
click at [163, 22] on icon at bounding box center [158, 18] width 12 height 12
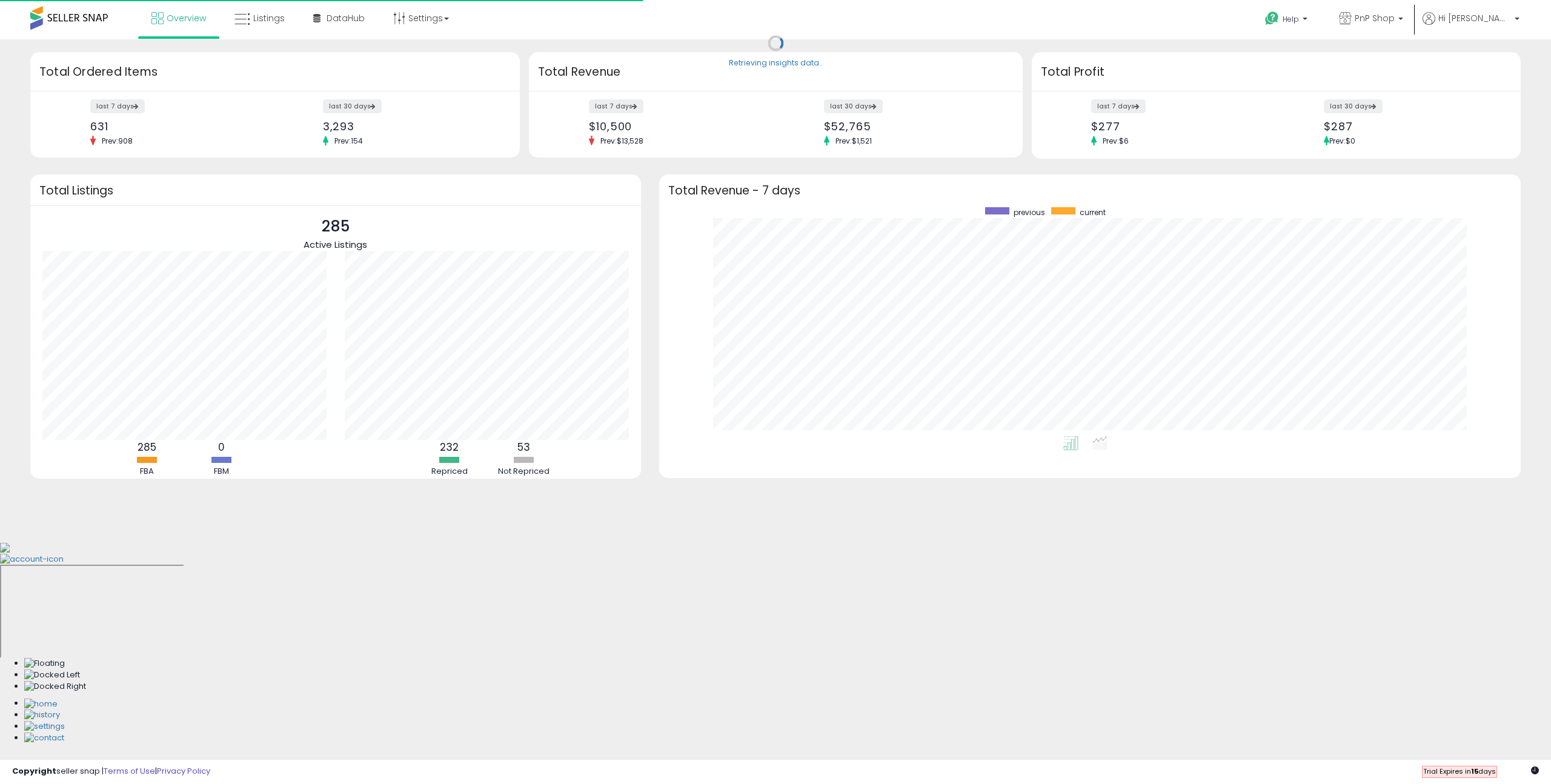
scroll to position [229, 837]
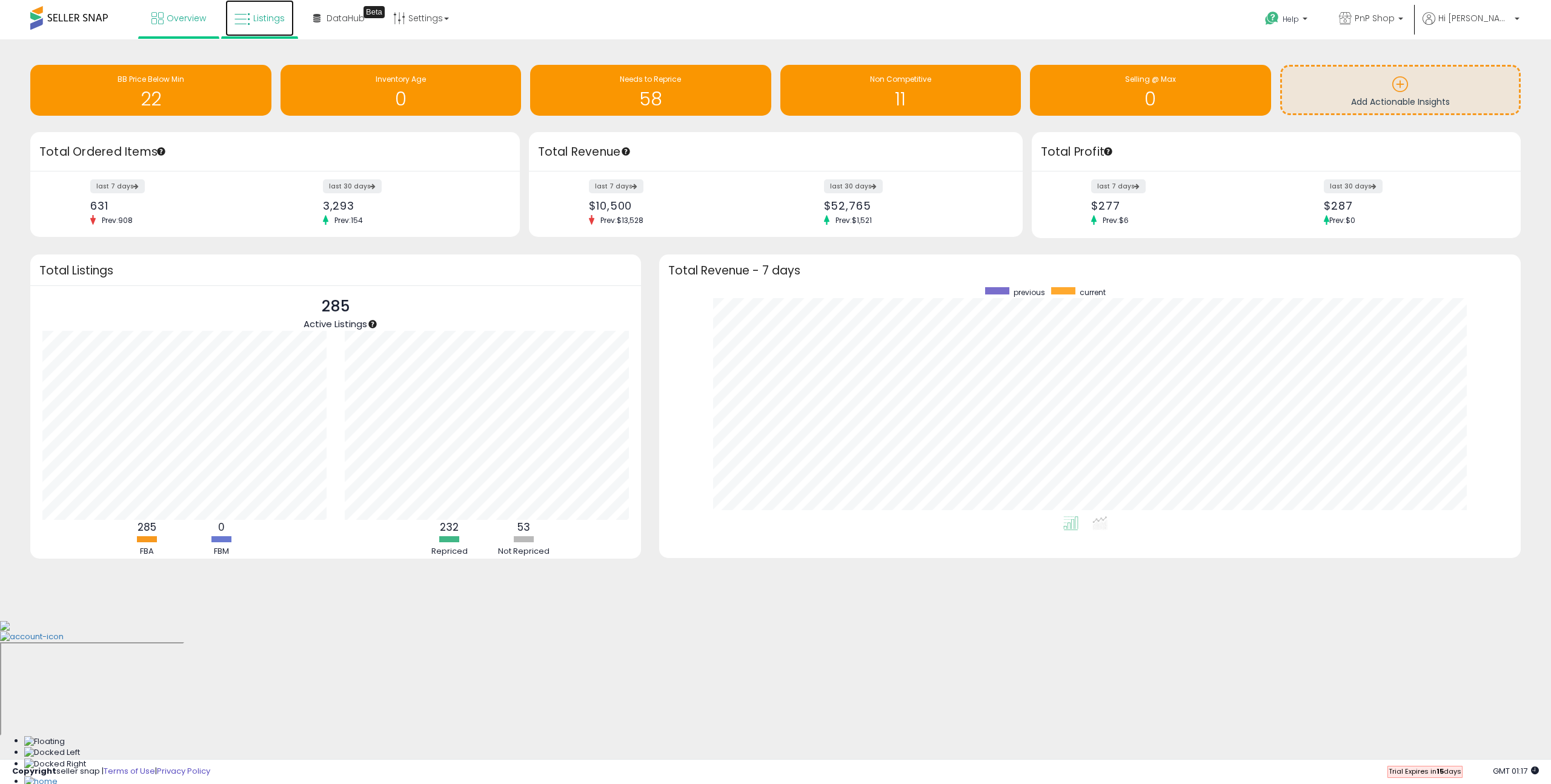
click at [254, 15] on span "Listings" at bounding box center [268, 18] width 31 height 12
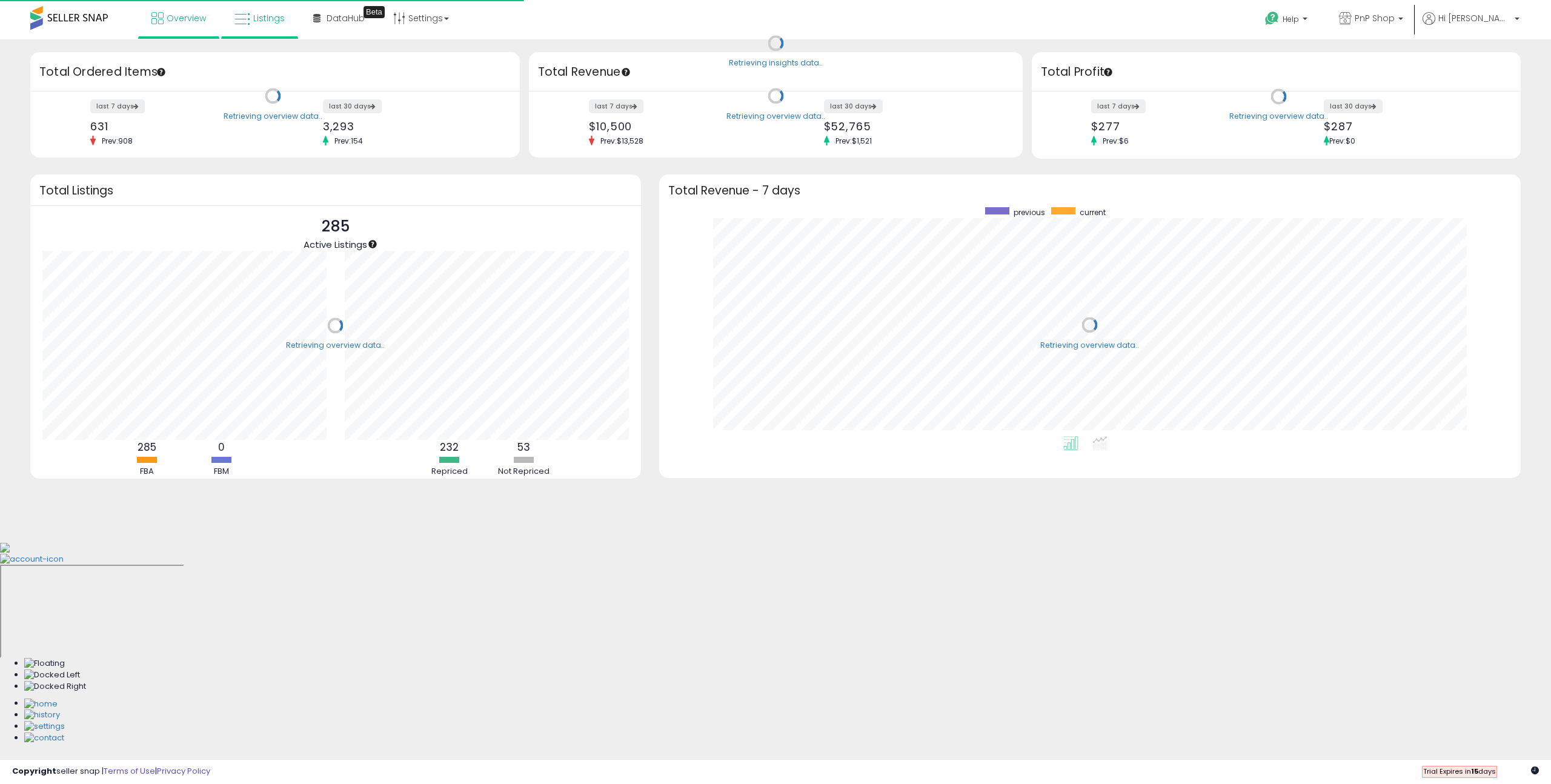
scroll to position [229, 837]
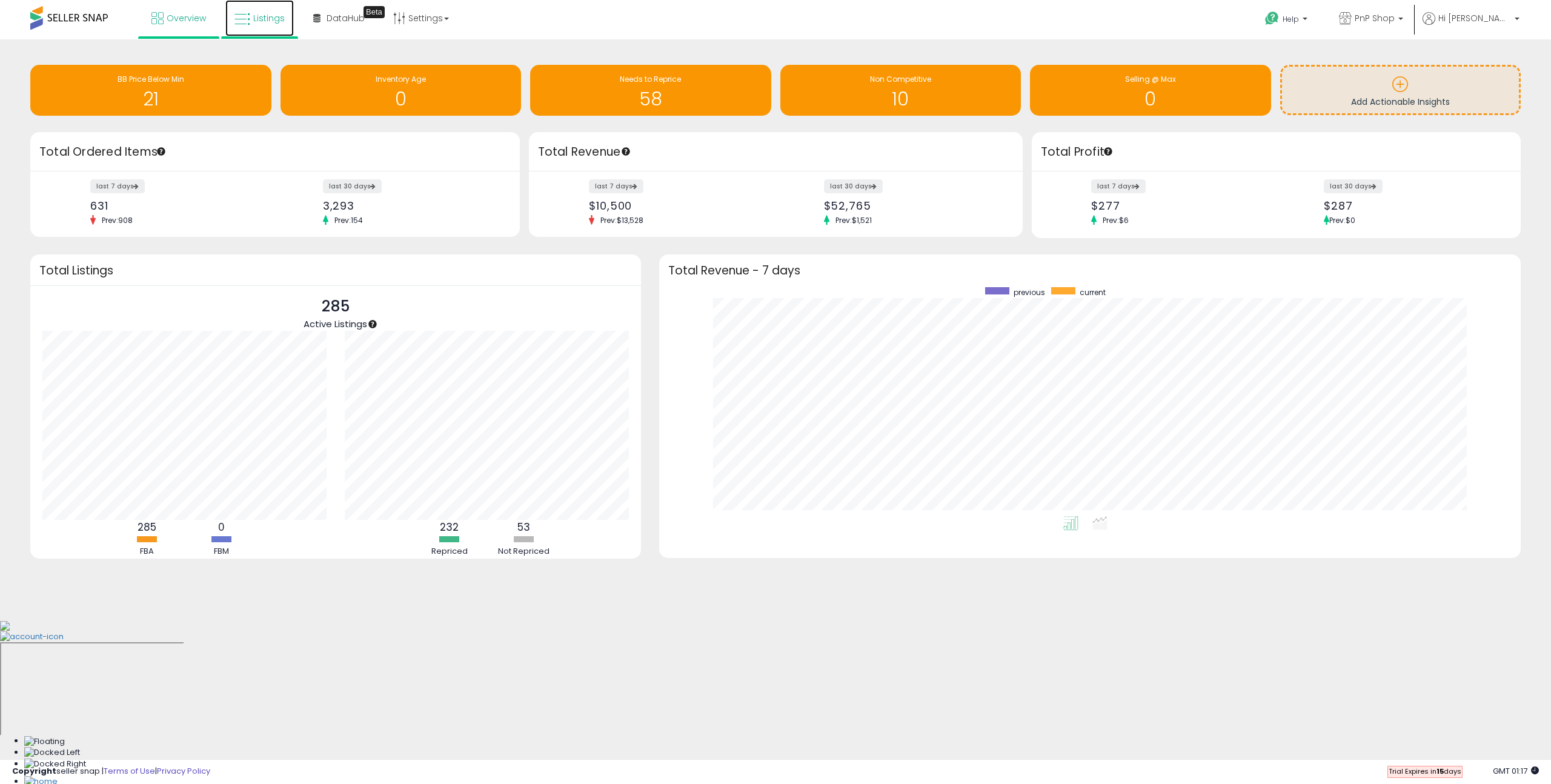
click at [264, 20] on span "Listings" at bounding box center [268, 18] width 31 height 12
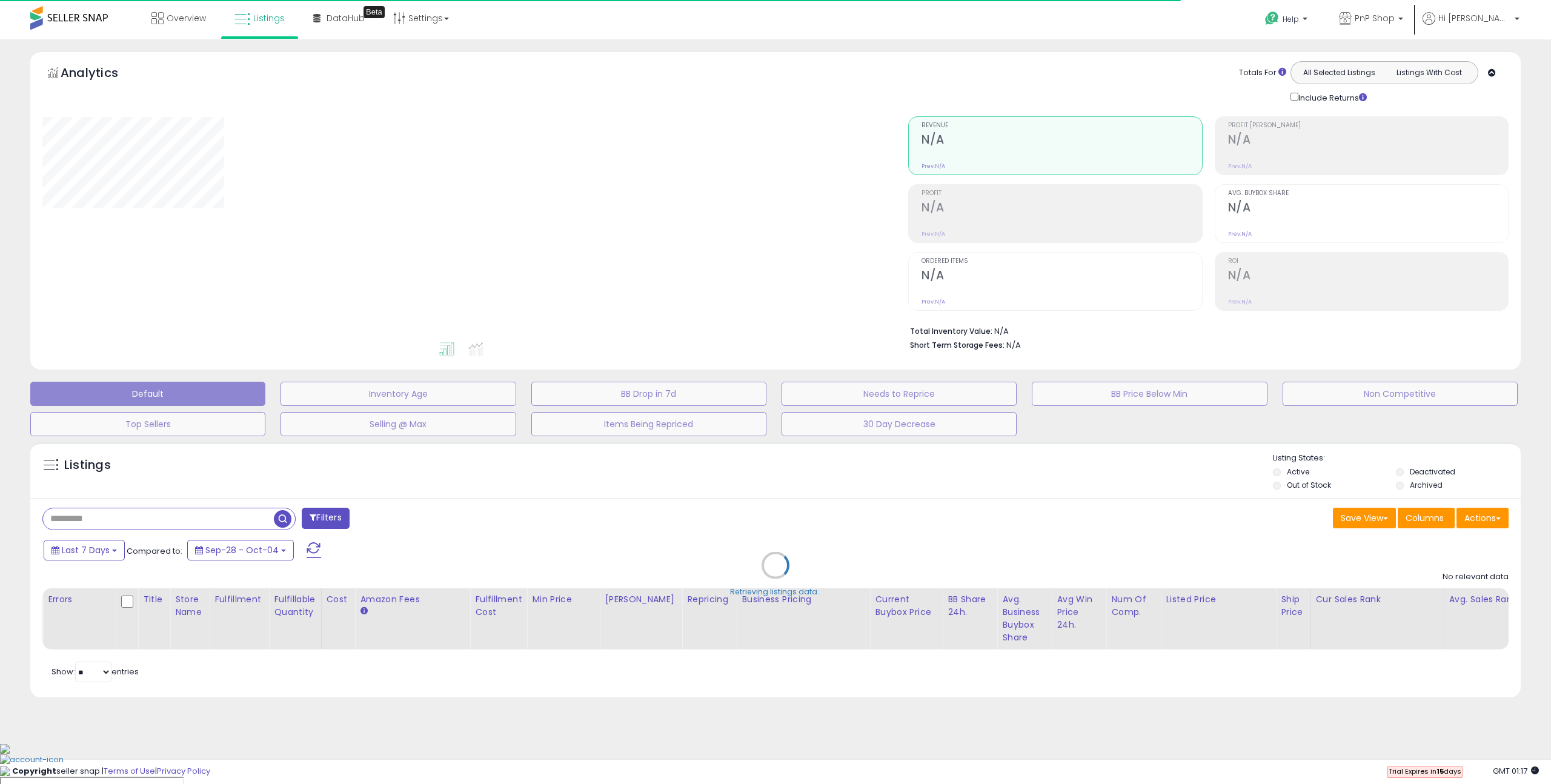
click at [189, 520] on div "Retrieving listings data.." at bounding box center [776, 574] width 1509 height 277
click at [83, 517] on div "Retrieving listings data.." at bounding box center [776, 574] width 1509 height 277
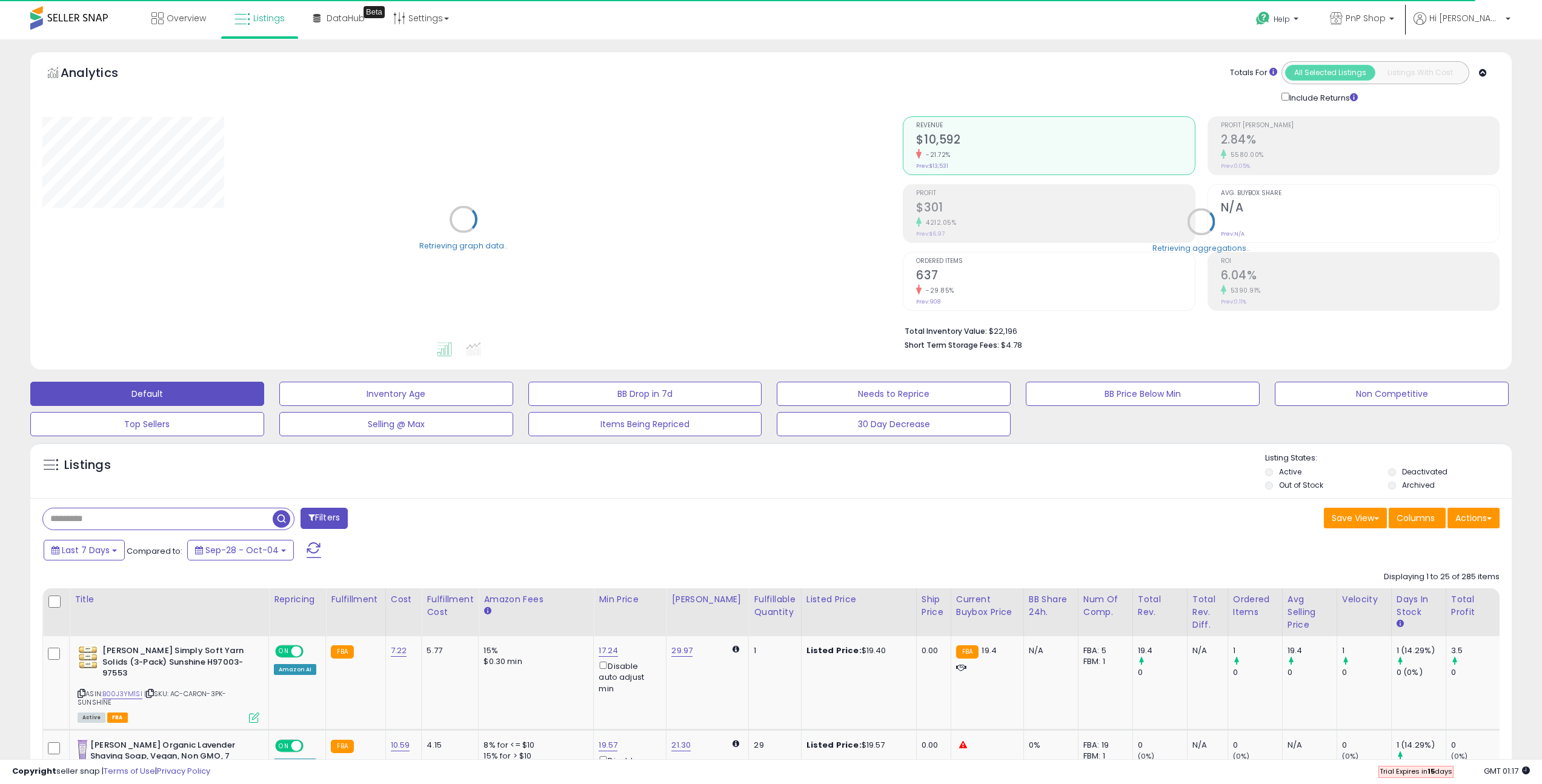
click at [85, 517] on input "text" at bounding box center [158, 519] width 230 height 21
paste input "****"
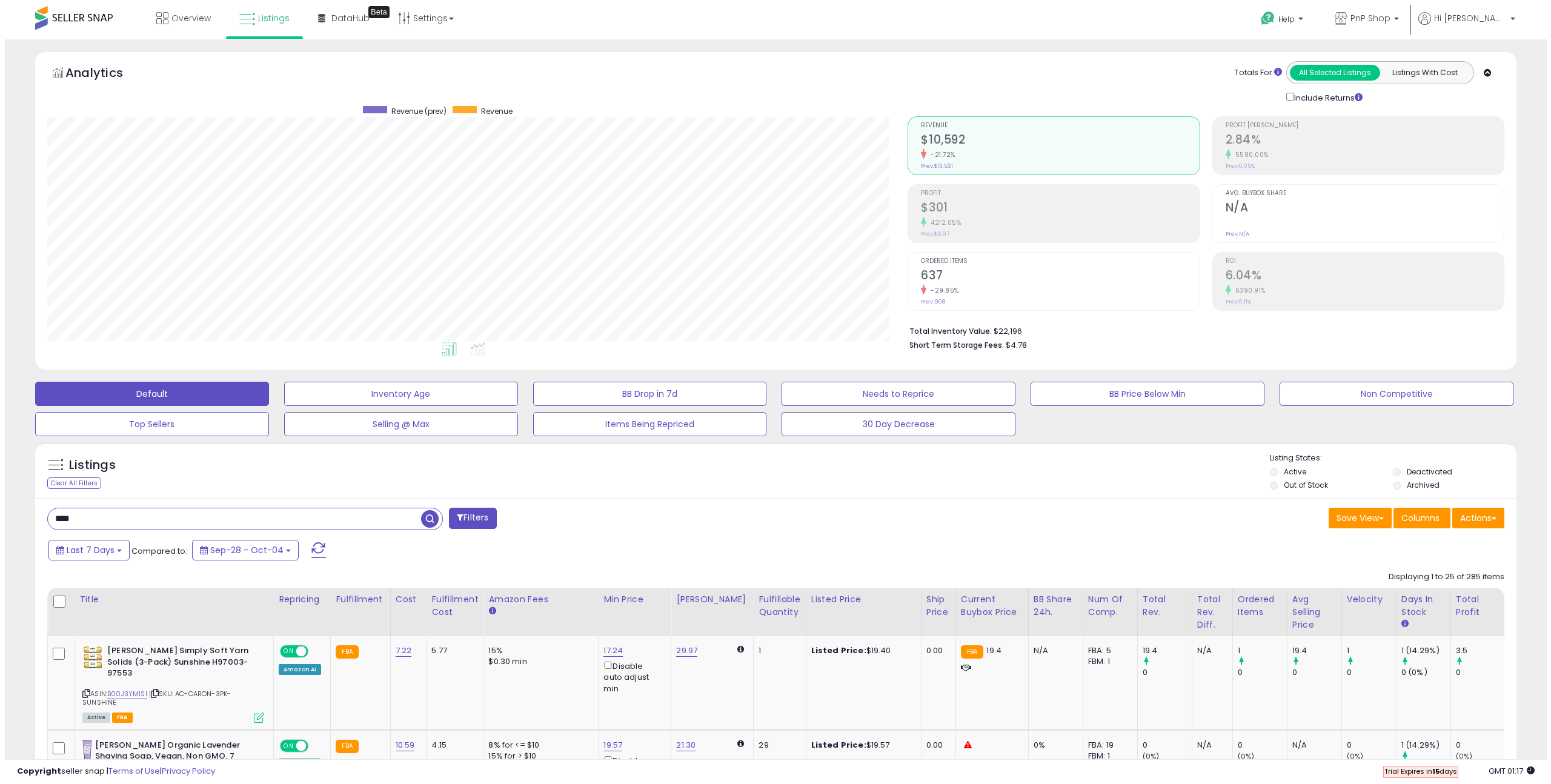
scroll to position [249, 861]
paste input "******"
type input "**********"
click at [489, 517] on button "Filters" at bounding box center [468, 518] width 47 height 21
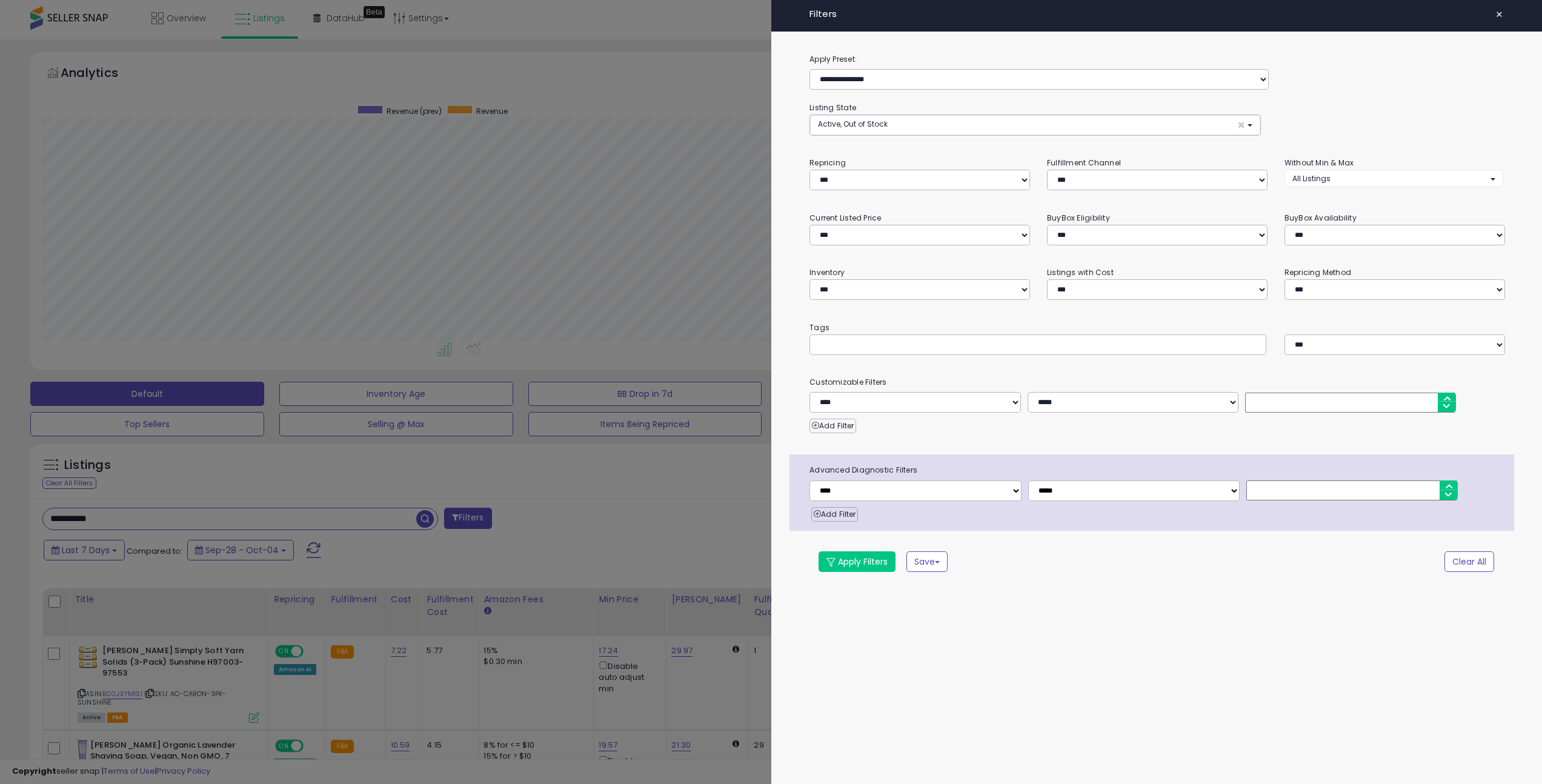
scroll to position [249, 866]
click at [480, 505] on div at bounding box center [775, 392] width 1551 height 784
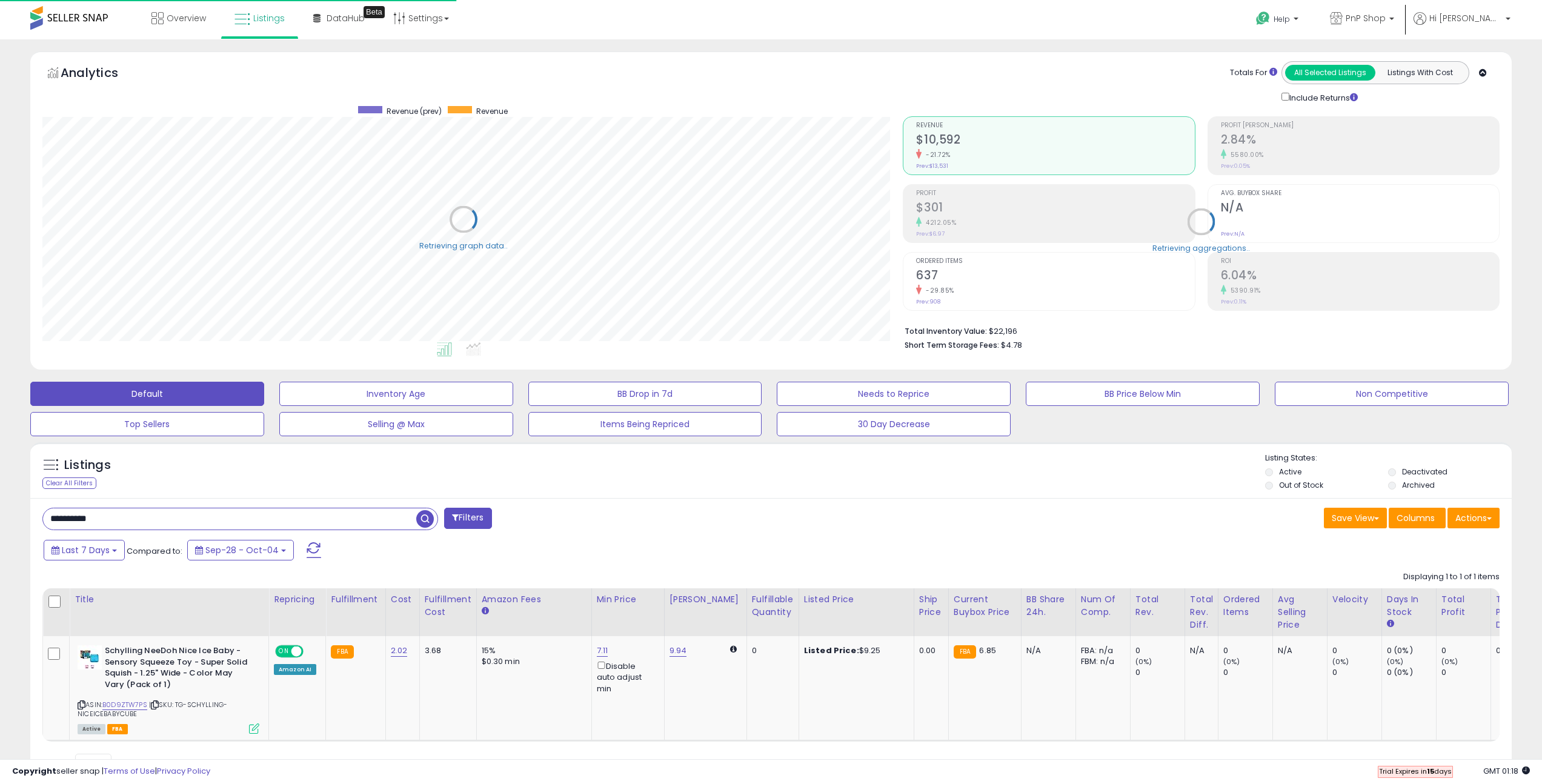
scroll to position [605654, 605110]
click at [420, 517] on span "button" at bounding box center [425, 518] width 17 height 17
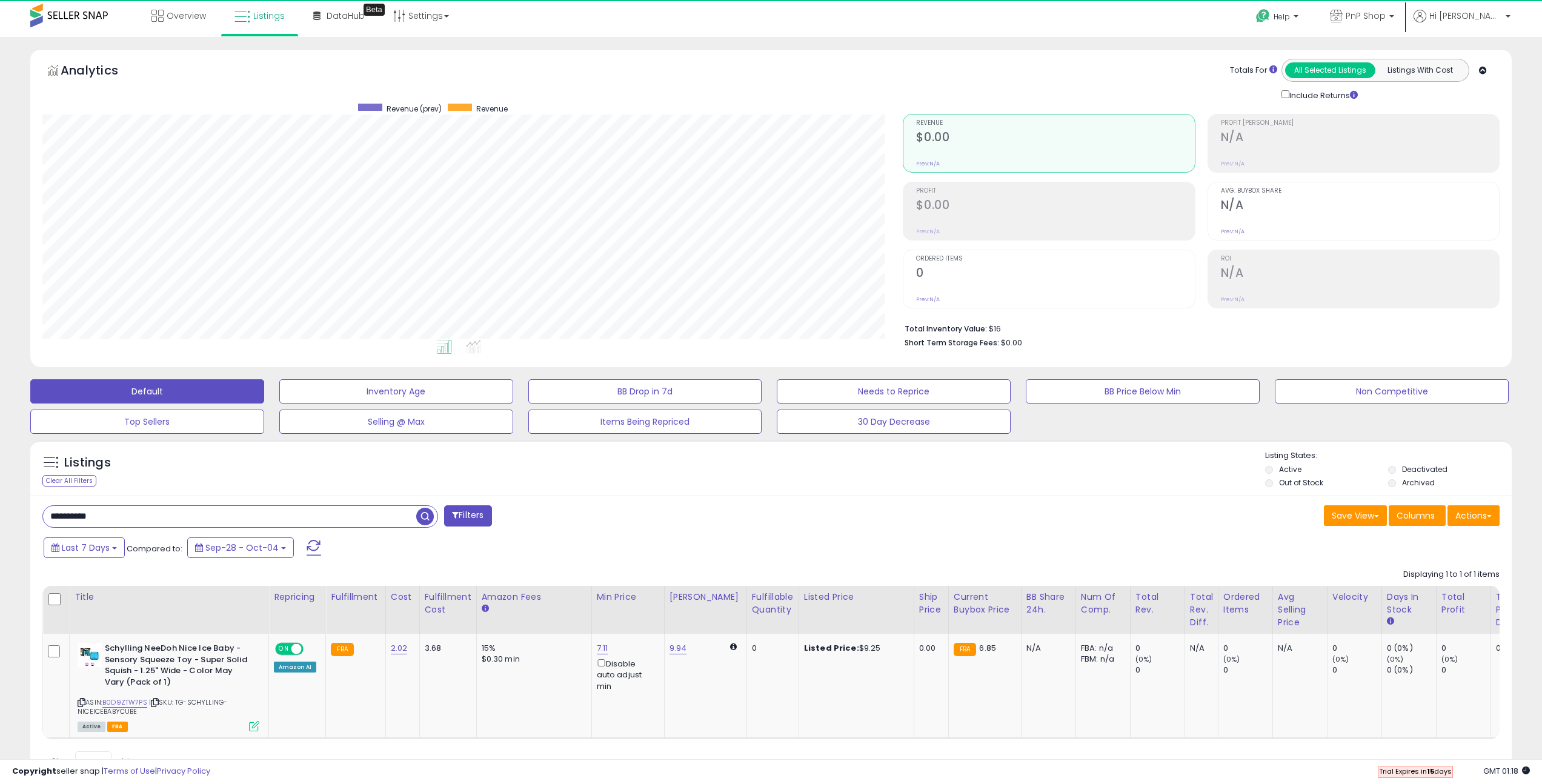
scroll to position [249, 861]
